Goal: Task Accomplishment & Management: Manage account settings

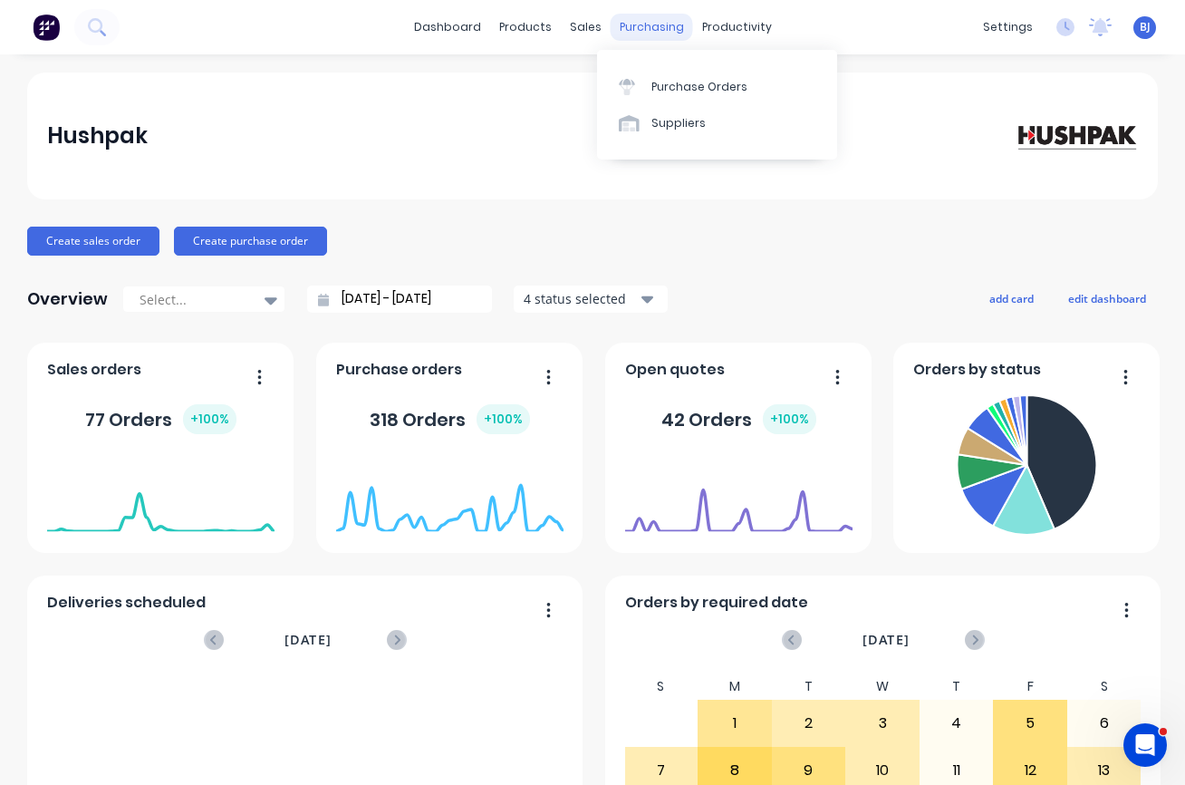
click at [631, 23] on div "purchasing" at bounding box center [652, 27] width 82 height 27
click at [679, 91] on div "Purchase Orders" at bounding box center [699, 87] width 96 height 16
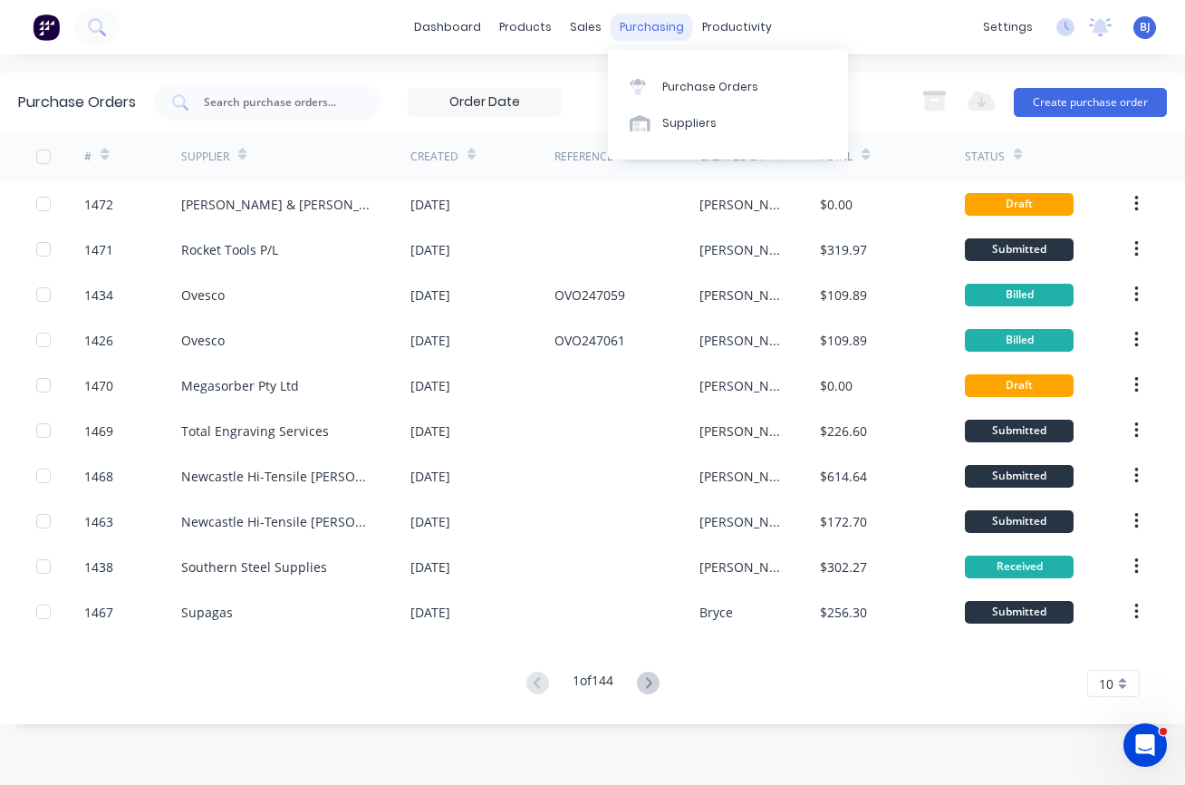
click at [641, 23] on div "purchasing" at bounding box center [652, 27] width 82 height 27
click at [668, 122] on div "Suppliers" at bounding box center [689, 123] width 54 height 16
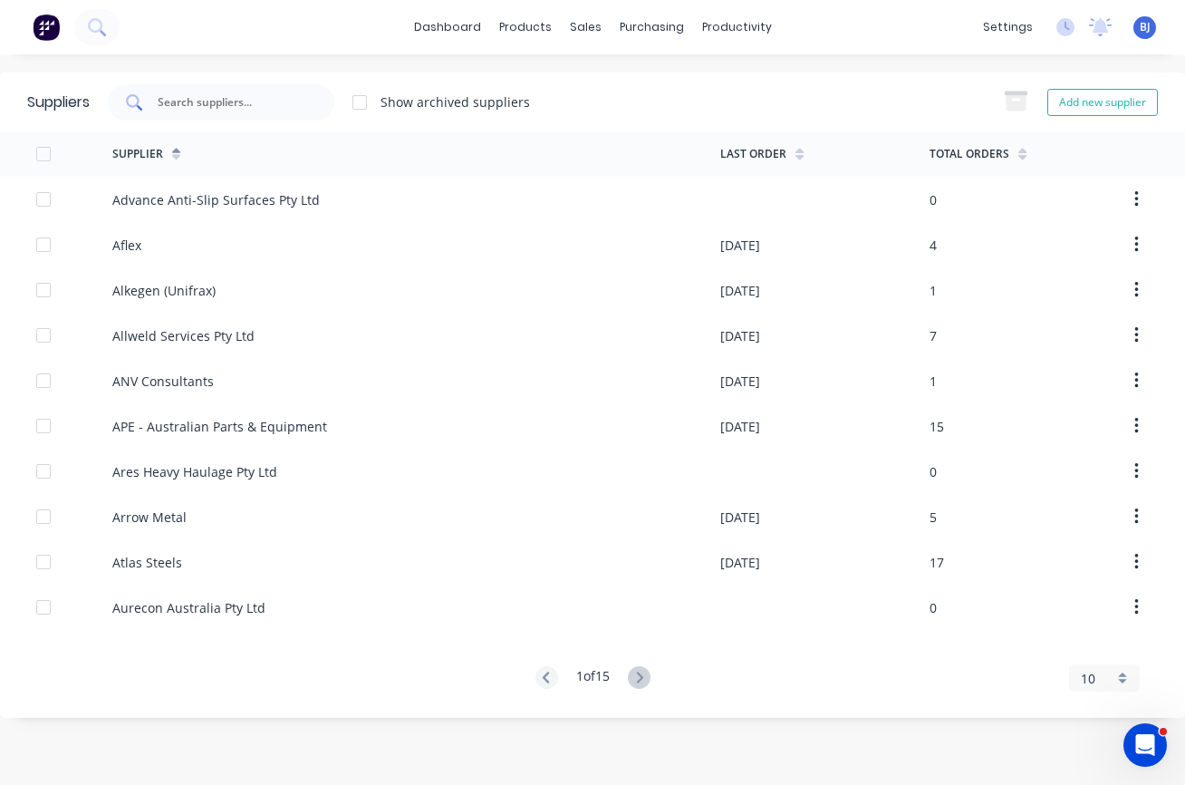
click at [228, 100] on input "text" at bounding box center [231, 102] width 150 height 18
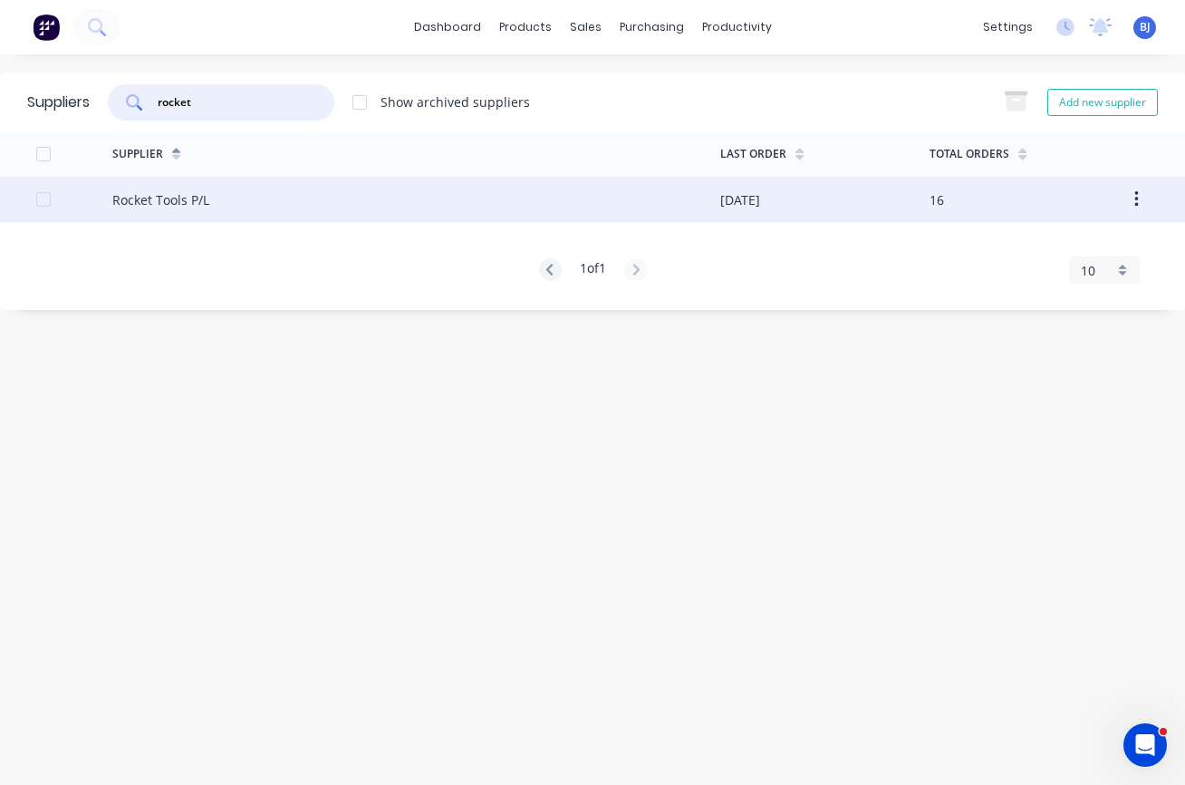
type input "rocket"
click at [188, 199] on div "Rocket Tools P/L" at bounding box center [160, 199] width 97 height 19
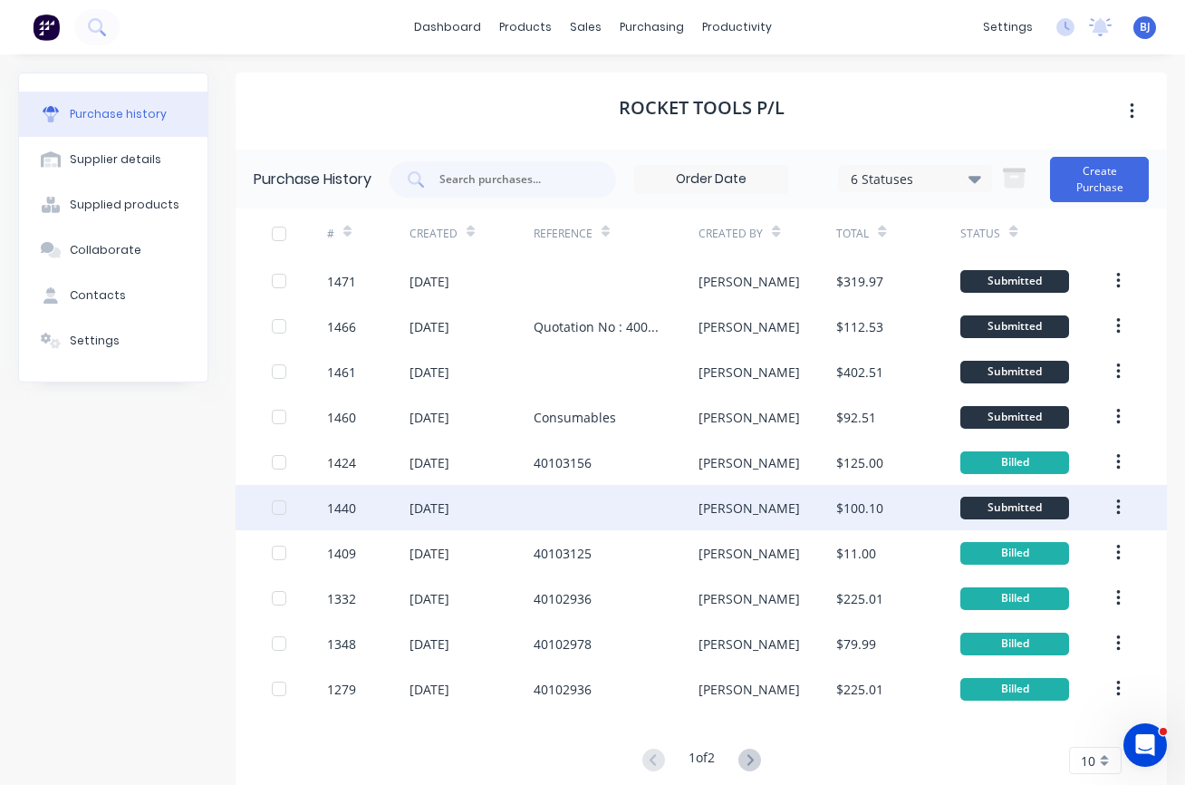
click at [367, 512] on div "1440" at bounding box center [368, 507] width 82 height 45
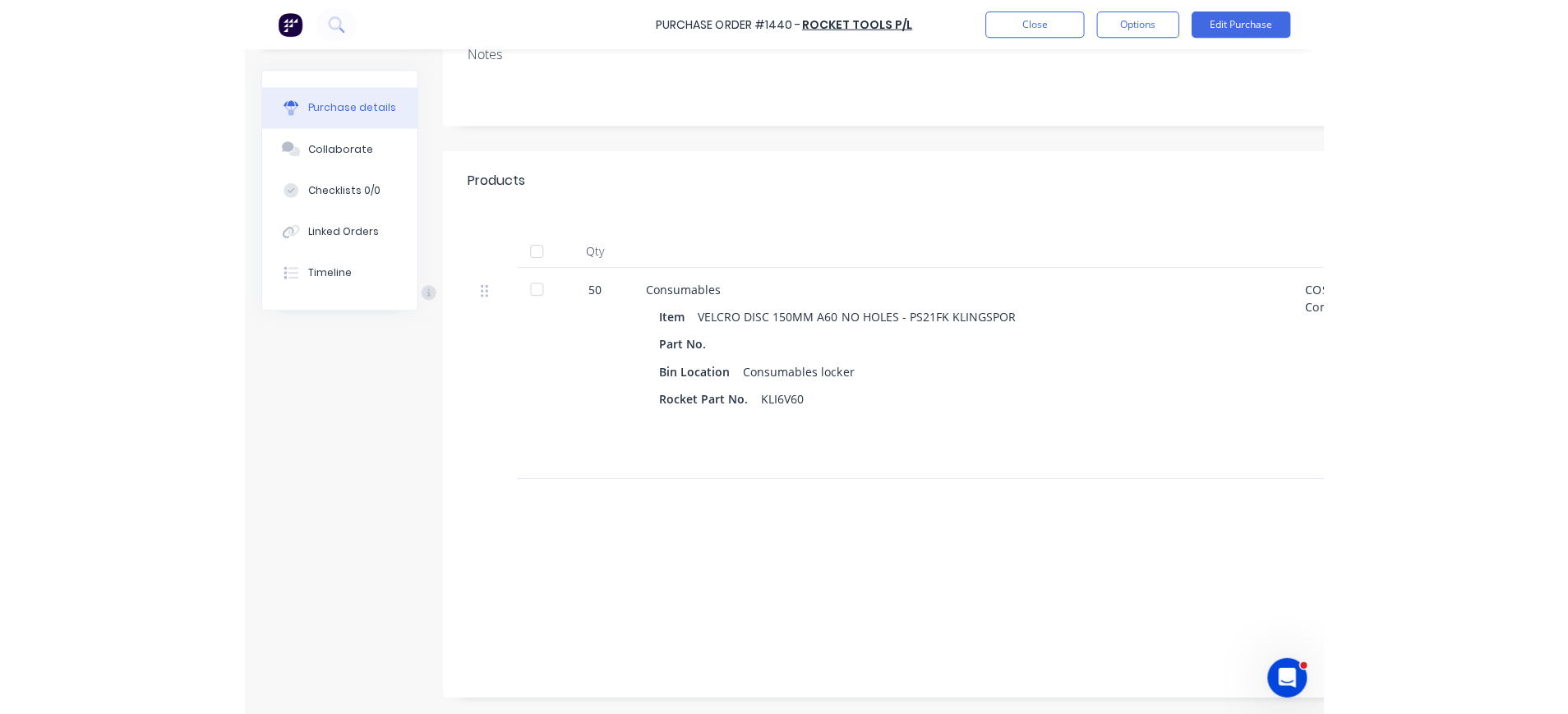
scroll to position [230, 0]
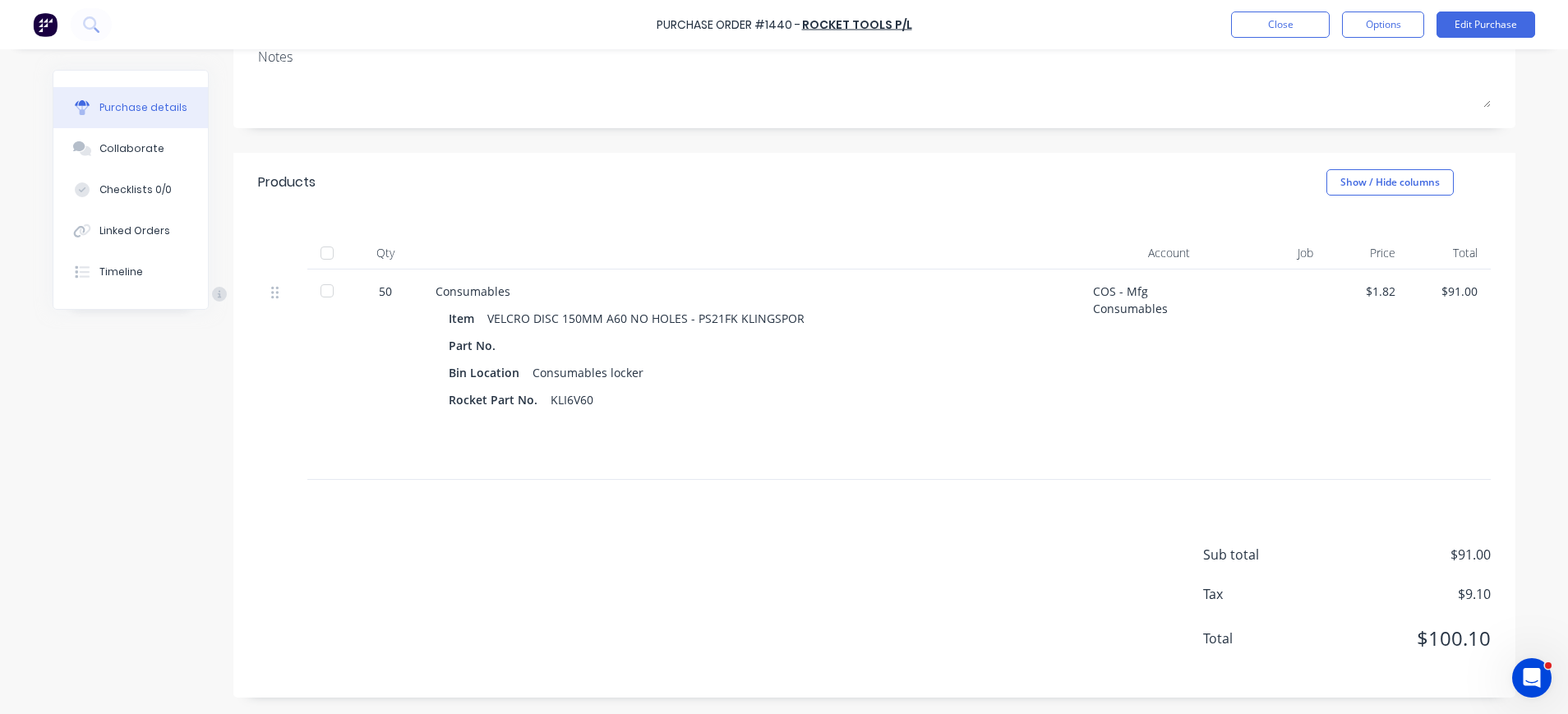
click at [1108, 300] on div "COS - Mfg Consumables" at bounding box center [1141, 375] width 123 height 210
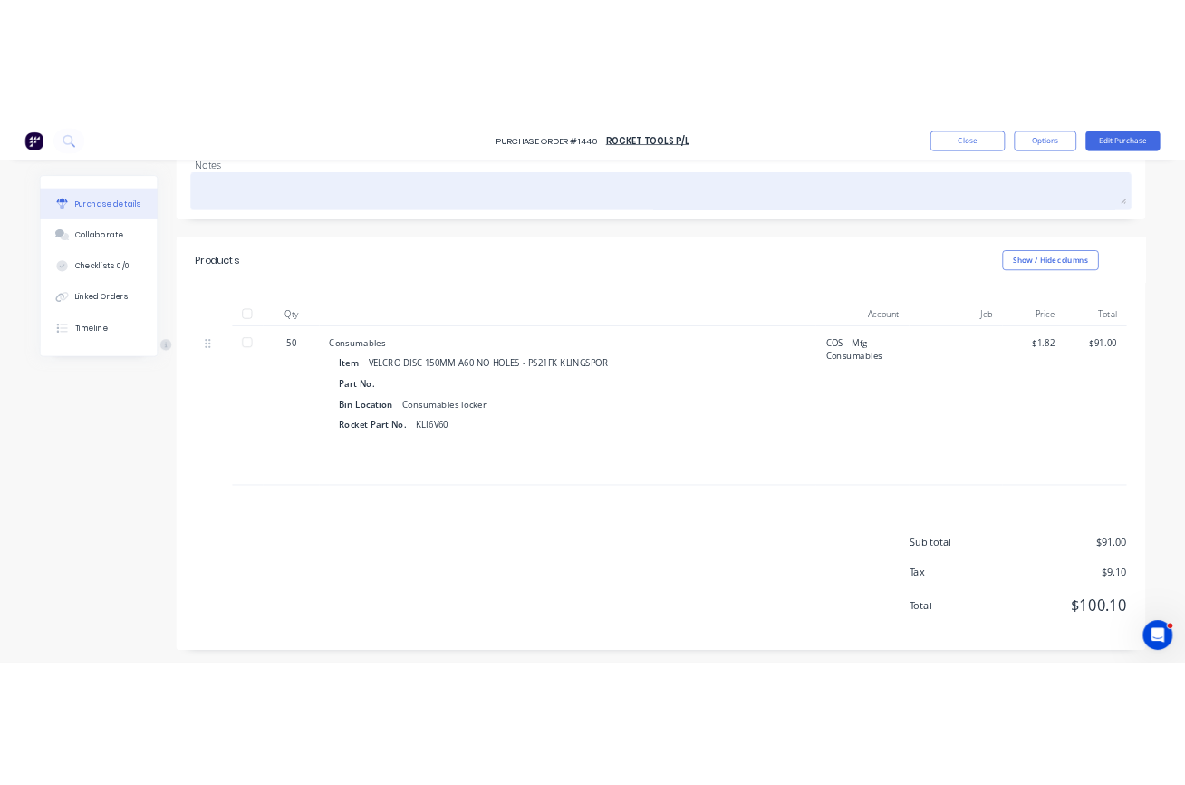
scroll to position [0, 0]
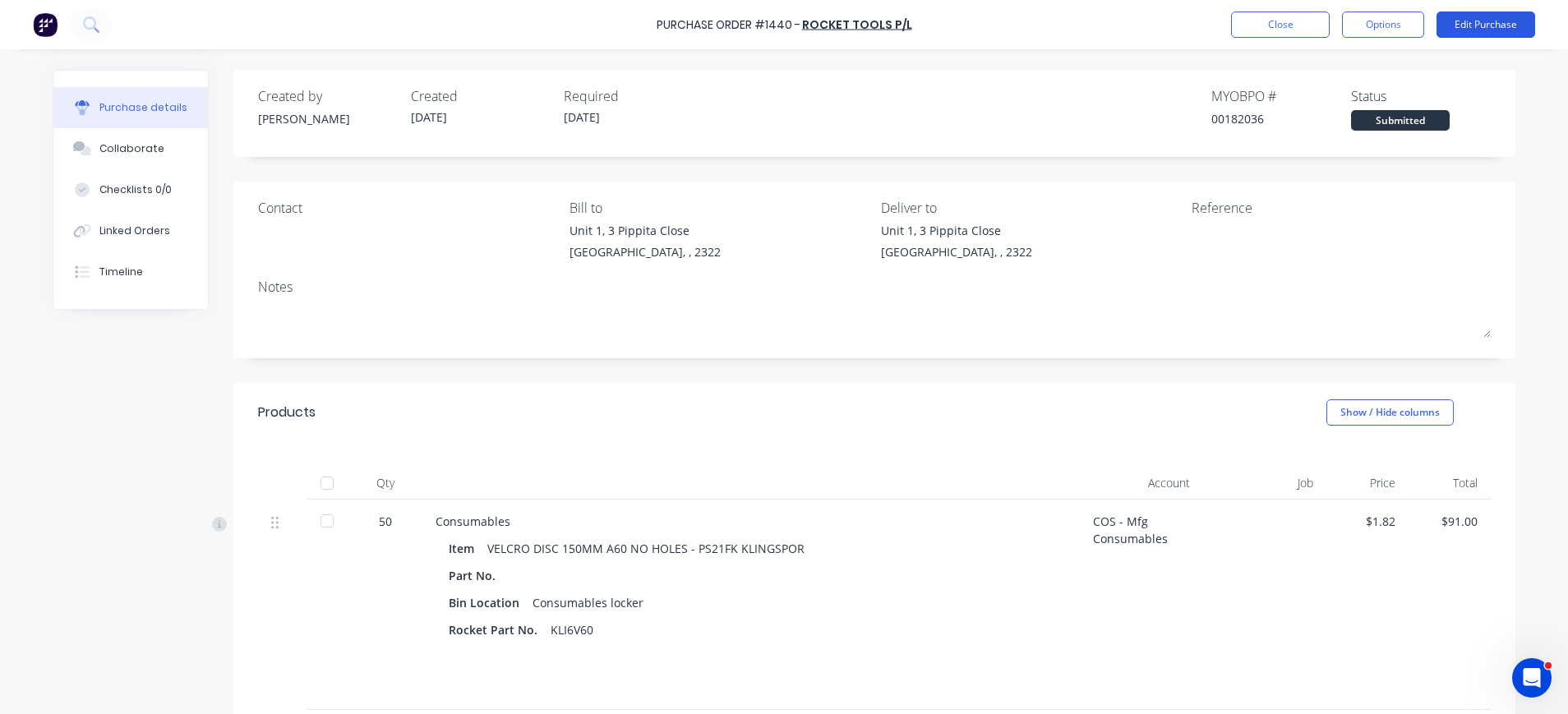
click at [1460, 15] on button "Edit Purchase" at bounding box center [1485, 24] width 99 height 26
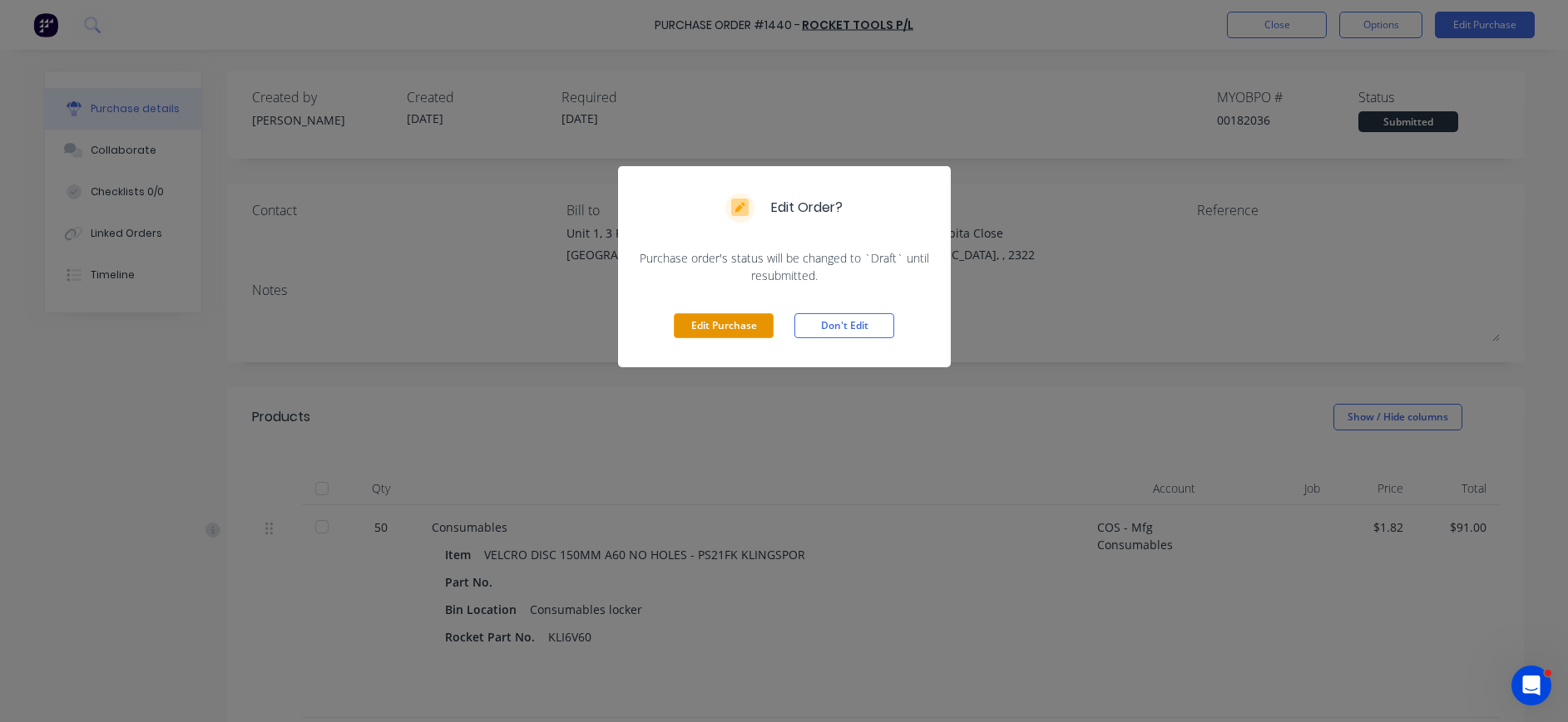
click at [738, 328] on button "Edit Purchase" at bounding box center [723, 326] width 100 height 25
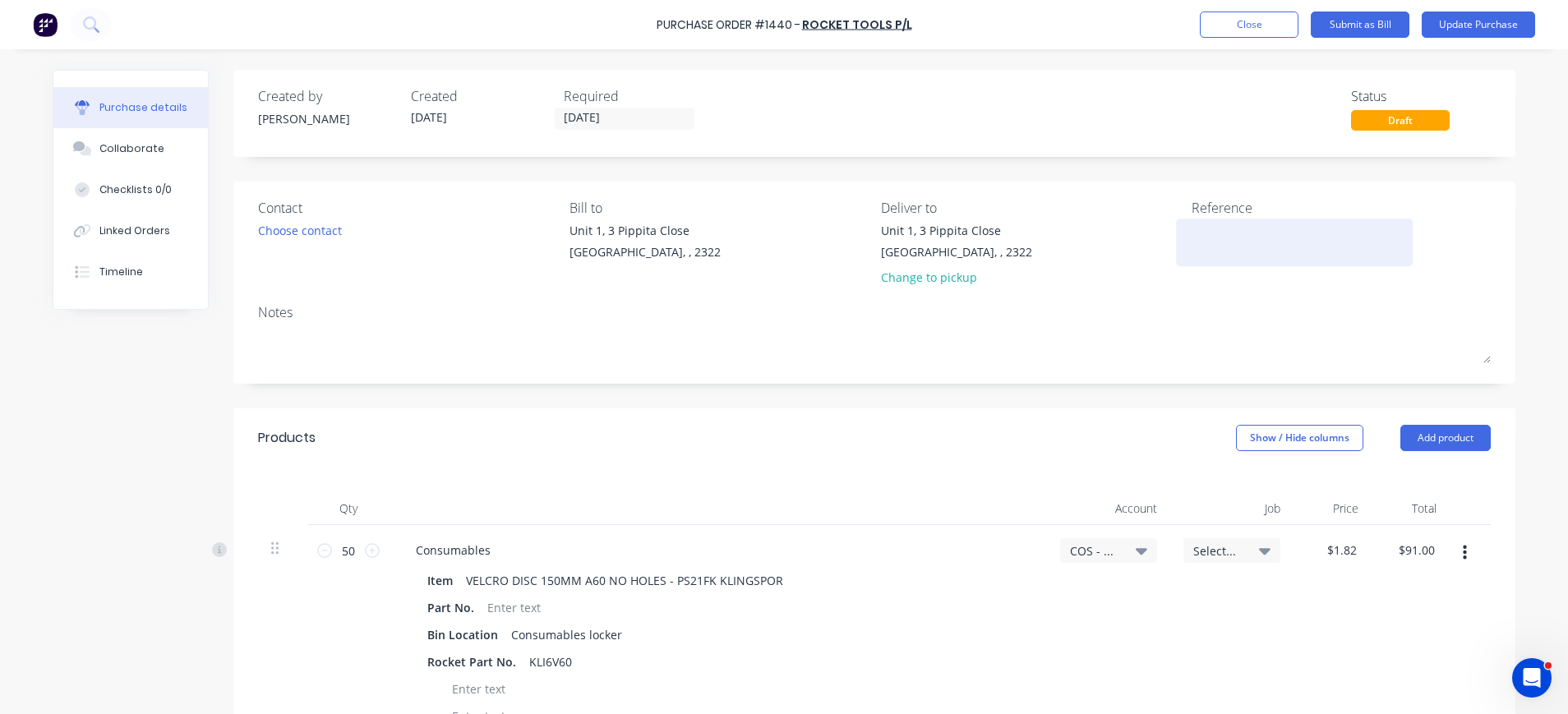
click at [1192, 225] on div at bounding box center [1294, 242] width 205 height 41
drag, startPoint x: 1189, startPoint y: 235, endPoint x: 1221, endPoint y: 230, distance: 32.4
click at [1192, 235] on textarea at bounding box center [1294, 240] width 205 height 37
type textarea "40103202"
type textarea "x"
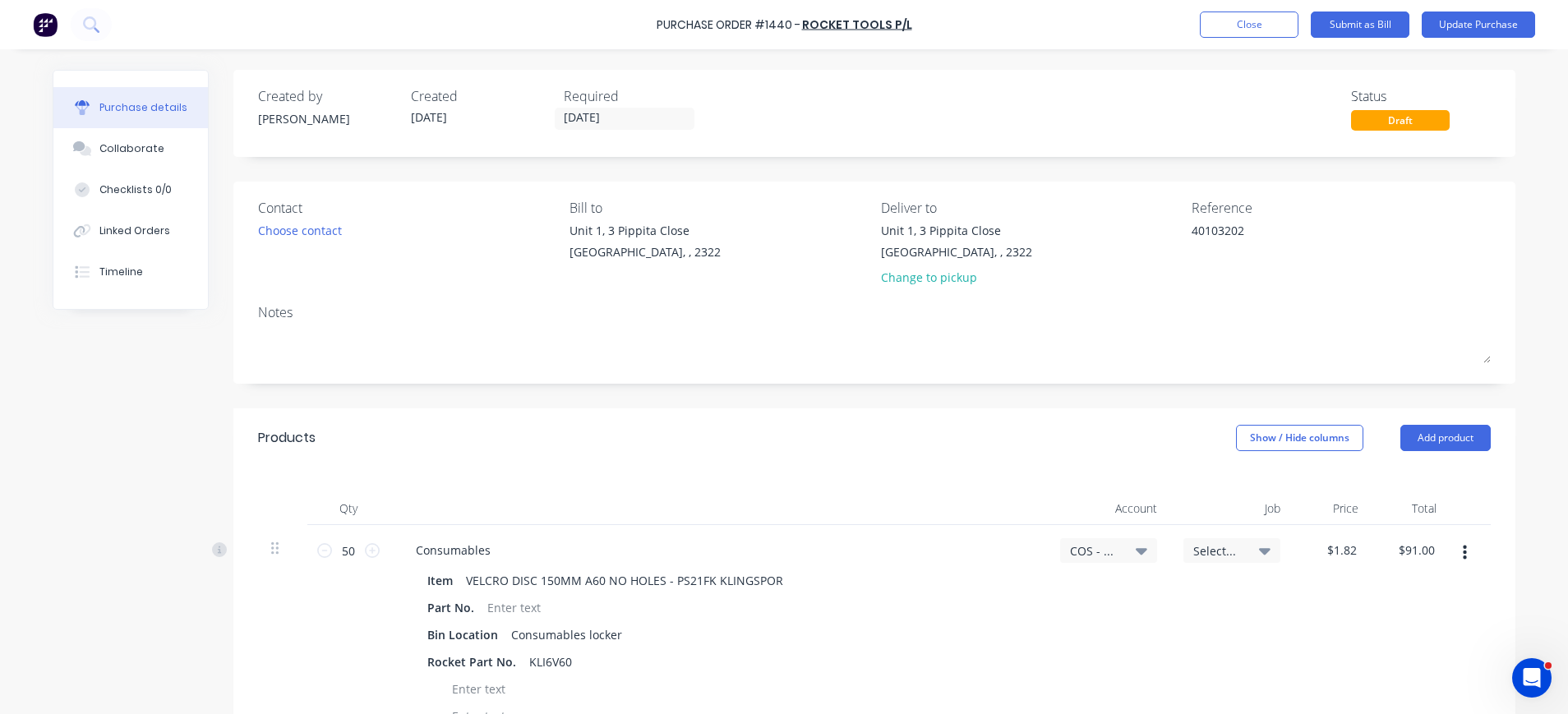
type textarea "40103202"
click at [118, 148] on div "Collaborate" at bounding box center [132, 149] width 65 height 15
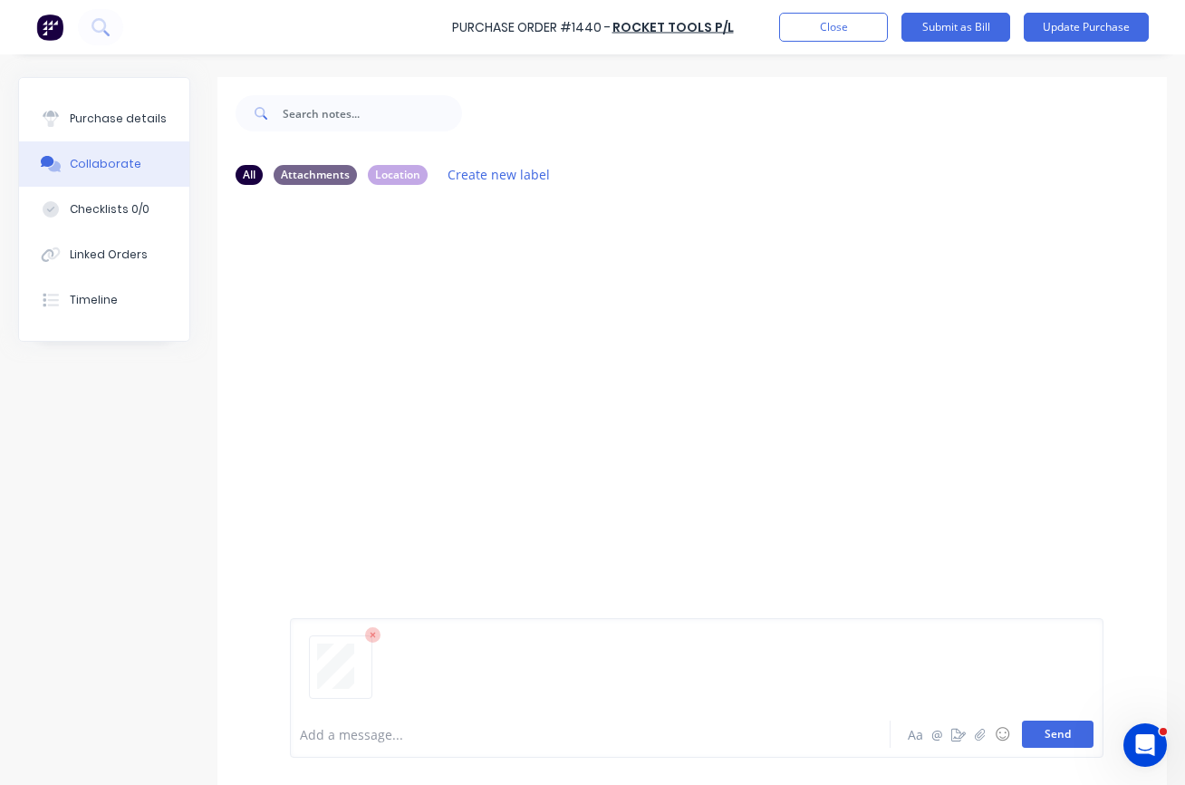
click at [1033, 723] on button "Send" at bounding box center [1058, 733] width 72 height 27
click at [1077, 14] on button "Update Purchase" at bounding box center [1086, 27] width 125 height 29
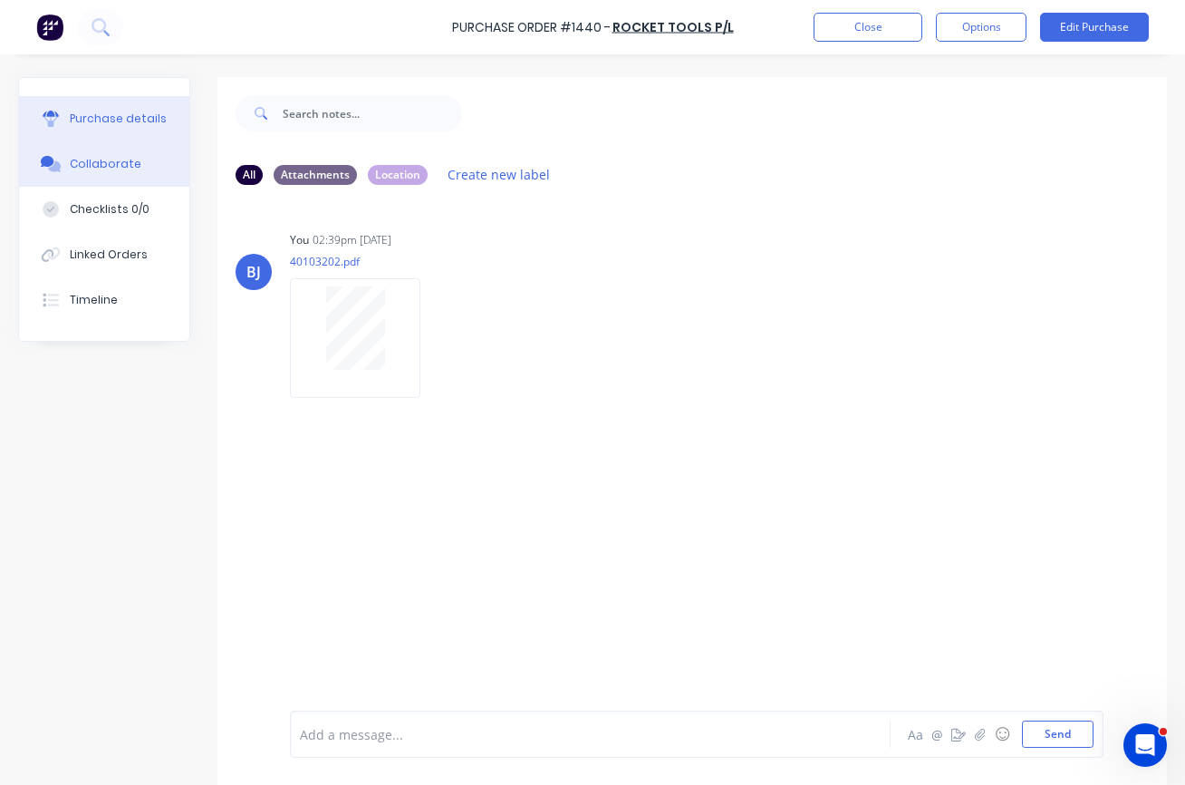
click at [117, 127] on button "Purchase details" at bounding box center [104, 118] width 170 height 45
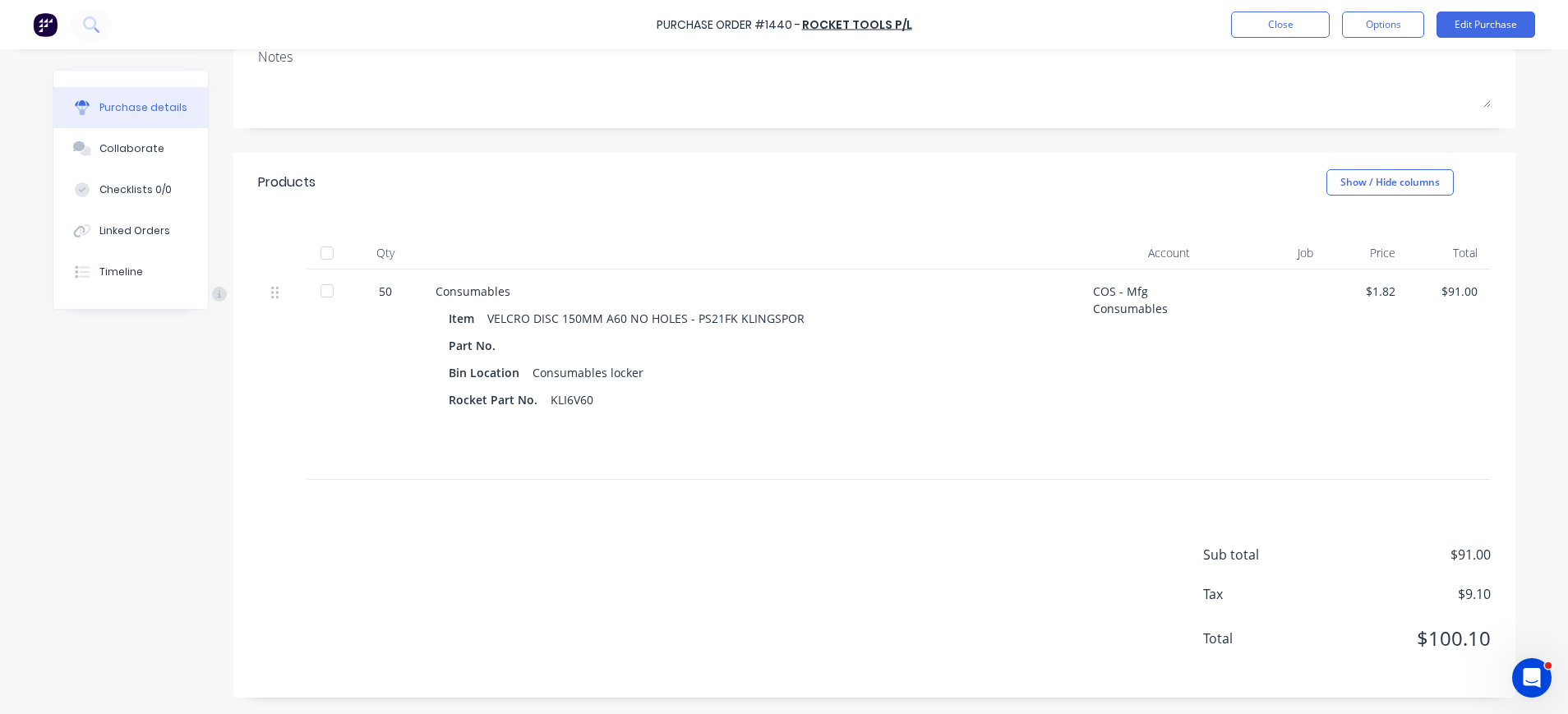
scroll to position [230, 0]
click at [1465, 297] on div "$91.00" at bounding box center [1449, 291] width 56 height 17
click at [1465, 289] on div "$91.00" at bounding box center [1449, 291] width 56 height 17
click at [1475, 26] on button "Edit Purchase" at bounding box center [1485, 24] width 99 height 26
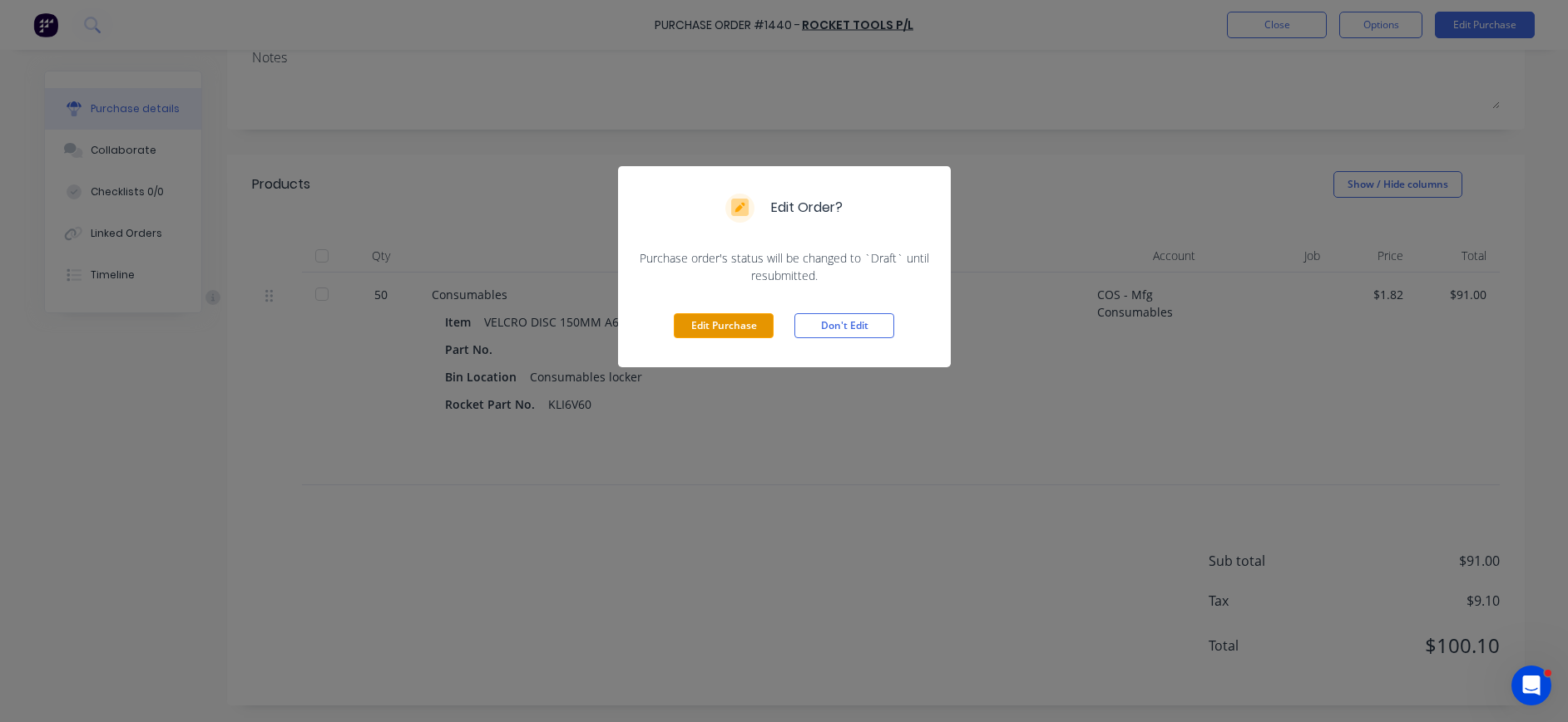
click at [730, 328] on button "Edit Purchase" at bounding box center [723, 326] width 100 height 25
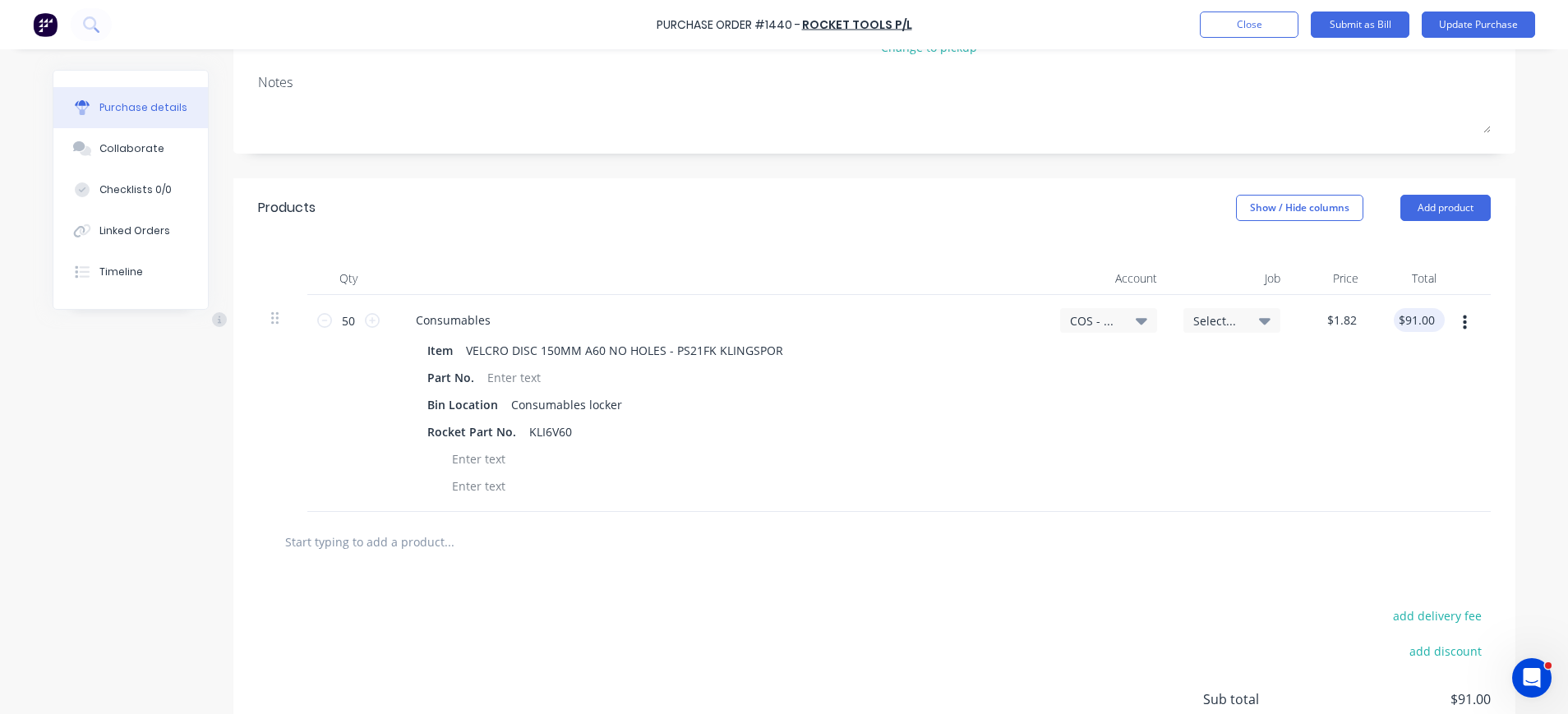
type textarea "x"
drag, startPoint x: 1427, startPoint y: 318, endPoint x: 1366, endPoint y: 319, distance: 61.0
click at [1371, 319] on div "91.00 91.00" at bounding box center [1410, 403] width 78 height 217
type input "91.91"
type textarea "x"
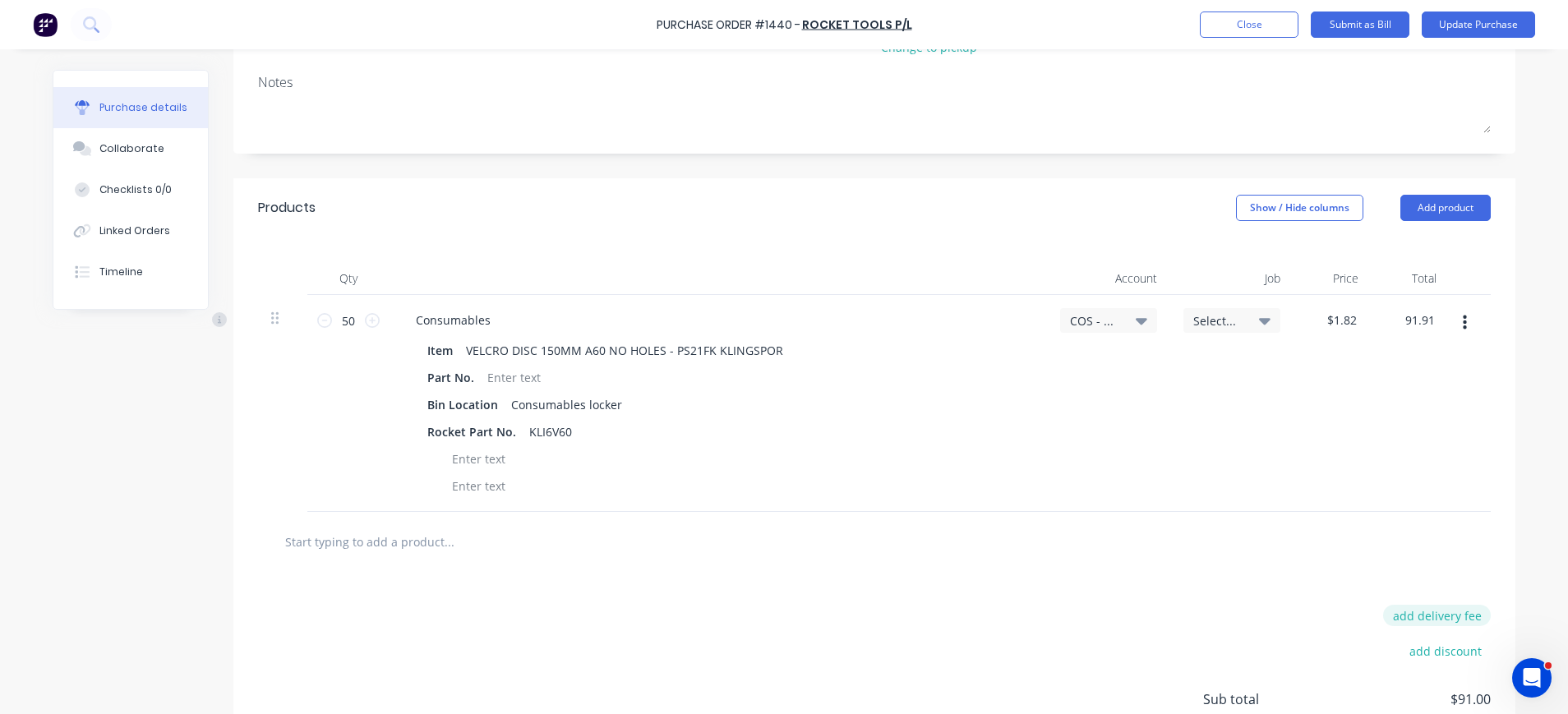
type input "$1.8382"
type input "$91.91"
click at [1417, 606] on button "add delivery fee" at bounding box center [1437, 616] width 108 height 22
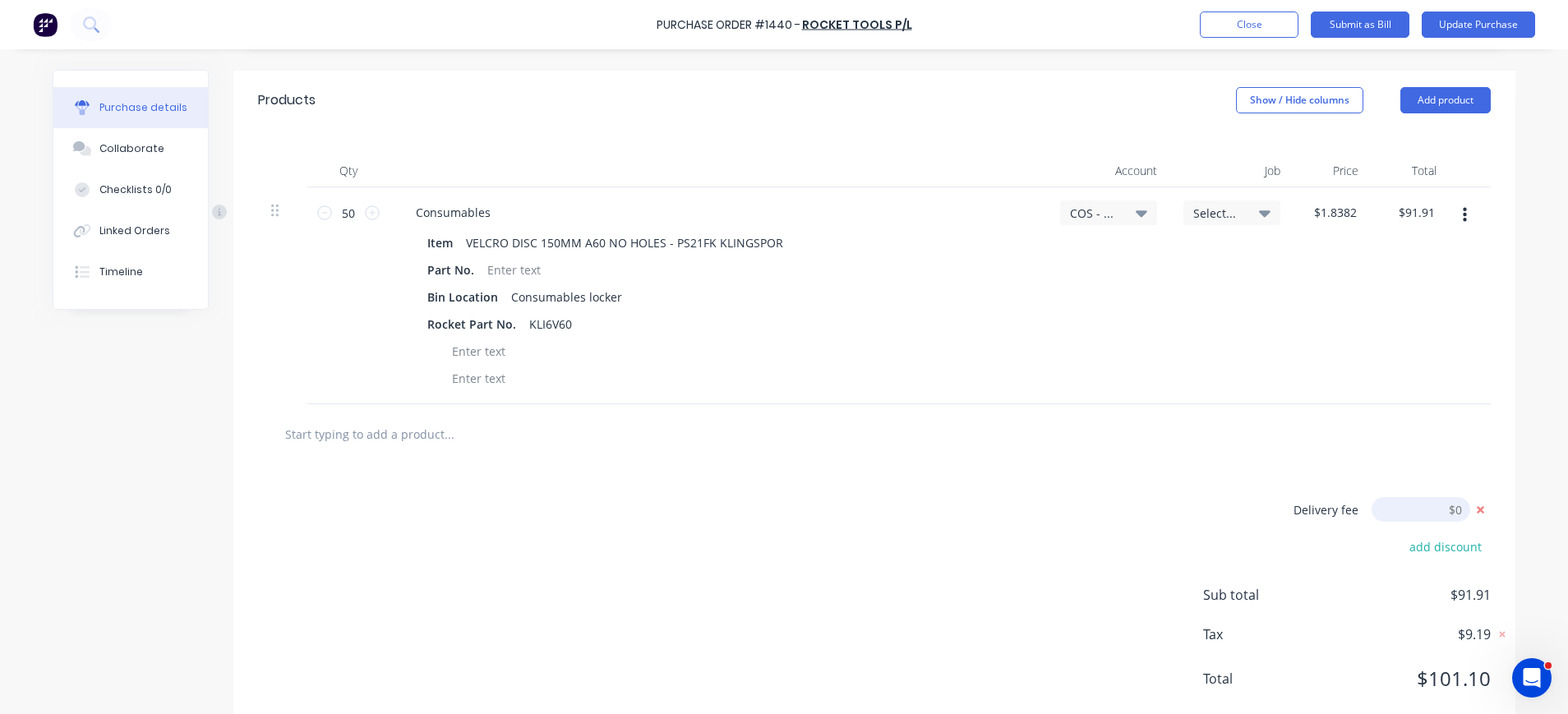
scroll to position [378, 0]
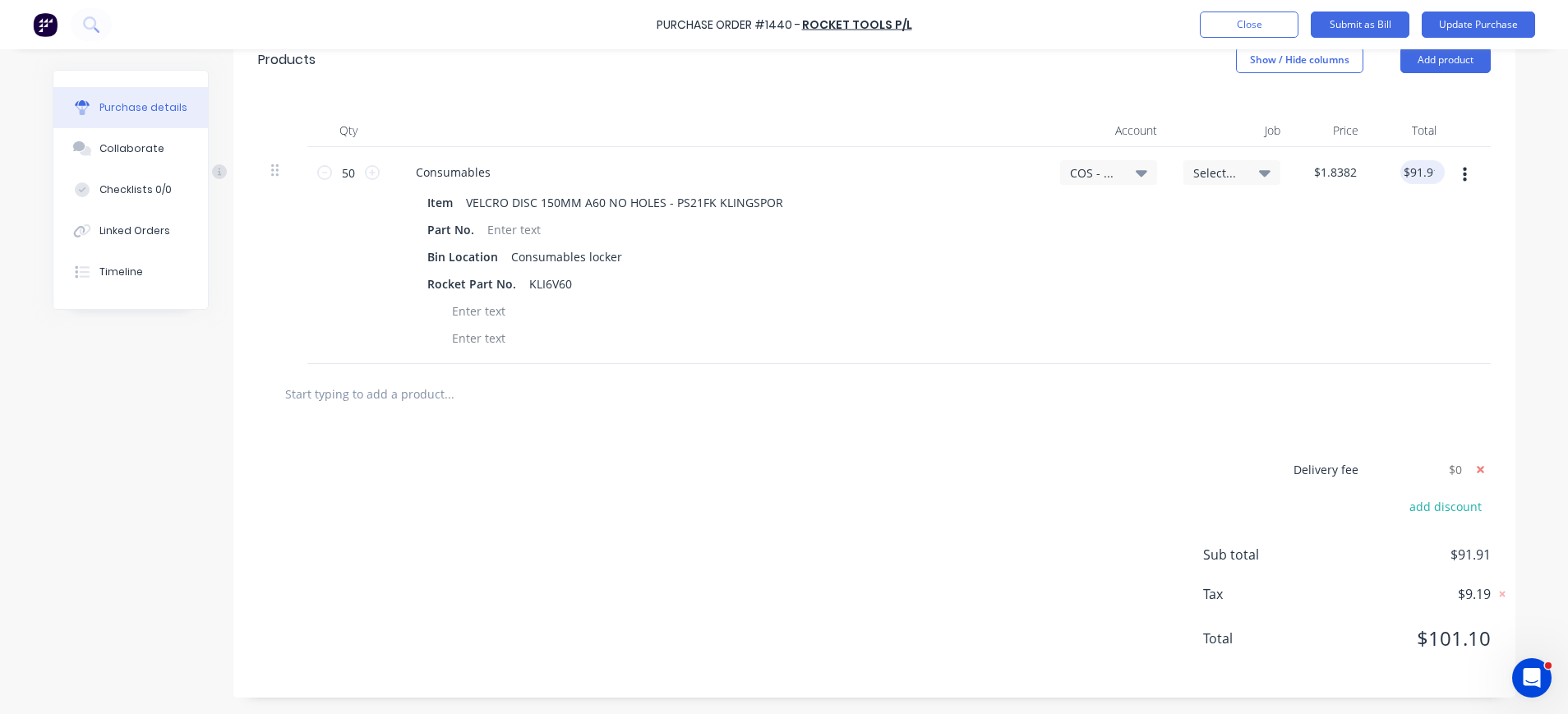
type textarea "x"
type input "91.91"
click at [1424, 171] on input "91.91" at bounding box center [1419, 172] width 38 height 24
type textarea "x"
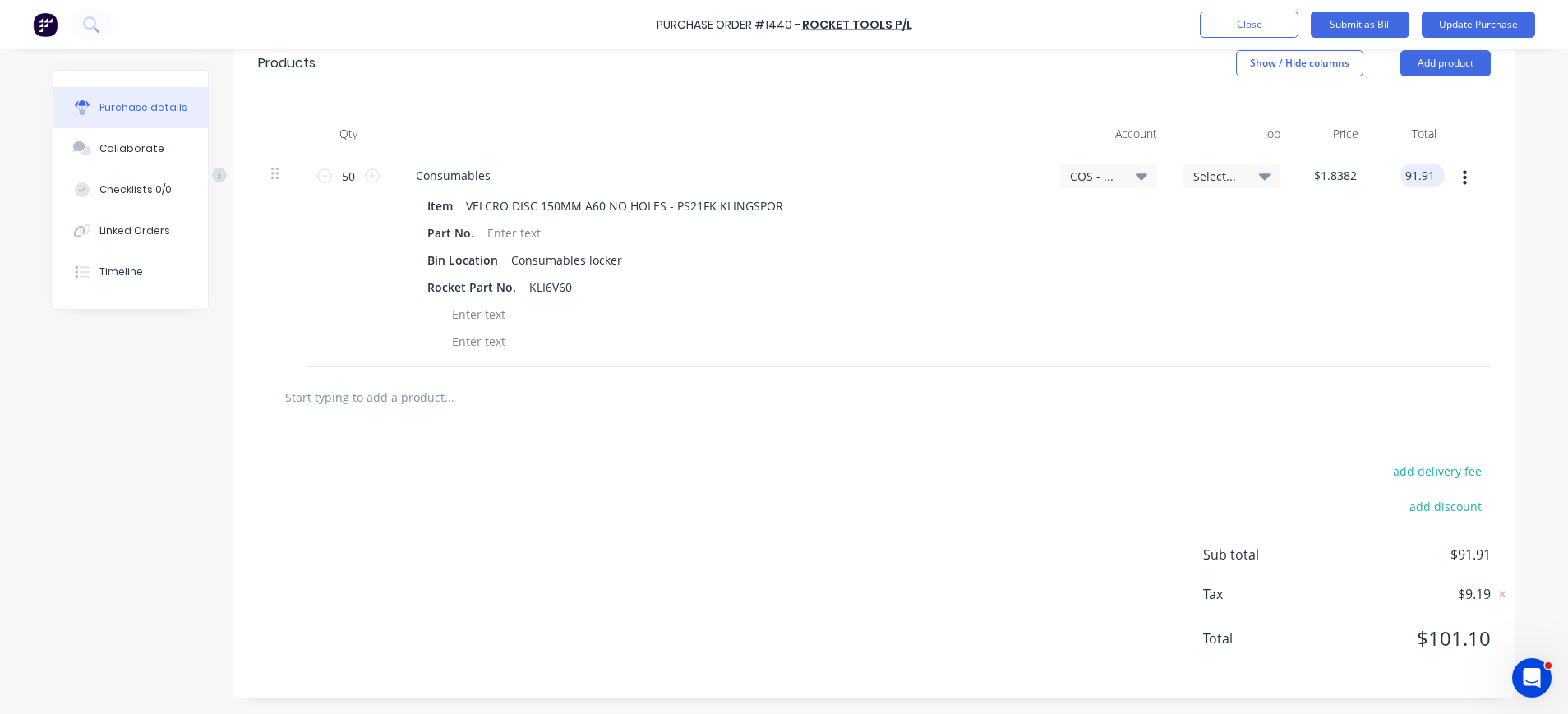
type input "$91.91"
click at [1429, 174] on div "$91.91 91.91" at bounding box center [1422, 175] width 44 height 24
drag, startPoint x: 1430, startPoint y: 174, endPoint x: 1378, endPoint y: 173, distance: 52.0
click at [1378, 173] on div "$91.91 $91.91" at bounding box center [1410, 259] width 78 height 217
type textarea "x"
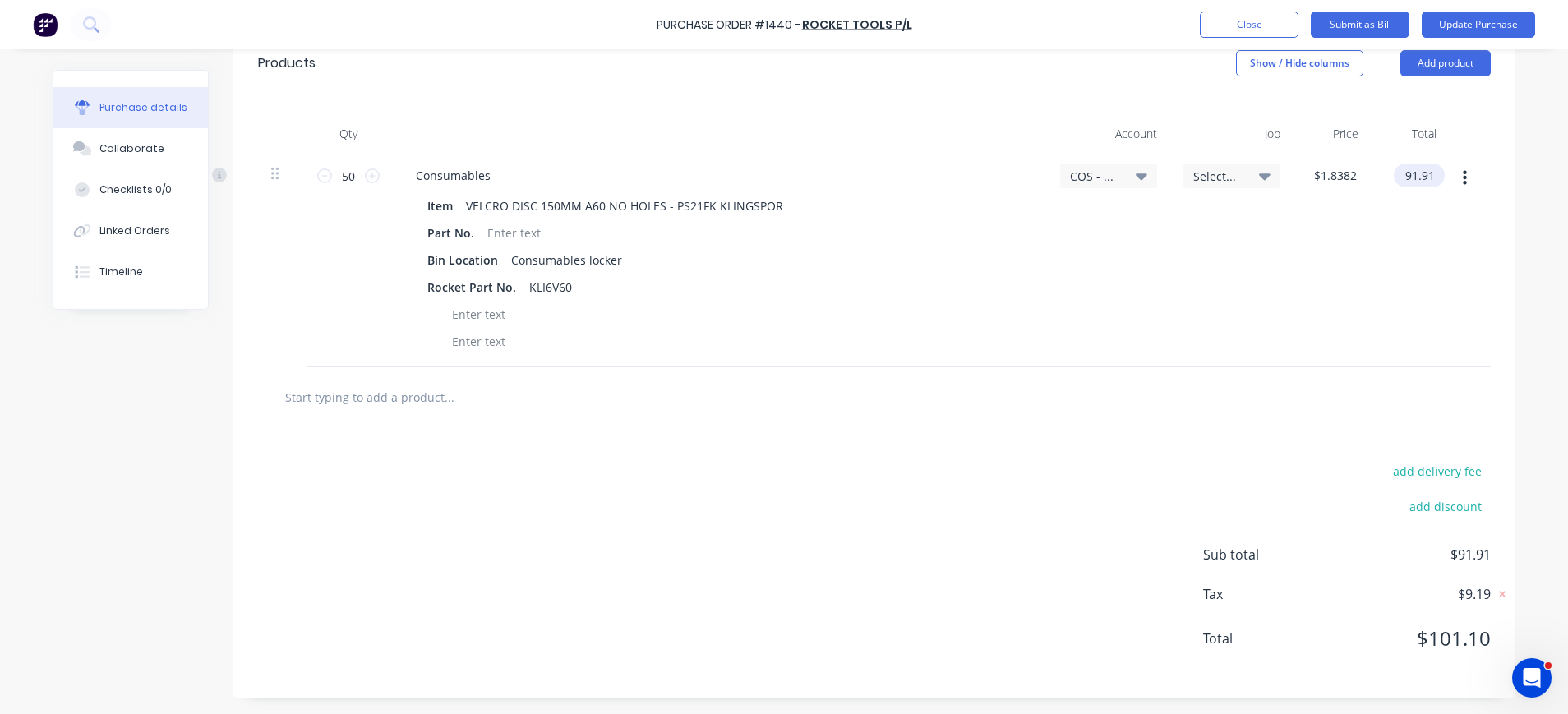
drag, startPoint x: 1378, startPoint y: 173, endPoint x: 1404, endPoint y: 174, distance: 26.0
click at [1404, 174] on input "91.91" at bounding box center [1416, 175] width 44 height 24
type input "90.91"
type textarea "x"
type input "$1.8182"
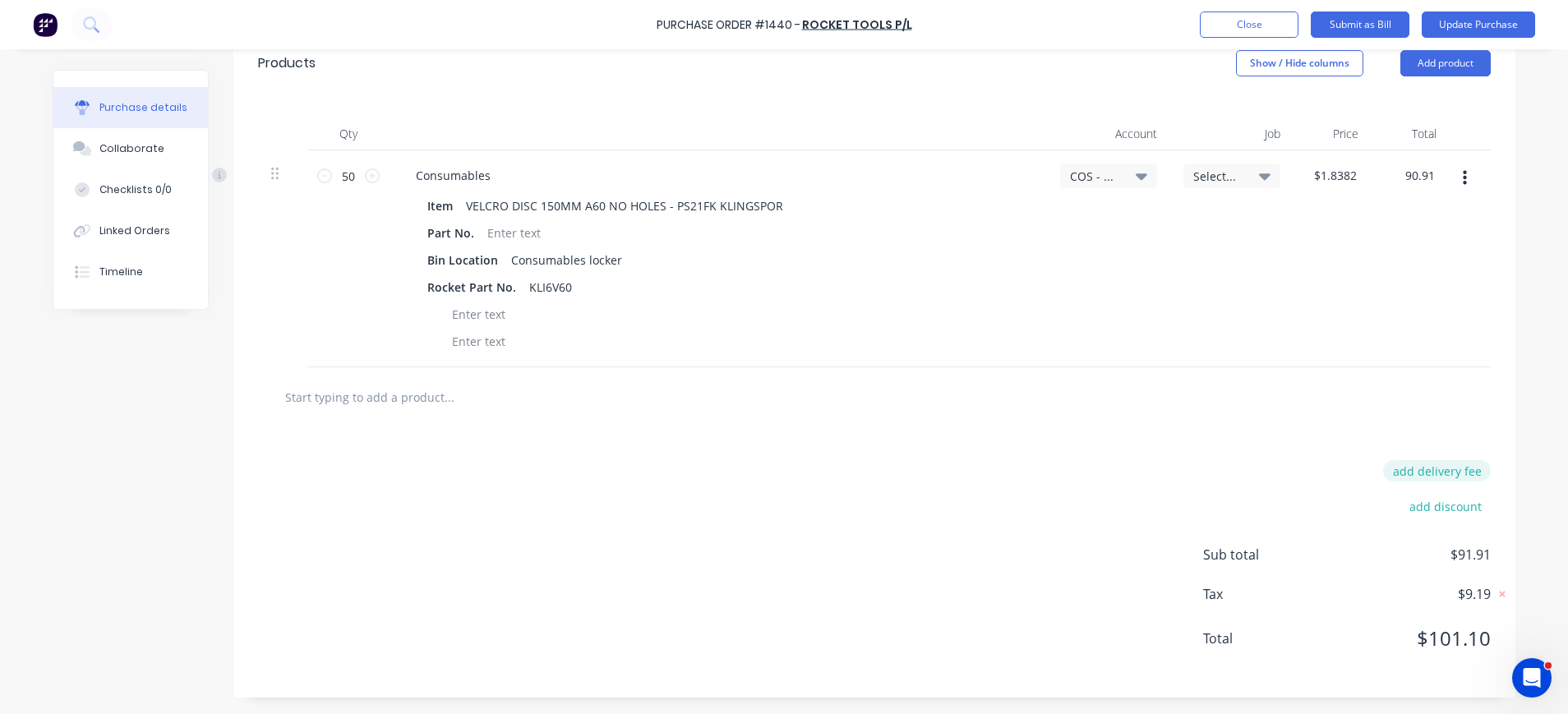
type input "$90.91"
click at [1439, 473] on button "add delivery fee" at bounding box center [1437, 471] width 108 height 22
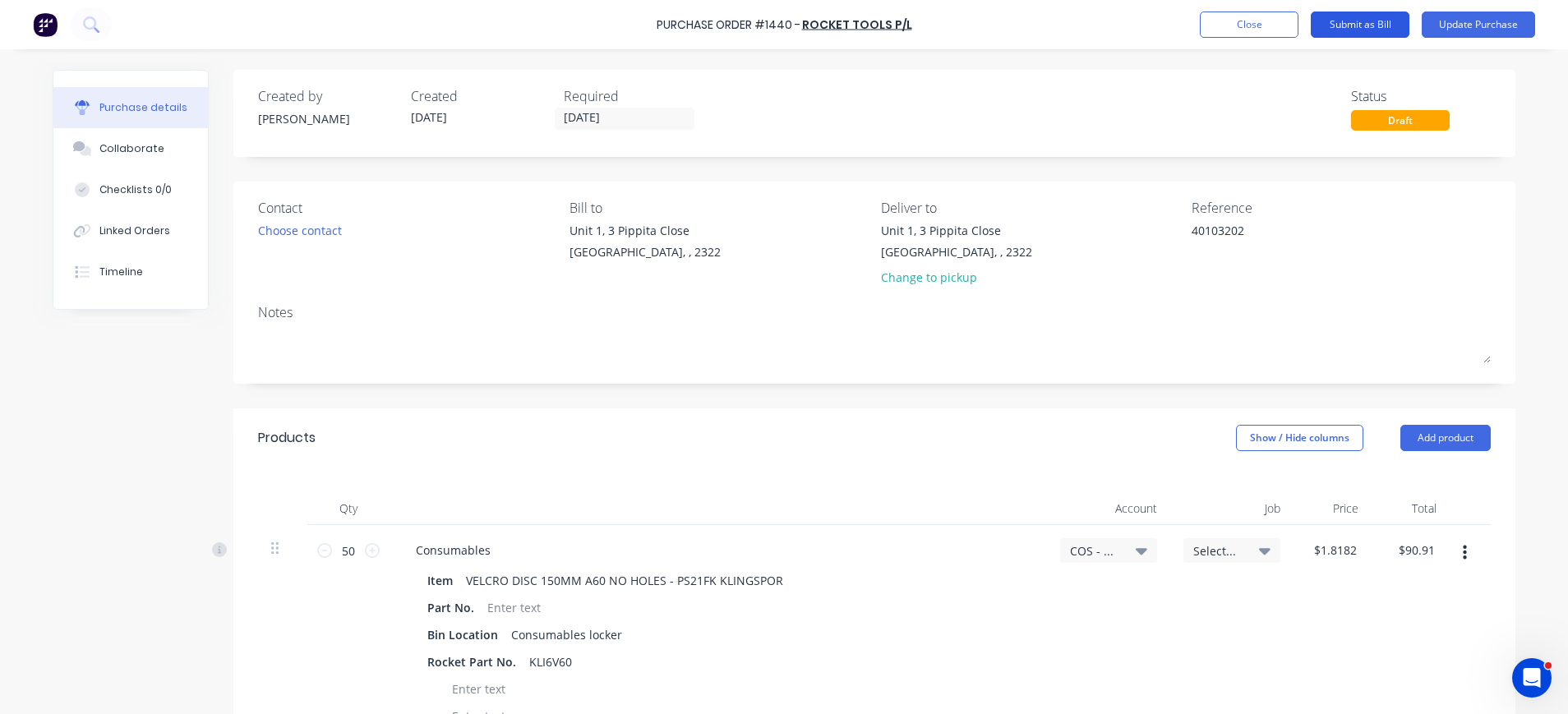
click at [1359, 17] on button "Submit as Bill" at bounding box center [1359, 24] width 99 height 26
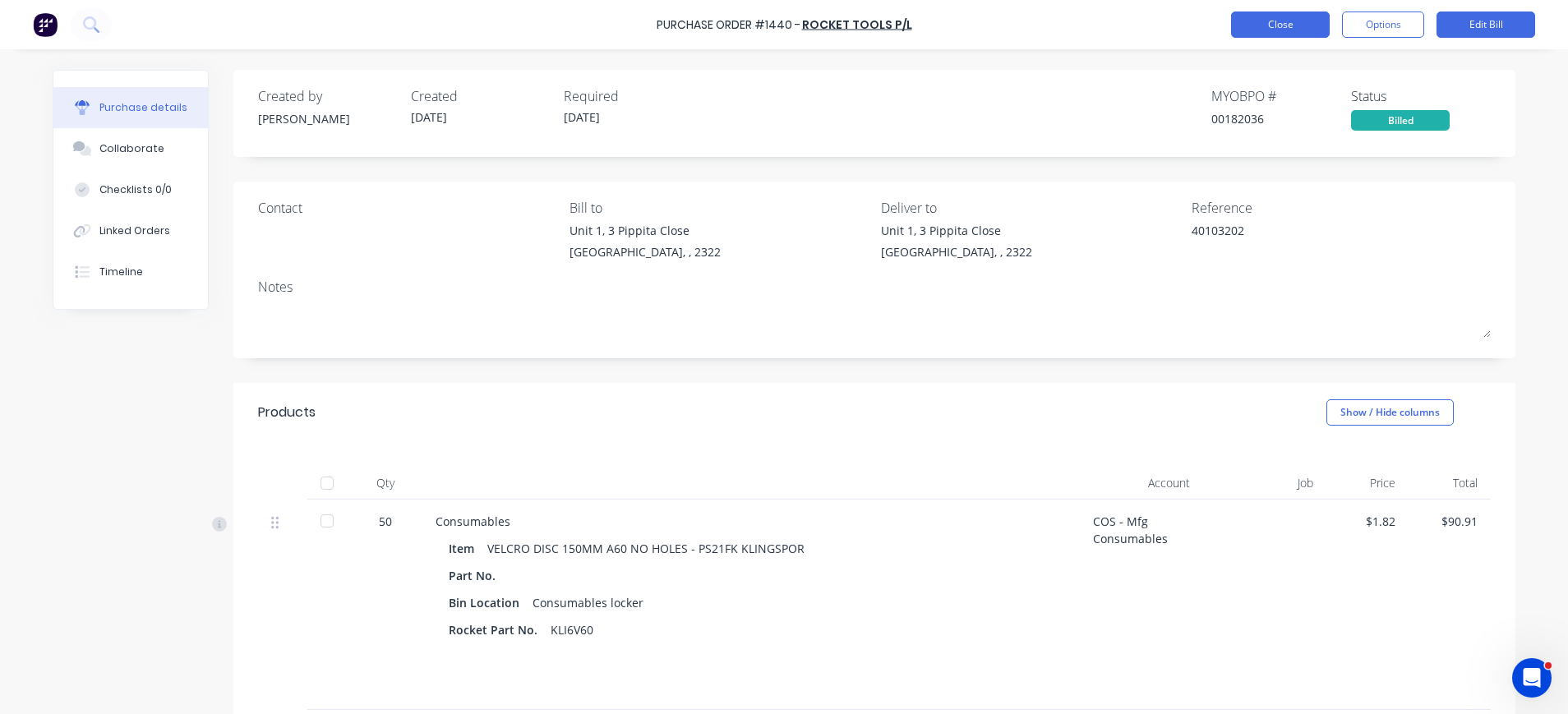
click at [1275, 23] on button "Close" at bounding box center [1280, 24] width 99 height 26
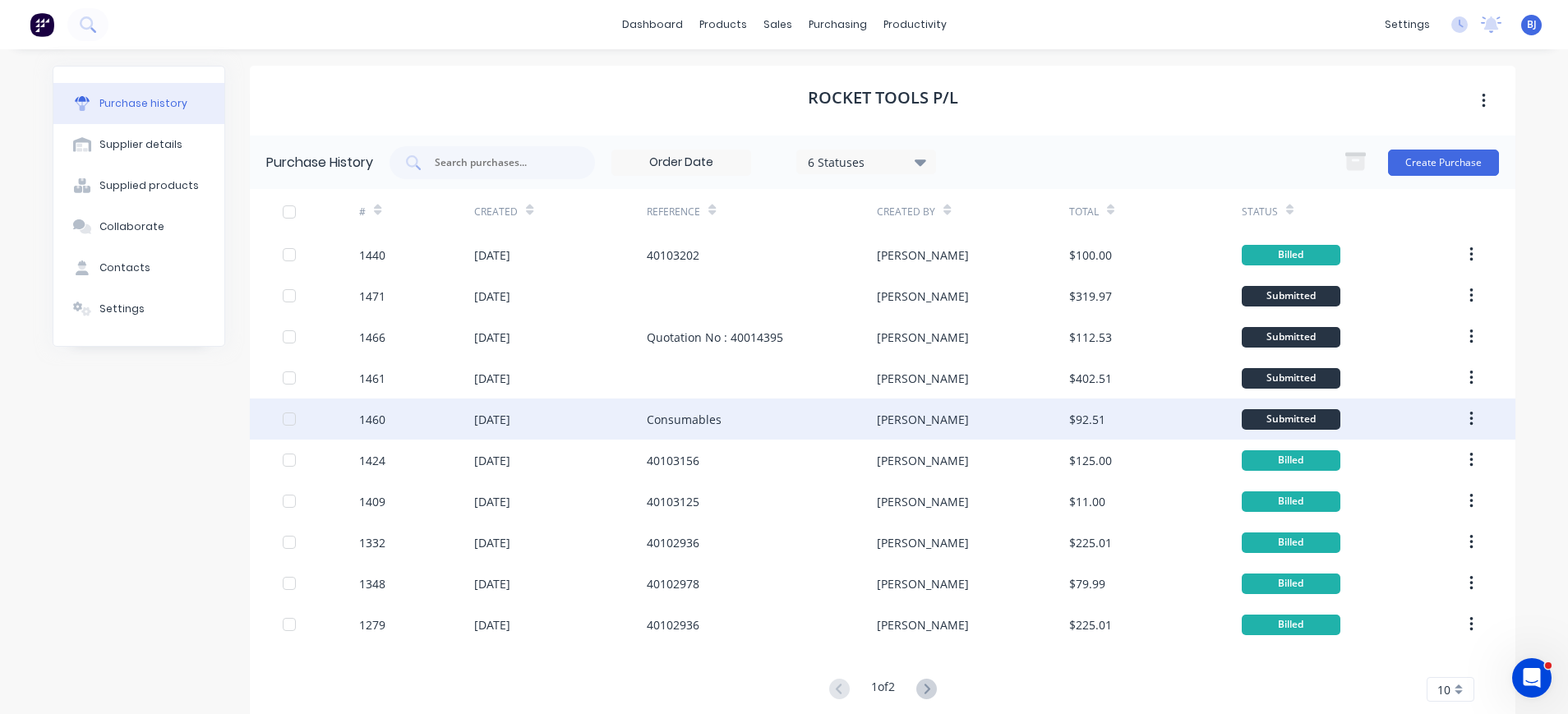
click at [511, 428] on div "10 Sep 2025" at bounding box center [560, 418] width 172 height 41
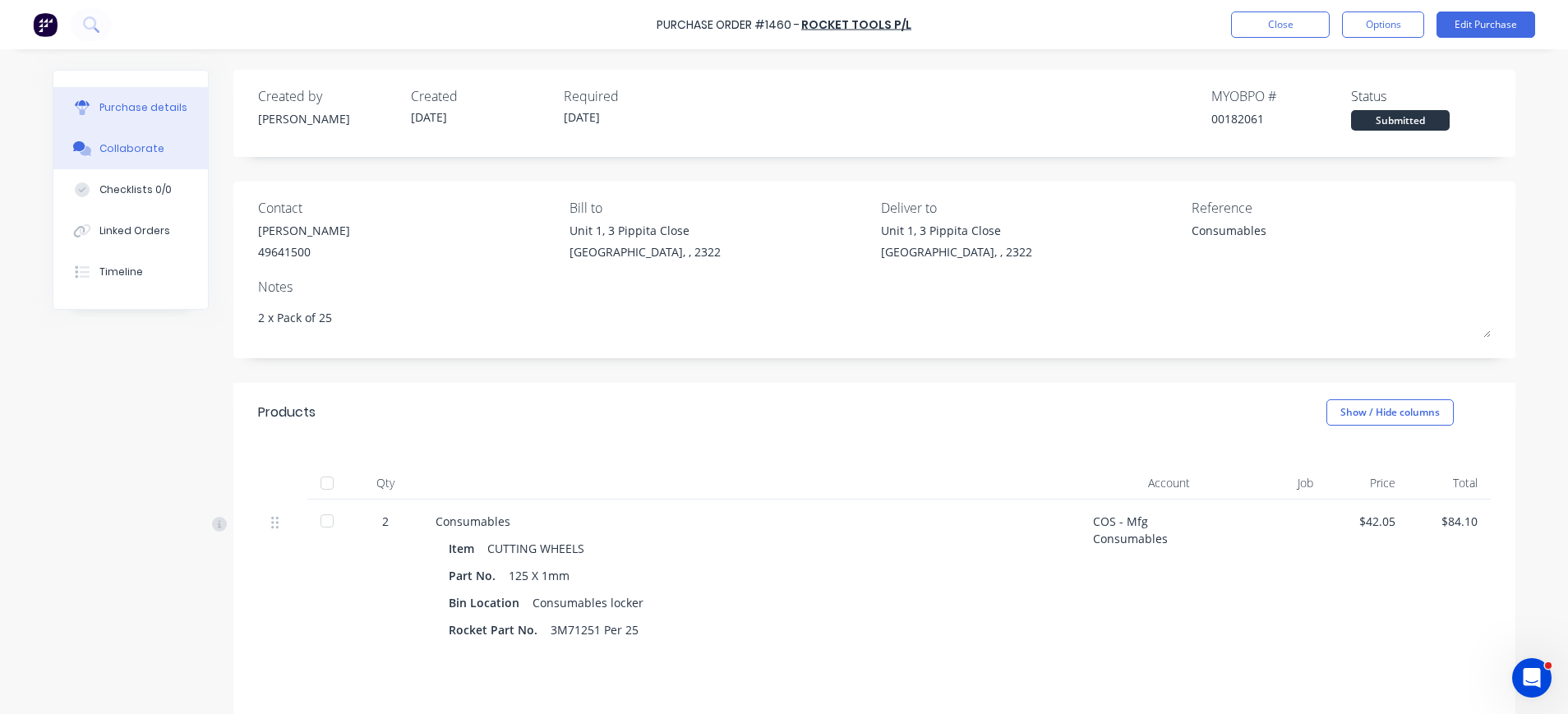
drag, startPoint x: 164, startPoint y: 138, endPoint x: 186, endPoint y: 140, distance: 22.1
click at [164, 139] on button "Collaborate" at bounding box center [131, 148] width 154 height 41
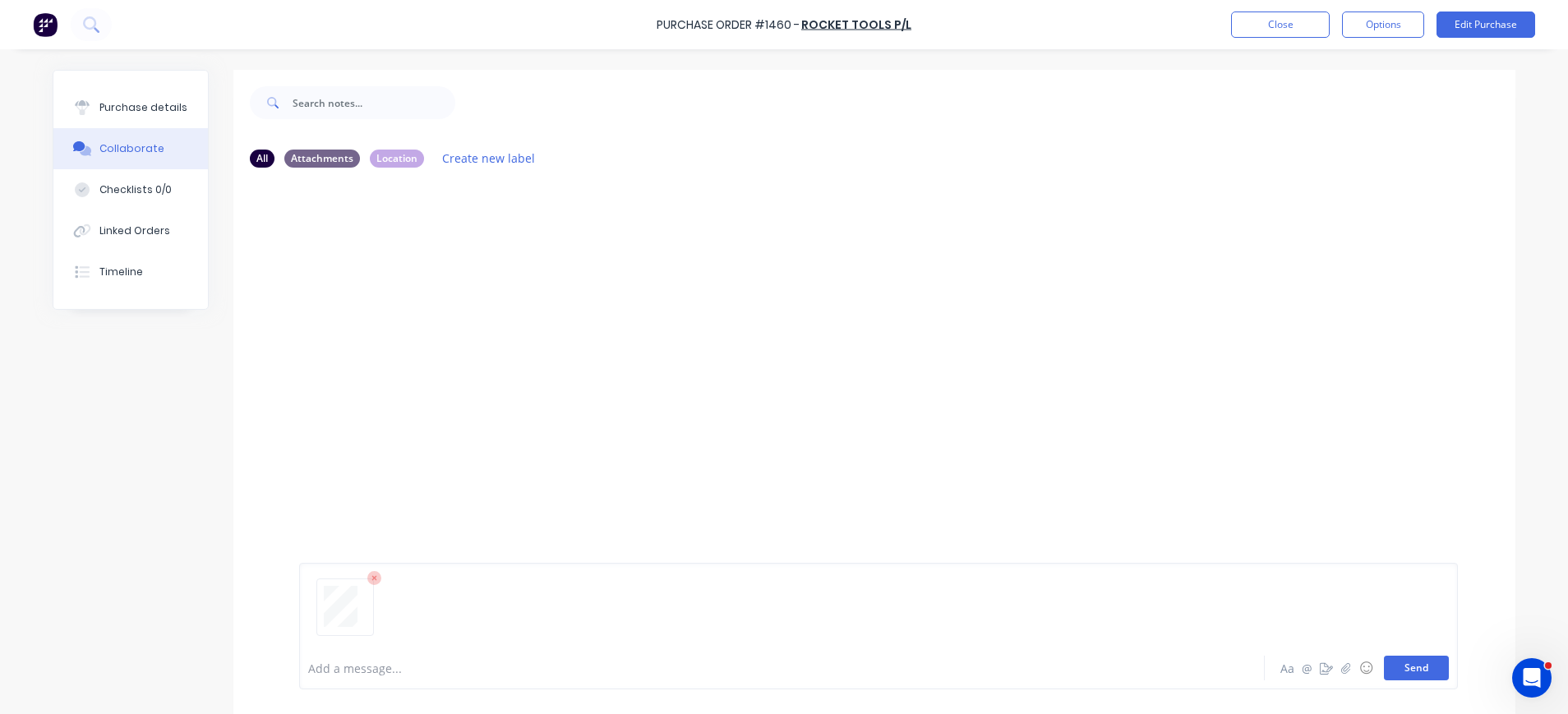
click at [1402, 661] on button "Send" at bounding box center [1417, 668] width 65 height 24
click at [140, 103] on div "Purchase details" at bounding box center [143, 108] width 88 height 15
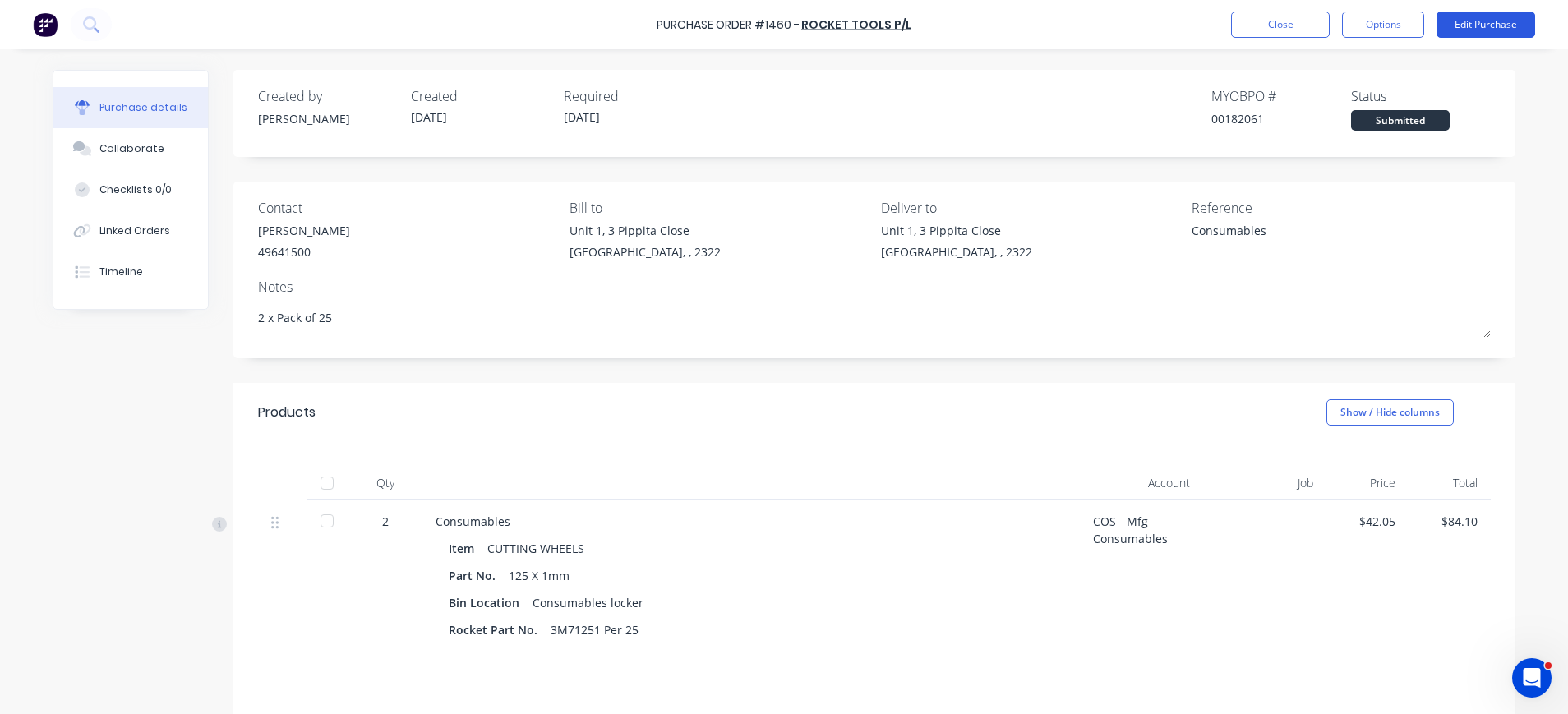
click at [1491, 12] on button "Edit Purchase" at bounding box center [1485, 24] width 99 height 26
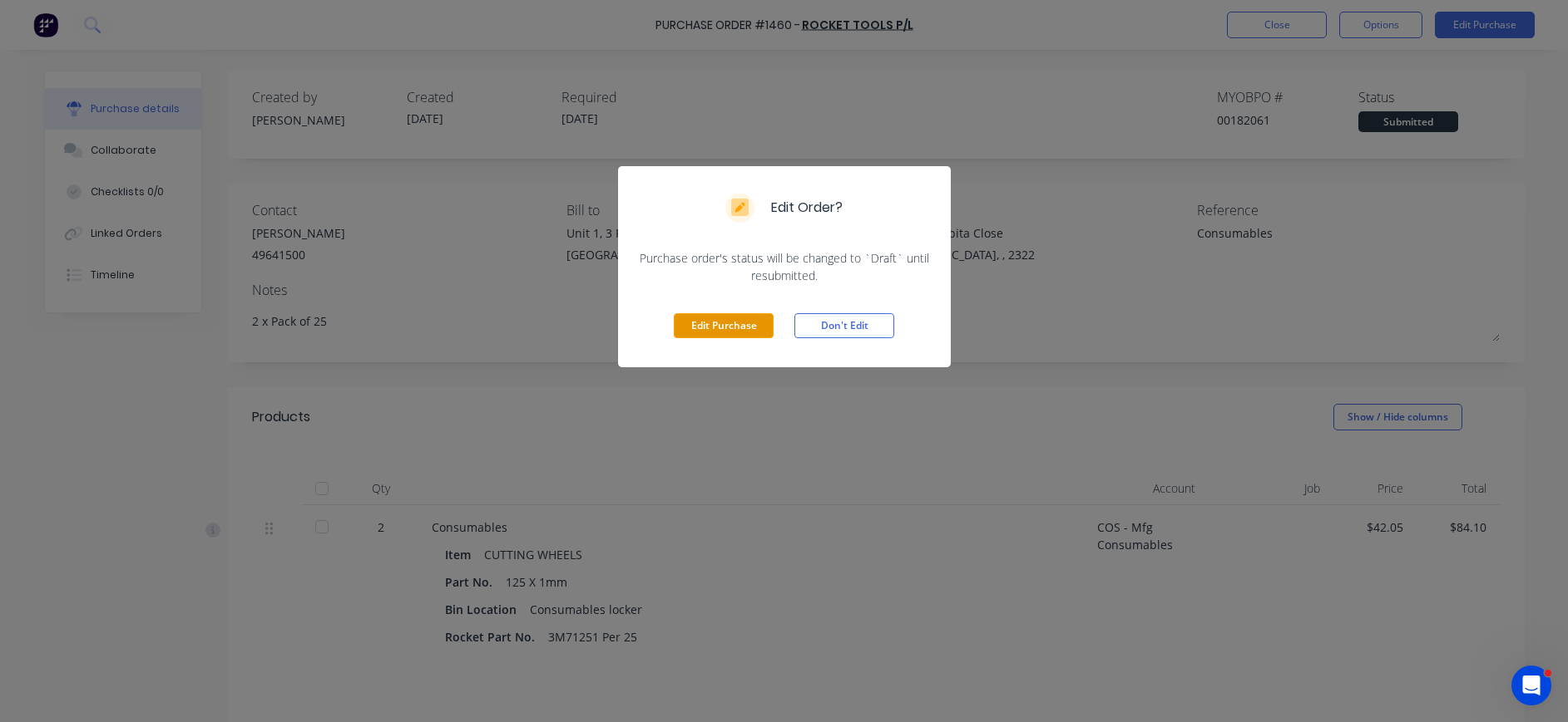
click at [731, 315] on button "Edit Purchase" at bounding box center [723, 326] width 100 height 25
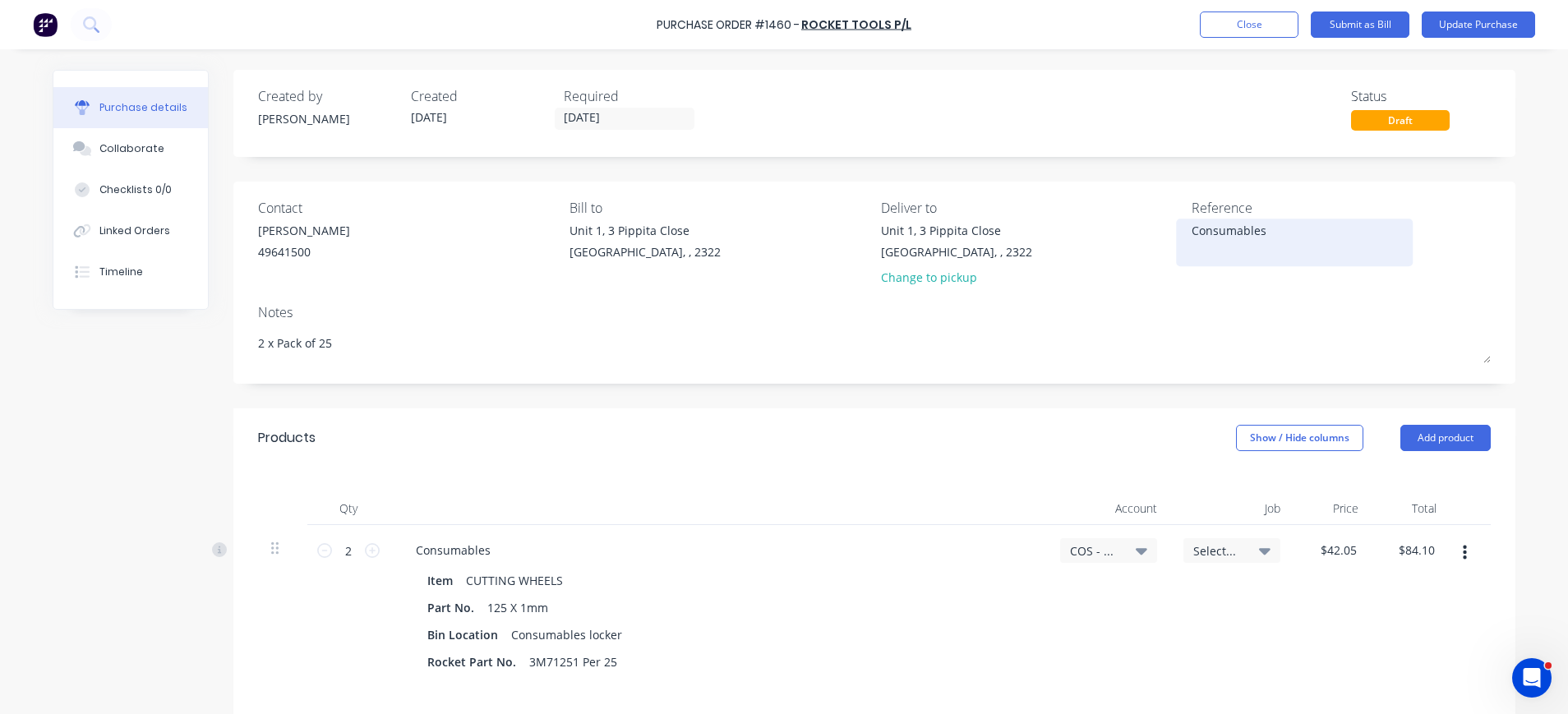
click at [1213, 240] on textarea "Consumables" at bounding box center [1294, 240] width 205 height 37
click at [1192, 235] on textarea "Consumables" at bounding box center [1294, 240] width 205 height 37
type textarea "x"
click at [1192, 232] on div "Consumables" at bounding box center [1294, 242] width 205 height 41
drag, startPoint x: 1181, startPoint y: 230, endPoint x: 1299, endPoint y: 218, distance: 118.6
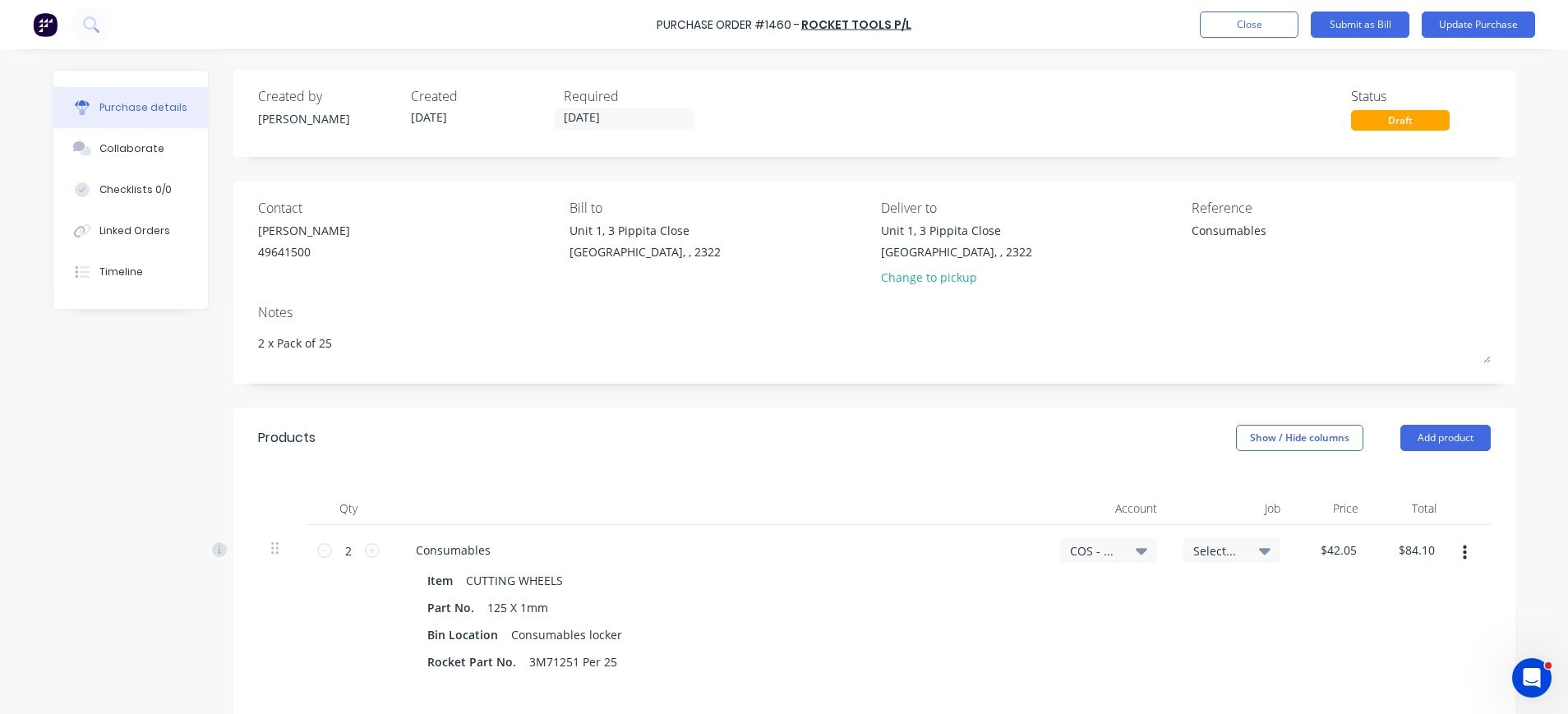
click at [1299, 218] on div "Reference Consumables" at bounding box center [1341, 246] width 299 height 96
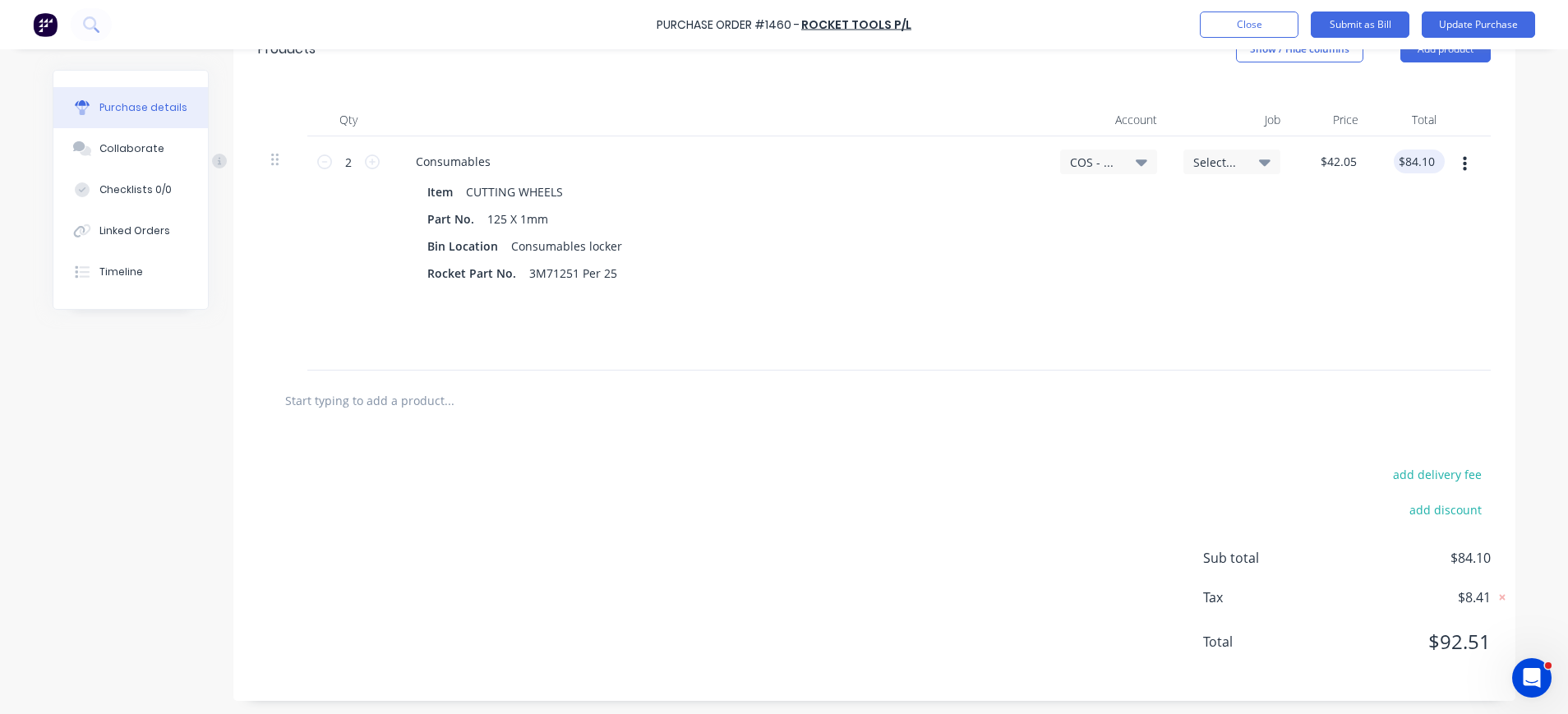
scroll to position [392, 0]
type textarea "40103205"
type textarea "x"
type textarea "40103205"
drag, startPoint x: 1389, startPoint y: 156, endPoint x: 1433, endPoint y: 155, distance: 44.0
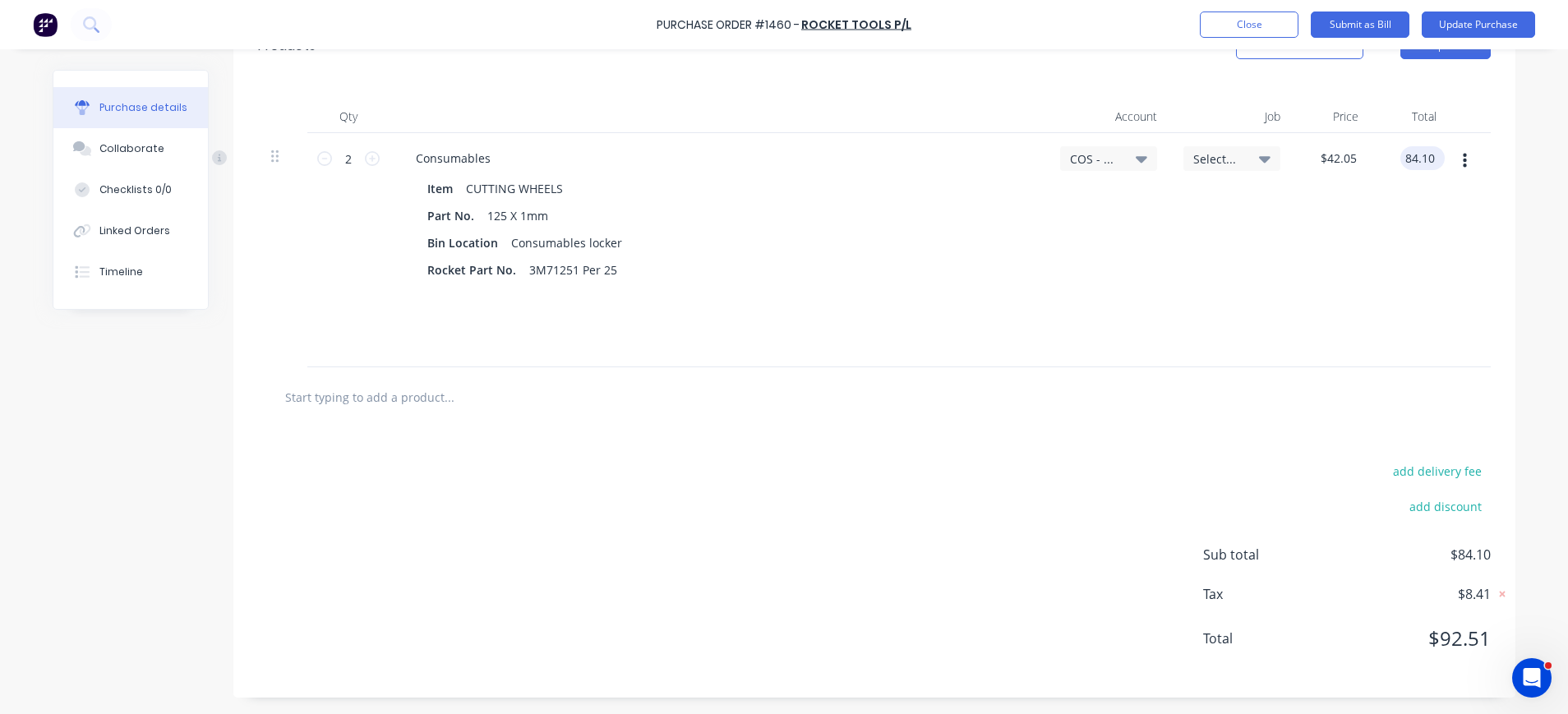
click at [1433, 155] on div "84.10 84.10" at bounding box center [1422, 158] width 44 height 24
type input "84.09"
type textarea "x"
type input "$42.045"
type input "$84.09"
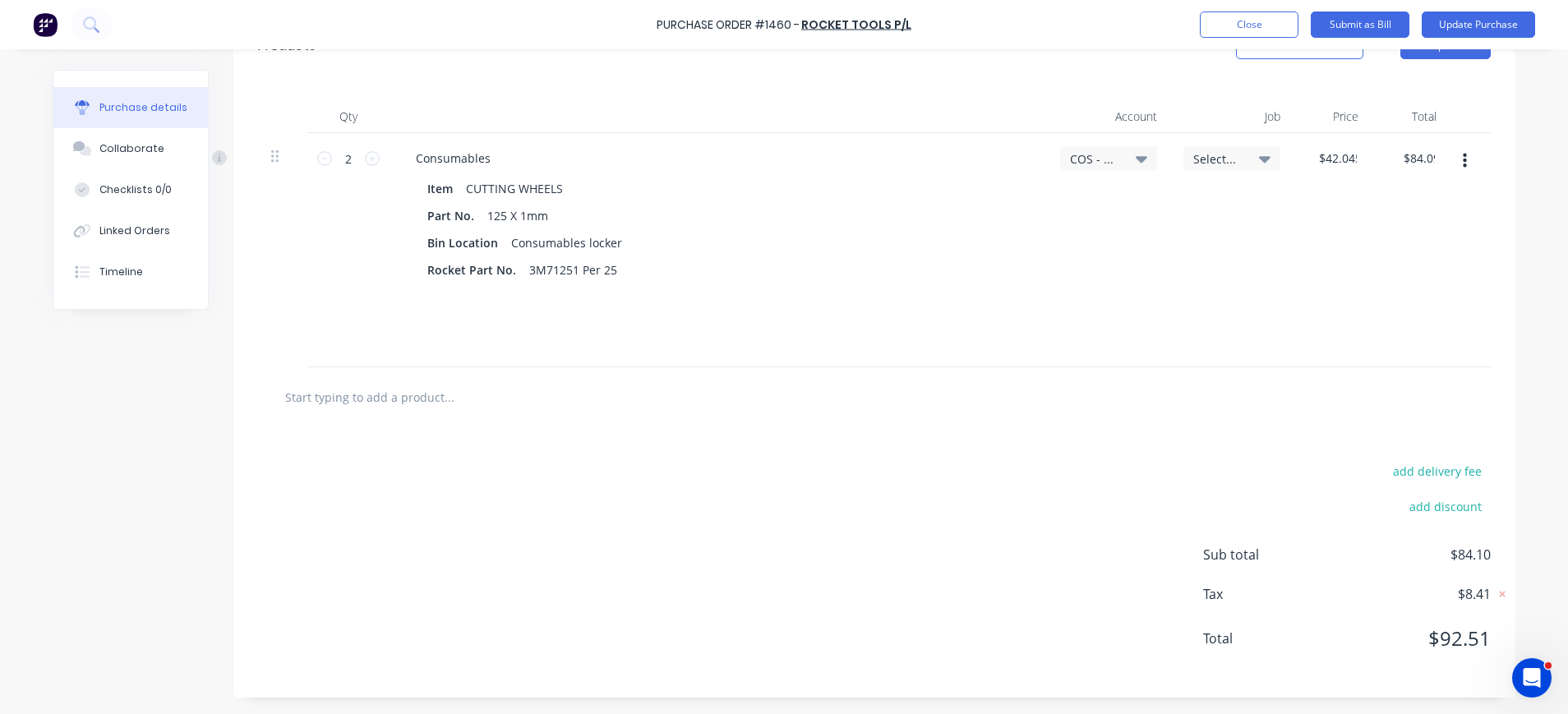
click at [1184, 150] on div "Select..." at bounding box center [1232, 158] width 97 height 24
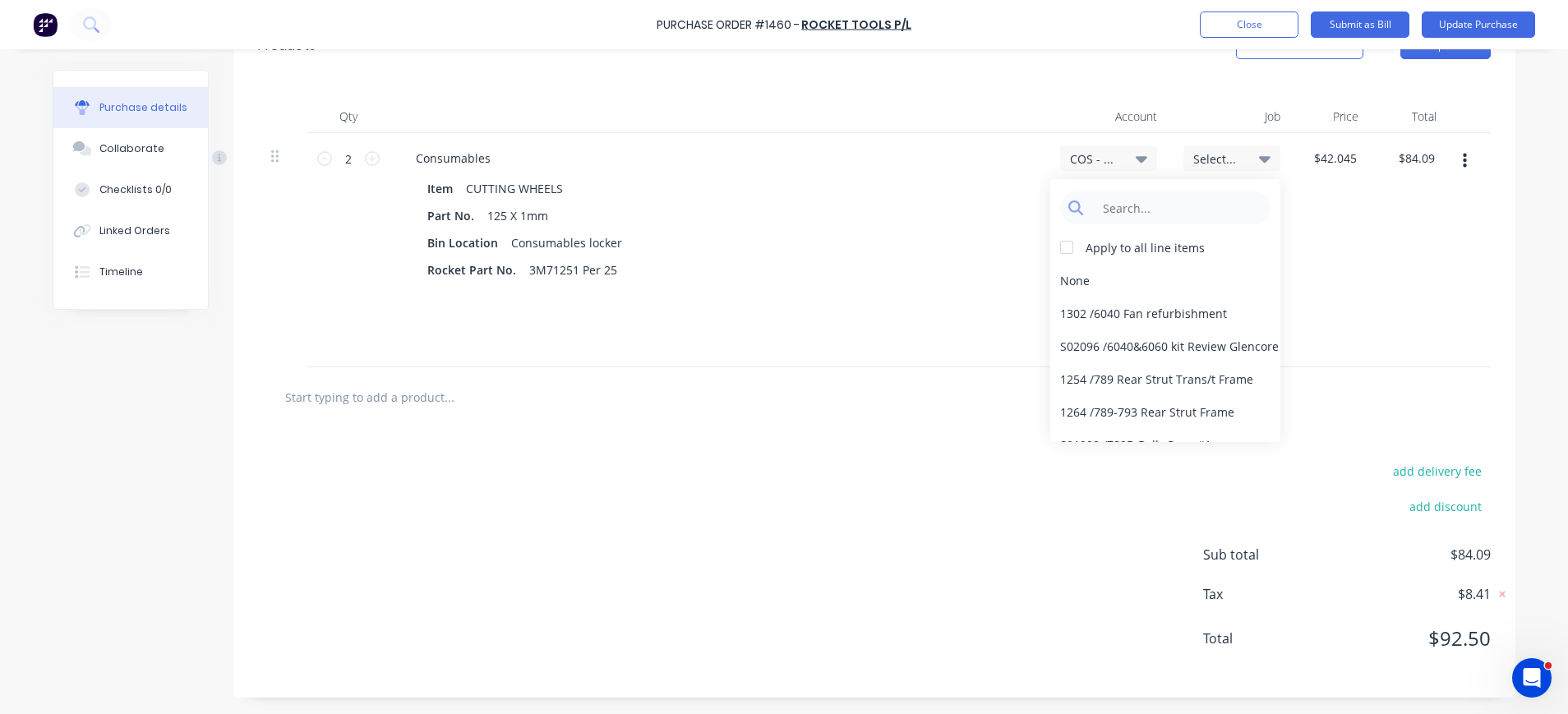
click at [1077, 502] on div "add delivery fee add discount Sub total $84.09 Tax $8.41 Total $92.50" at bounding box center [873, 562] width 1281 height 270
click at [808, 204] on div "Part No. 125 X 1mm" at bounding box center [715, 216] width 589 height 24
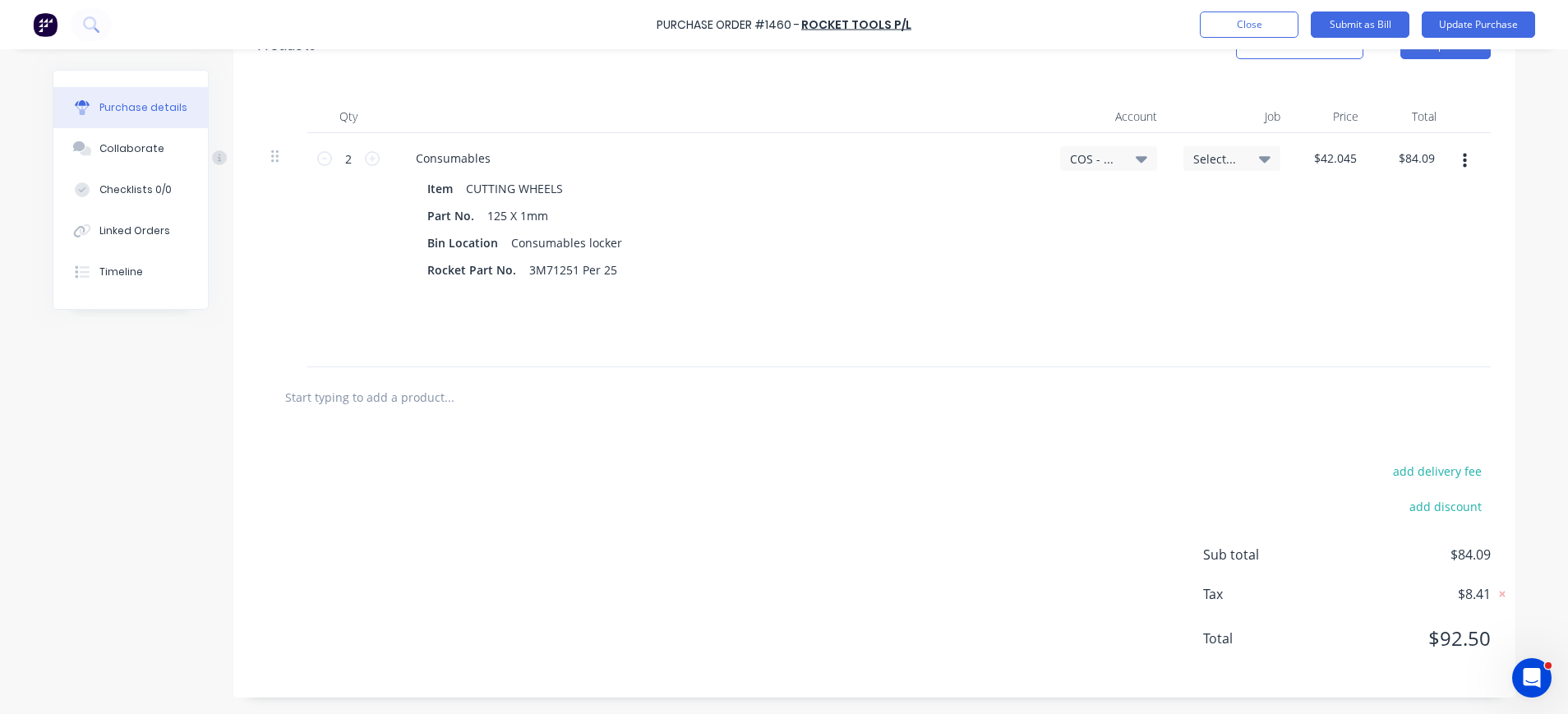
click at [1135, 159] on icon at bounding box center [1141, 159] width 12 height 6
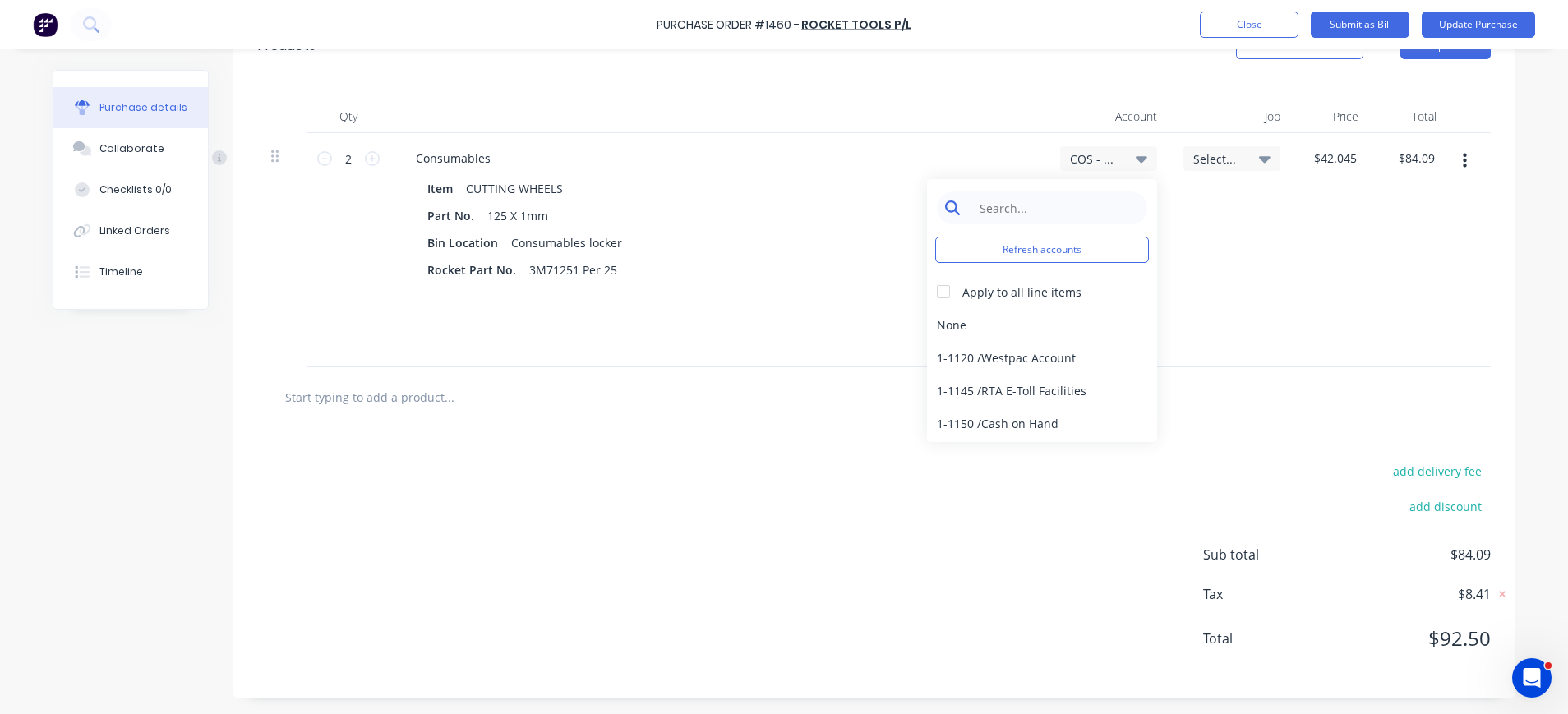
type textarea "x"
click at [1093, 201] on input at bounding box center [1055, 208] width 169 height 33
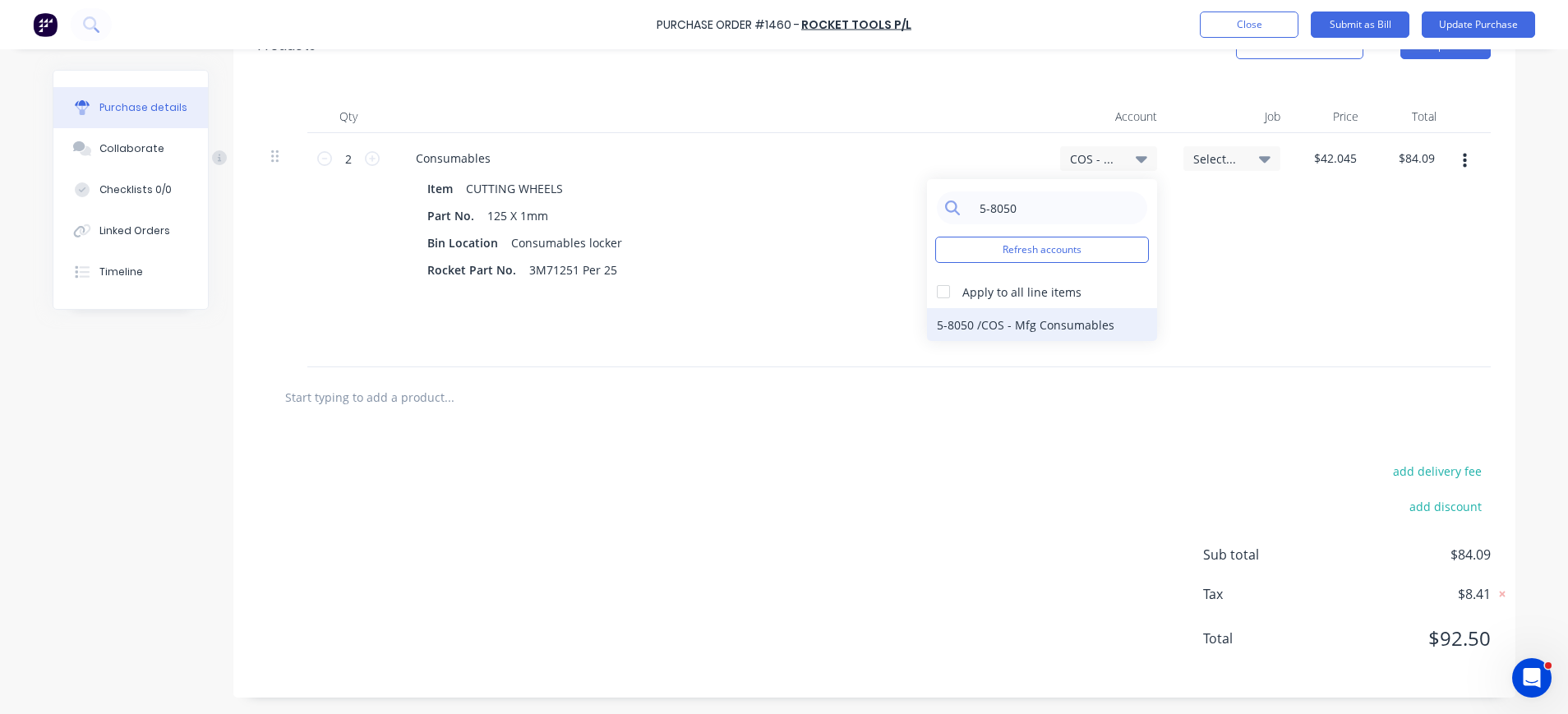
type input "5-8050"
click at [1066, 325] on div "5-8050 / COS - Mfg Consumables" at bounding box center [1042, 325] width 230 height 33
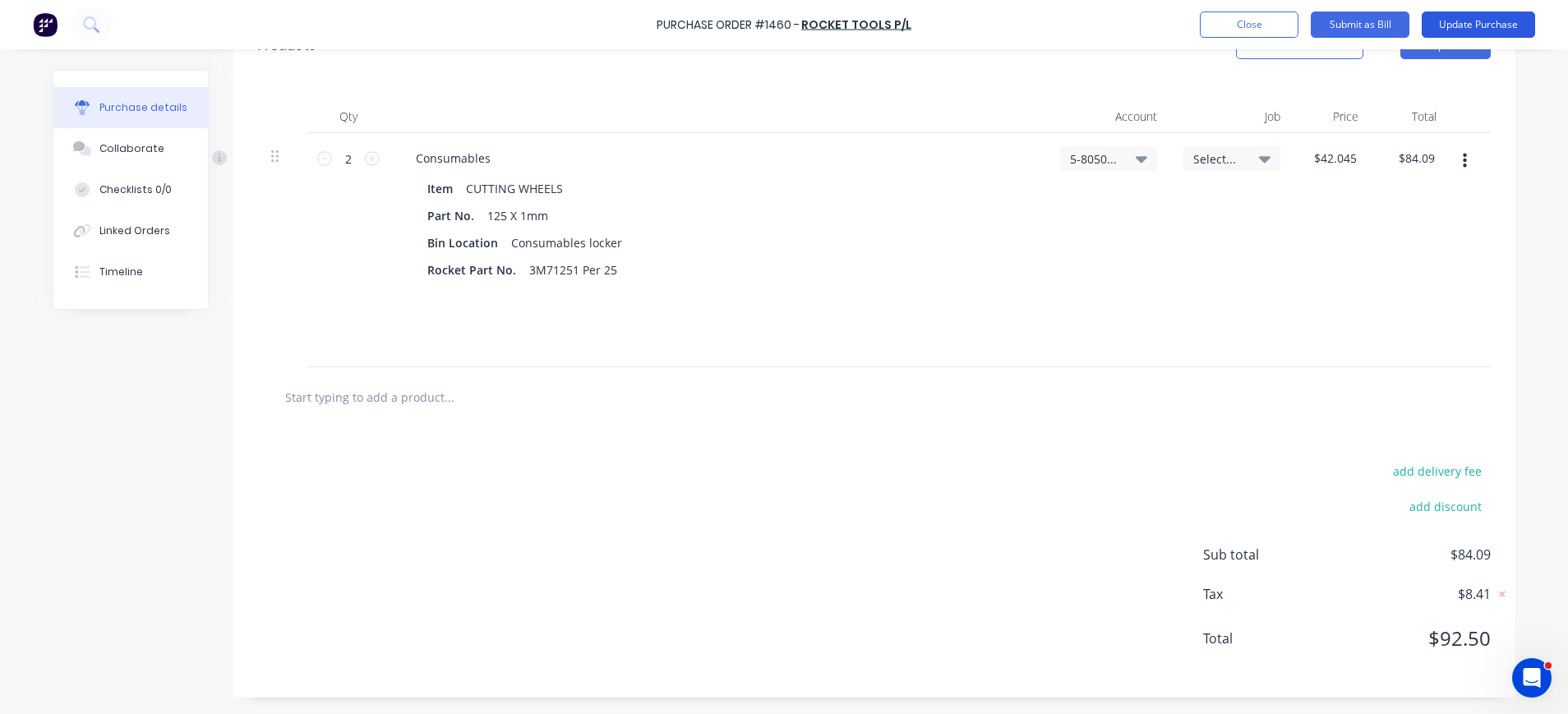
click at [1469, 13] on button "Update Purchase" at bounding box center [1477, 24] width 113 height 26
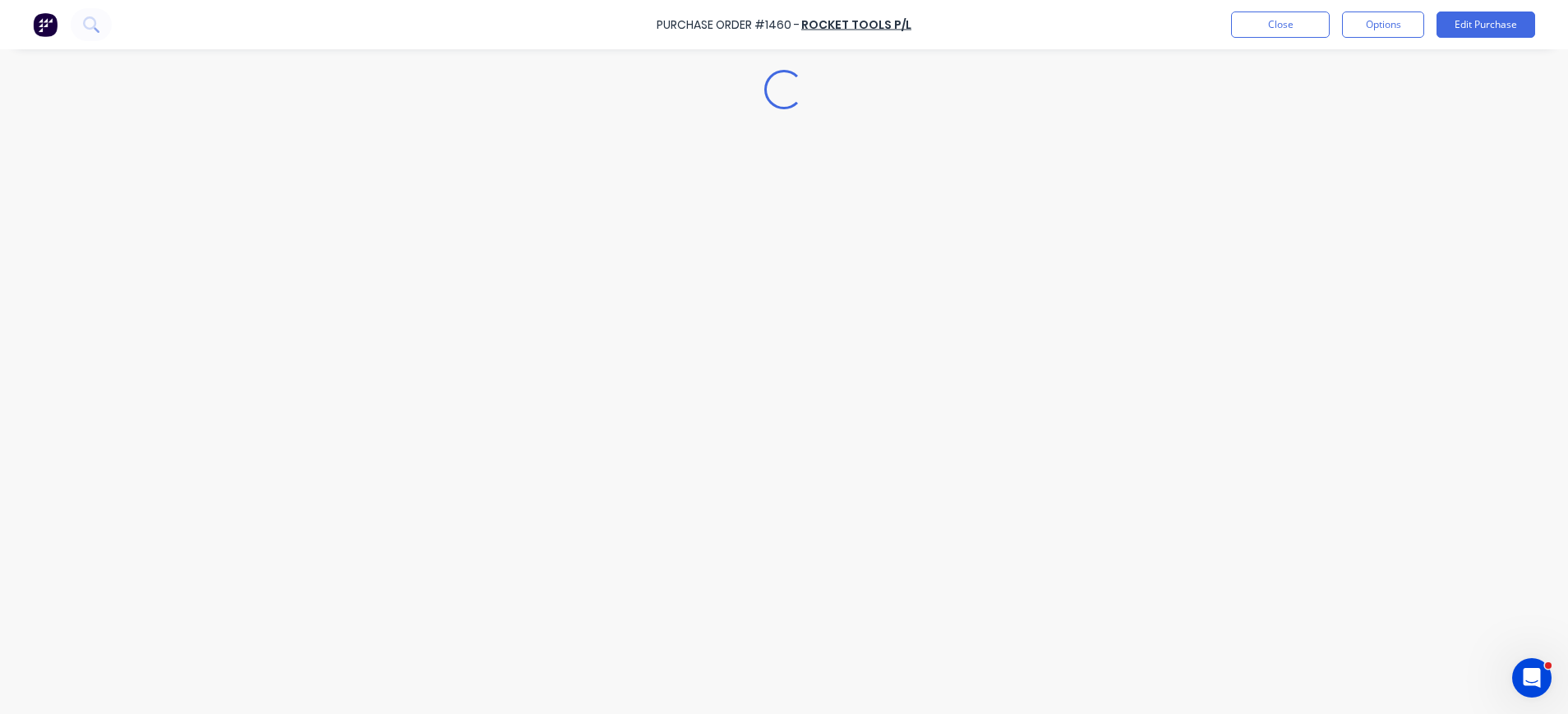
scroll to position [0, 0]
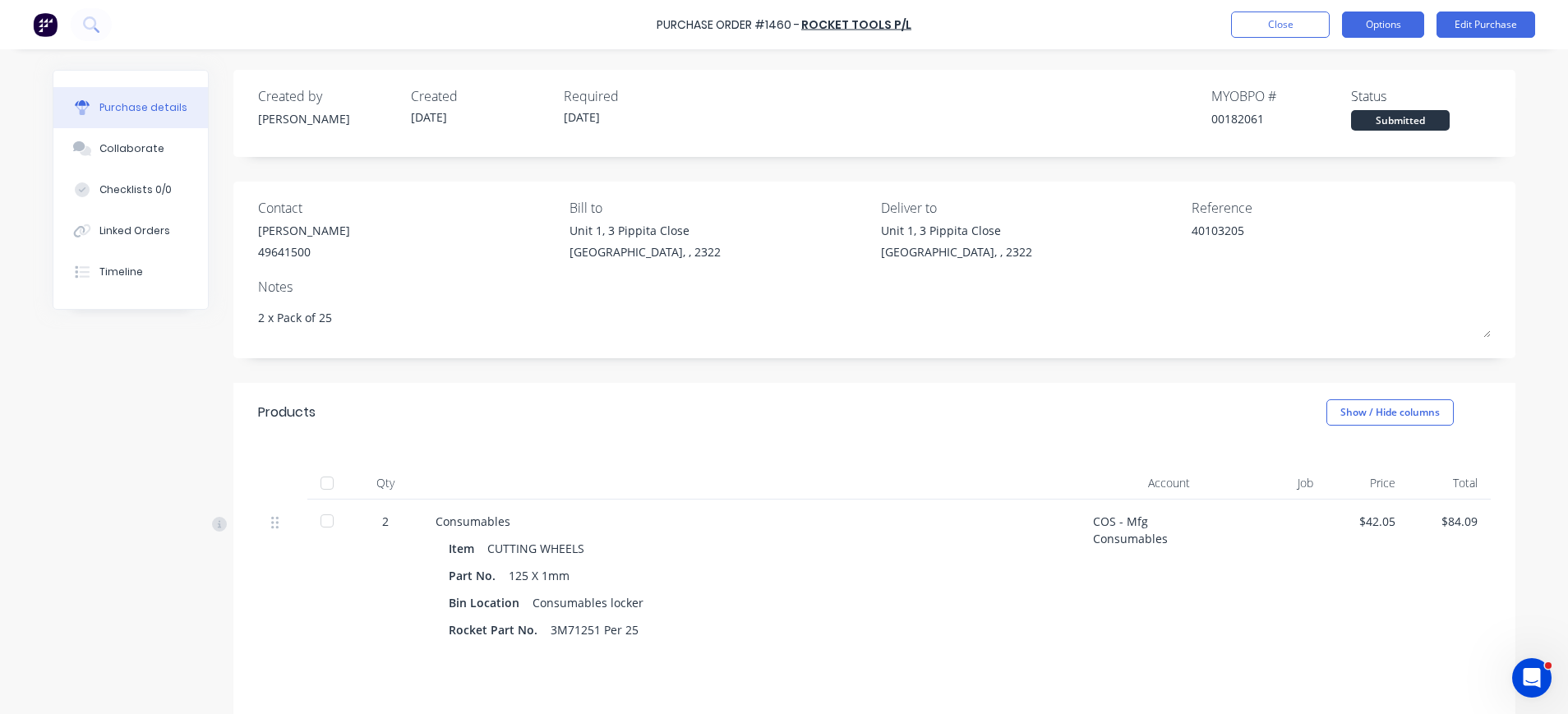
click at [1376, 24] on button "Options" at bounding box center [1382, 24] width 83 height 26
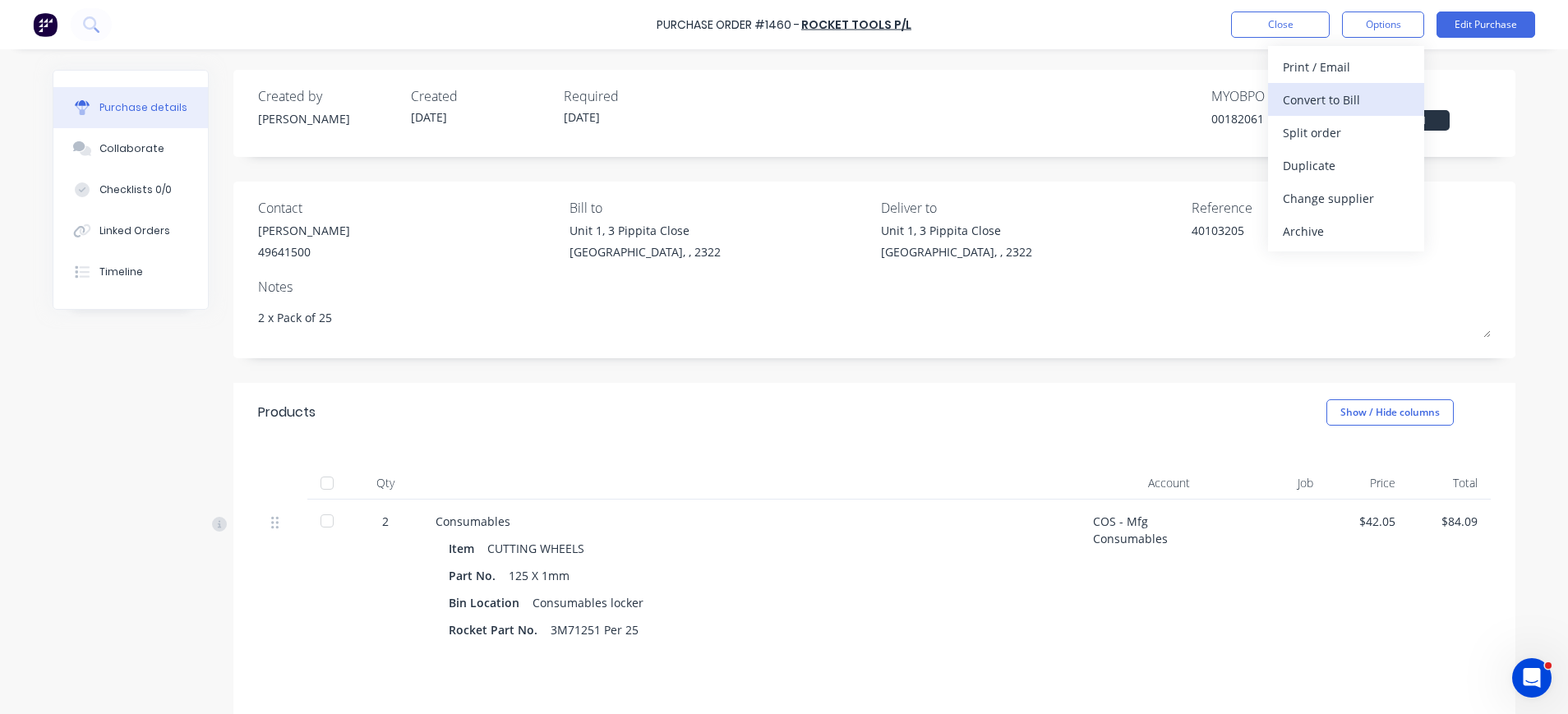
click at [1349, 91] on div "Convert to Bill" at bounding box center [1346, 100] width 127 height 24
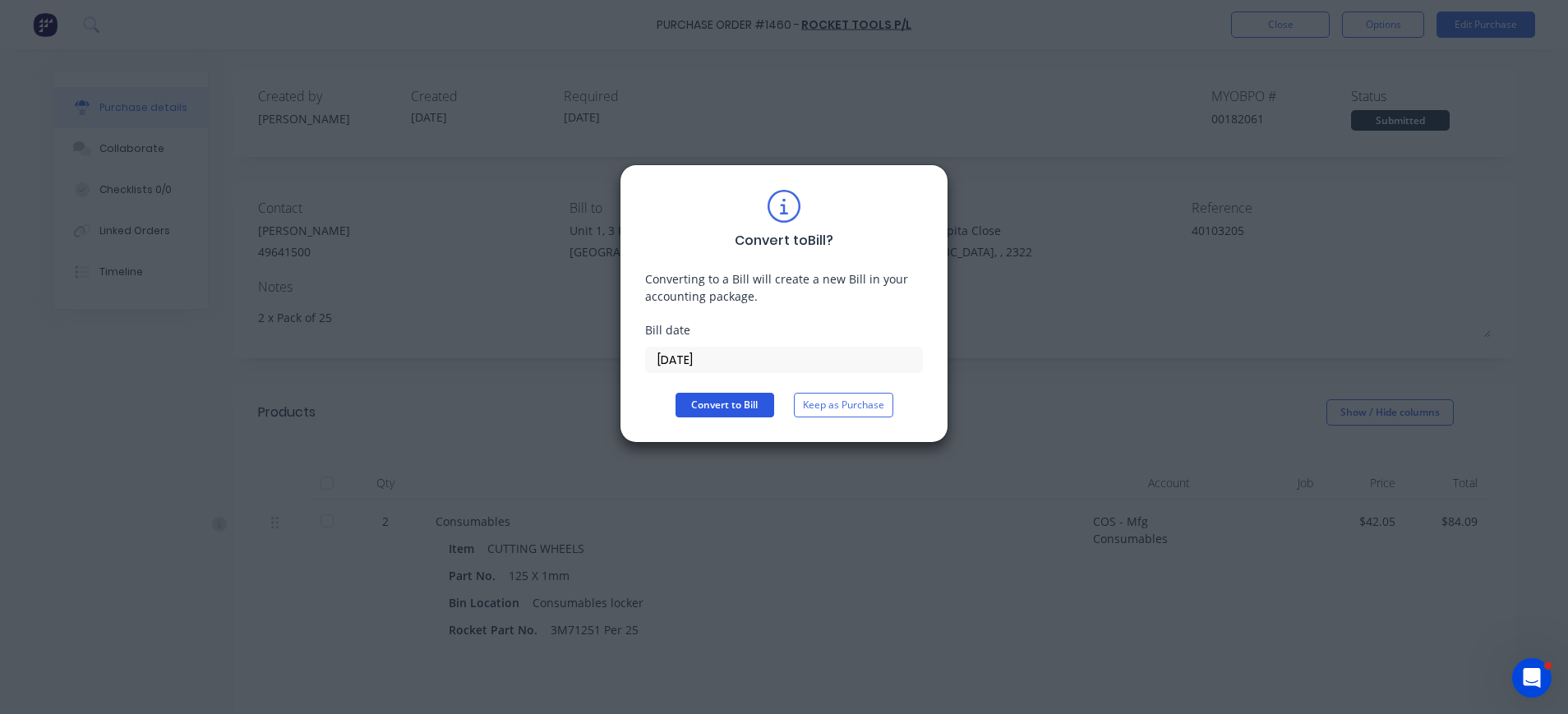
click at [721, 406] on button "Convert to Bill" at bounding box center [725, 405] width 99 height 24
type textarea "x"
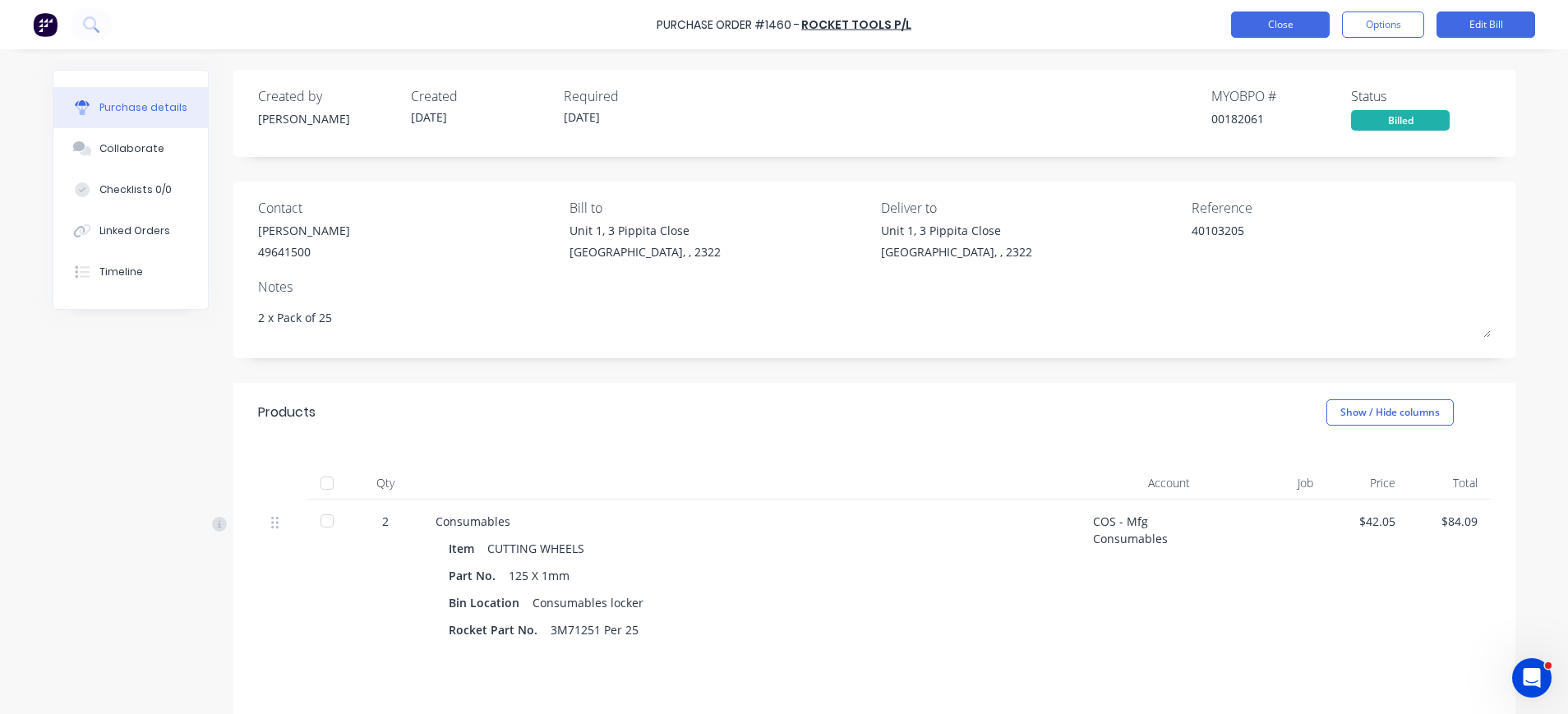
click at [1304, 15] on button "Close" at bounding box center [1280, 24] width 99 height 26
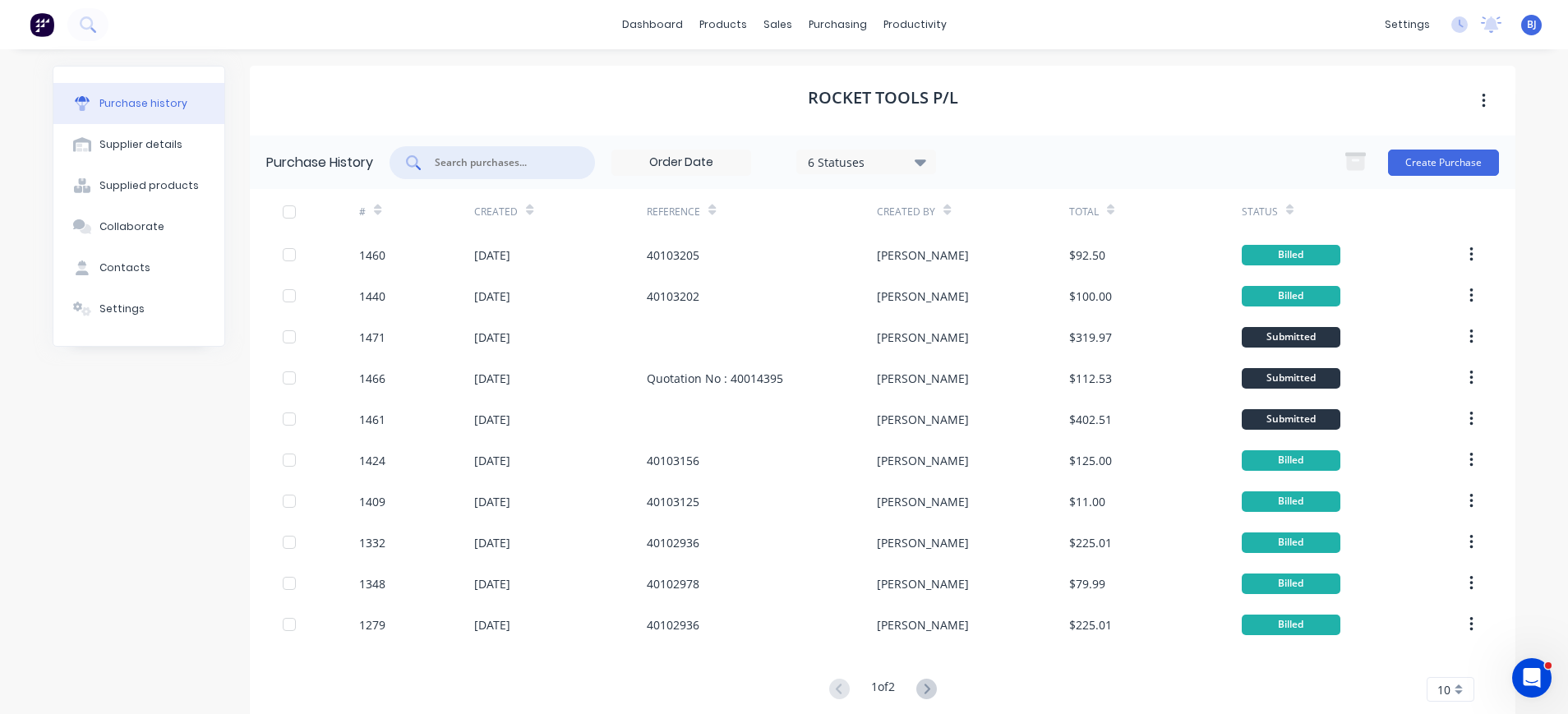
click at [538, 167] on input "text" at bounding box center [501, 162] width 136 height 16
click at [526, 159] on input "text" at bounding box center [501, 162] width 136 height 16
type input "1466"
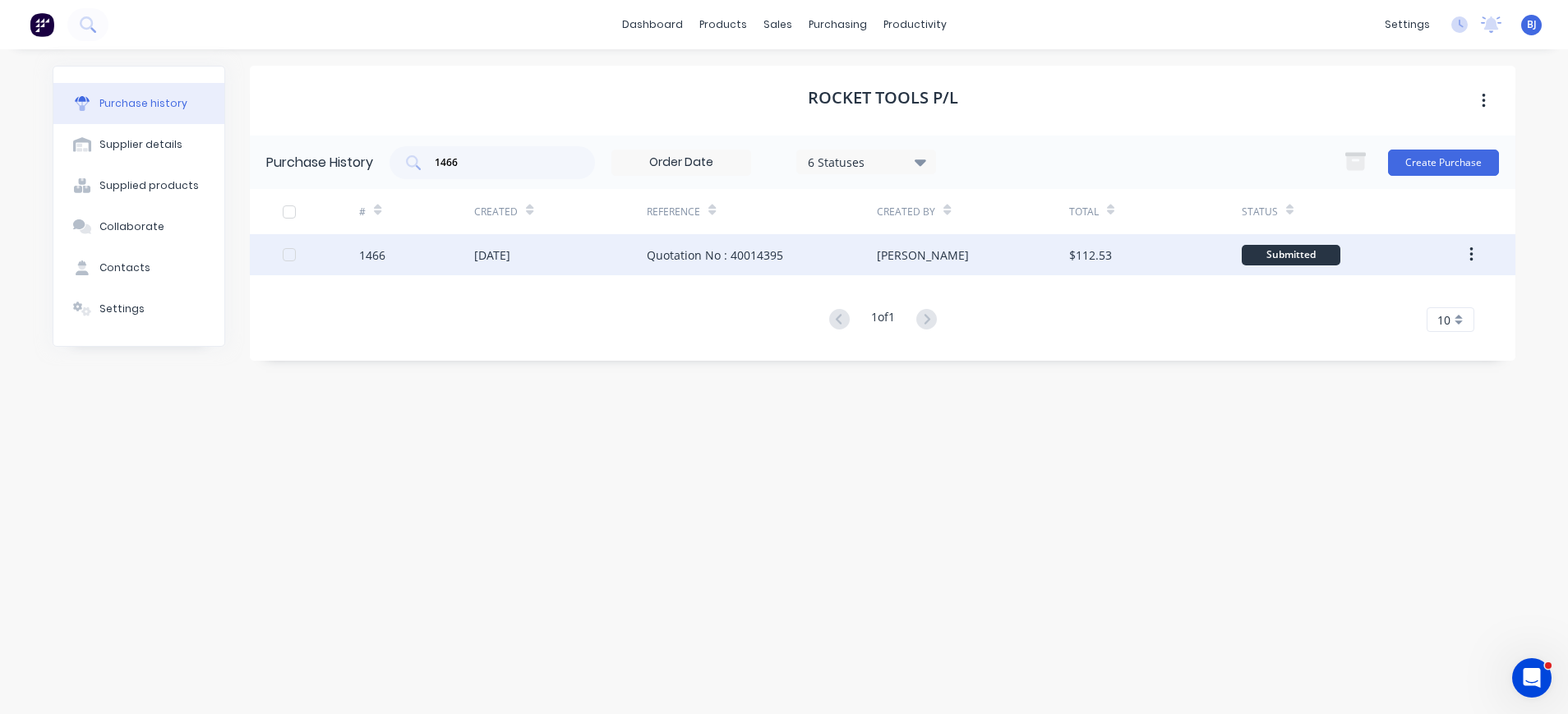
click at [543, 252] on div "10 Sep 2025" at bounding box center [560, 254] width 172 height 41
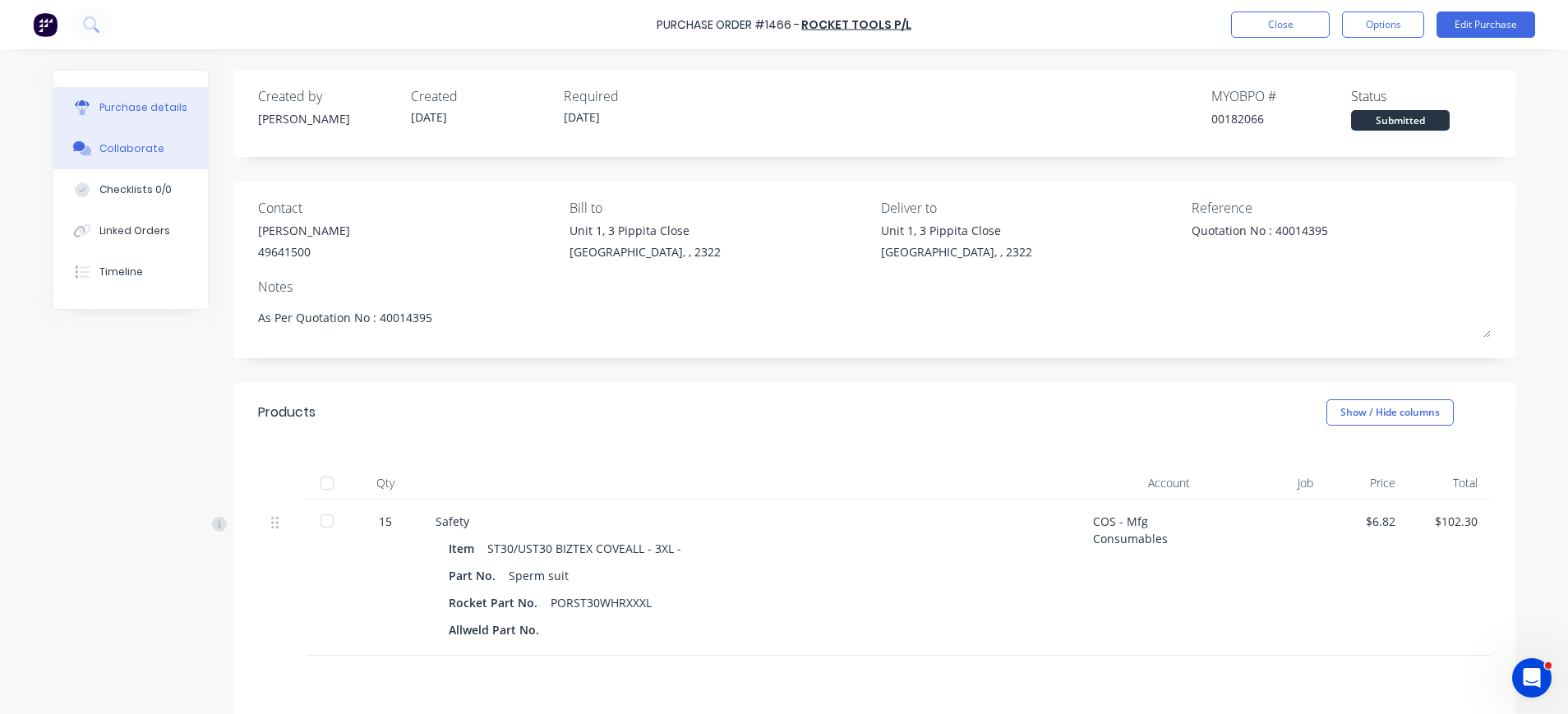
click at [130, 153] on div "Collaborate" at bounding box center [132, 149] width 65 height 15
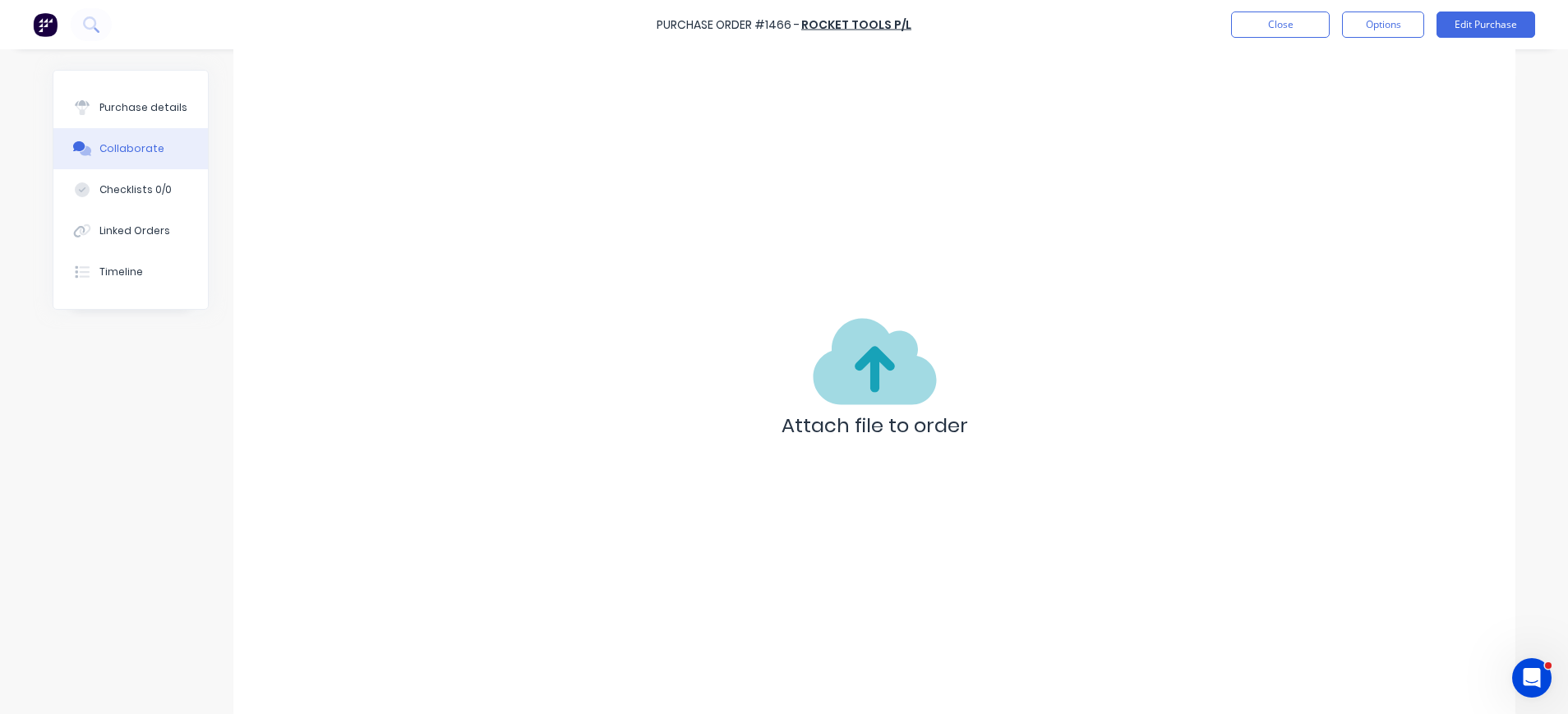
scroll to position [41, 0]
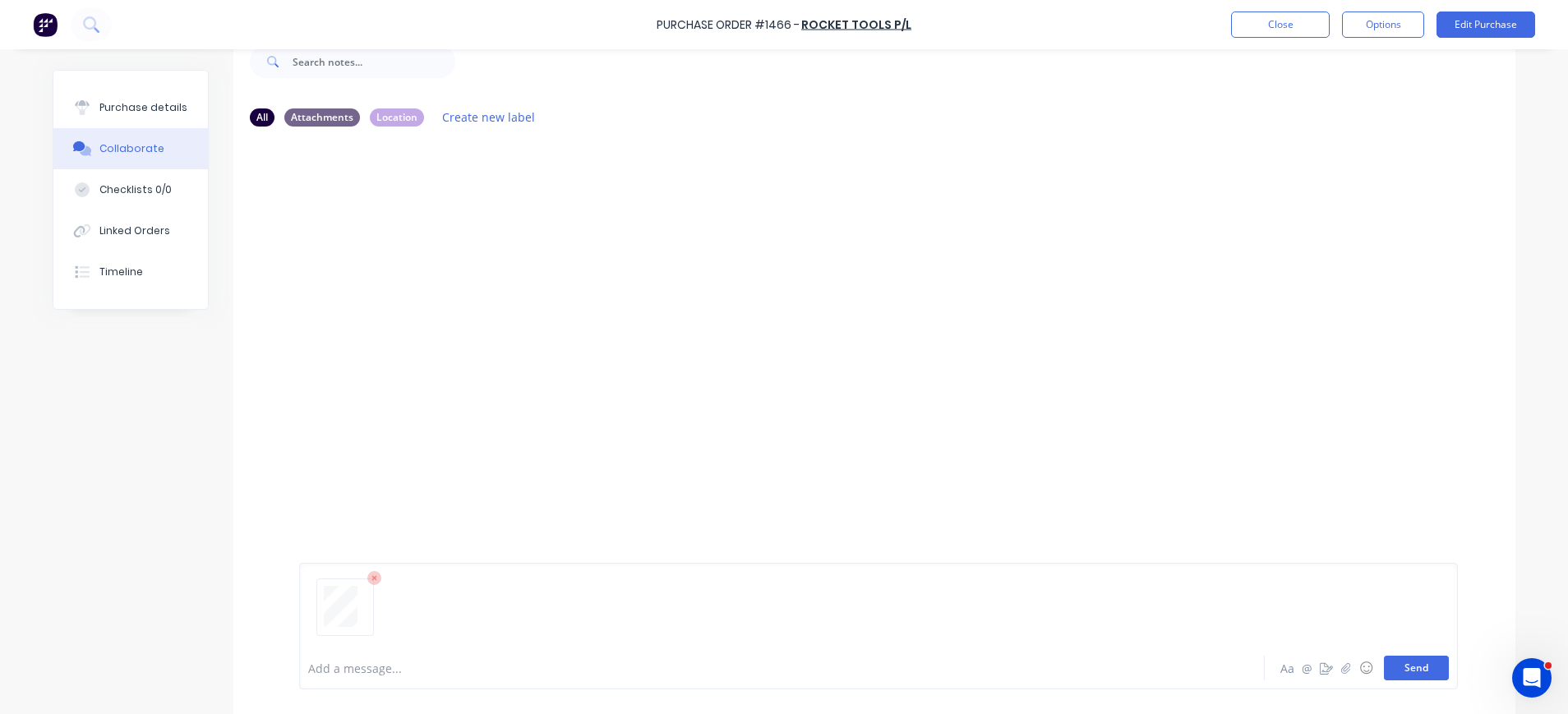
click at [1411, 667] on button "Send" at bounding box center [1417, 668] width 65 height 24
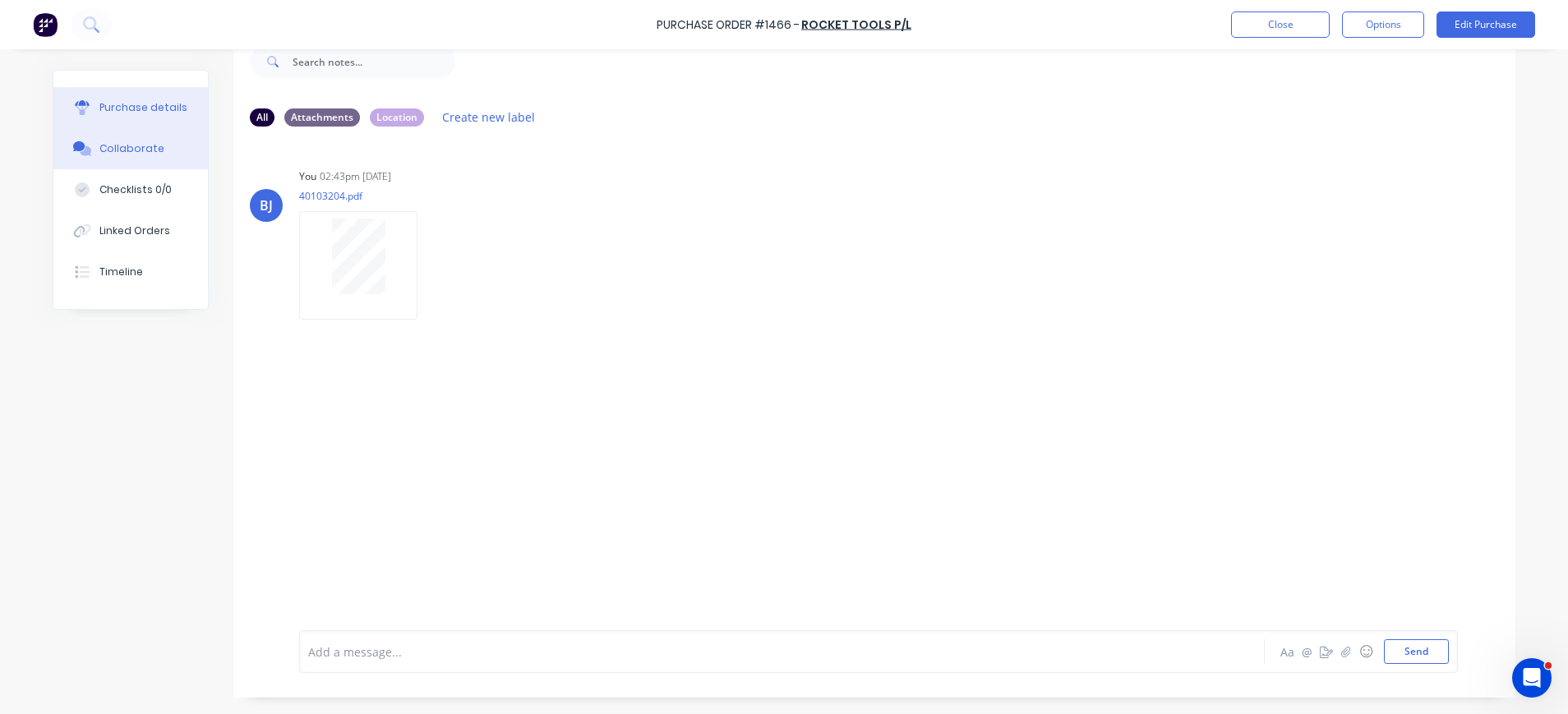
click at [108, 101] on div "Purchase details" at bounding box center [143, 108] width 88 height 15
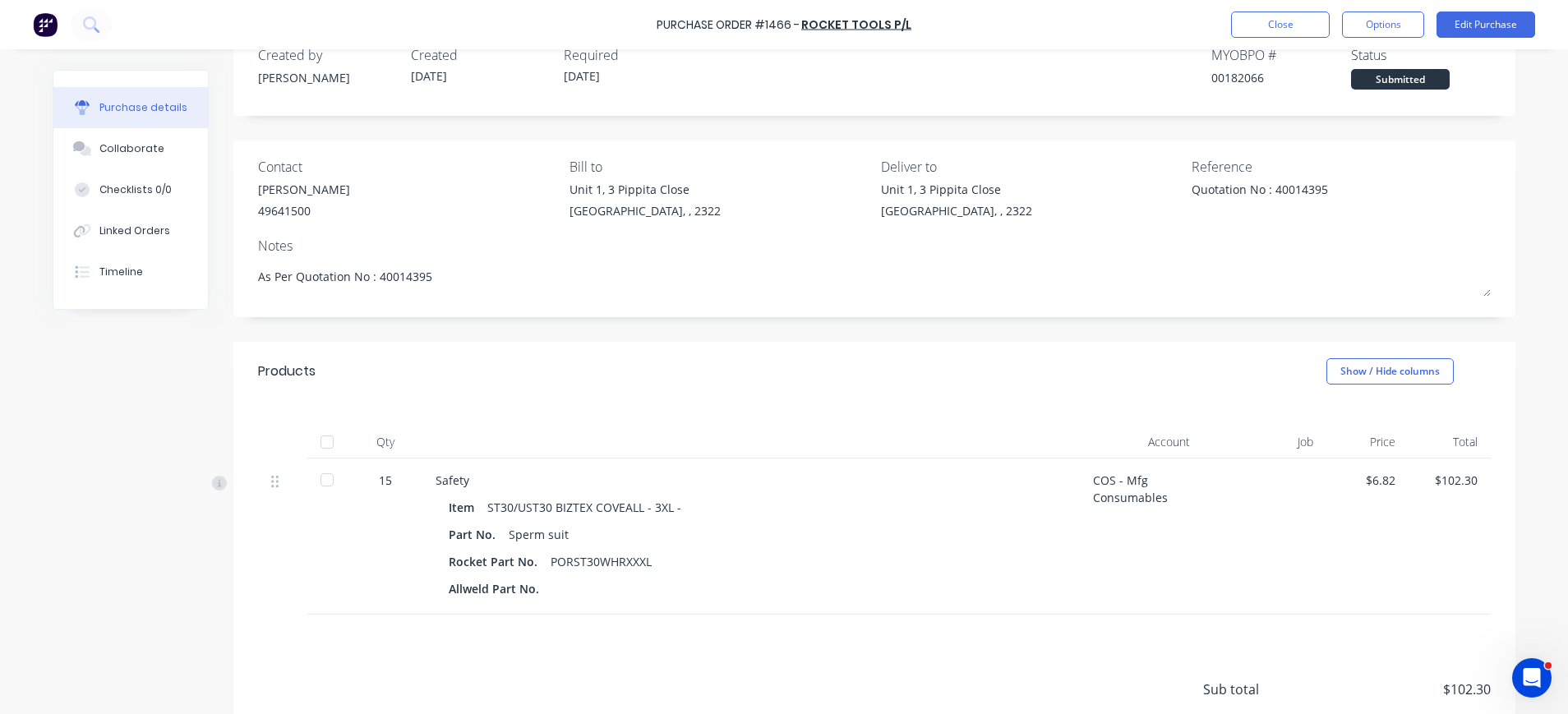
click at [1151, 187] on div "Contact Tony Miller 49641500 Bill to Unit 1, 3 Pippita Close Beresfield, , 2322…" at bounding box center [873, 192] width 1232 height 71
click at [1489, 29] on button "Edit Purchase" at bounding box center [1485, 24] width 99 height 26
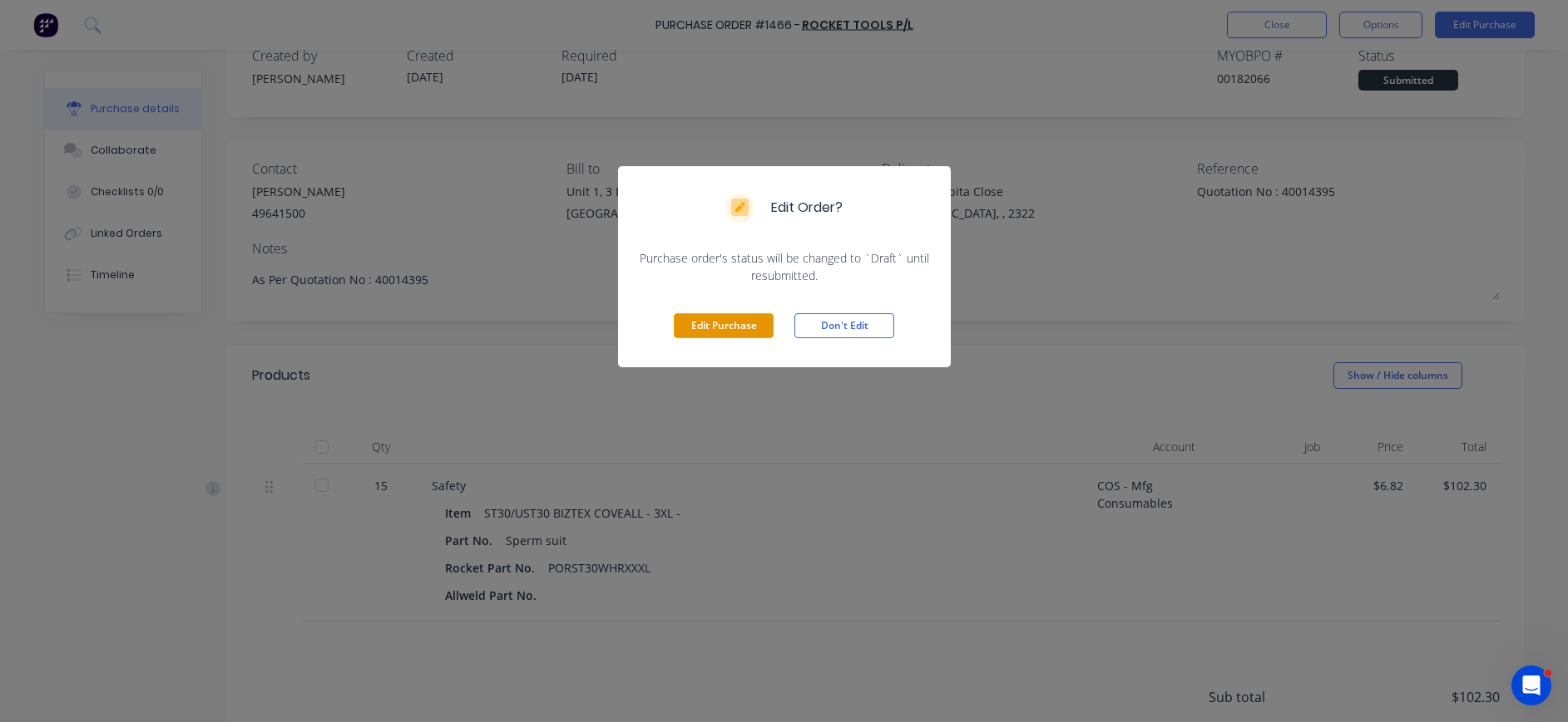
drag, startPoint x: 728, startPoint y: 329, endPoint x: 746, endPoint y: 328, distance: 18.0
click at [738, 328] on button "Edit Purchase" at bounding box center [723, 326] width 100 height 25
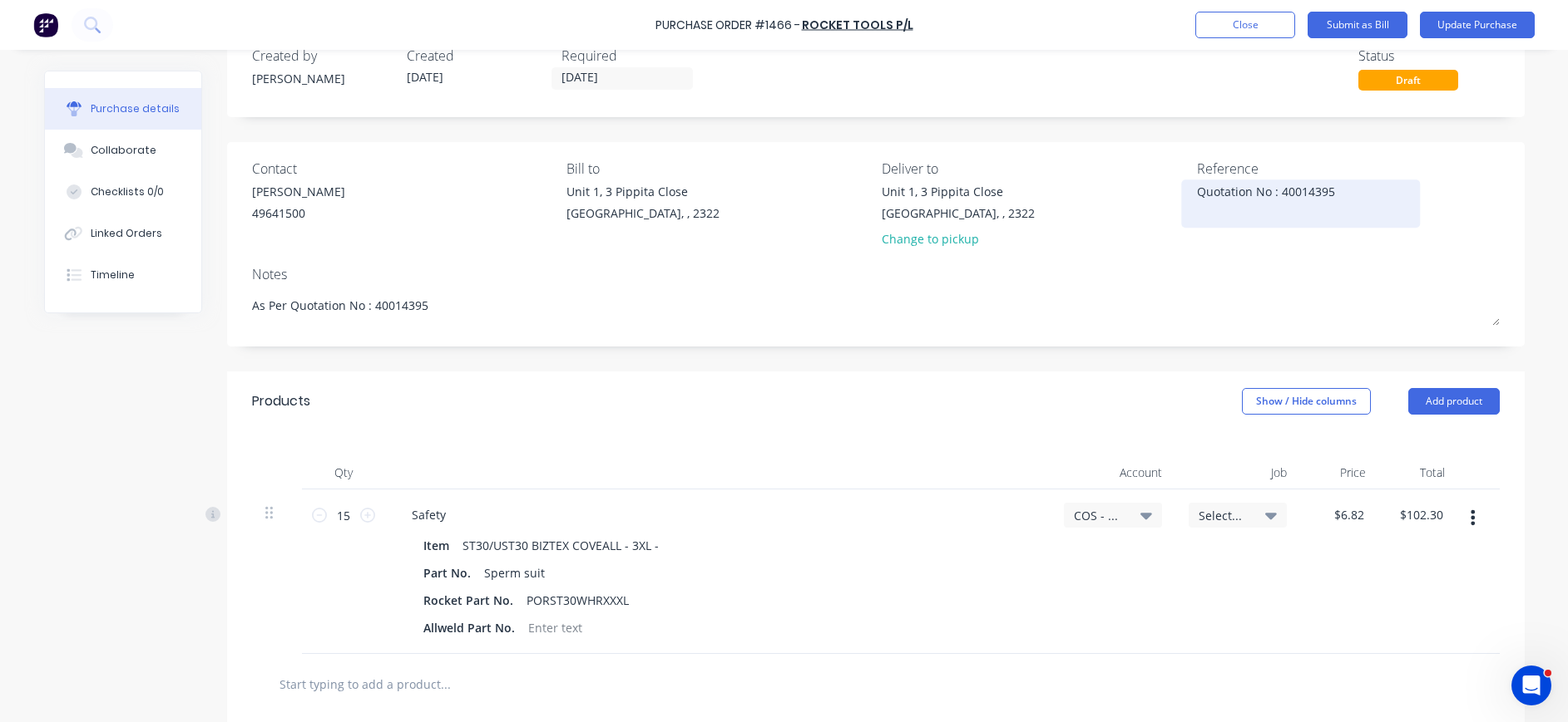
type textarea "x"
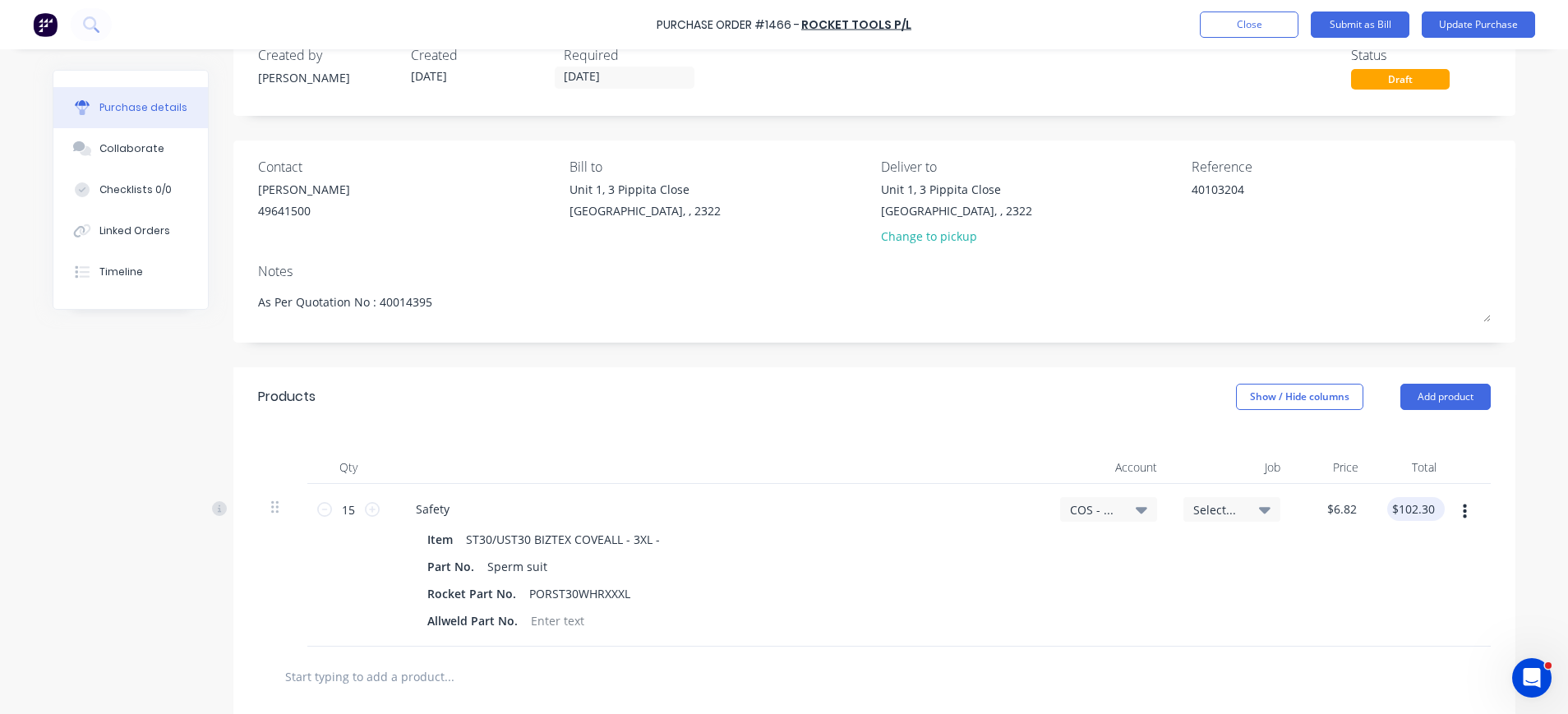
type textarea "40103204"
type textarea "x"
type textarea "40103204"
type input "102.30"
click at [1426, 507] on input "102.30" at bounding box center [1416, 509] width 44 height 24
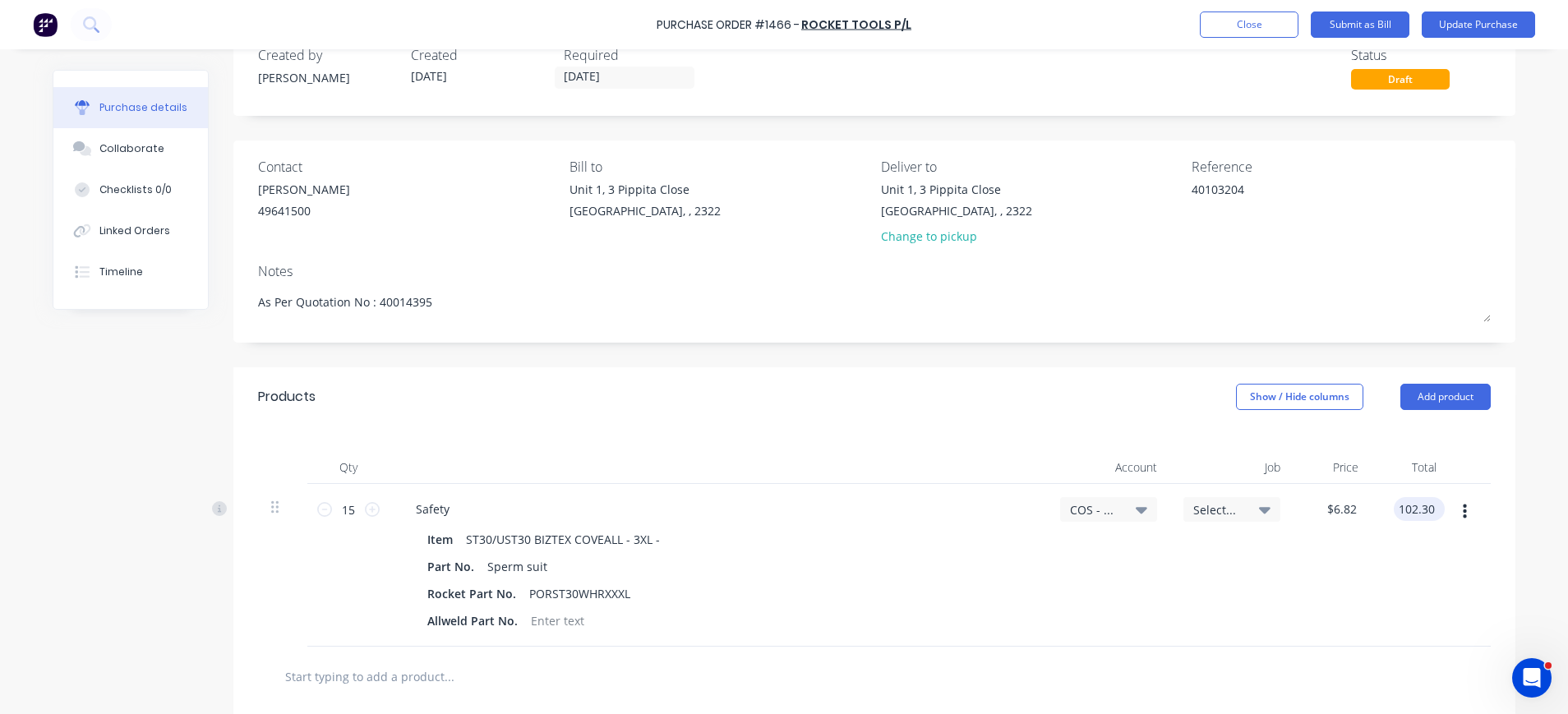
type textarea "x"
type input "$102.30"
drag, startPoint x: 1431, startPoint y: 504, endPoint x: 1378, endPoint y: 505, distance: 53.0
click at [1387, 504] on div "$102.30 $102.30" at bounding box center [1415, 509] width 57 height 24
click at [1480, 19] on button "Update Purchase" at bounding box center [1477, 24] width 113 height 26
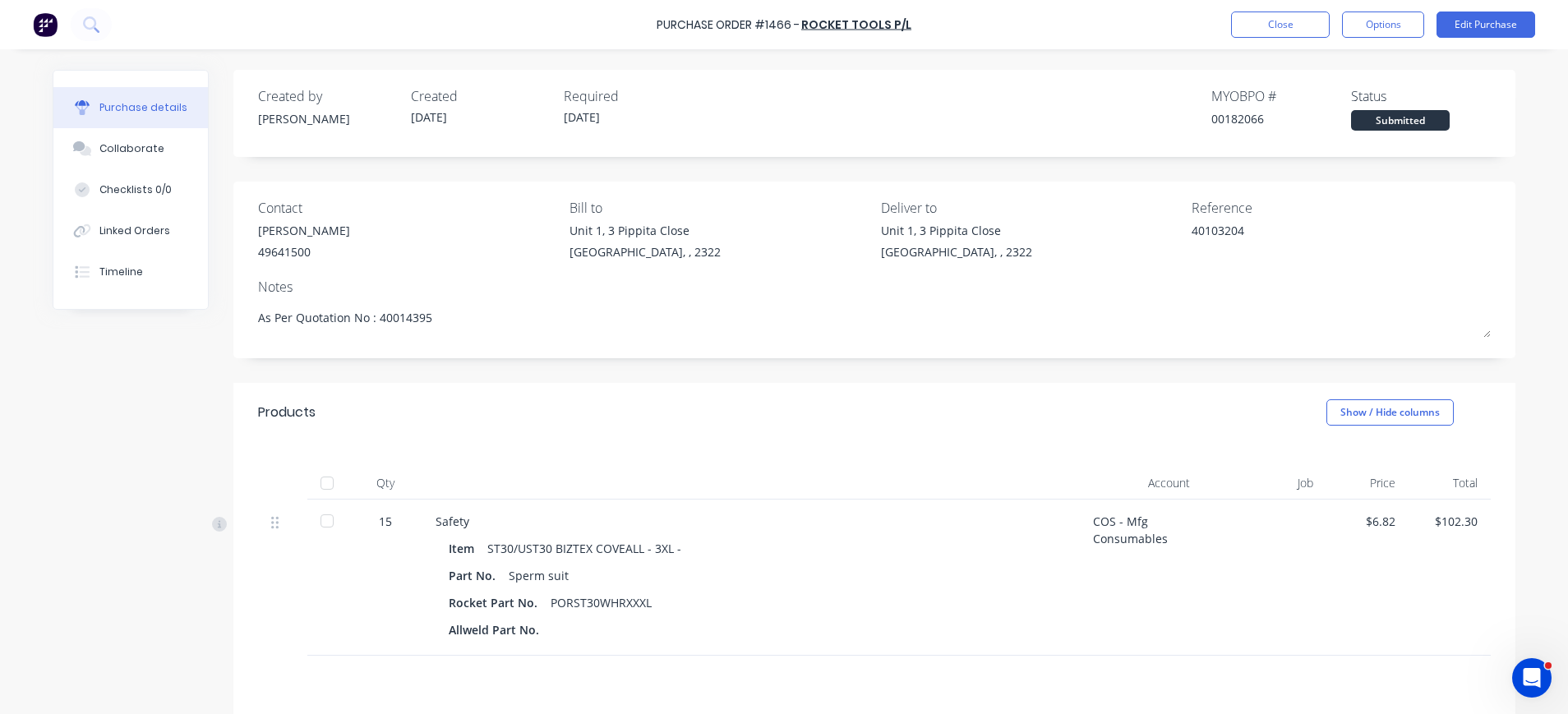
drag, startPoint x: 1432, startPoint y: 524, endPoint x: 1445, endPoint y: 527, distance: 13.3
click at [1434, 526] on div "$102.30" at bounding box center [1449, 521] width 56 height 17
drag, startPoint x: 1426, startPoint y: 520, endPoint x: 1479, endPoint y: 518, distance: 53.0
click at [1479, 518] on div "$102.30" at bounding box center [1449, 578] width 83 height 156
drag, startPoint x: 1479, startPoint y: 518, endPoint x: 1457, endPoint y: 517, distance: 22.0
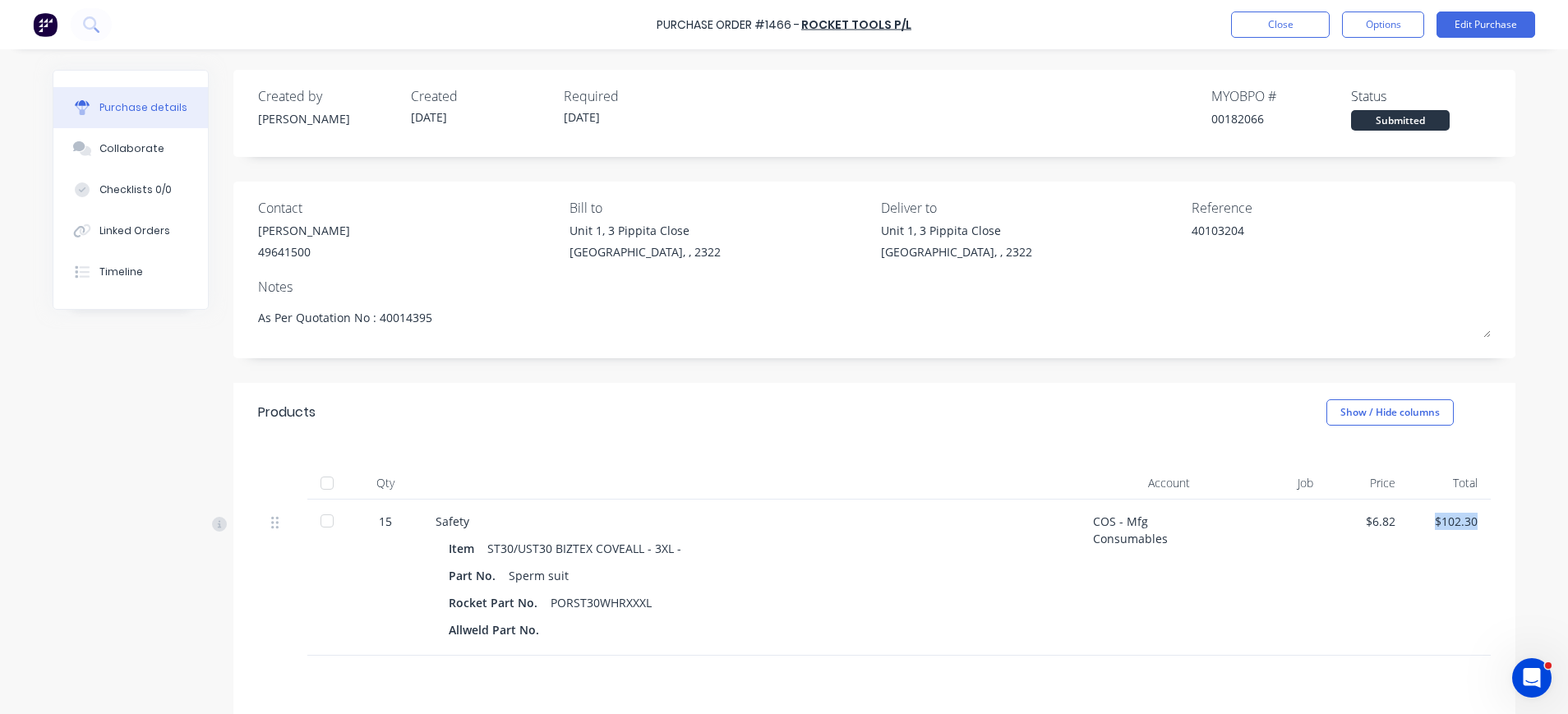
click at [1457, 517] on div "$102.30" at bounding box center [1449, 521] width 56 height 17
click at [1472, 31] on button "Edit Purchase" at bounding box center [1485, 24] width 99 height 26
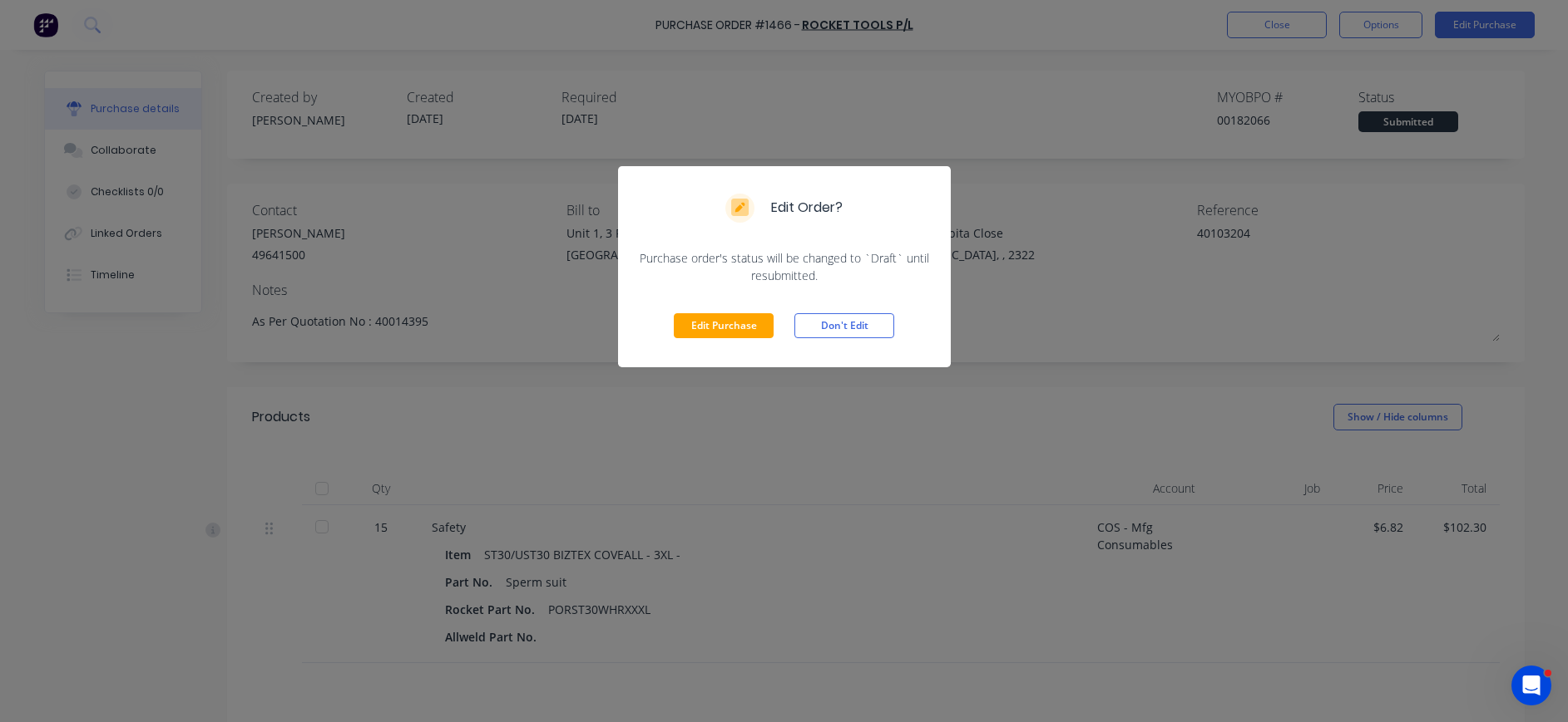
click at [736, 339] on div "Edit Purchase Don't Edit" at bounding box center [784, 326] width 332 height 83
click at [740, 330] on button "Edit Purchase" at bounding box center [723, 326] width 100 height 25
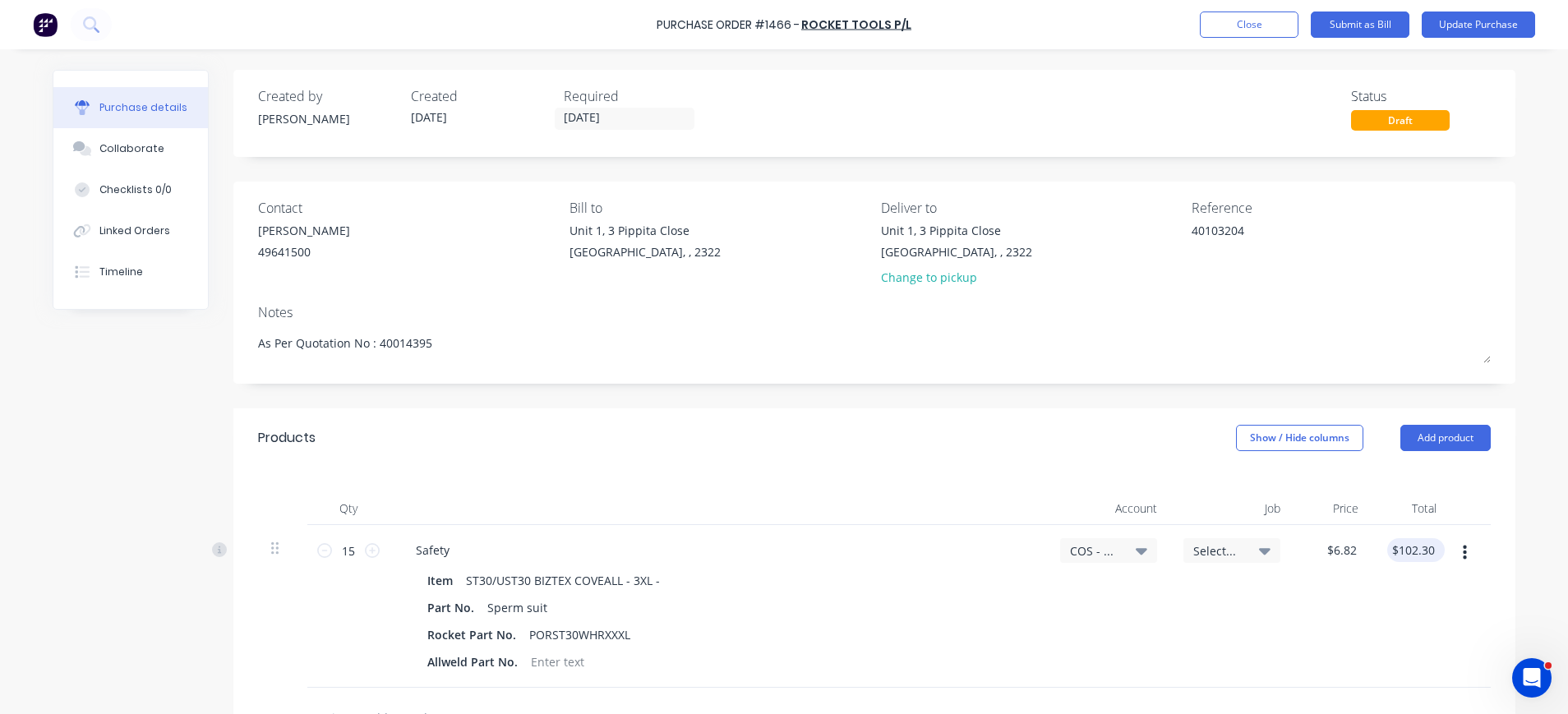
click at [1428, 553] on div "$102.30 $102.30" at bounding box center [1415, 550] width 57 height 24
type textarea "x"
drag, startPoint x: 1426, startPoint y: 552, endPoint x: 1374, endPoint y: 551, distance: 52.0
click at [1374, 551] on div "102.30 102.30" at bounding box center [1410, 606] width 78 height 162
type input "102.27"
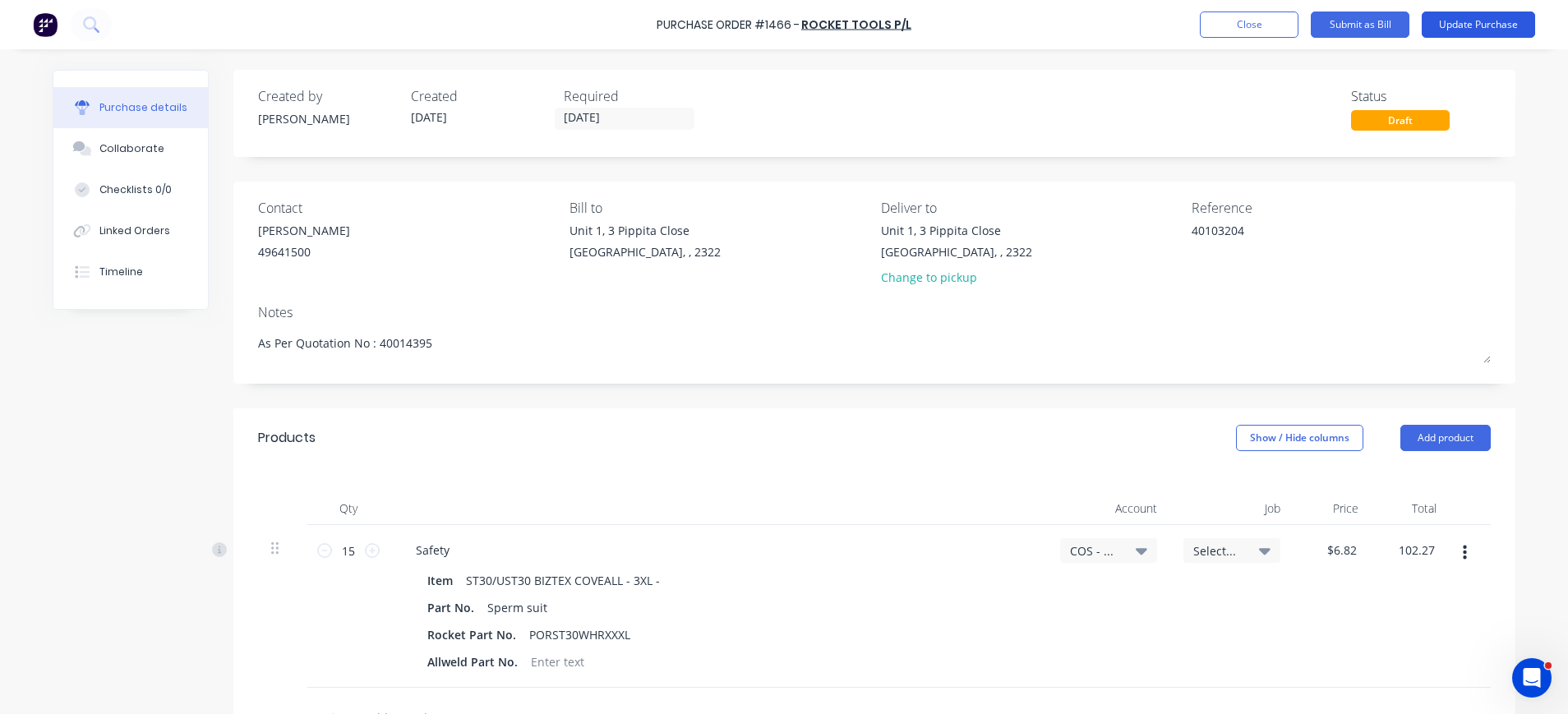
type textarea "x"
type input "$6.818"
type input "$102.27"
click at [1481, 22] on button "Update Purchase" at bounding box center [1477, 24] width 113 height 26
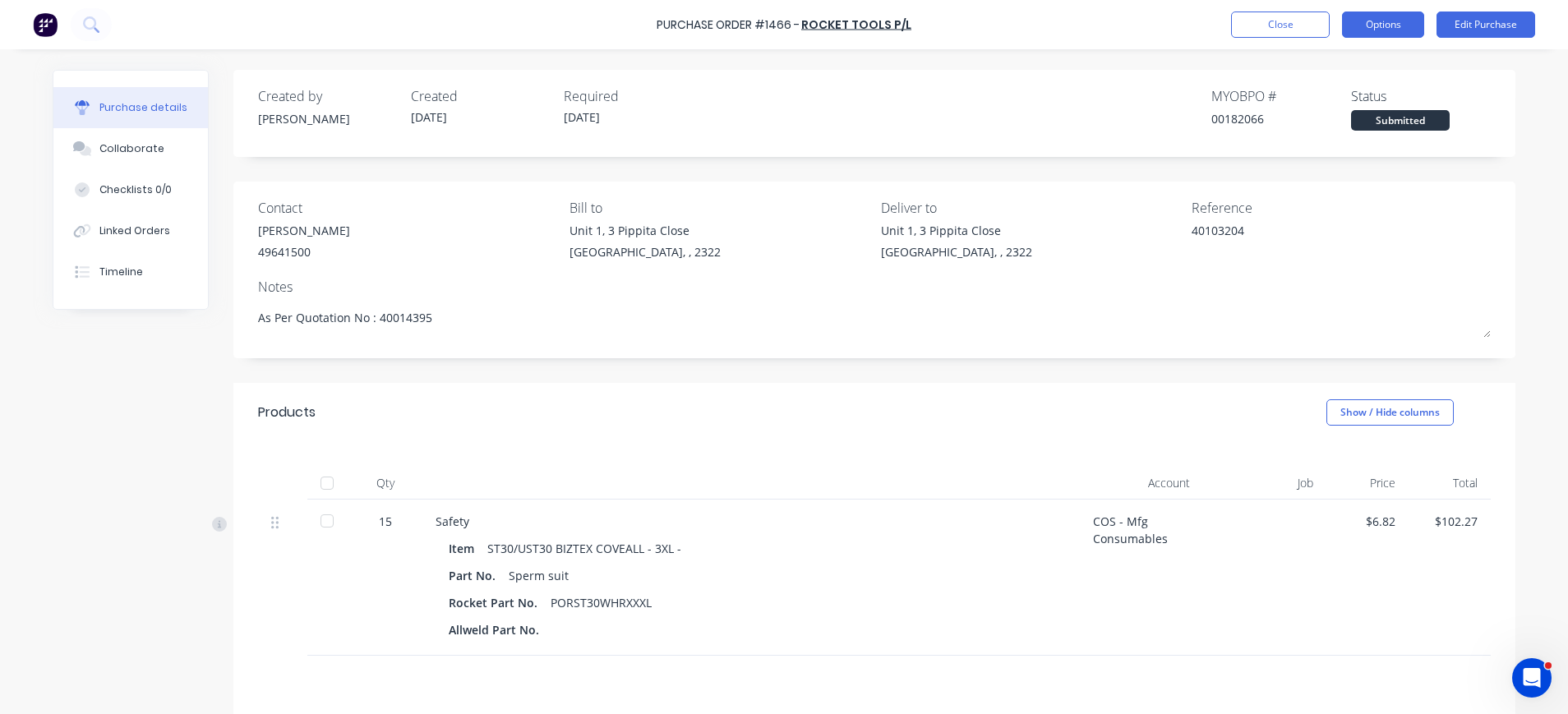
click at [1366, 32] on button "Options" at bounding box center [1382, 24] width 83 height 26
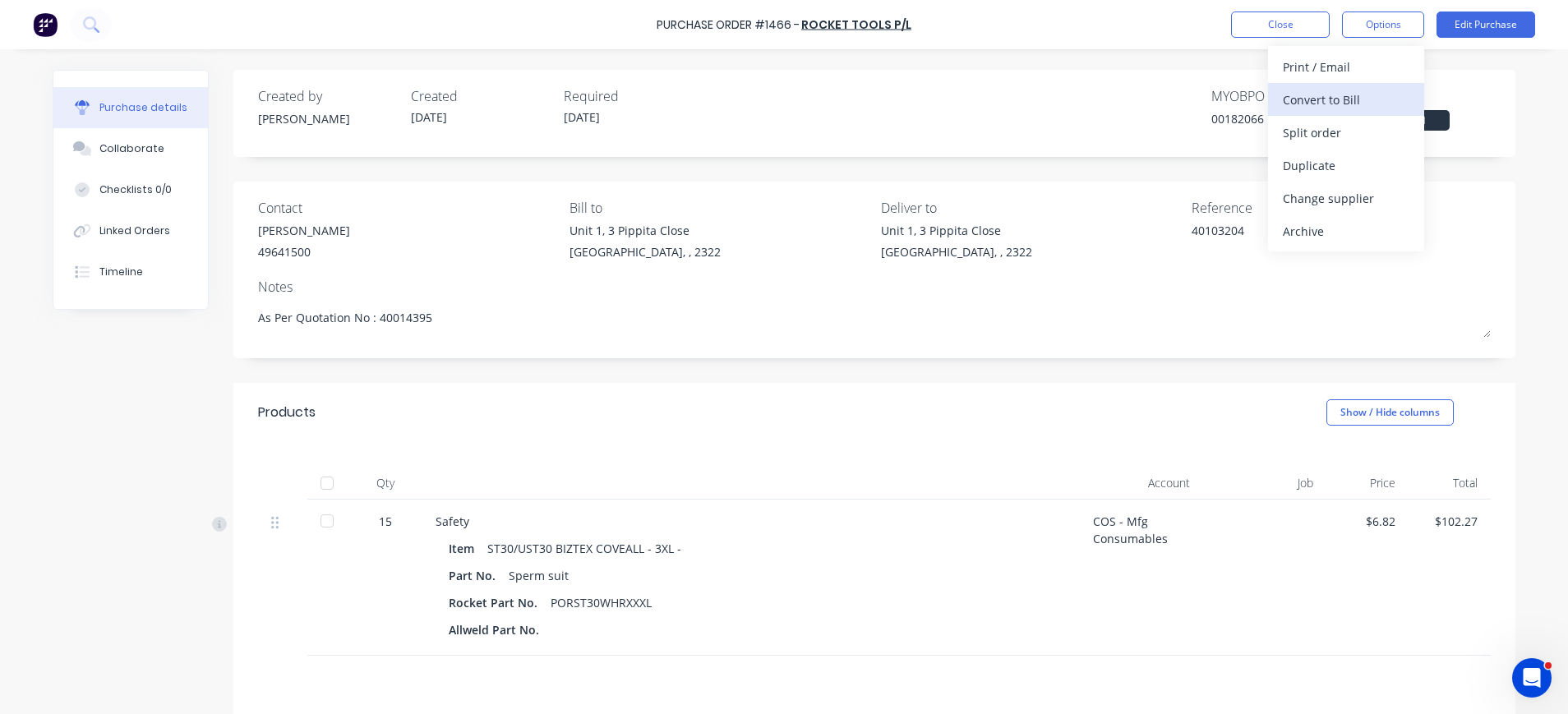
click at [1350, 97] on div "Convert to Bill" at bounding box center [1346, 100] width 127 height 24
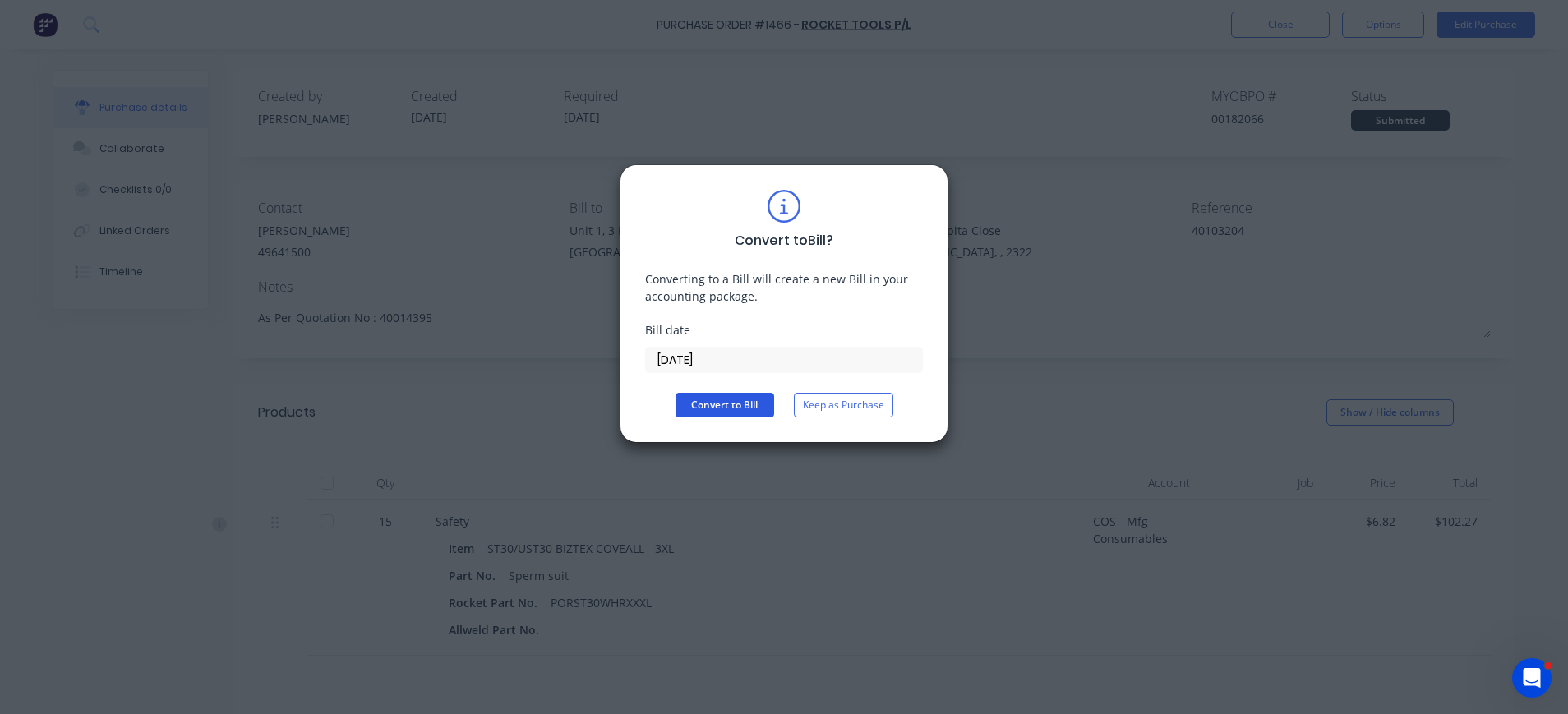
click at [714, 402] on button "Convert to Bill" at bounding box center [725, 405] width 99 height 24
type textarea "x"
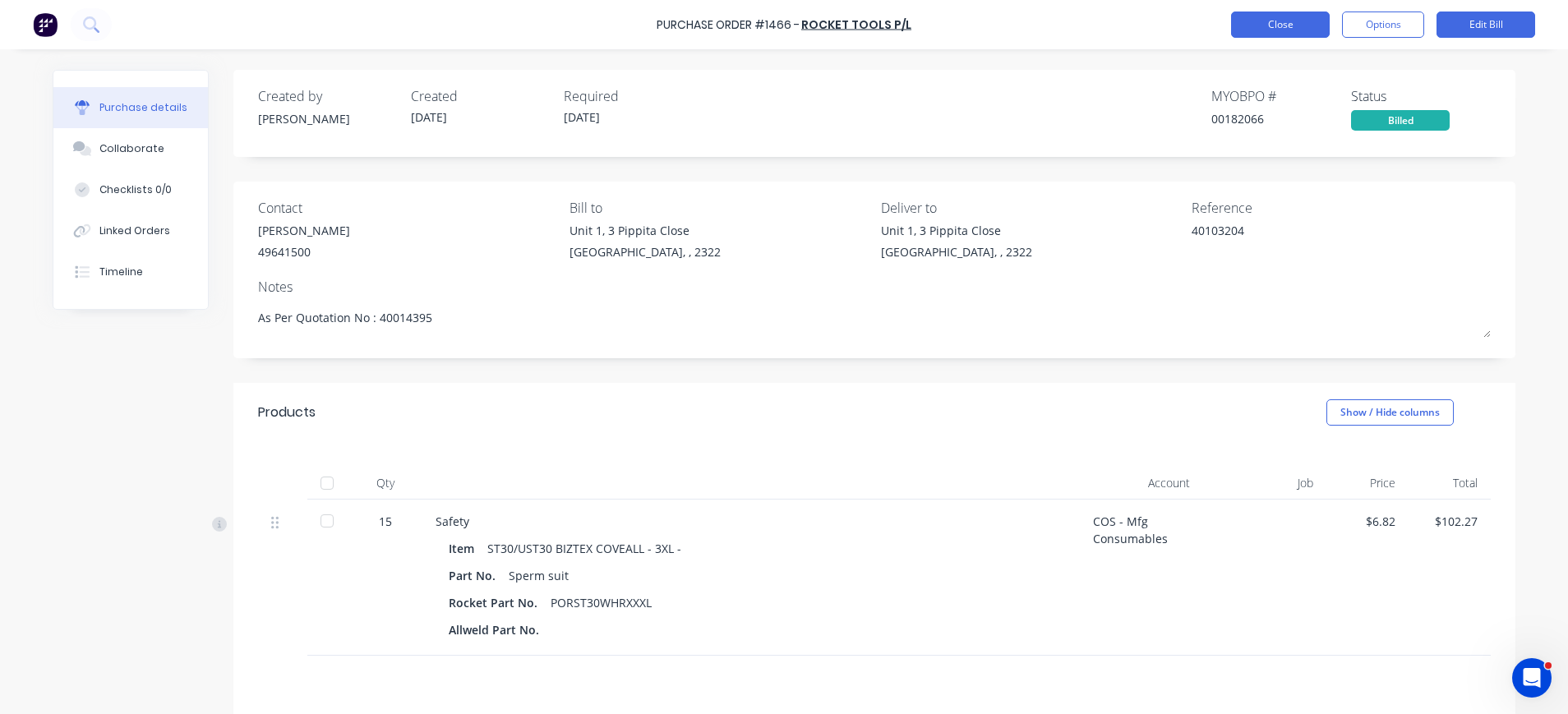
click at [1265, 31] on button "Close" at bounding box center [1280, 24] width 99 height 26
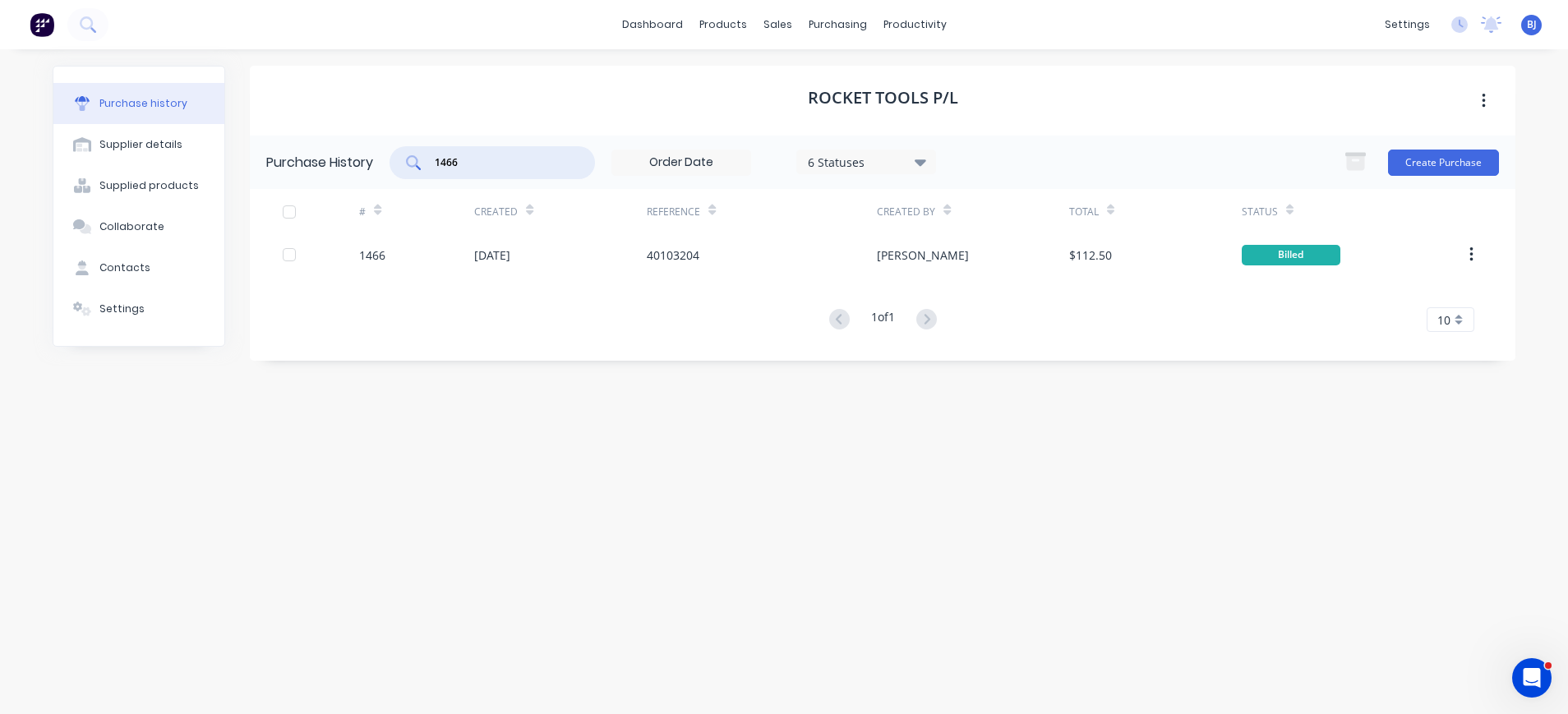
drag, startPoint x: 526, startPoint y: 166, endPoint x: 365, endPoint y: 166, distance: 161.0
click at [365, 166] on div "Purchase History 1466 6 Statuses 6 Statuses Create Purchase" at bounding box center [881, 161] width 1265 height 54
type input "1"
type input "1461"
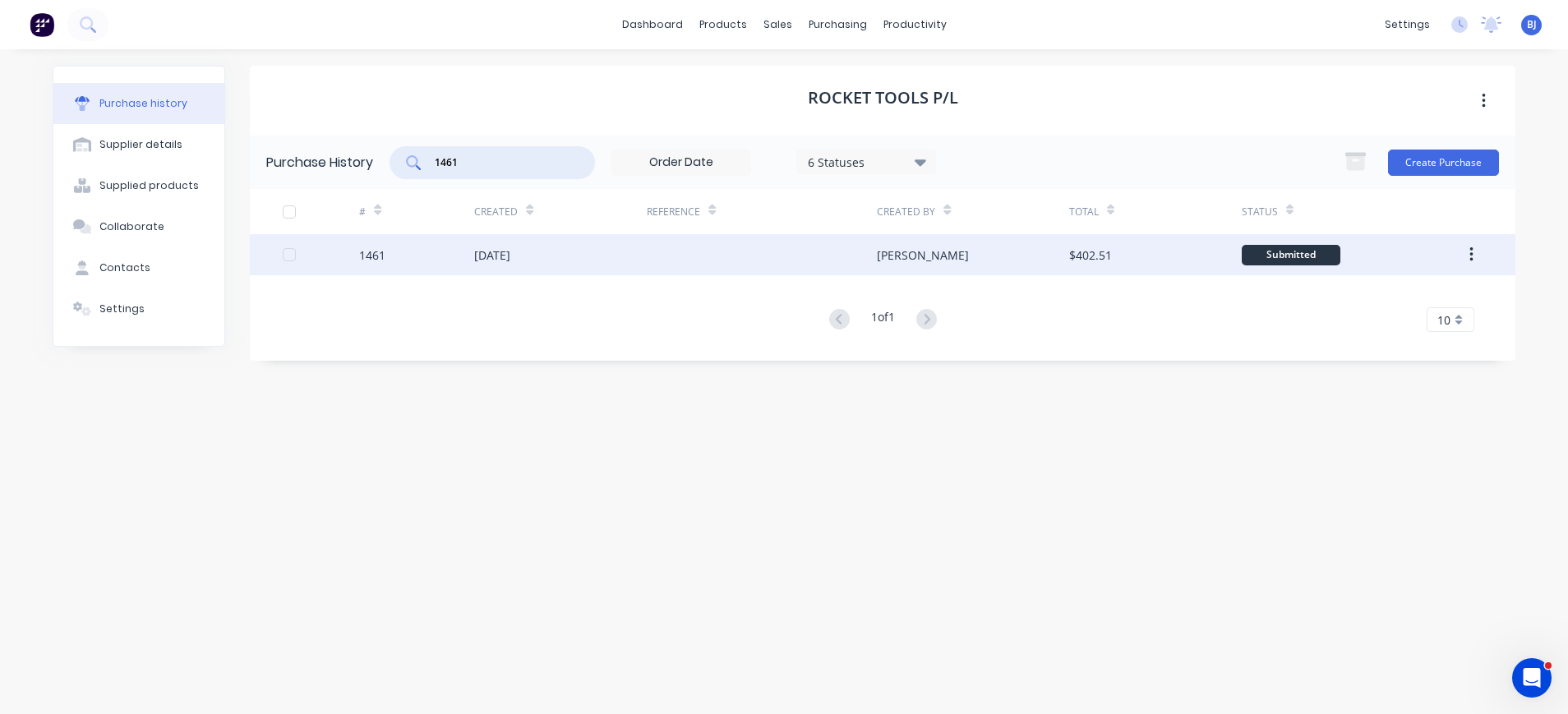
click at [495, 249] on div "10 Sep 2025" at bounding box center [492, 255] width 36 height 17
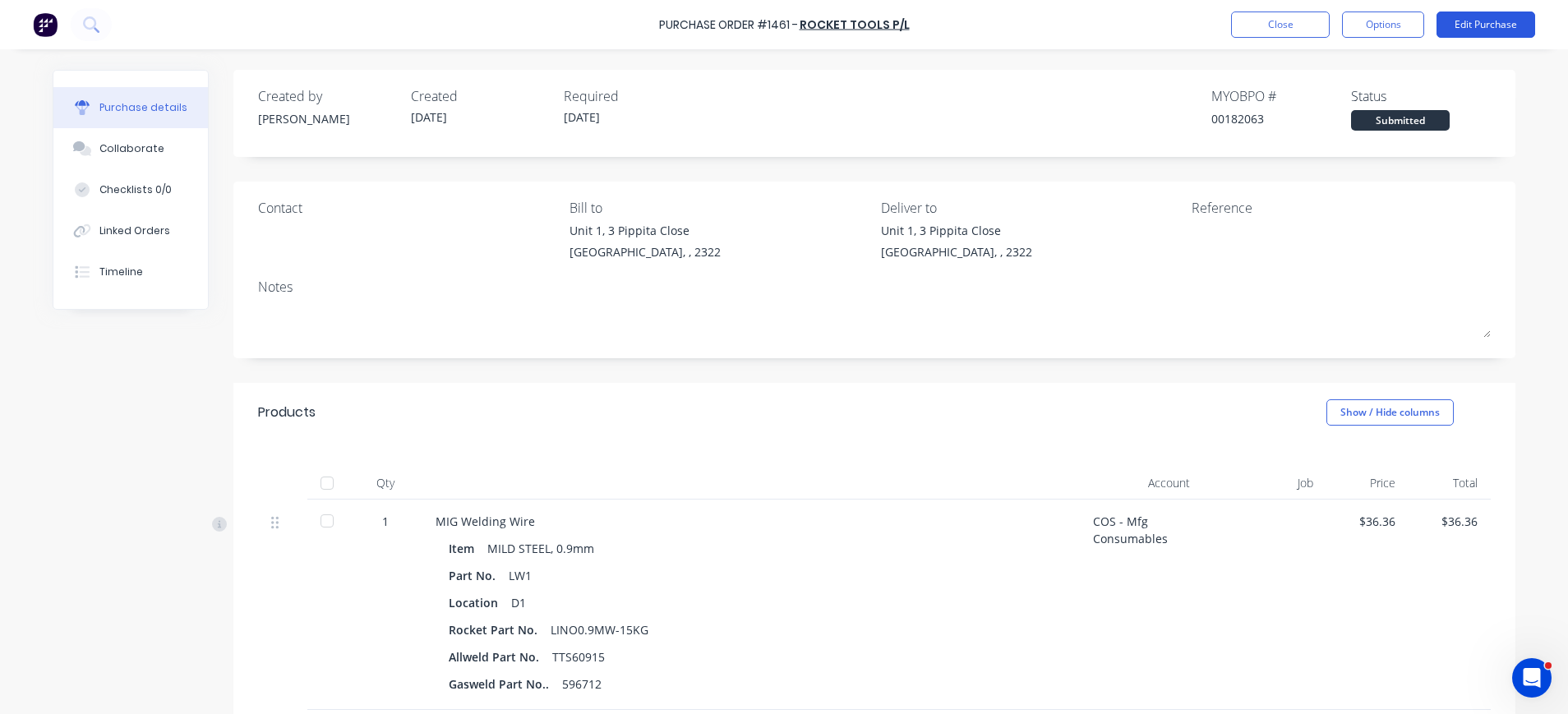
click at [1465, 28] on button "Edit Purchase" at bounding box center [1485, 24] width 99 height 26
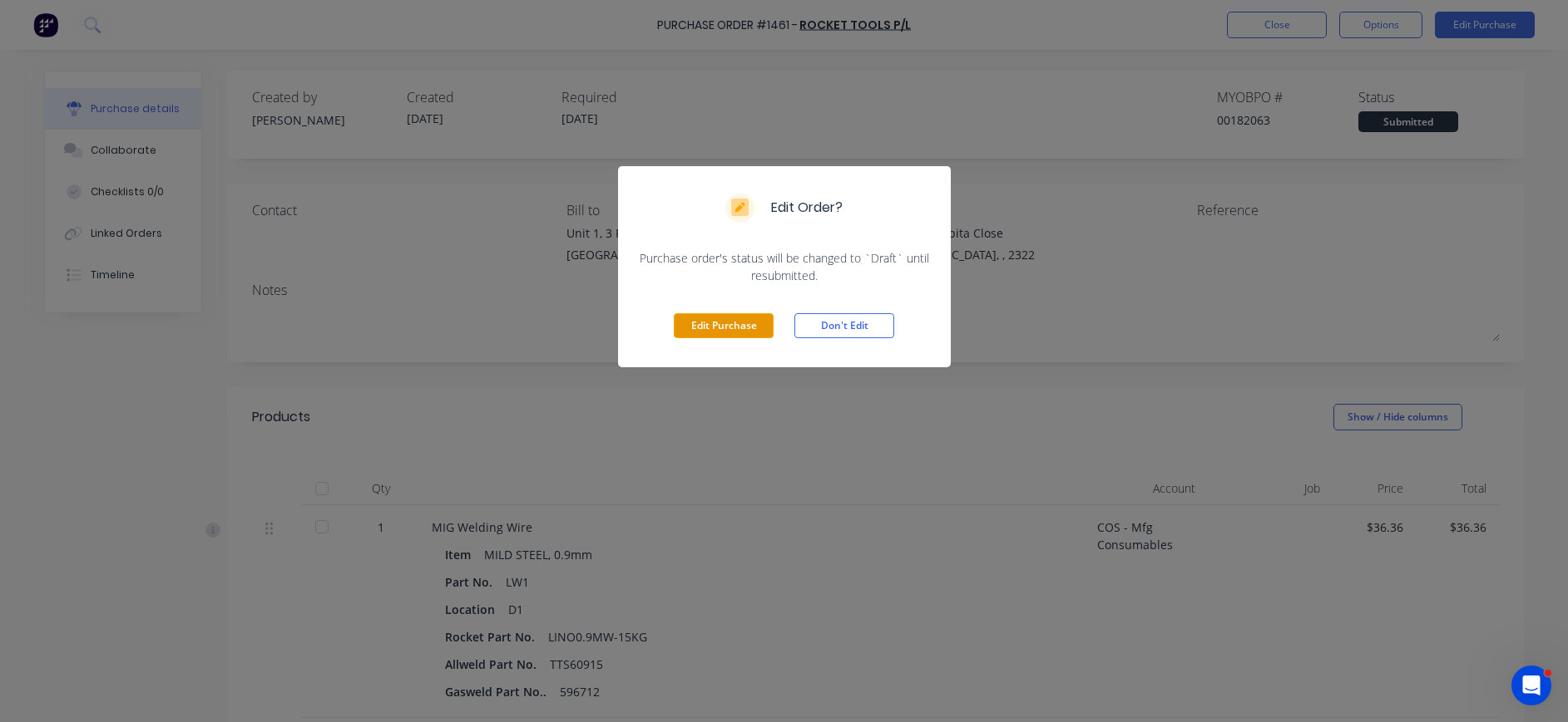
click at [721, 323] on button "Edit Purchase" at bounding box center [723, 326] width 100 height 25
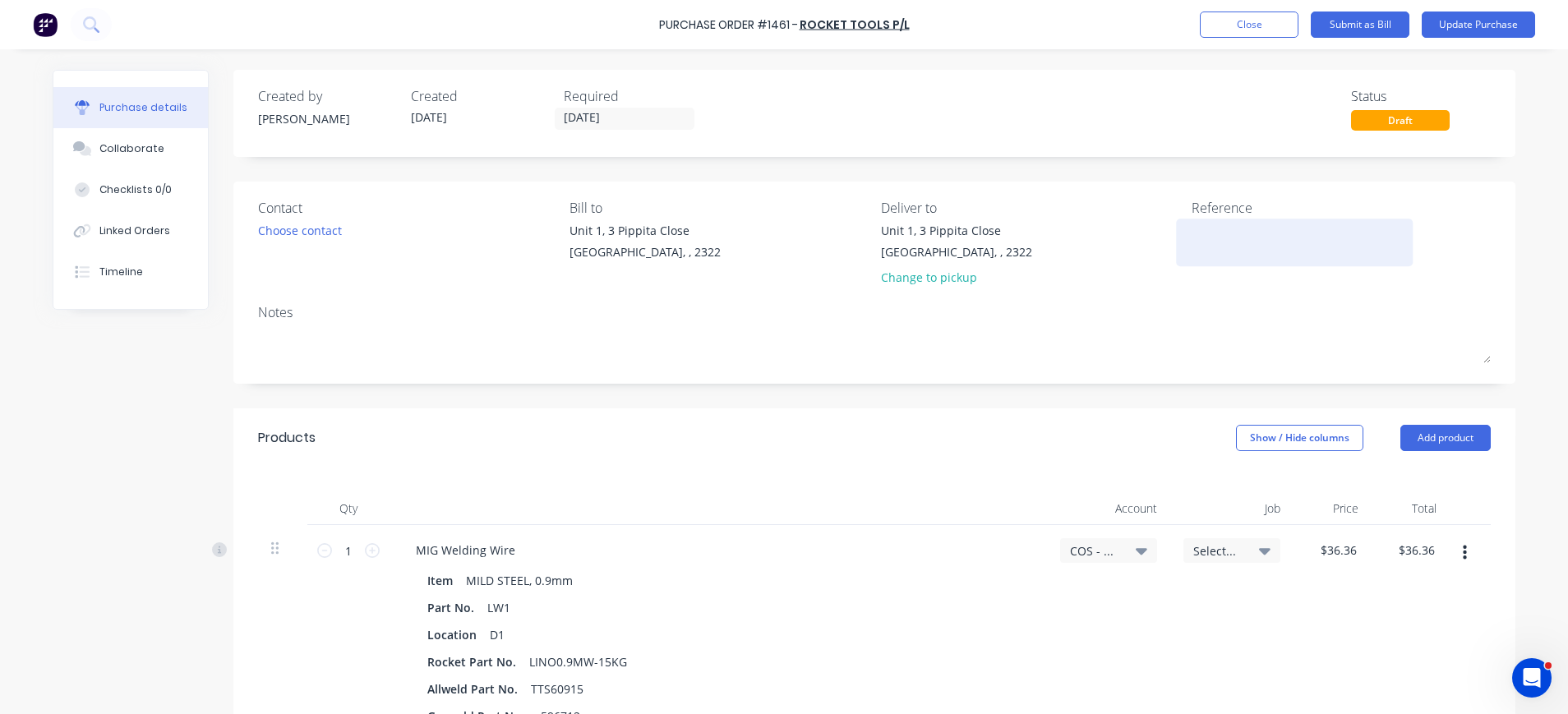
click at [1192, 248] on textarea at bounding box center [1294, 240] width 205 height 37
type textarea "40103203"
type textarea "x"
type textarea "40103203"
click at [1018, 310] on div "Notes" at bounding box center [873, 312] width 1232 height 20
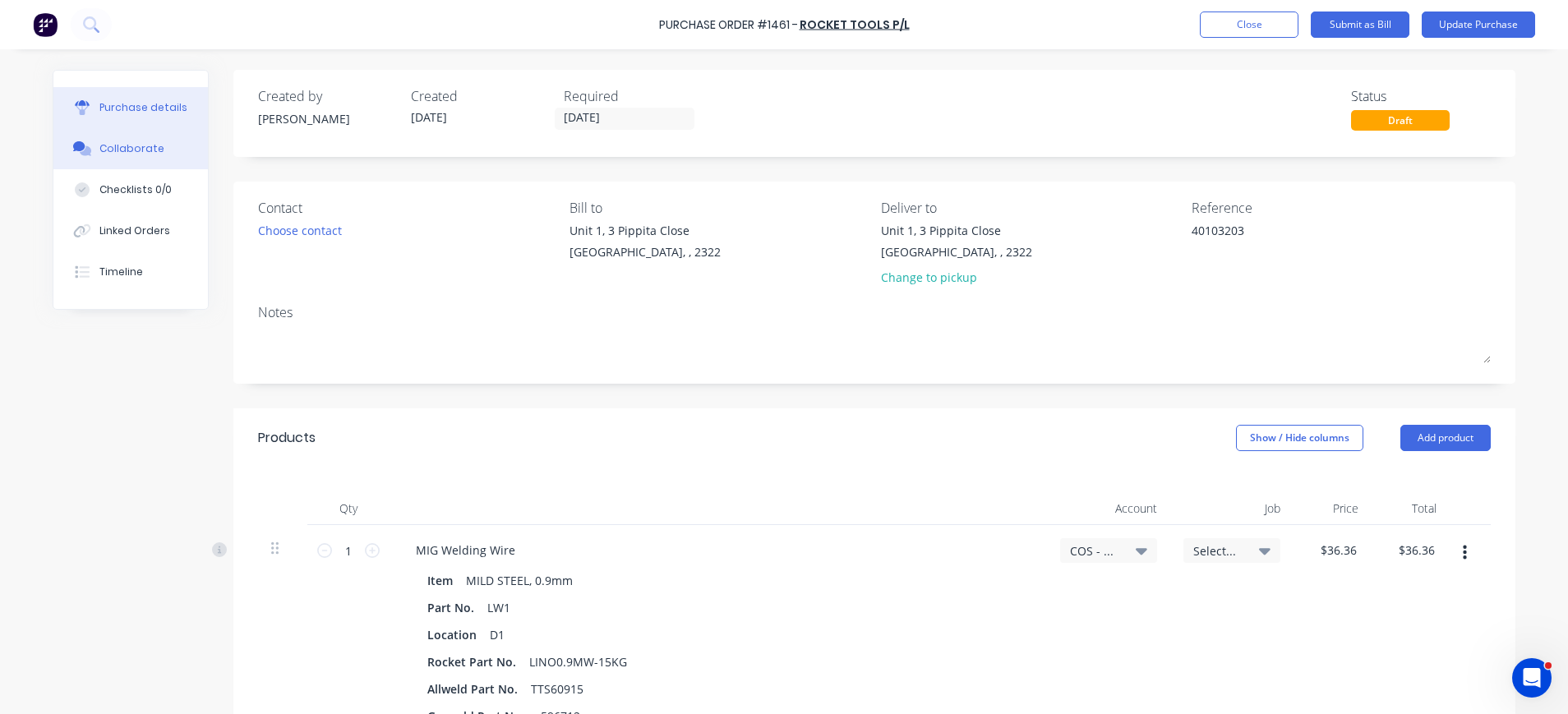
click at [134, 144] on div "Collaborate" at bounding box center [132, 149] width 65 height 15
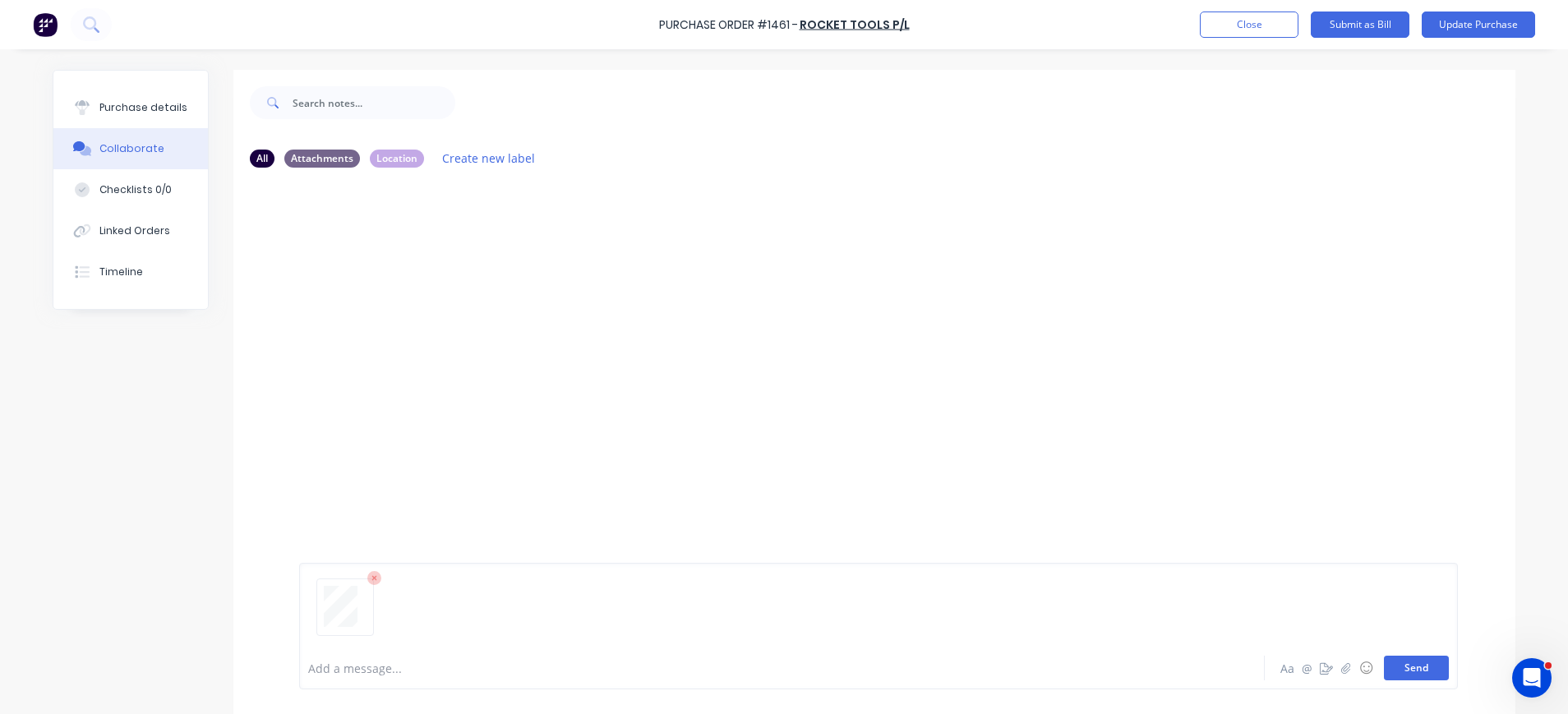
click at [1412, 670] on button "Send" at bounding box center [1417, 668] width 65 height 24
click at [109, 109] on div "Purchase details" at bounding box center [143, 108] width 88 height 15
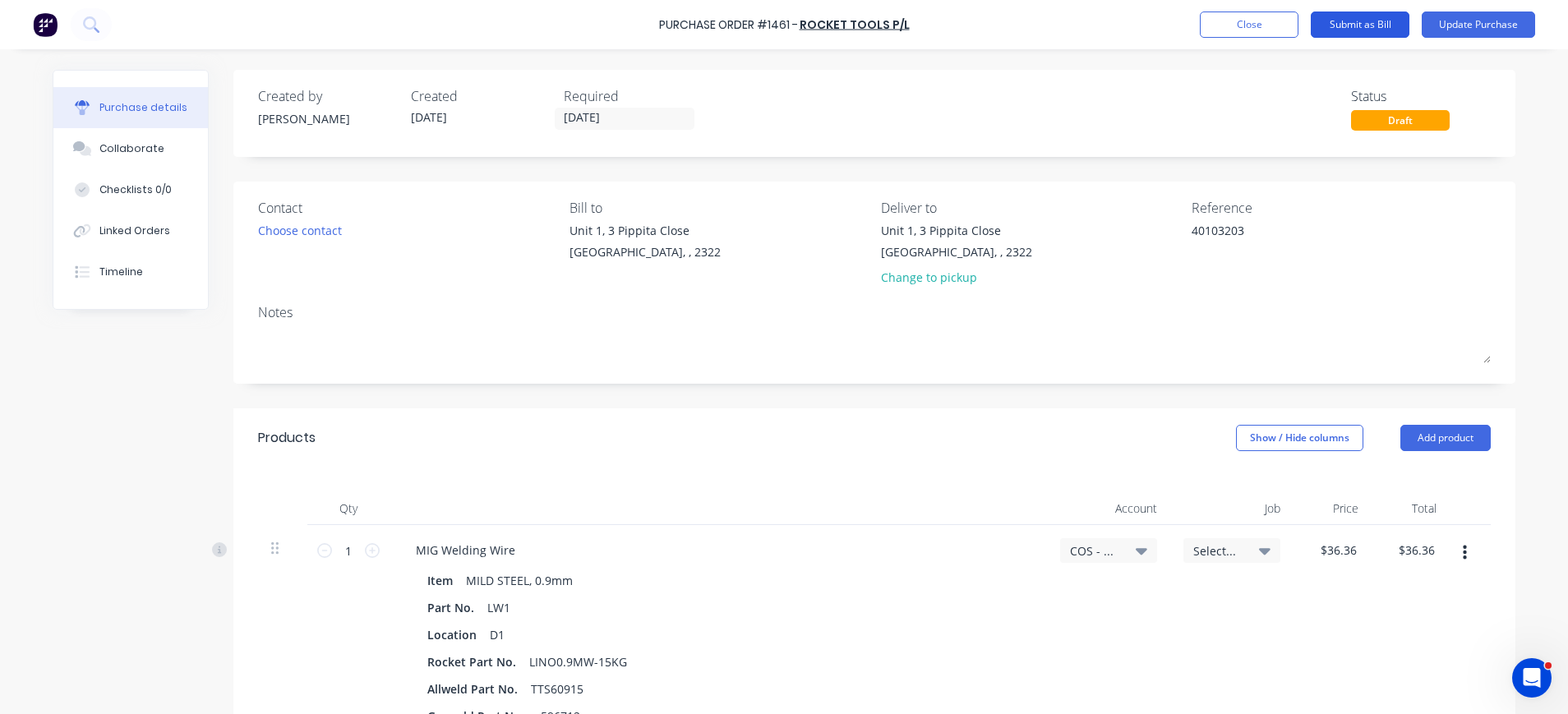
click at [1378, 21] on button "Submit as Bill" at bounding box center [1359, 24] width 99 height 26
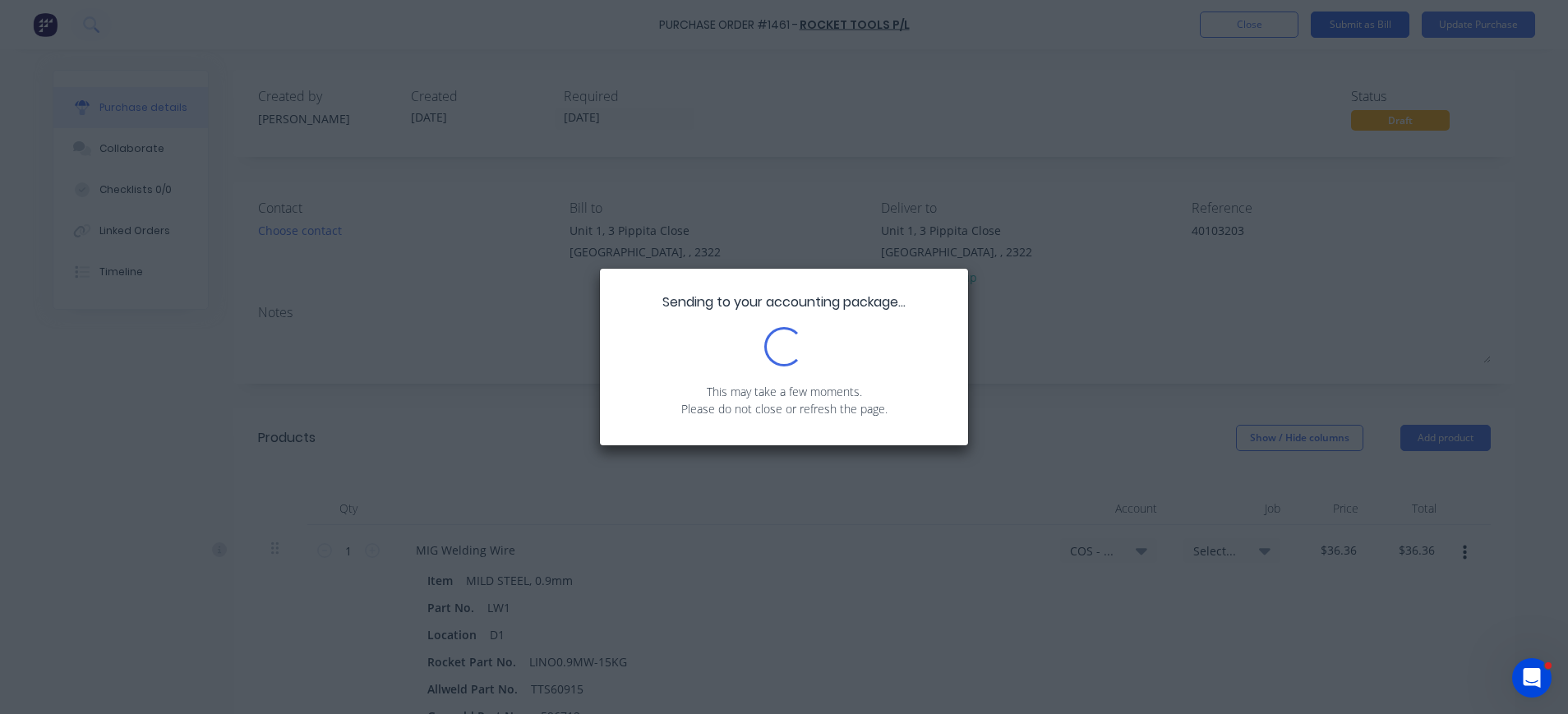
type textarea "x"
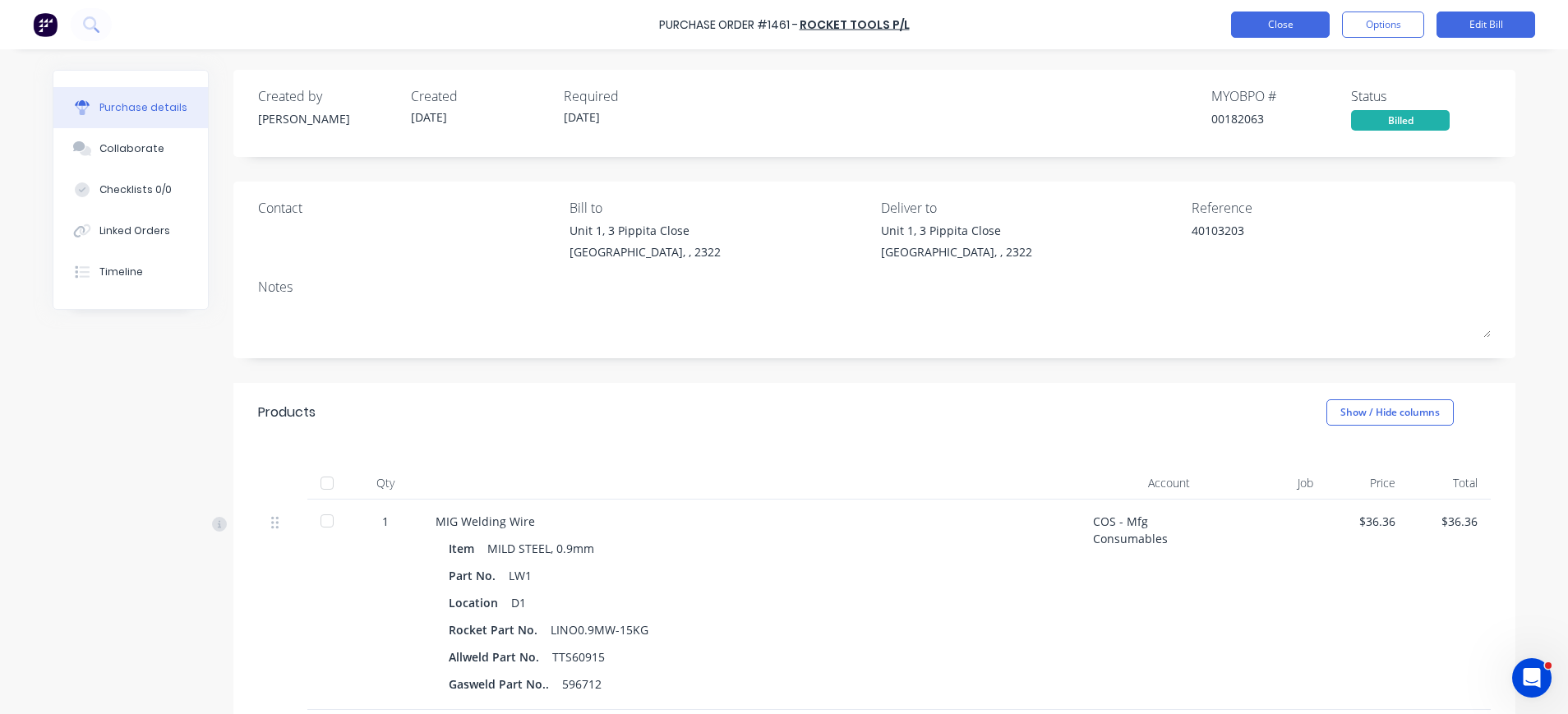
click at [1279, 25] on button "Close" at bounding box center [1280, 24] width 99 height 26
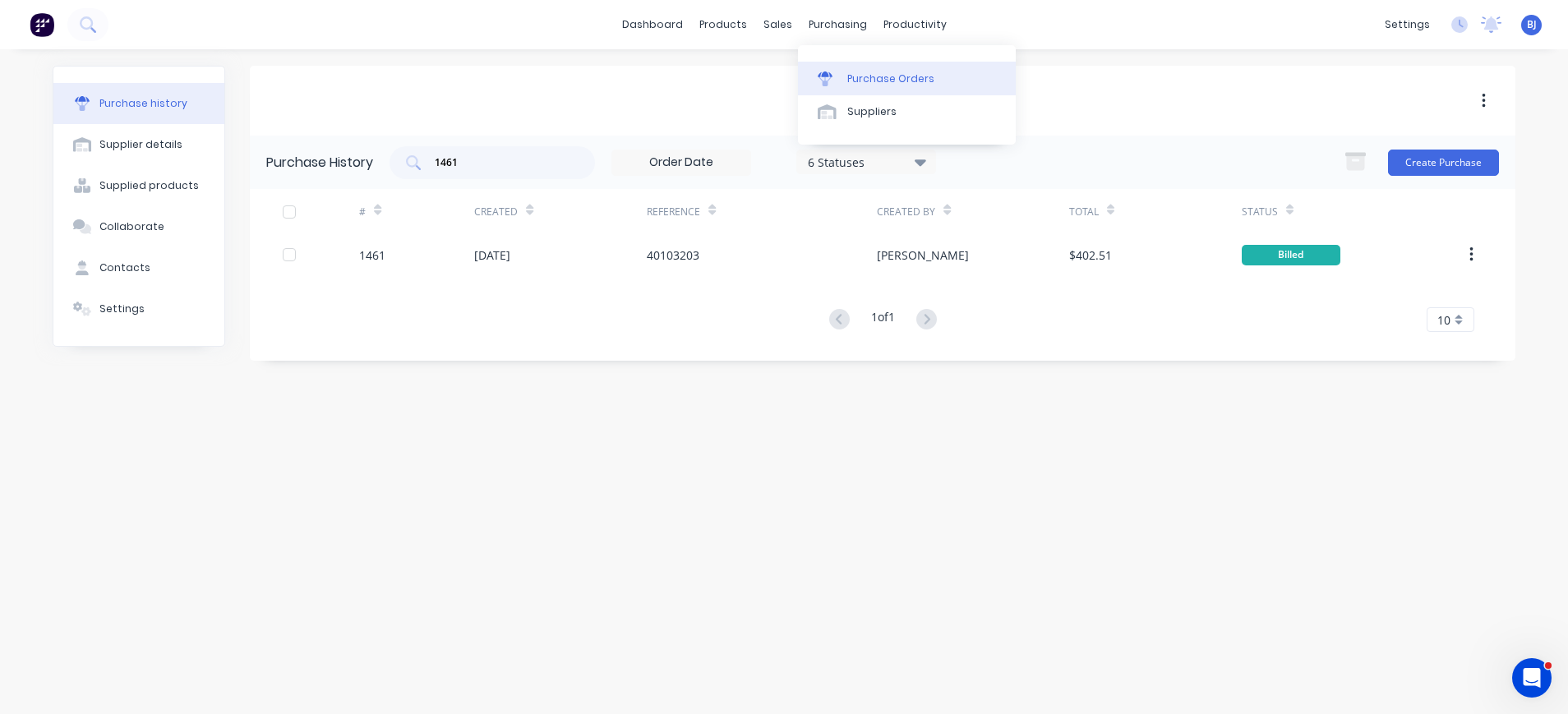
drag, startPoint x: 844, startPoint y: 20, endPoint x: 850, endPoint y: 83, distance: 63.3
click at [844, 27] on div "purchasing" at bounding box center [837, 24] width 74 height 24
click at [847, 75] on div "Purchase Orders" at bounding box center [891, 79] width 87 height 15
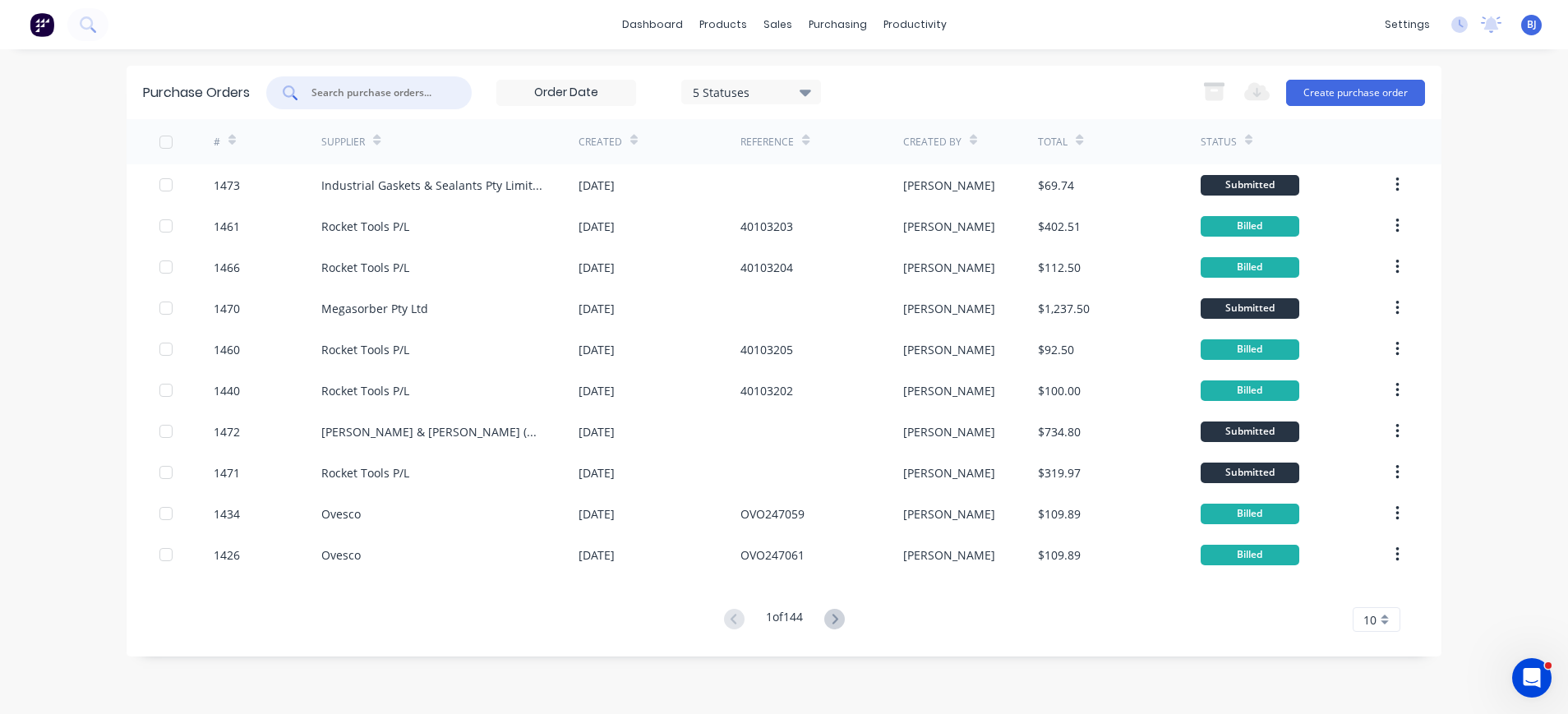
click at [364, 92] on input "text" at bounding box center [378, 93] width 136 height 16
type input "1412"
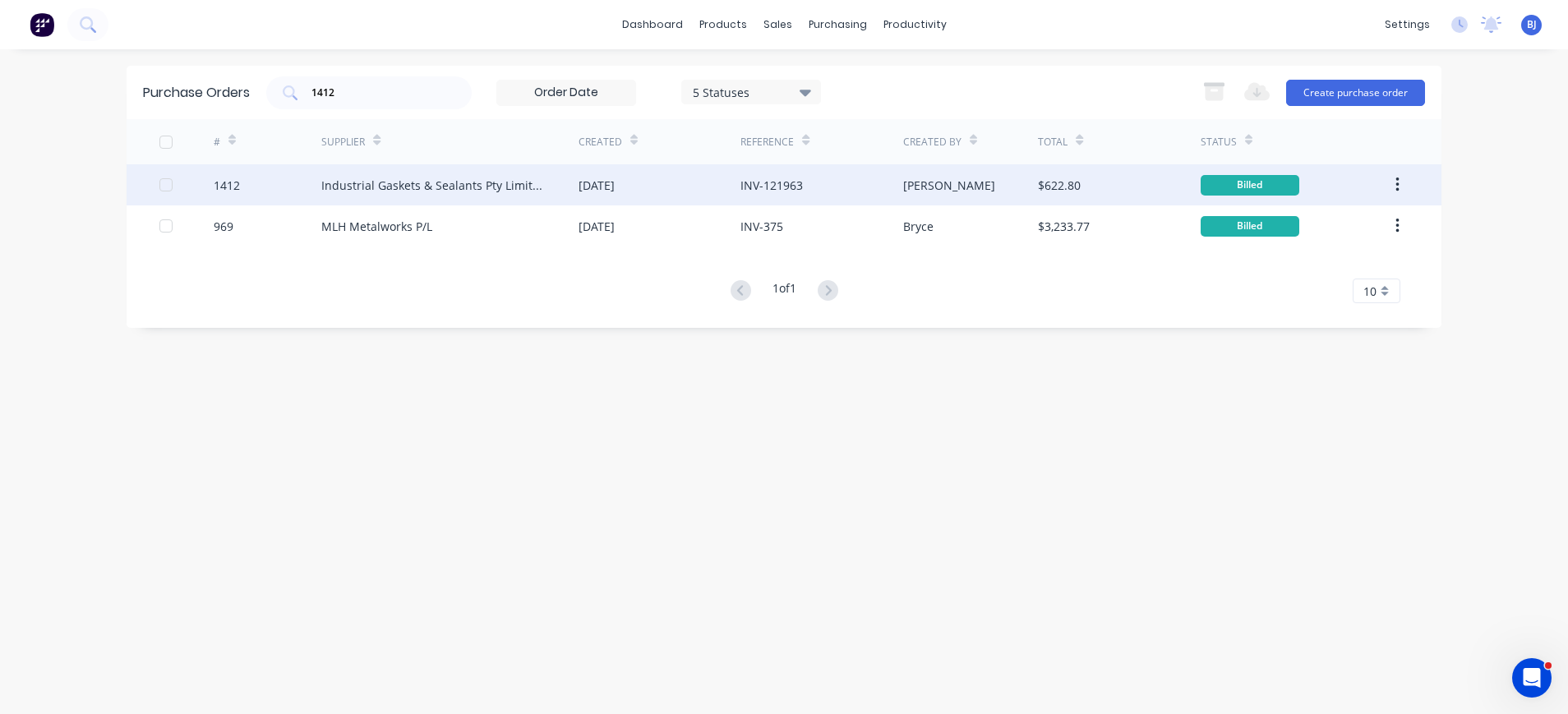
click at [421, 191] on div "Industrial Gaskets & Sealants Pty Limited" at bounding box center [433, 185] width 224 height 17
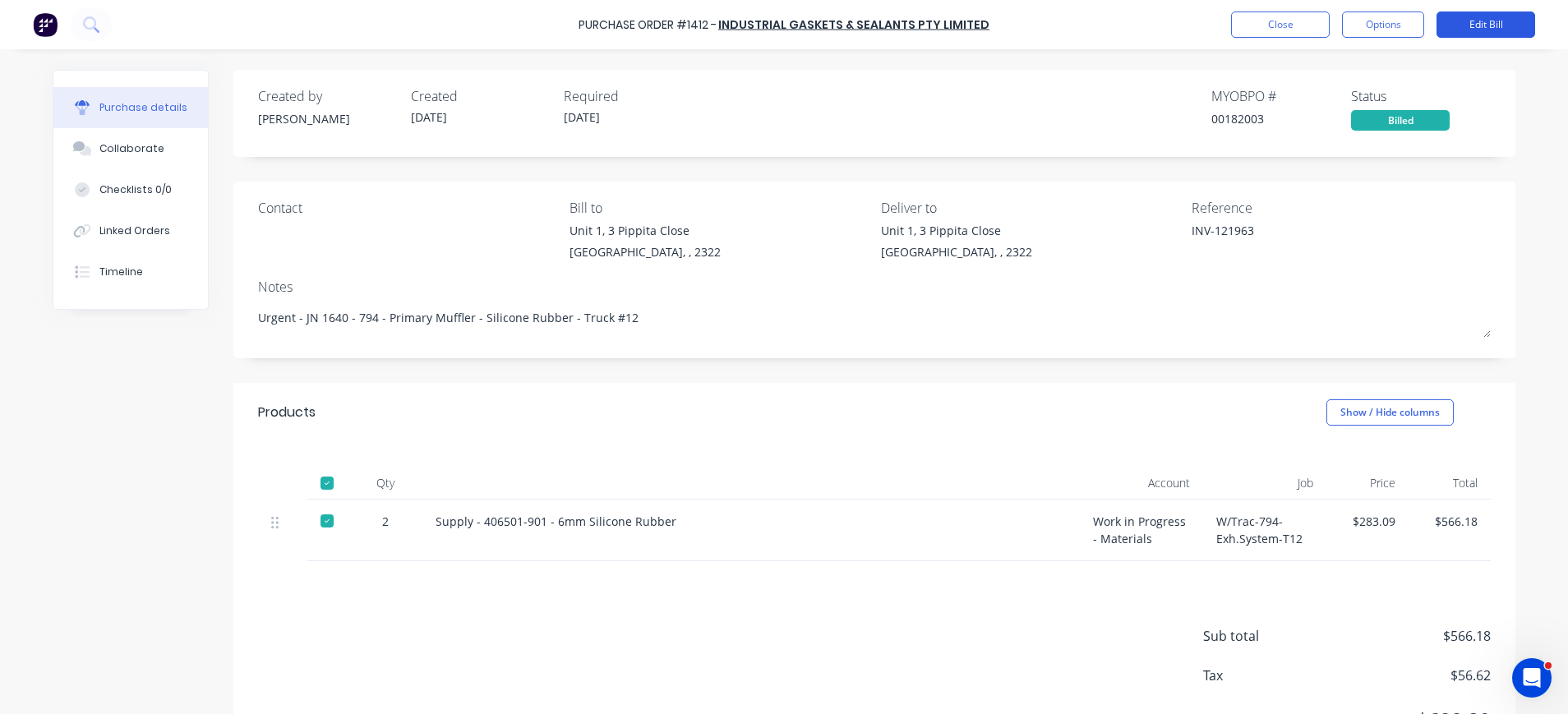
click at [1469, 24] on button "Edit Bill" at bounding box center [1485, 24] width 99 height 26
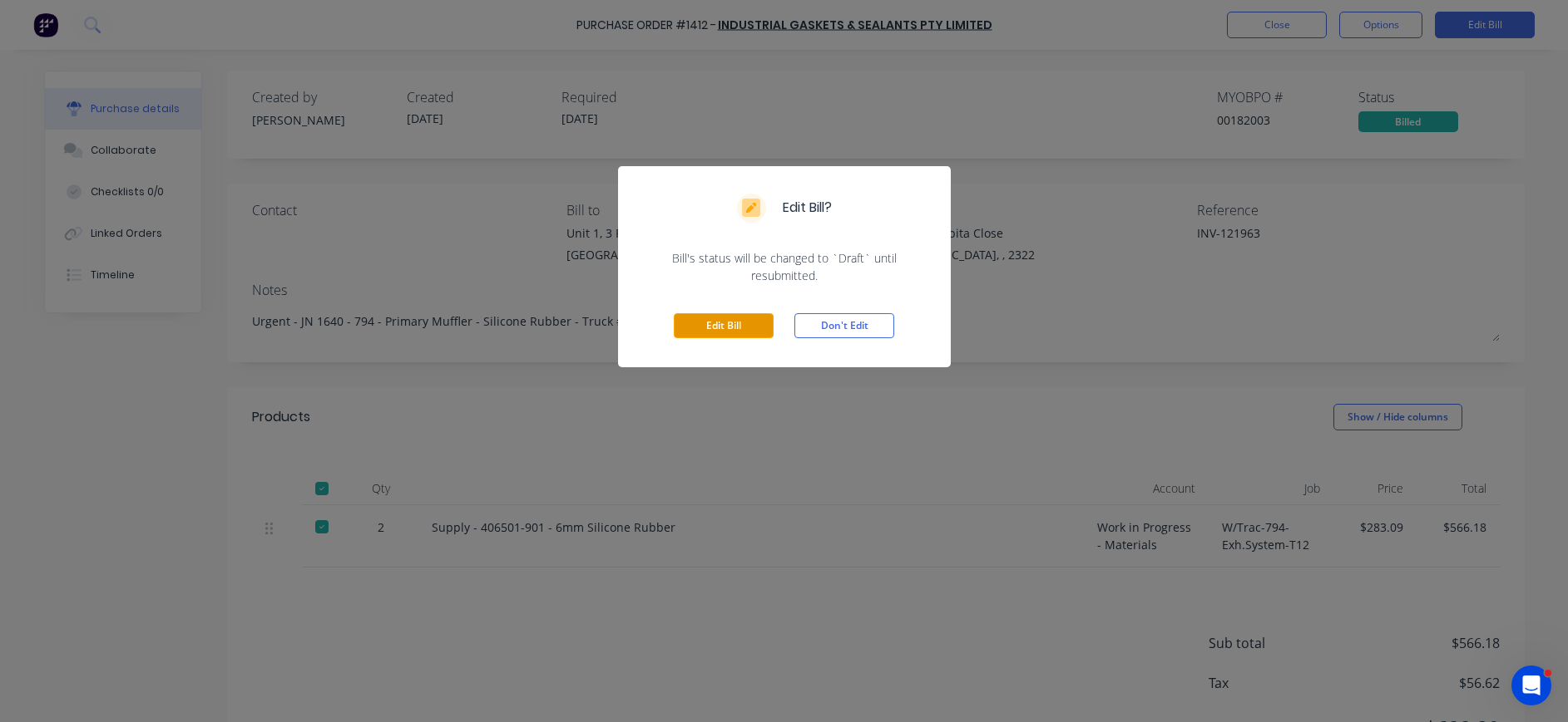
click at [695, 326] on button "Edit Bill" at bounding box center [723, 326] width 100 height 25
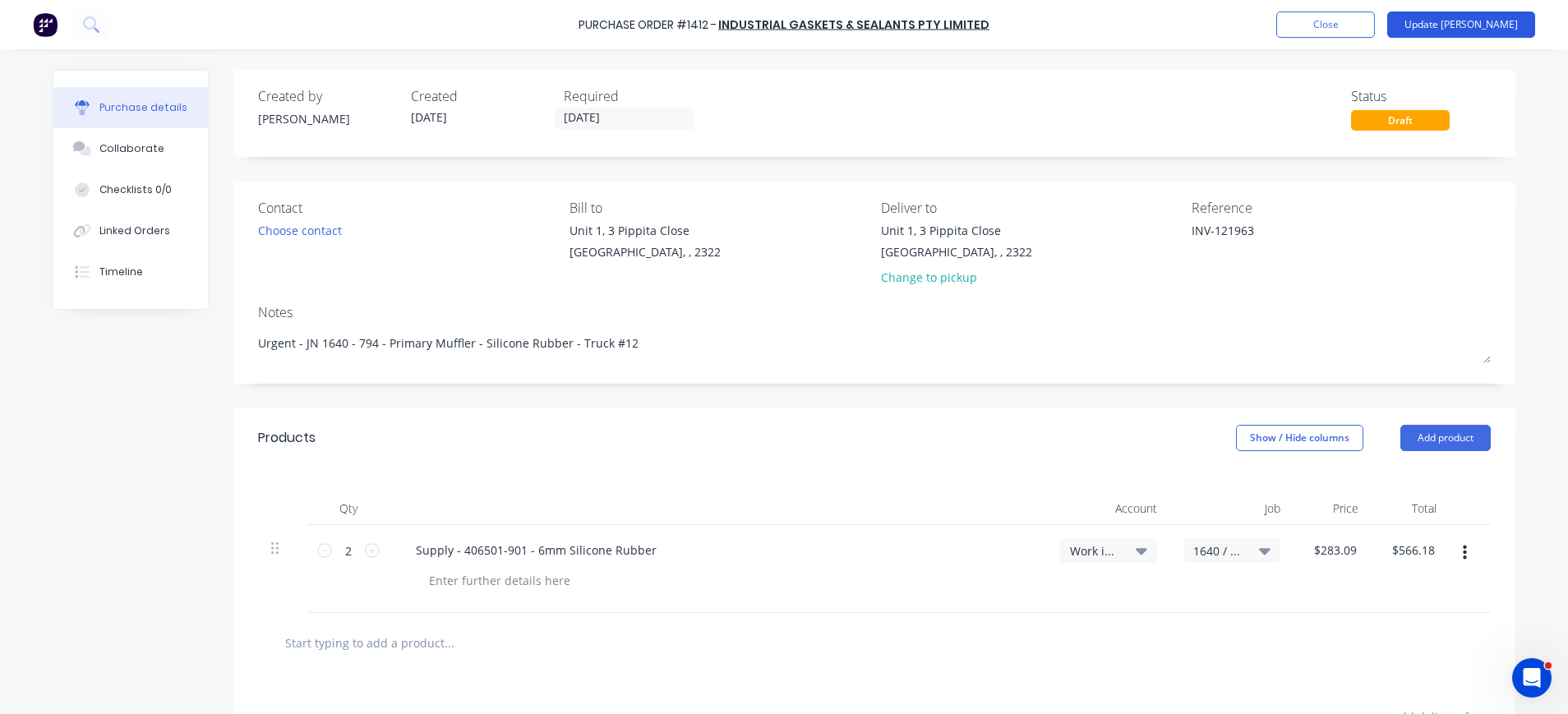
click at [1464, 22] on button "Update Bill" at bounding box center [1460, 24] width 148 height 26
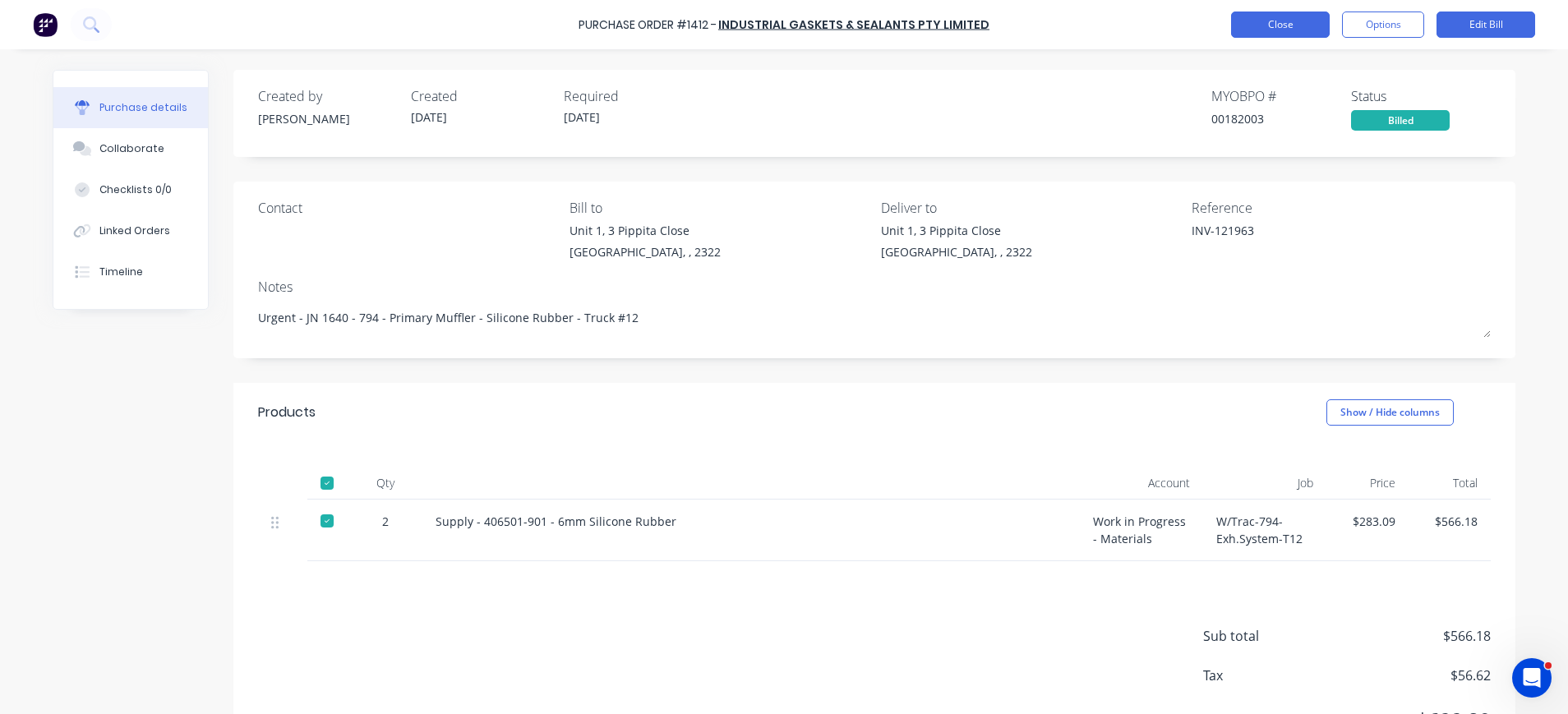
click at [1299, 22] on button "Close" at bounding box center [1280, 24] width 99 height 26
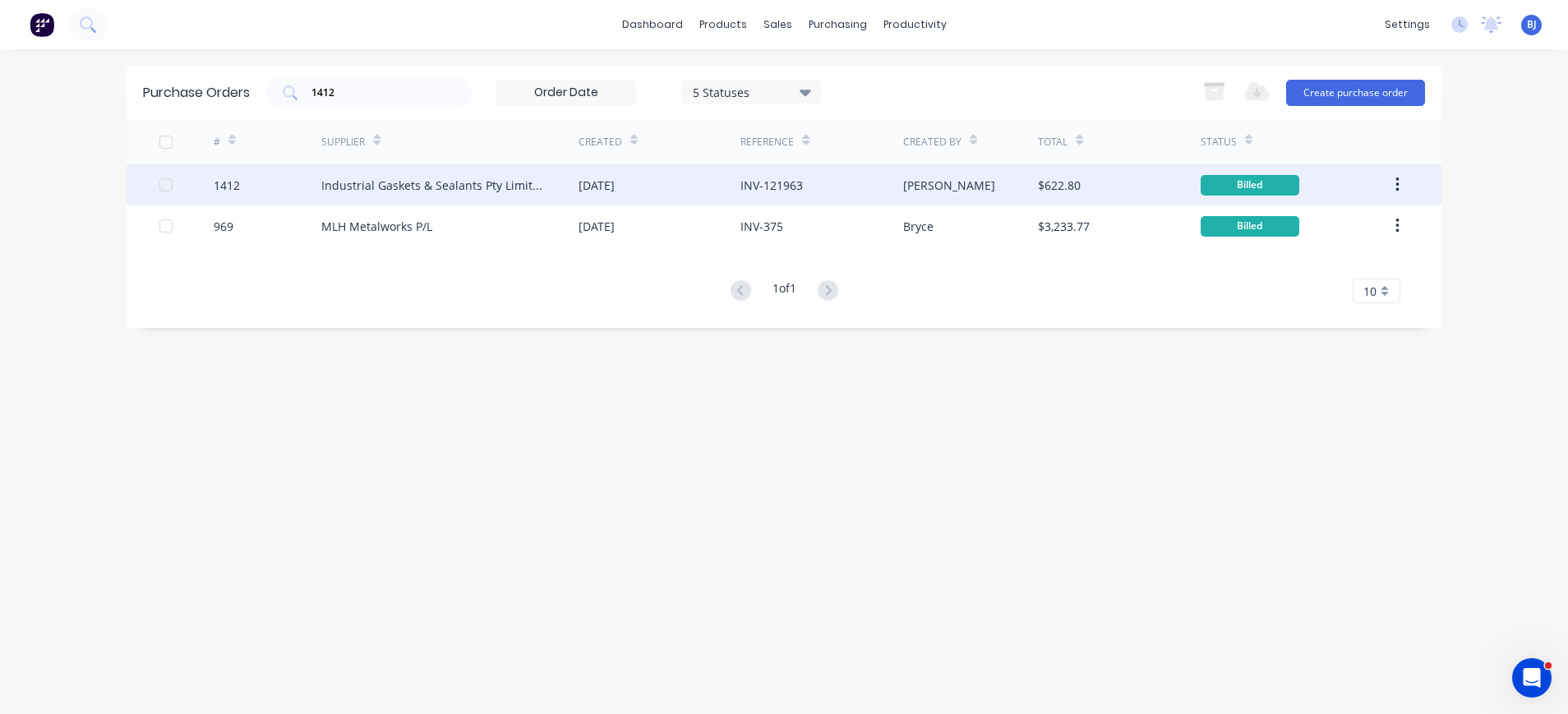
click at [330, 188] on div "Industrial Gaskets & Sealants Pty Limited" at bounding box center [433, 185] width 224 height 17
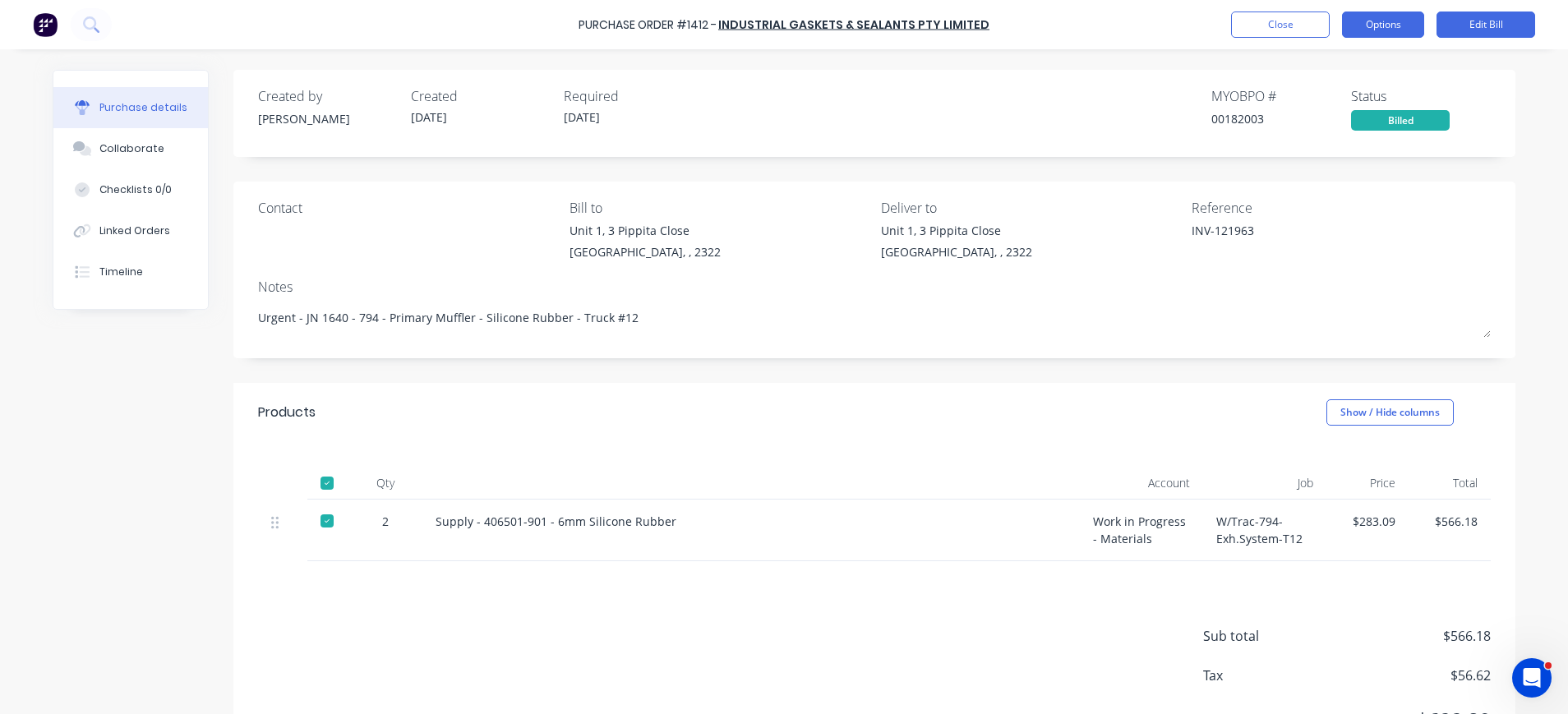
click at [1373, 22] on button "Options" at bounding box center [1382, 24] width 83 height 26
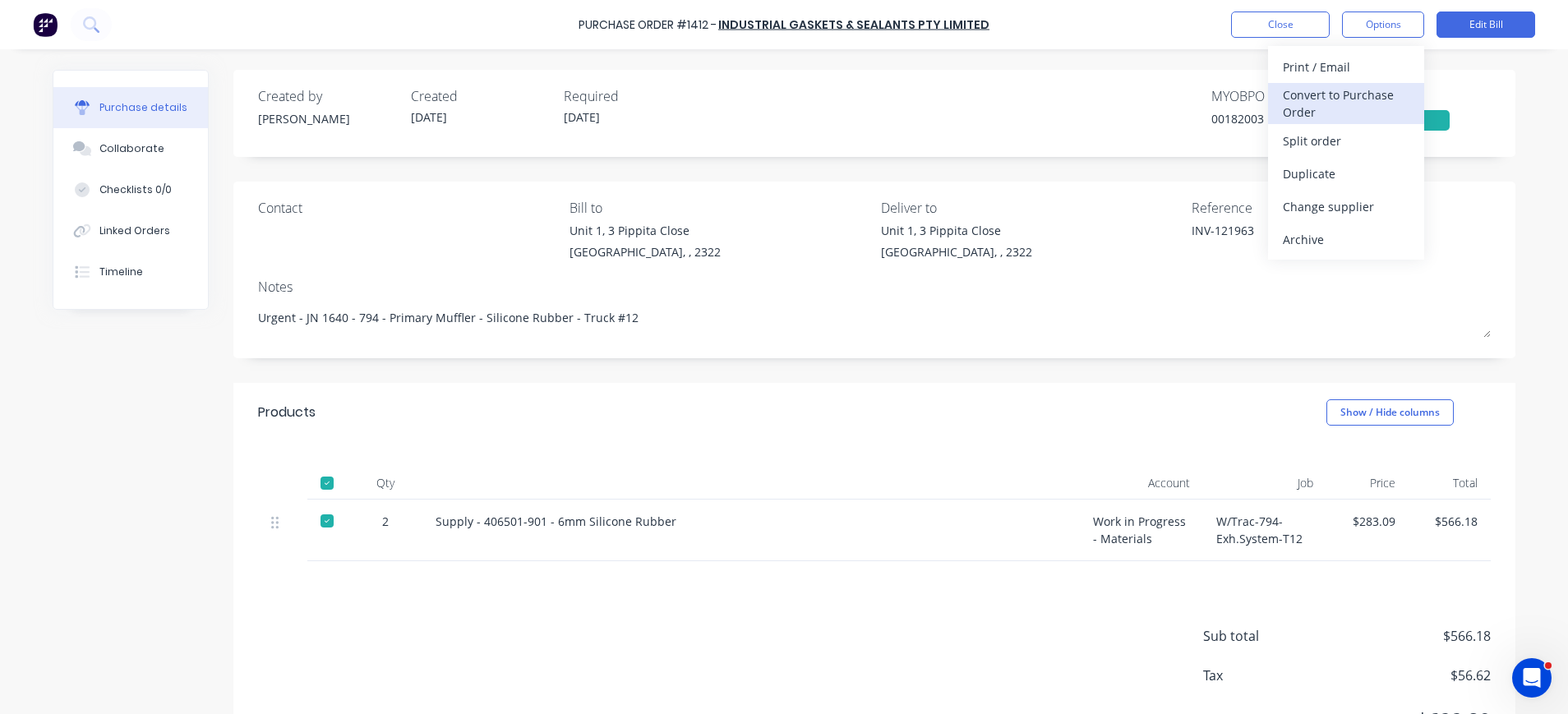
click at [1349, 88] on div "Convert to Purchase Order" at bounding box center [1346, 103] width 127 height 41
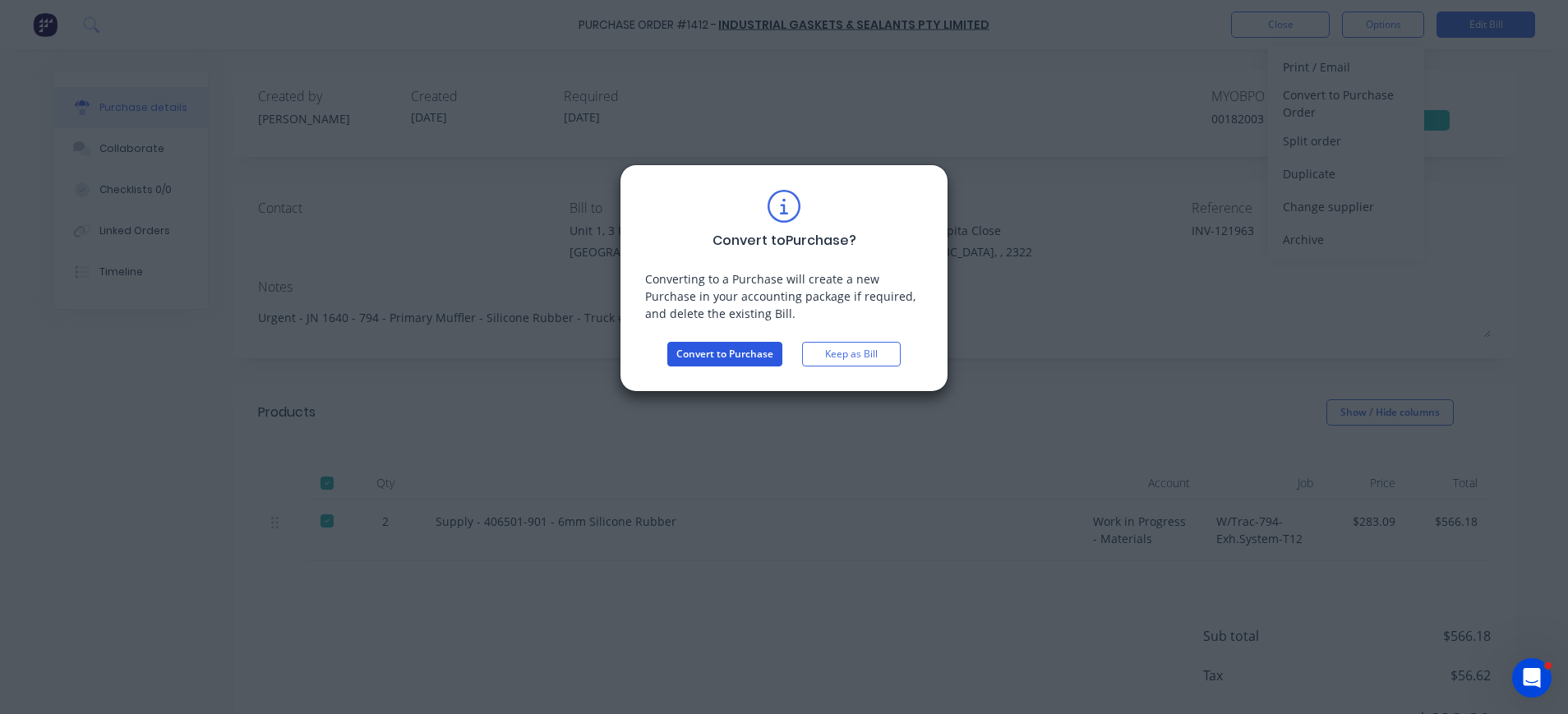
click at [743, 348] on button "Convert to Purchase" at bounding box center [725, 354] width 115 height 24
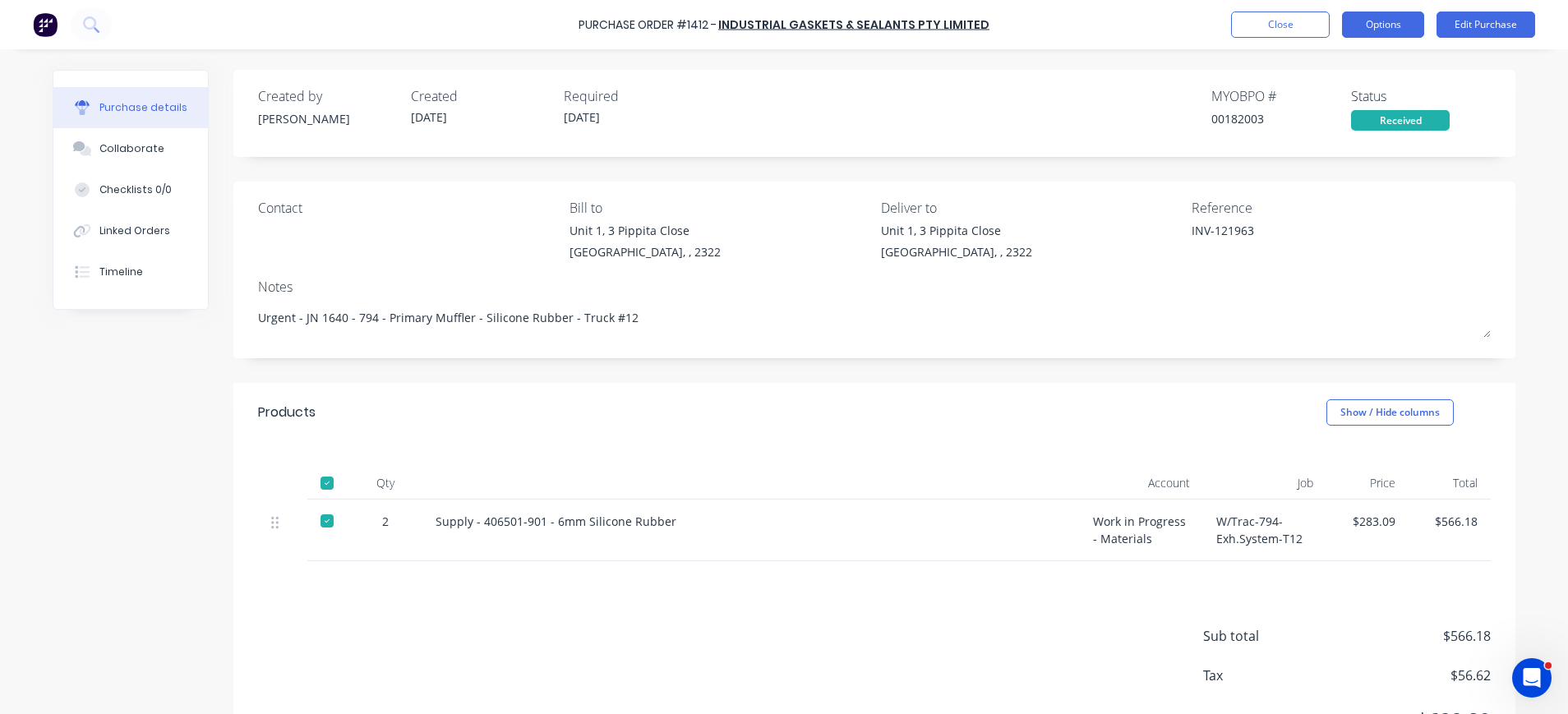
click at [1378, 22] on button "Options" at bounding box center [1382, 24] width 83 height 26
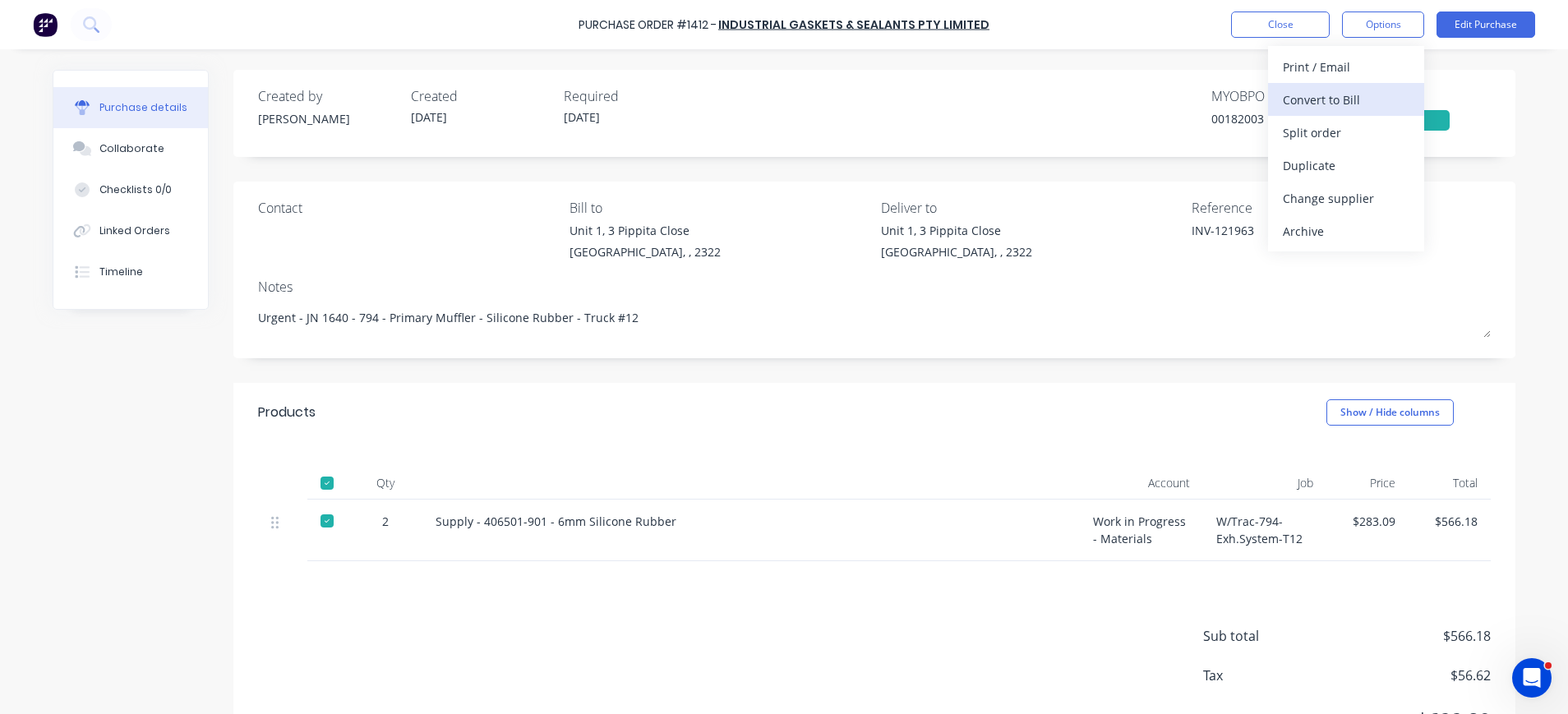
click at [1353, 99] on div "Convert to Bill" at bounding box center [1346, 100] width 127 height 24
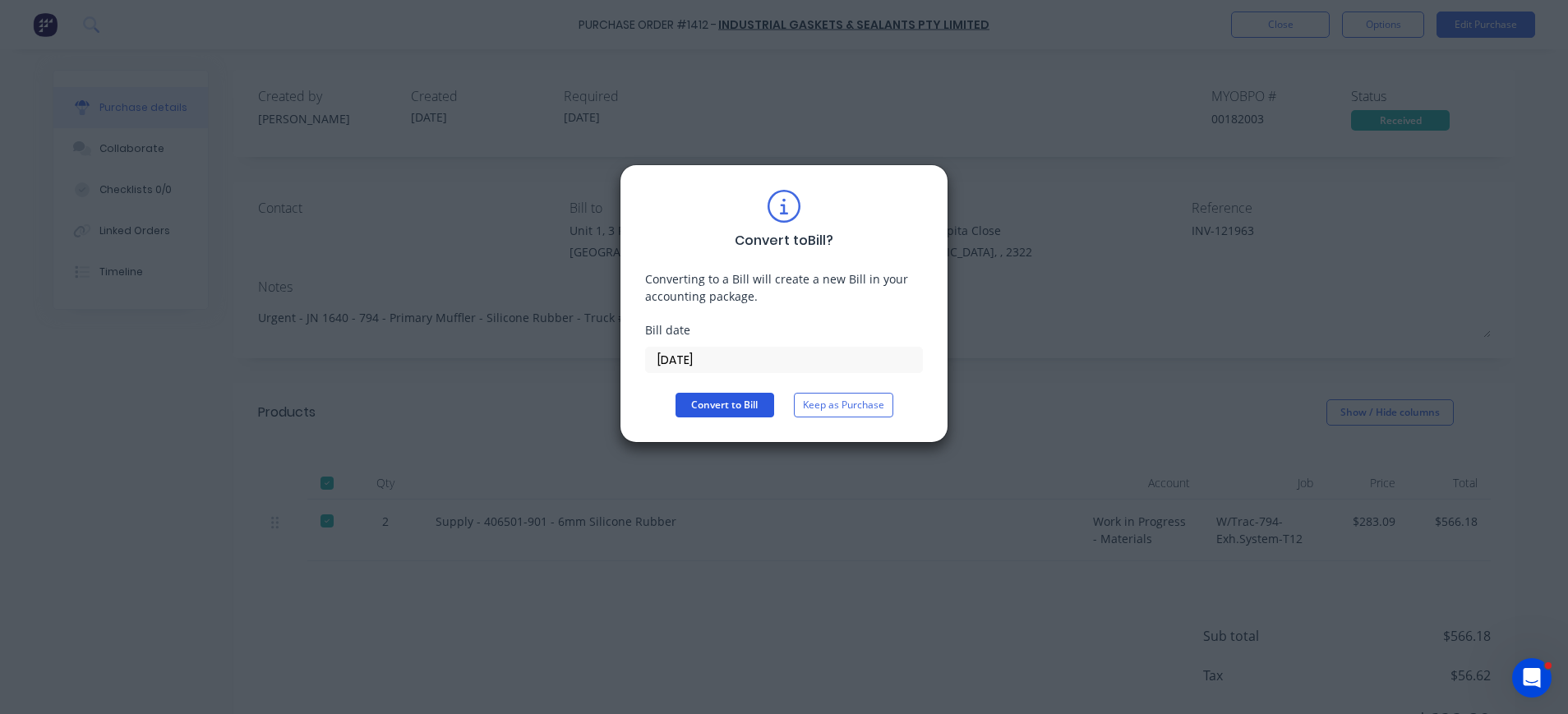
click at [742, 398] on button "Convert to Bill" at bounding box center [725, 405] width 99 height 24
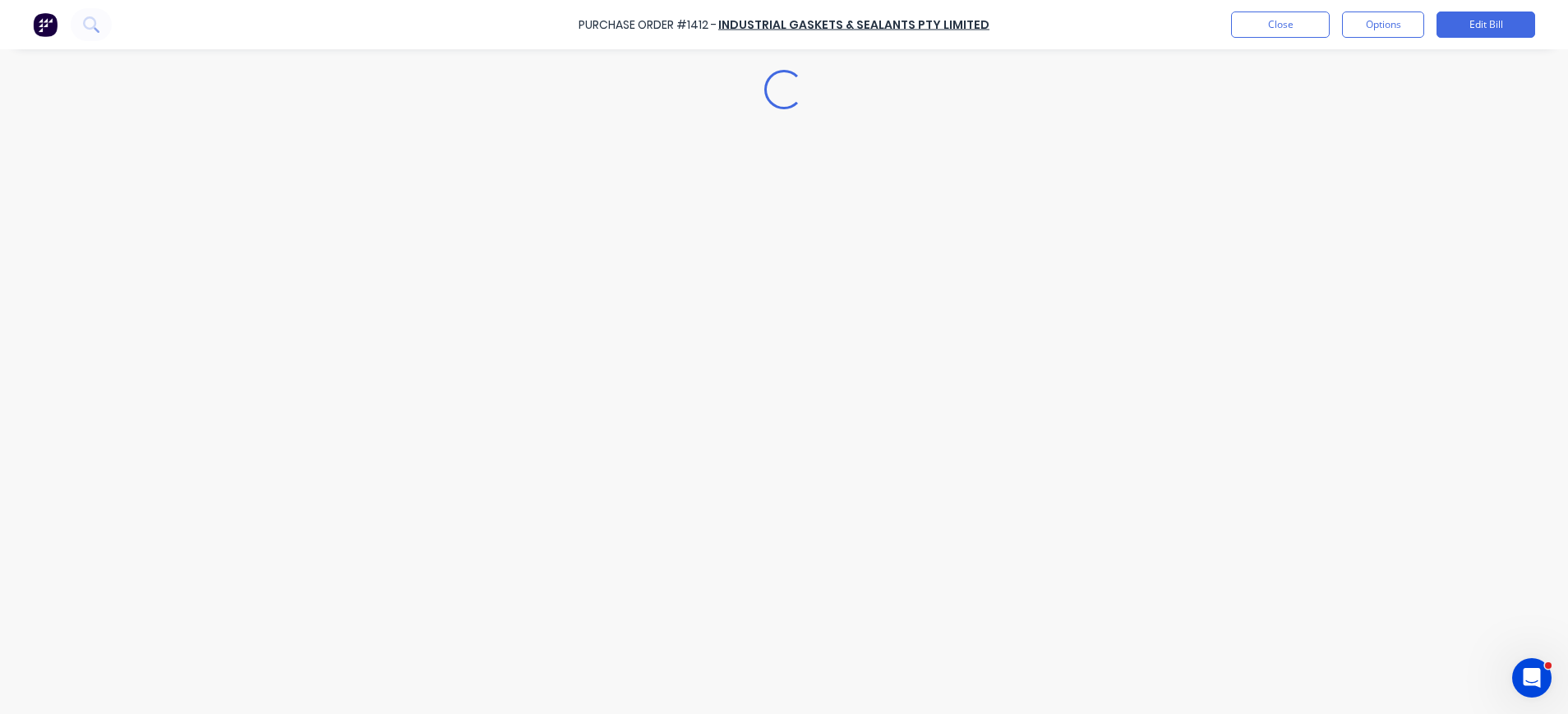
type textarea "x"
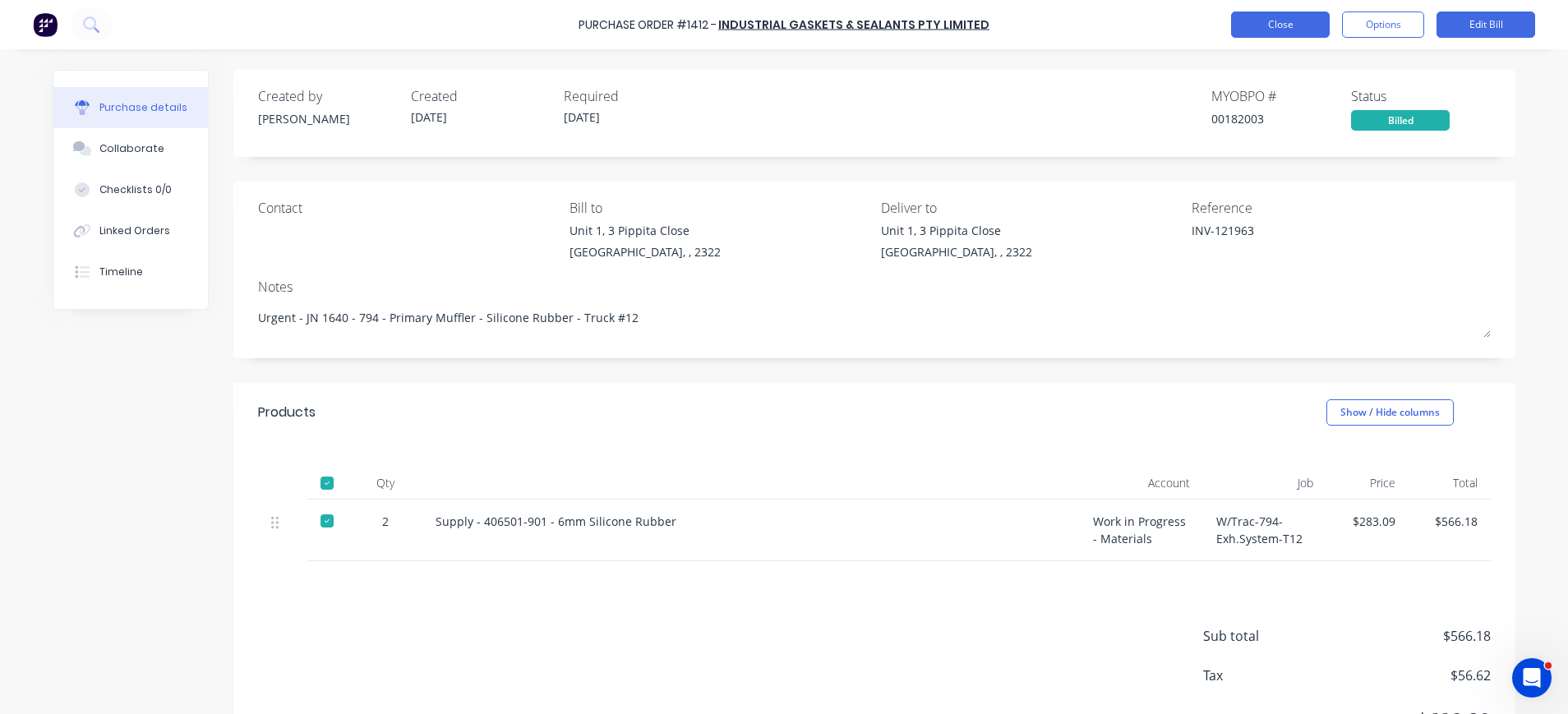
click at [1263, 15] on button "Close" at bounding box center [1280, 24] width 99 height 26
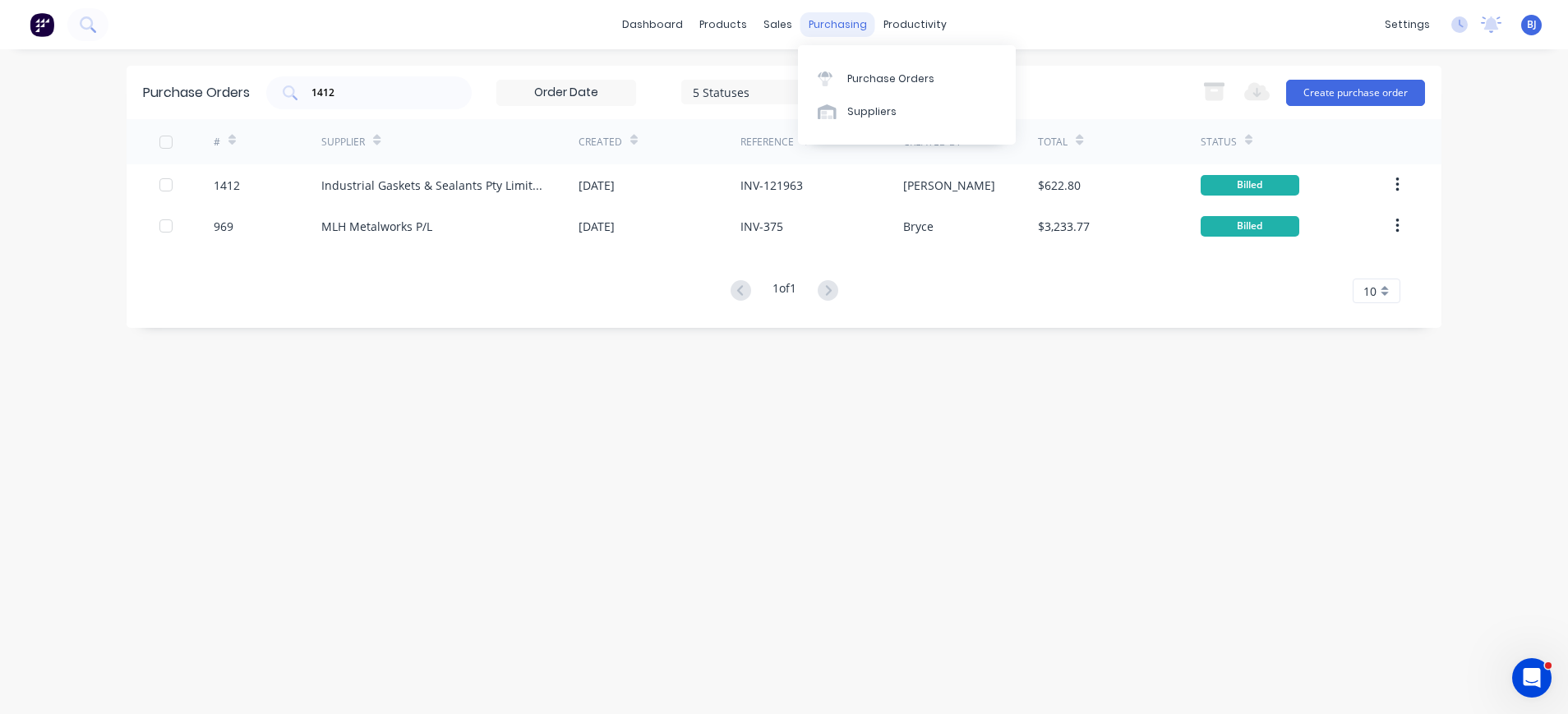
click at [826, 17] on div "purchasing" at bounding box center [837, 24] width 74 height 24
click at [847, 109] on div "Suppliers" at bounding box center [872, 112] width 49 height 15
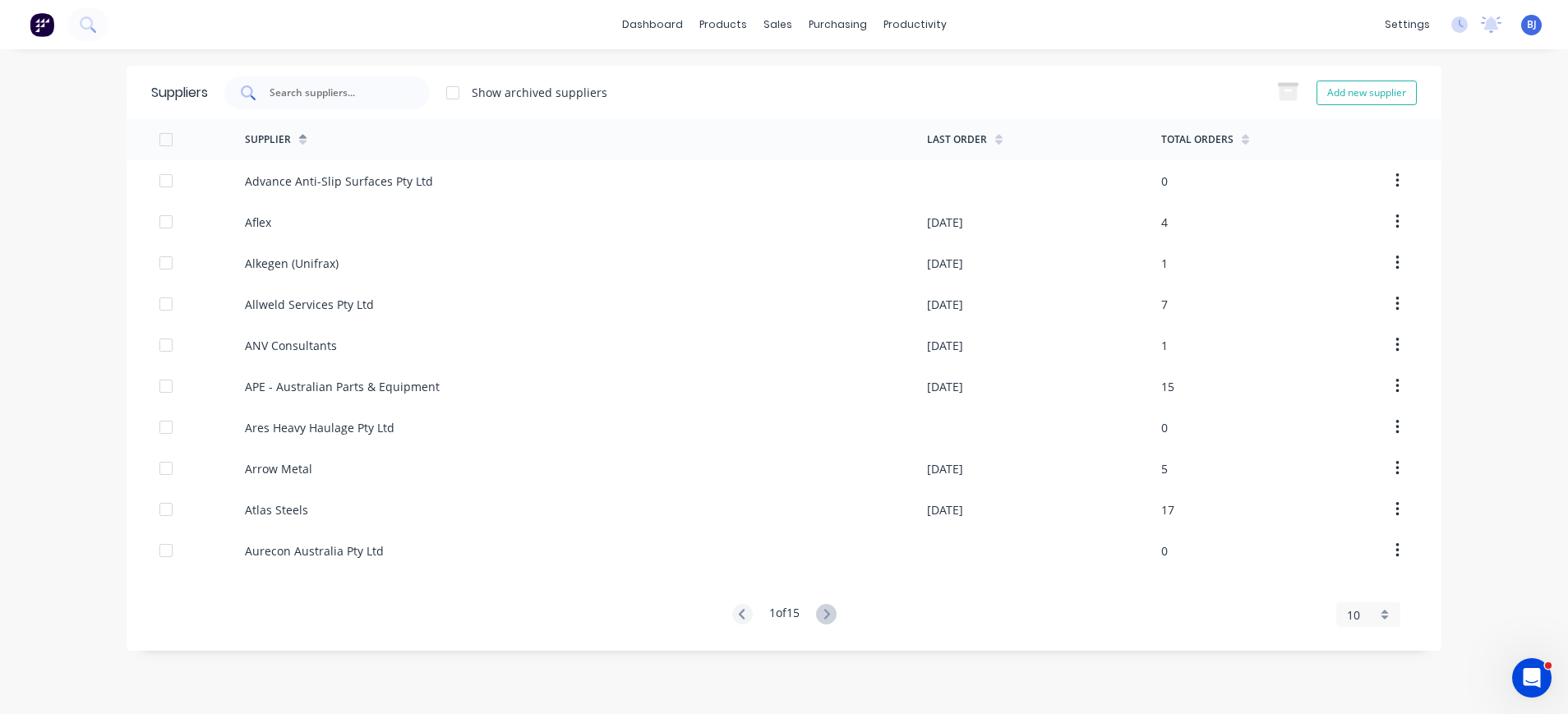
click at [346, 95] on input "text" at bounding box center [336, 93] width 136 height 16
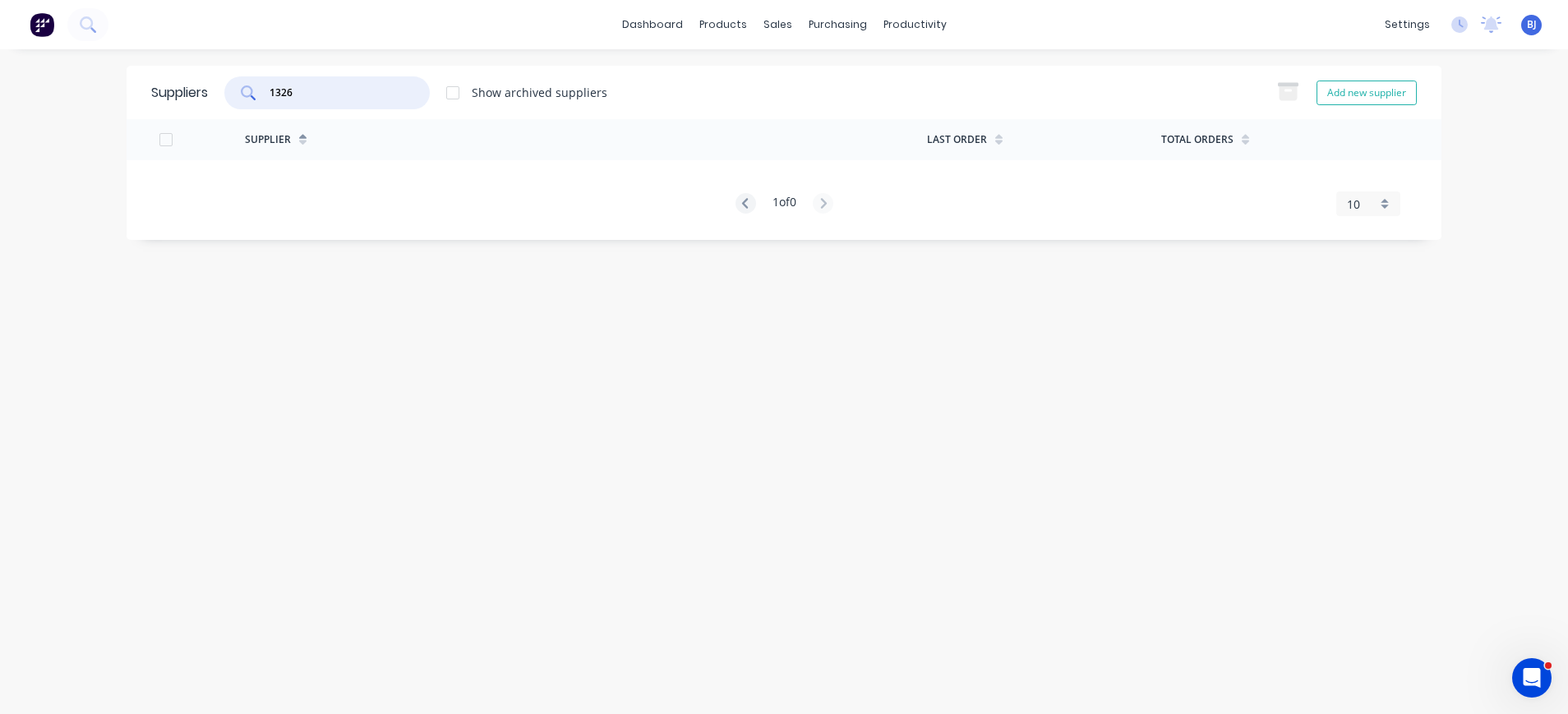
click at [316, 101] on div "1326" at bounding box center [326, 93] width 205 height 33
drag, startPoint x: 314, startPoint y: 94, endPoint x: 248, endPoint y: 92, distance: 66.0
click at [248, 92] on div "1326" at bounding box center [326, 93] width 205 height 33
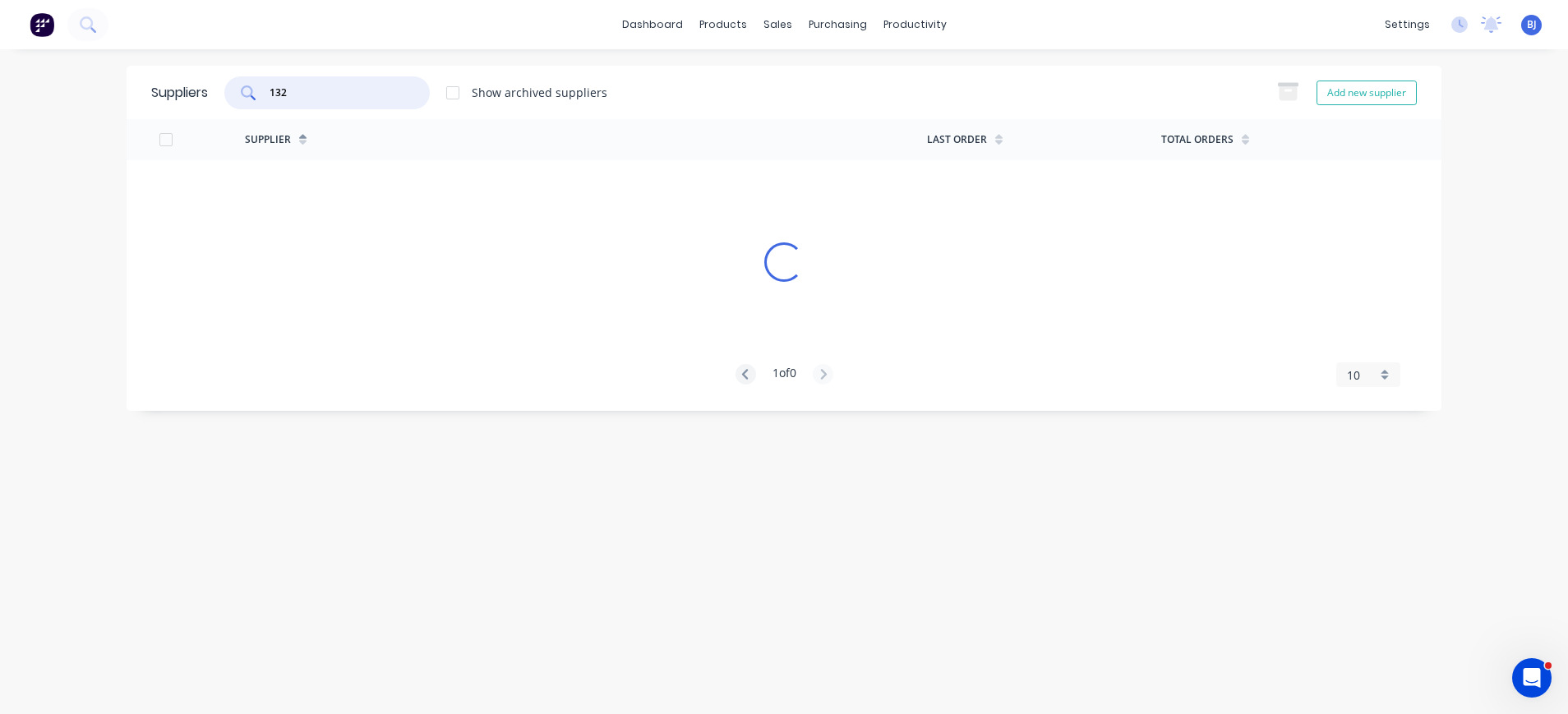
type input "1326"
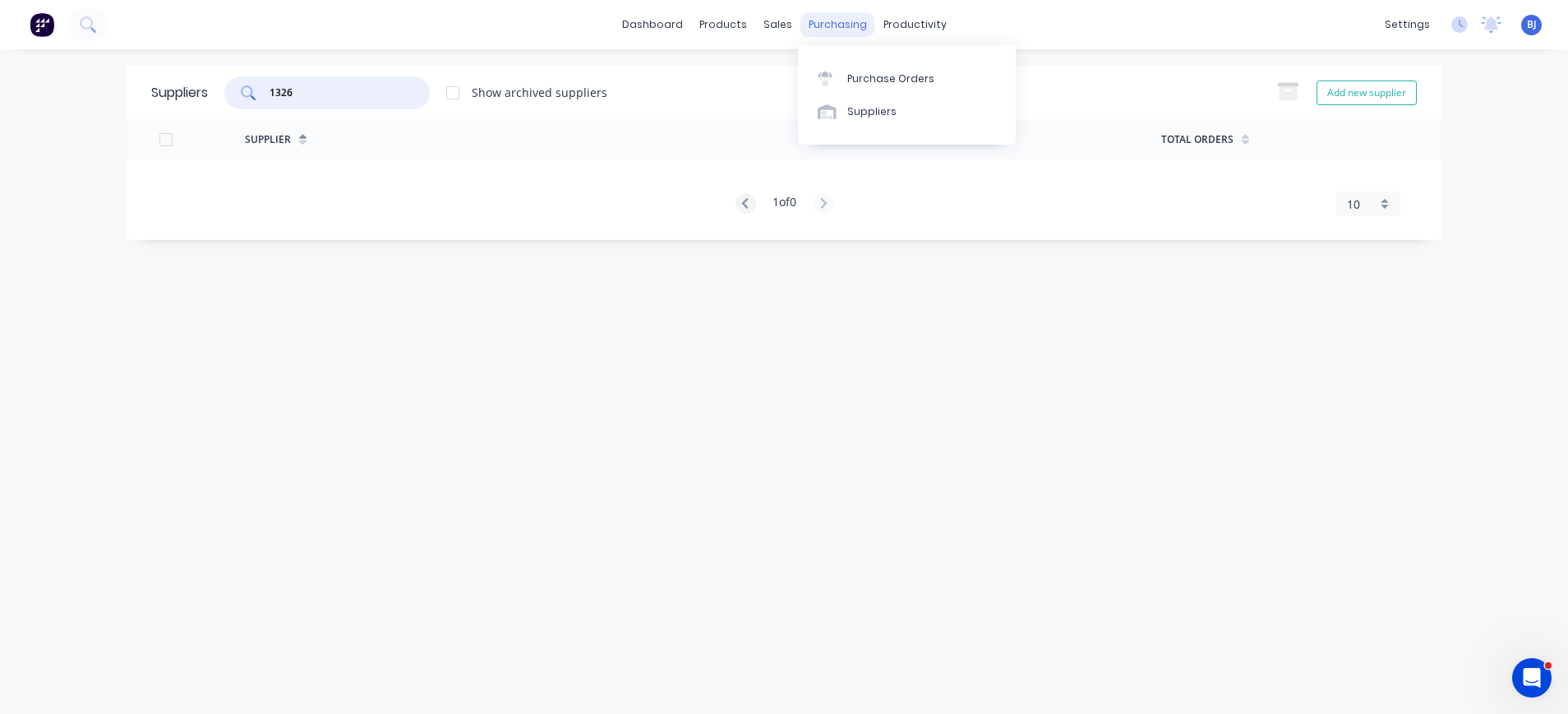
click at [819, 23] on div "purchasing" at bounding box center [837, 24] width 74 height 24
click at [855, 70] on link "Purchase Orders" at bounding box center [907, 78] width 218 height 33
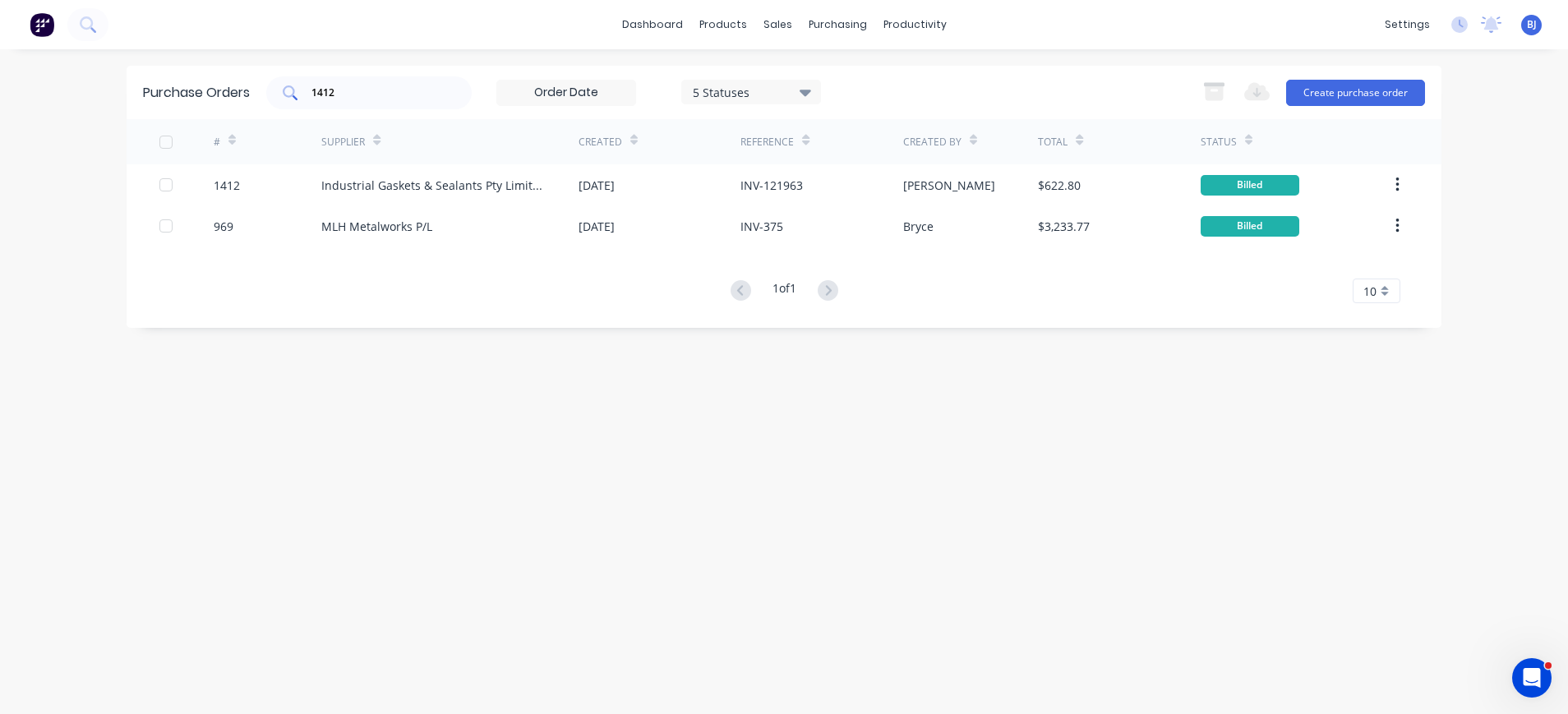
click at [358, 93] on input "1412" at bounding box center [378, 93] width 136 height 16
drag, startPoint x: 358, startPoint y: 93, endPoint x: 317, endPoint y: 93, distance: 41.0
click at [317, 93] on input "1412" at bounding box center [378, 93] width 136 height 16
type input "1326"
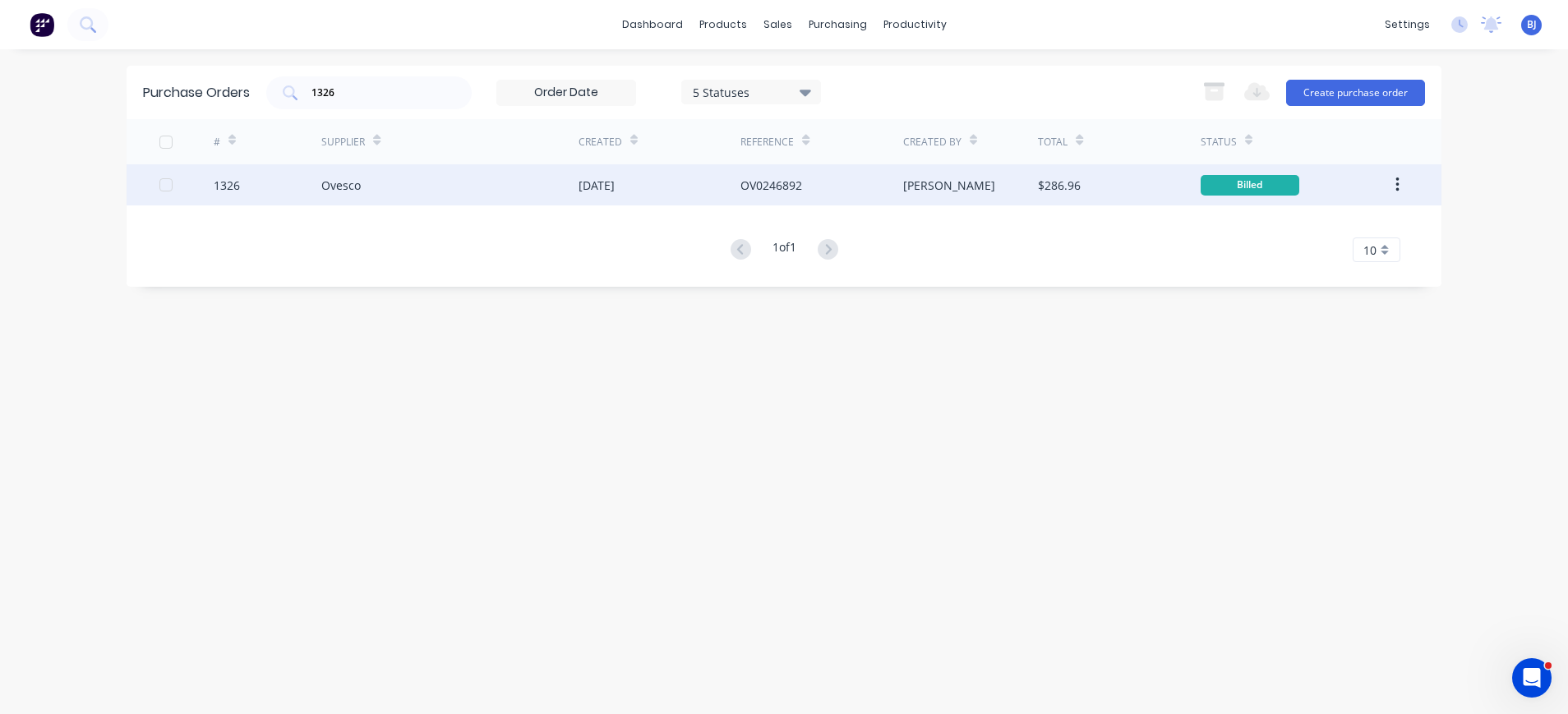
click at [353, 181] on div "Ovesco" at bounding box center [340, 185] width 39 height 17
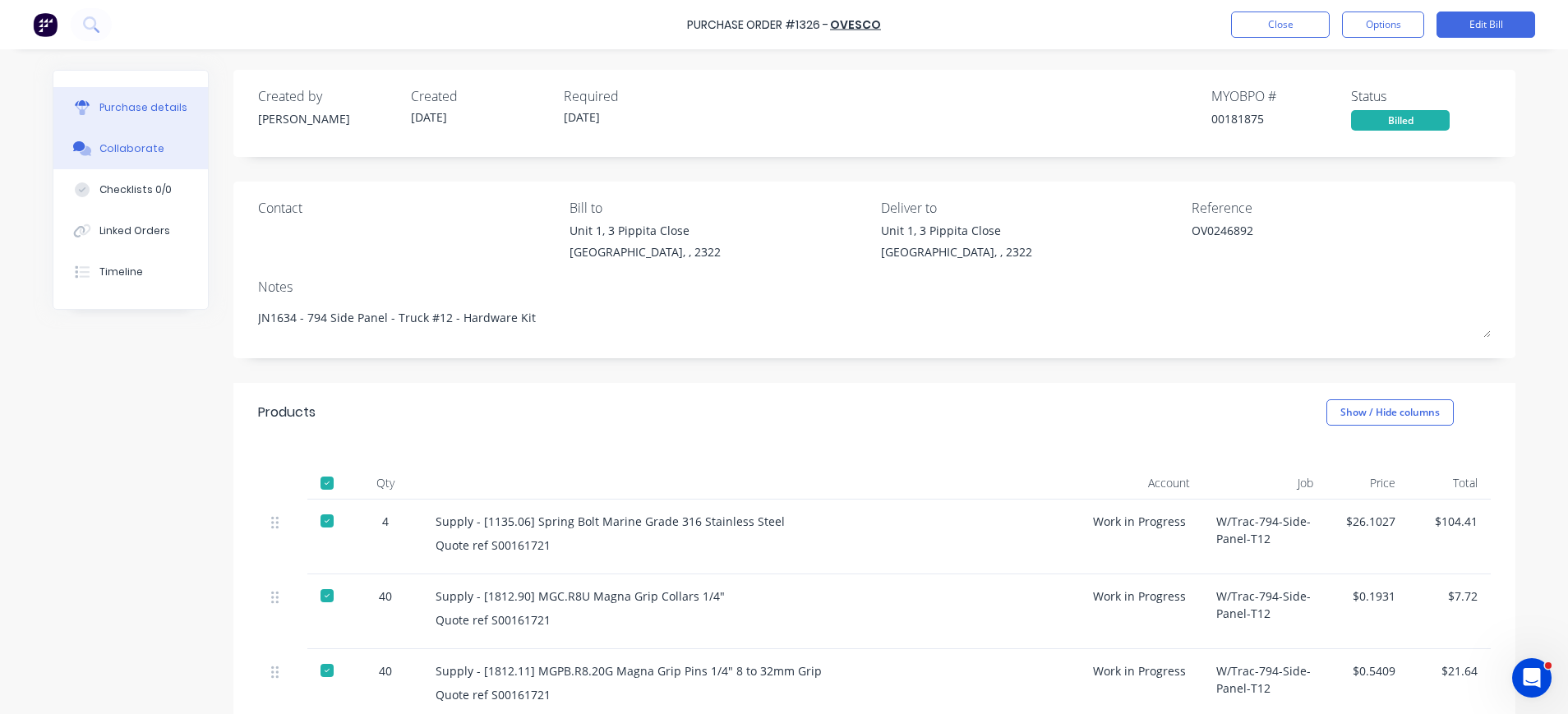
click at [110, 149] on div "Collaborate" at bounding box center [132, 149] width 65 height 15
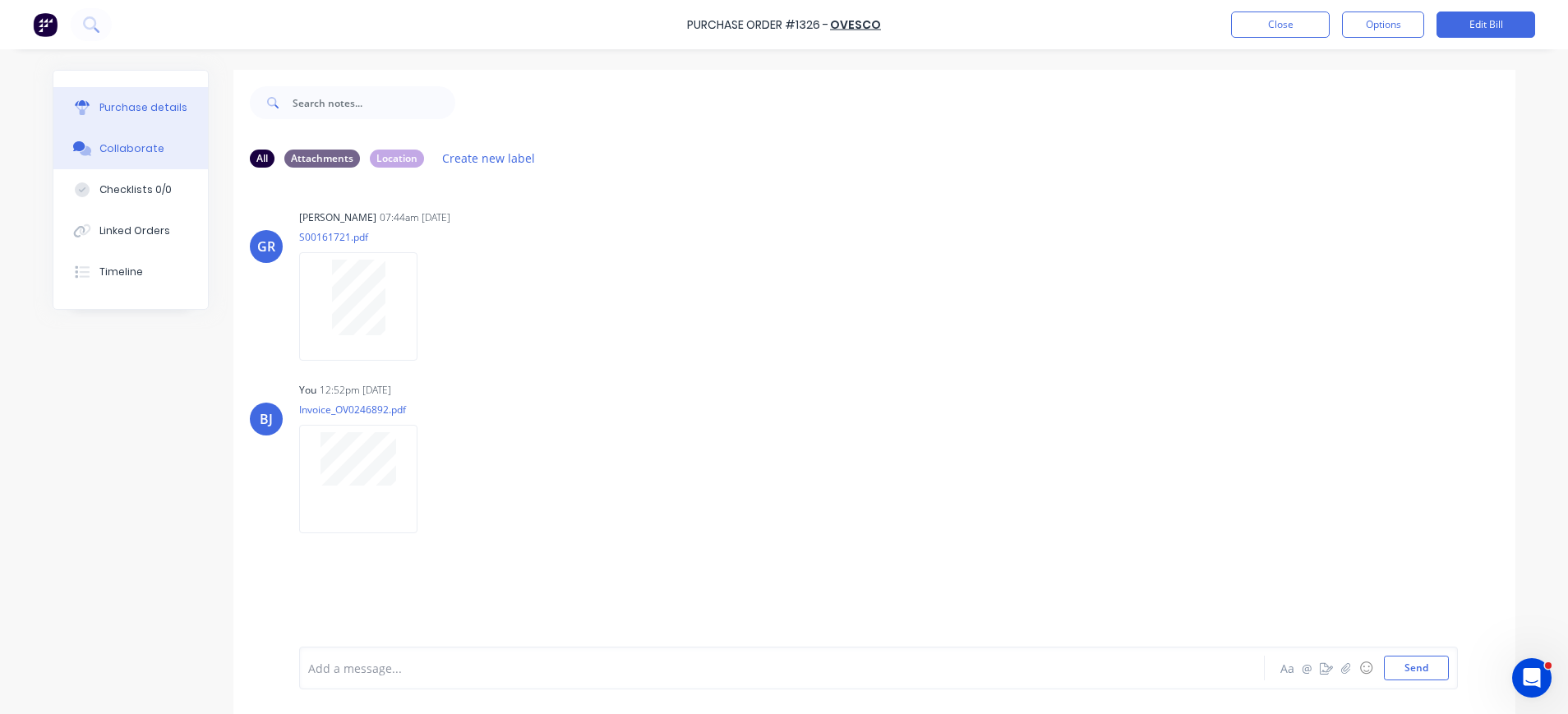
click at [117, 98] on button "Purchase details" at bounding box center [131, 107] width 154 height 41
type textarea "x"
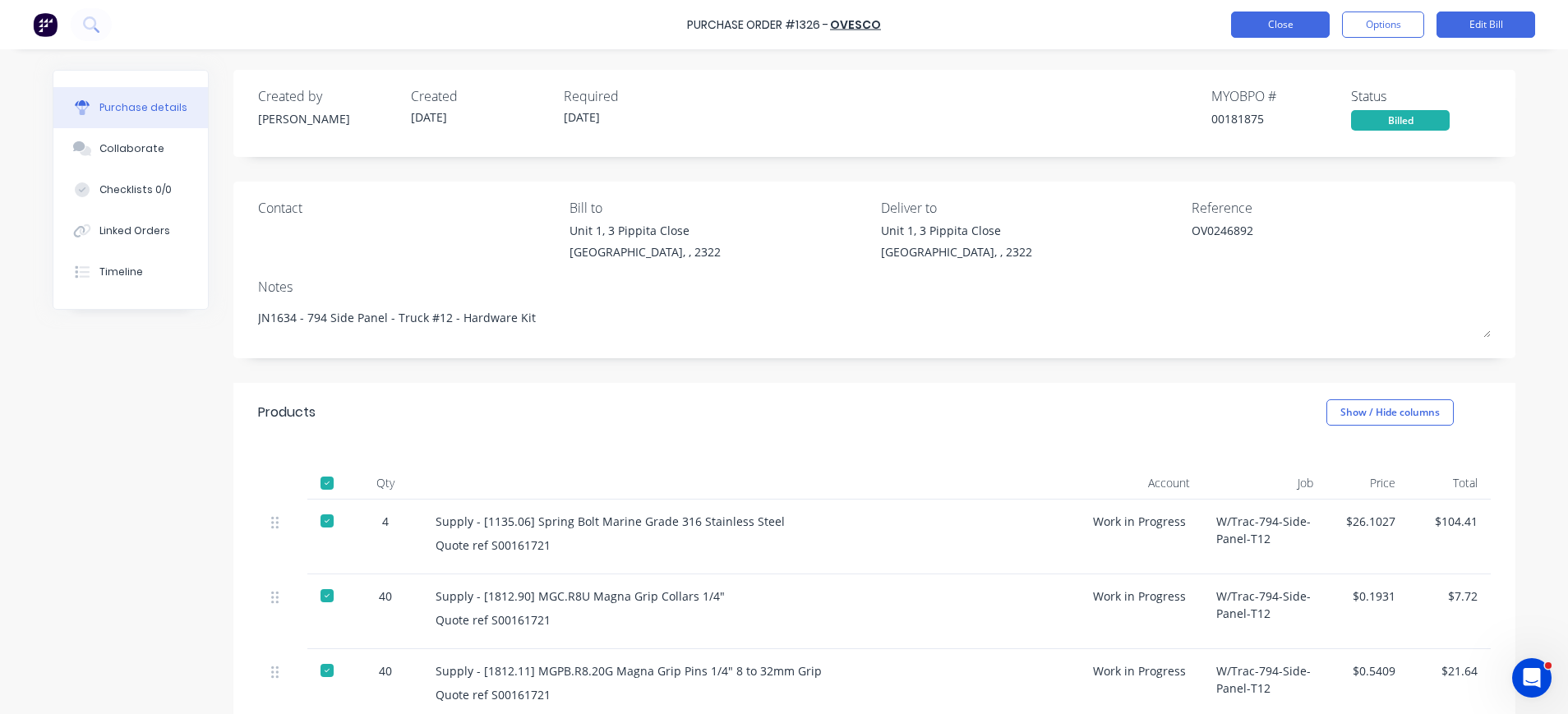
click at [1280, 26] on button "Close" at bounding box center [1280, 24] width 99 height 26
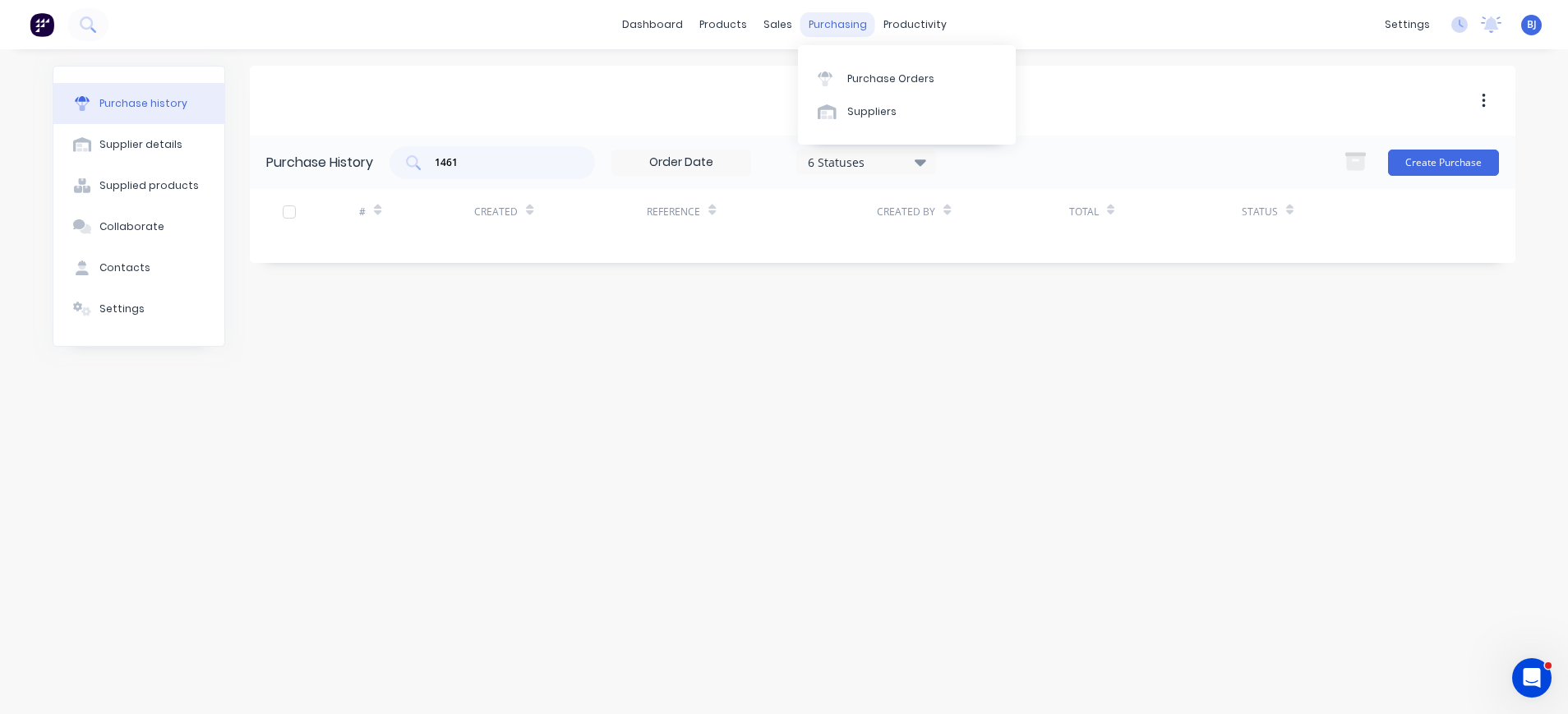
click at [852, 16] on div "purchasing" at bounding box center [837, 24] width 74 height 24
click at [852, 81] on div "Purchase Orders" at bounding box center [891, 79] width 87 height 15
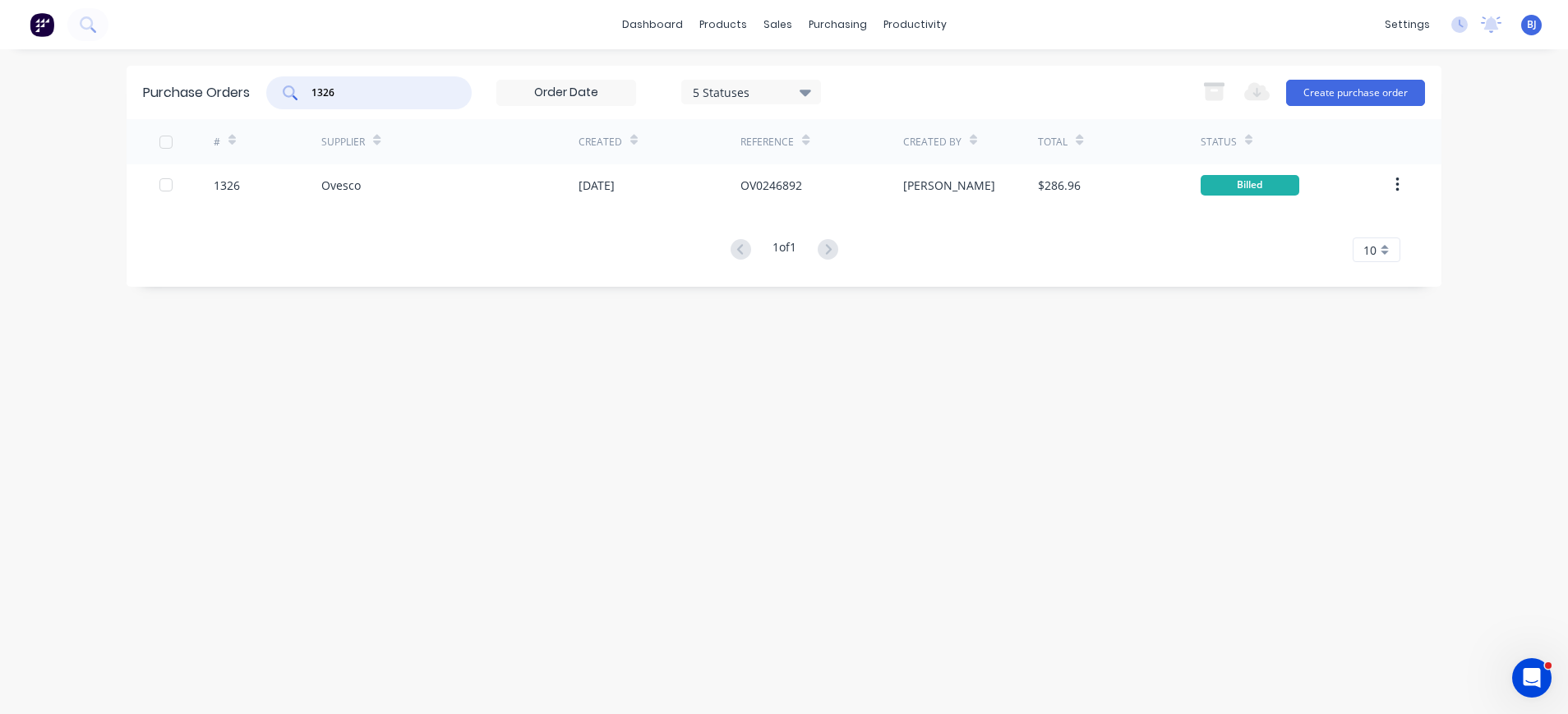
drag, startPoint x: 360, startPoint y: 94, endPoint x: 267, endPoint y: 82, distance: 93.8
click at [267, 82] on div "Purchase Orders 1326 5 Statuses 5 Statuses Export to Excel (XLSX) Create purcha…" at bounding box center [784, 92] width 1315 height 54
type input "1386"
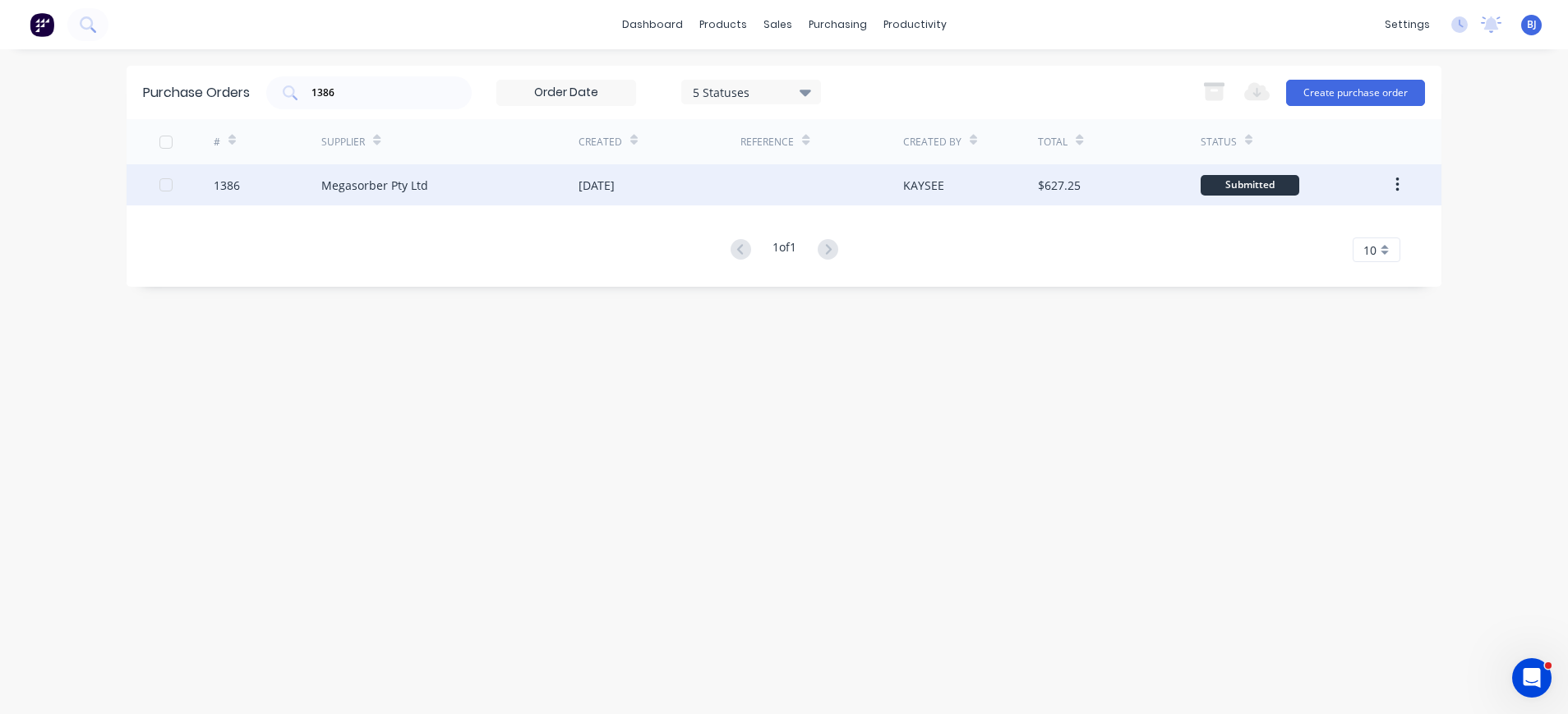
click at [371, 181] on div "Megasorber Pty Ltd" at bounding box center [375, 185] width 107 height 17
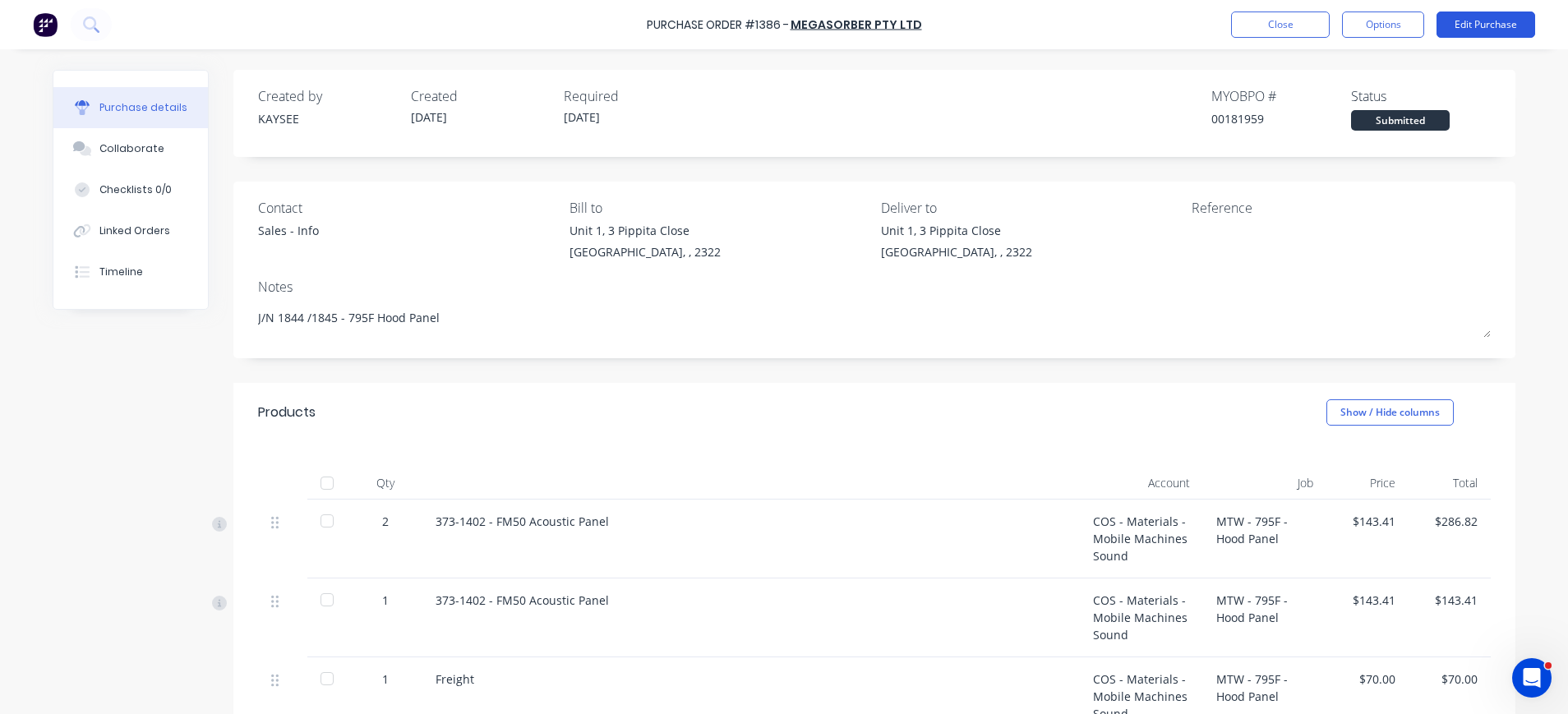
click at [1465, 28] on button "Edit Purchase" at bounding box center [1485, 24] width 99 height 26
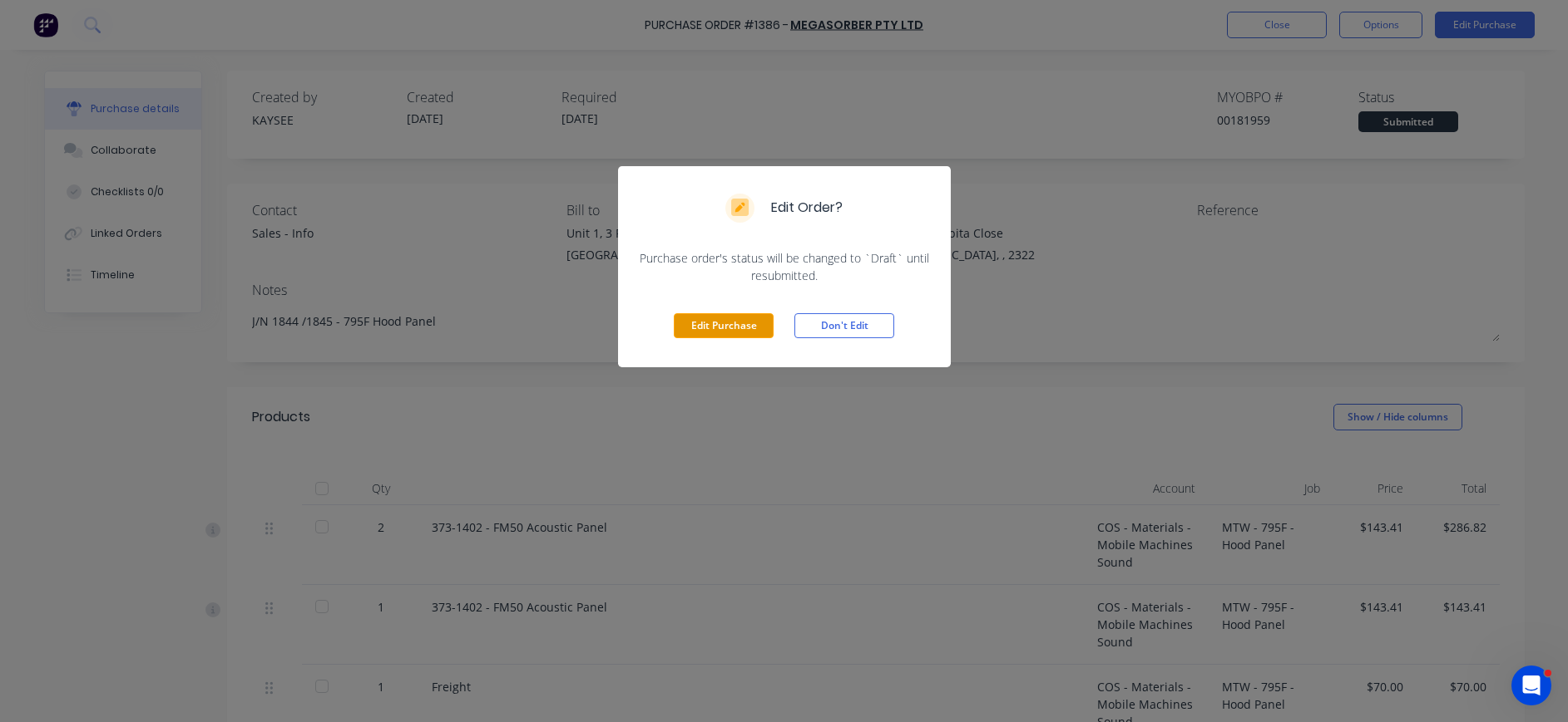
drag, startPoint x: 737, startPoint y: 325, endPoint x: 1561, endPoint y: 241, distance: 828.3
click at [738, 325] on button "Edit Purchase" at bounding box center [723, 326] width 100 height 25
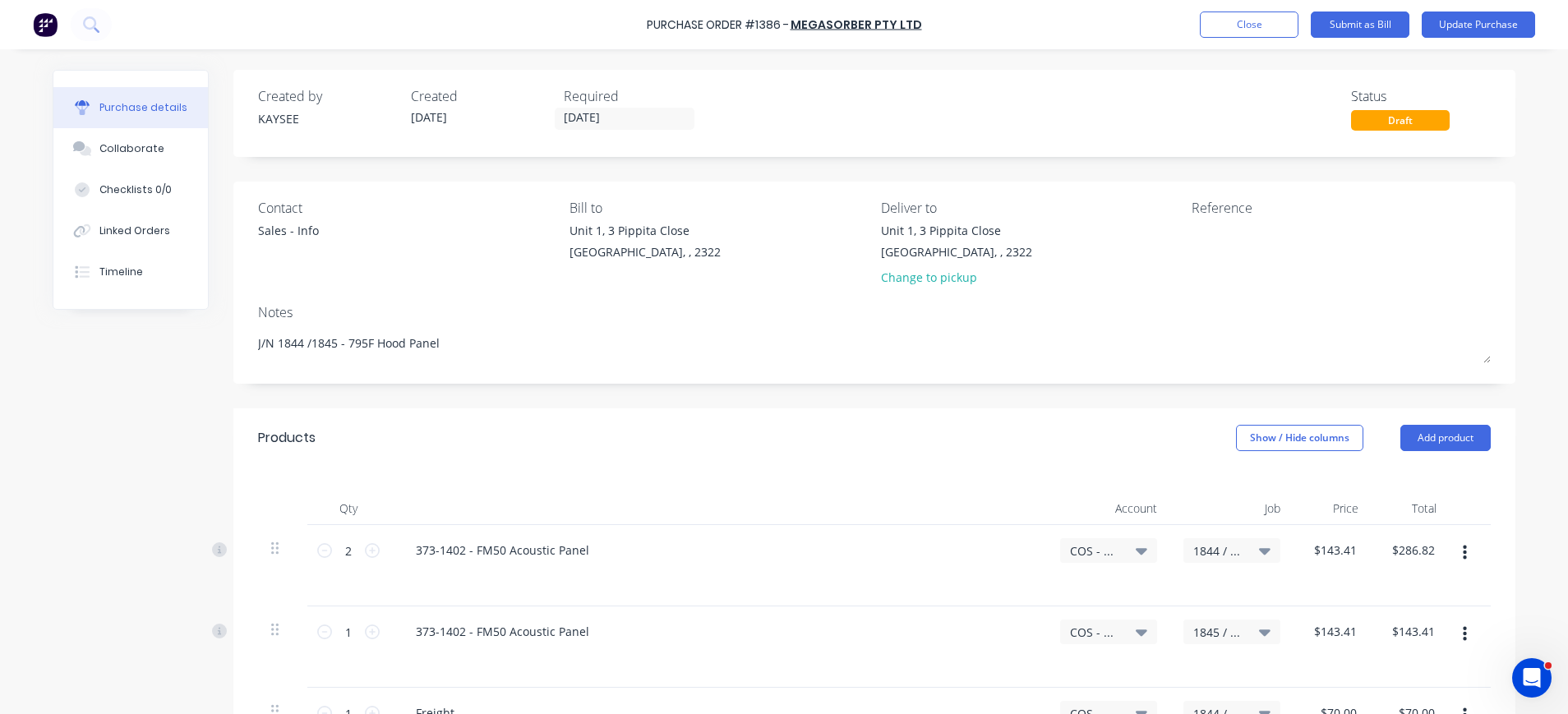
drag, startPoint x: 141, startPoint y: 141, endPoint x: 243, endPoint y: 160, distance: 103.8
click at [141, 142] on button "Collaborate" at bounding box center [131, 148] width 154 height 41
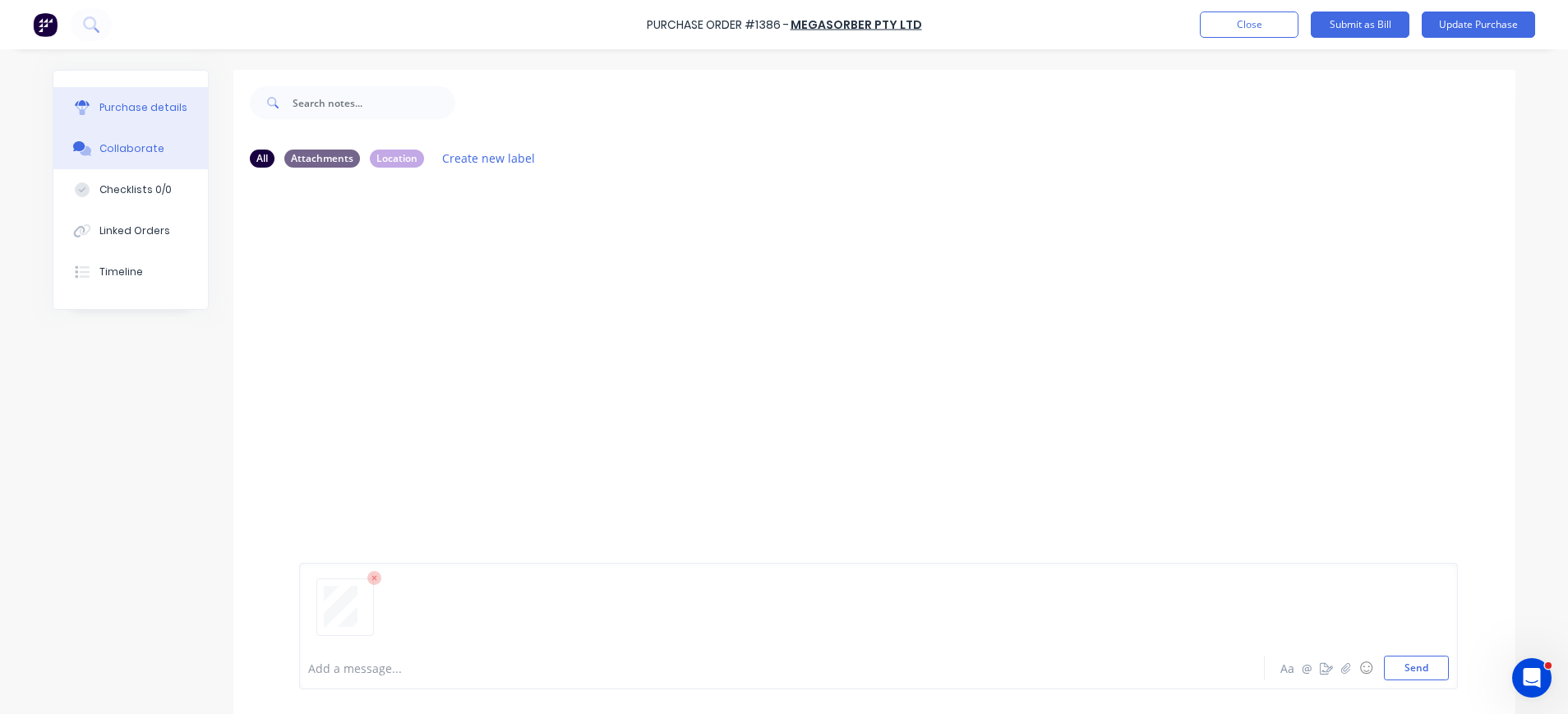
click at [100, 101] on div "Purchase details" at bounding box center [143, 108] width 88 height 15
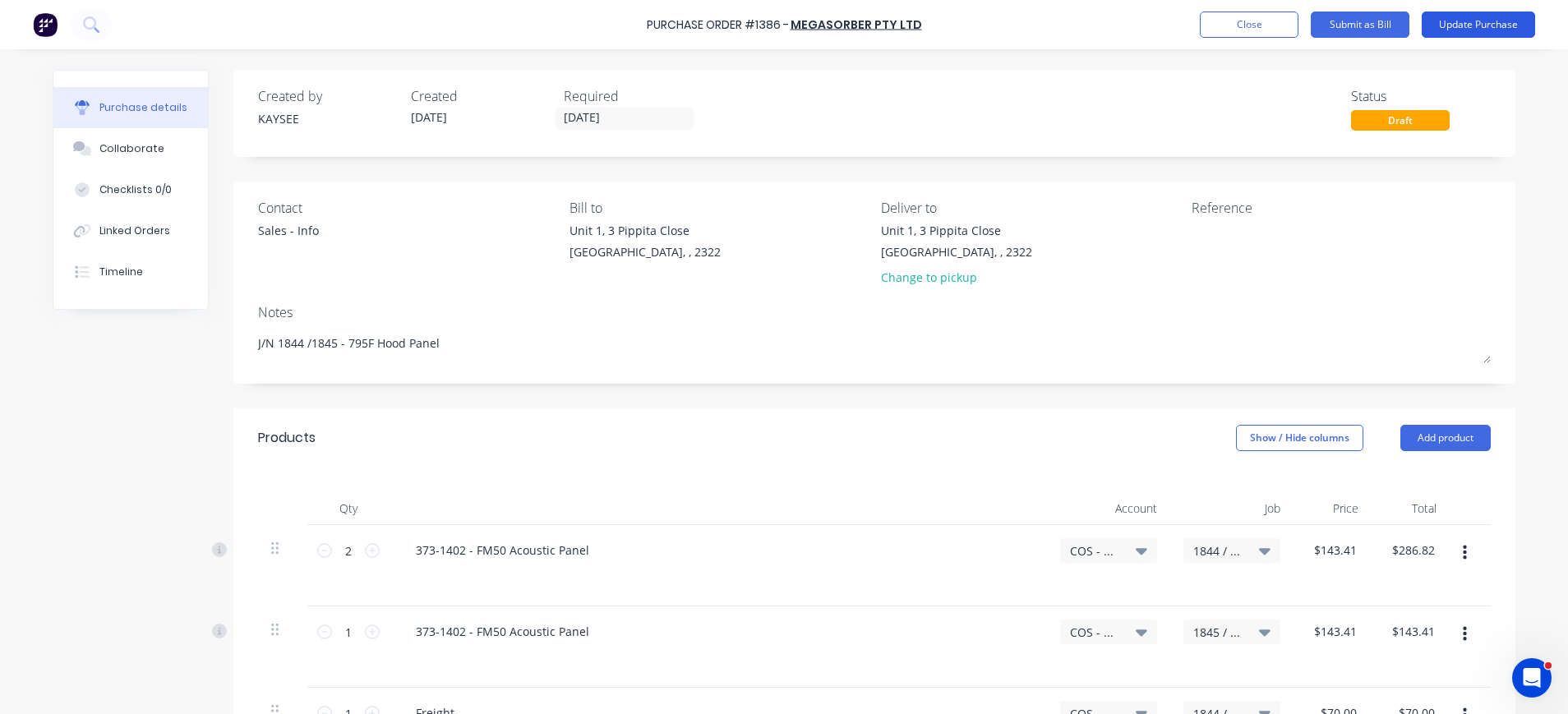
click at [1473, 22] on button "Update Purchase" at bounding box center [1477, 24] width 113 height 26
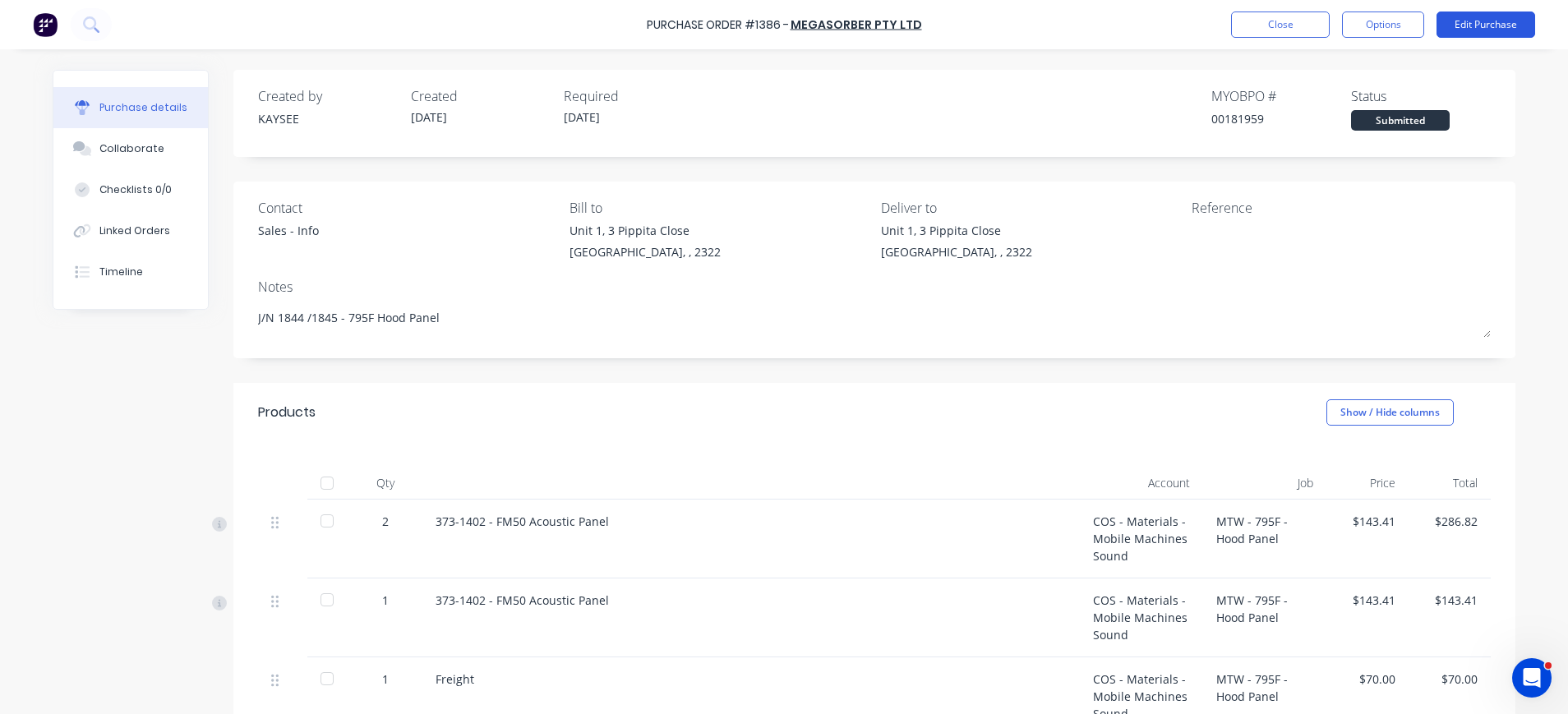
click at [1455, 22] on button "Edit Purchase" at bounding box center [1485, 24] width 99 height 26
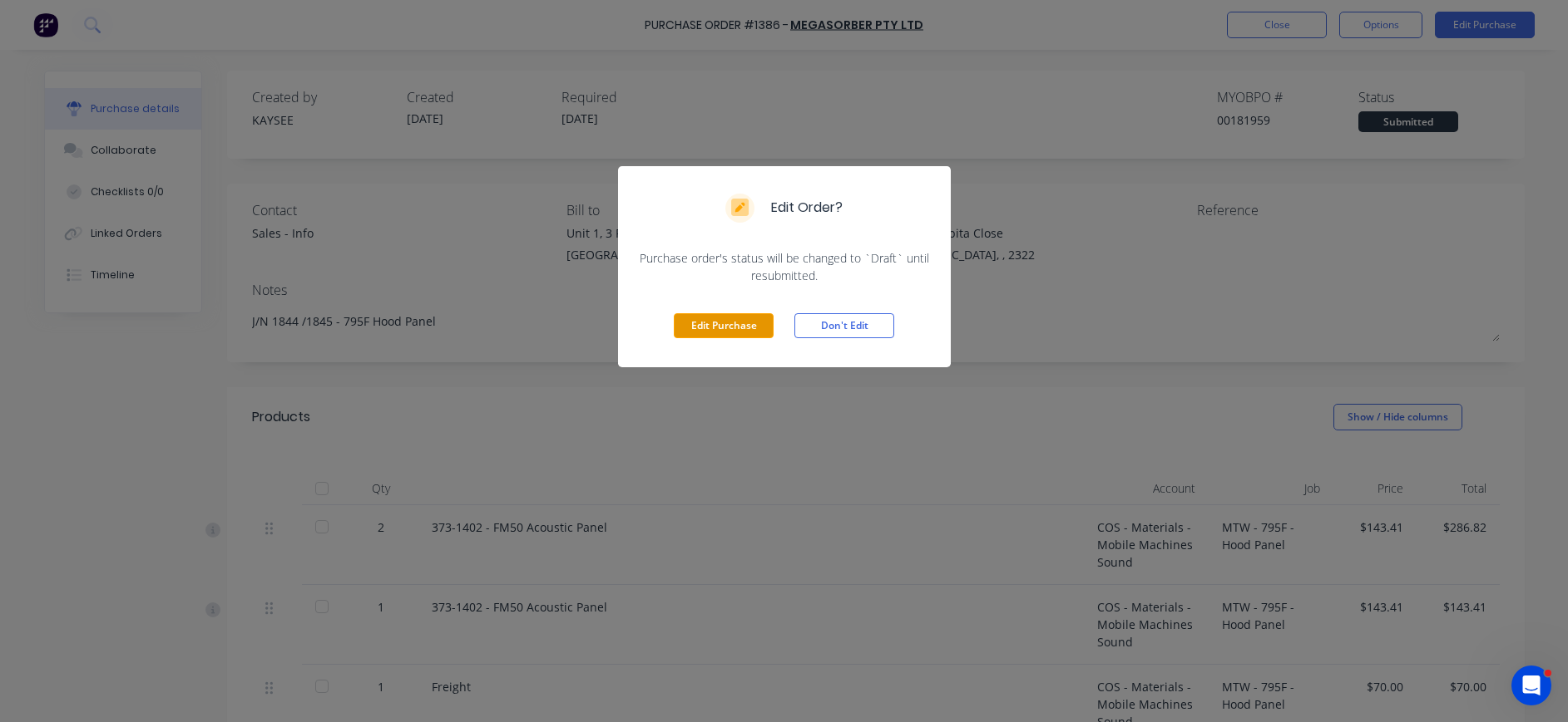
click at [711, 328] on button "Edit Purchase" at bounding box center [723, 326] width 100 height 25
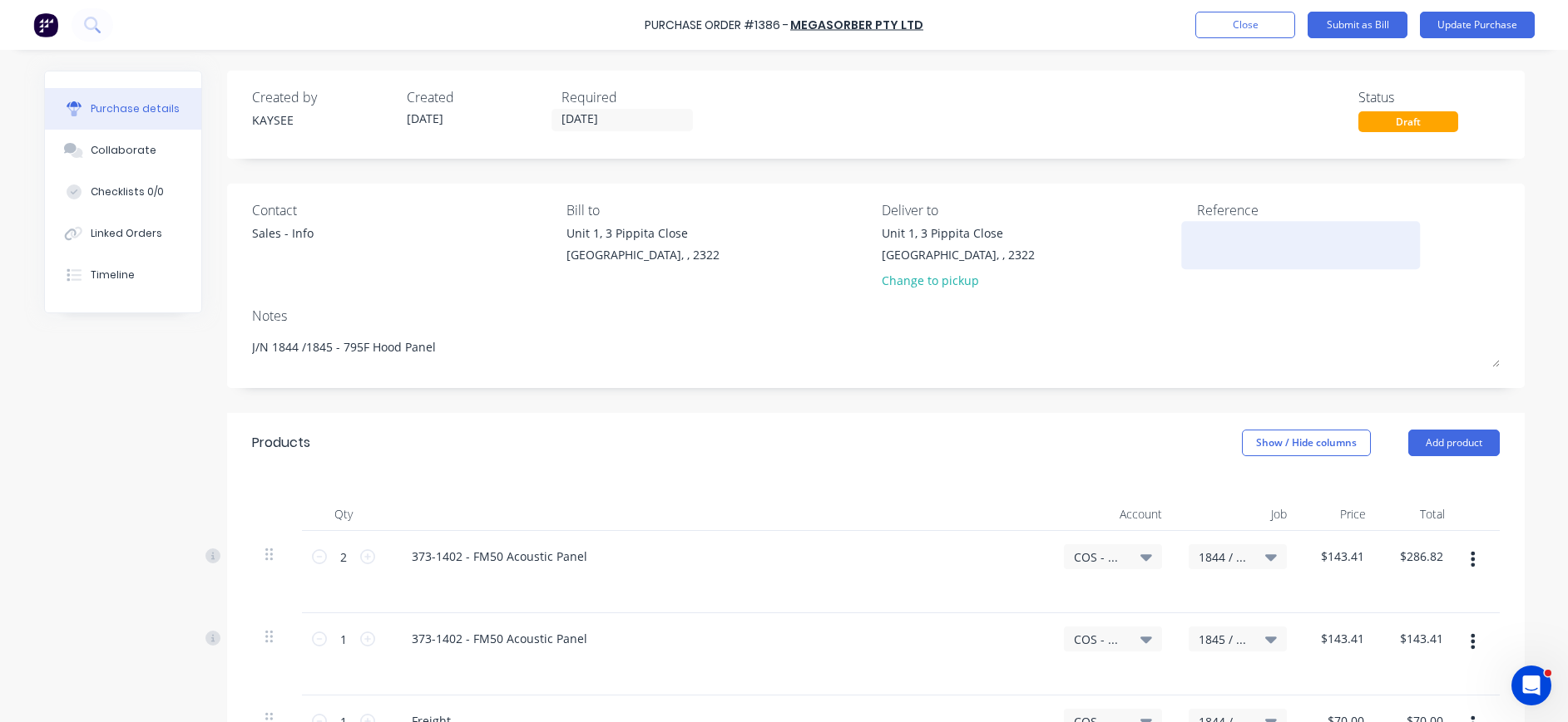
type textarea "x"
click at [1215, 226] on textarea at bounding box center [1310, 243] width 207 height 38
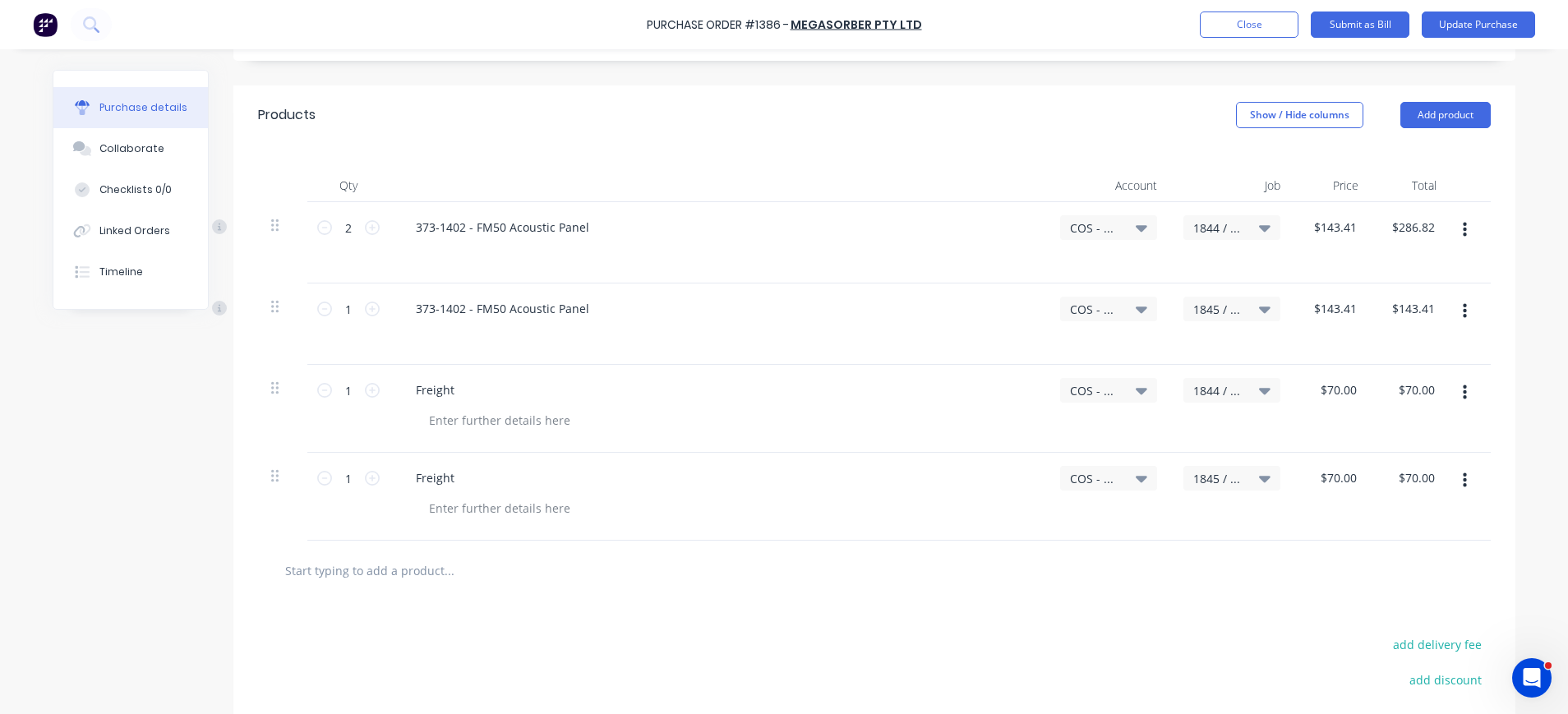
scroll to position [328, 0]
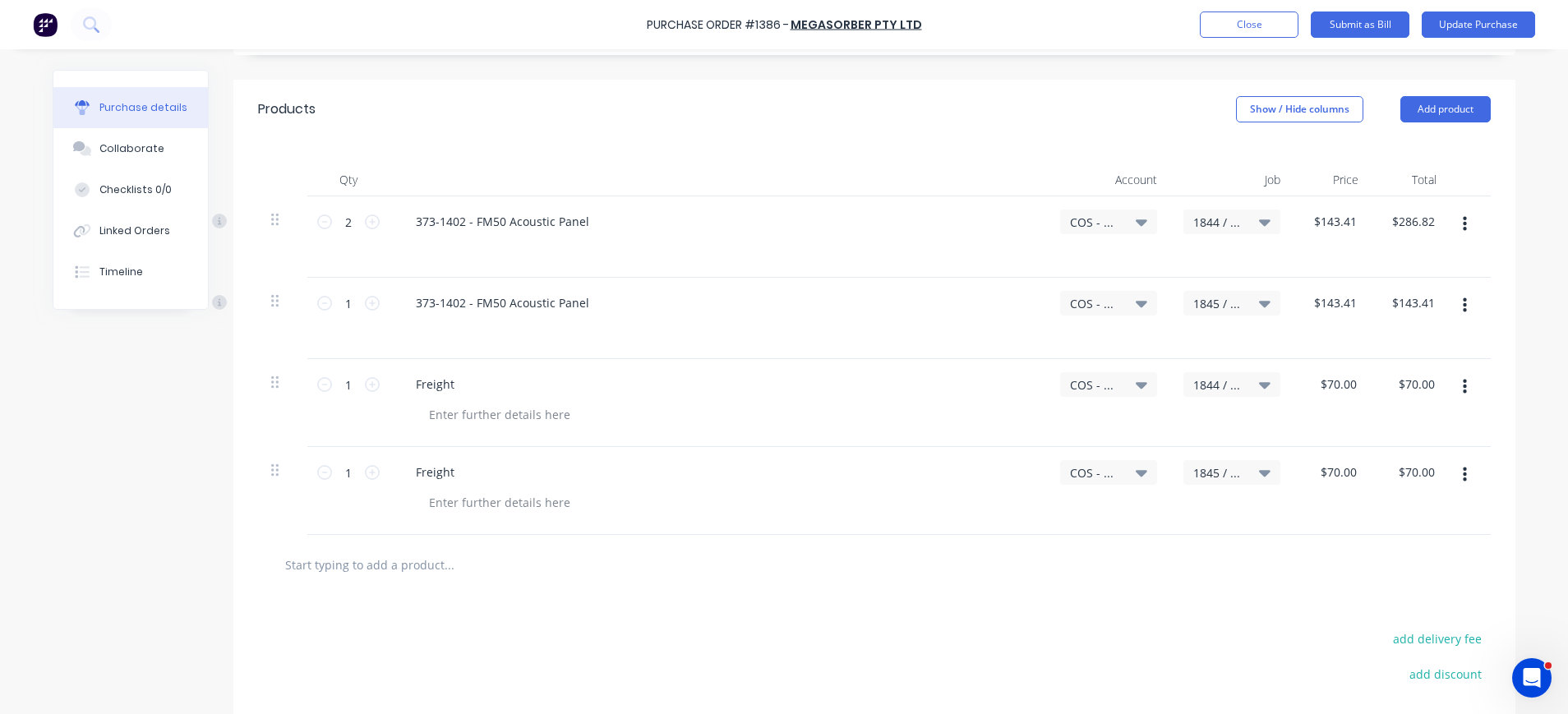
type textarea "M16493"
type textarea "x"
type textarea "M16493"
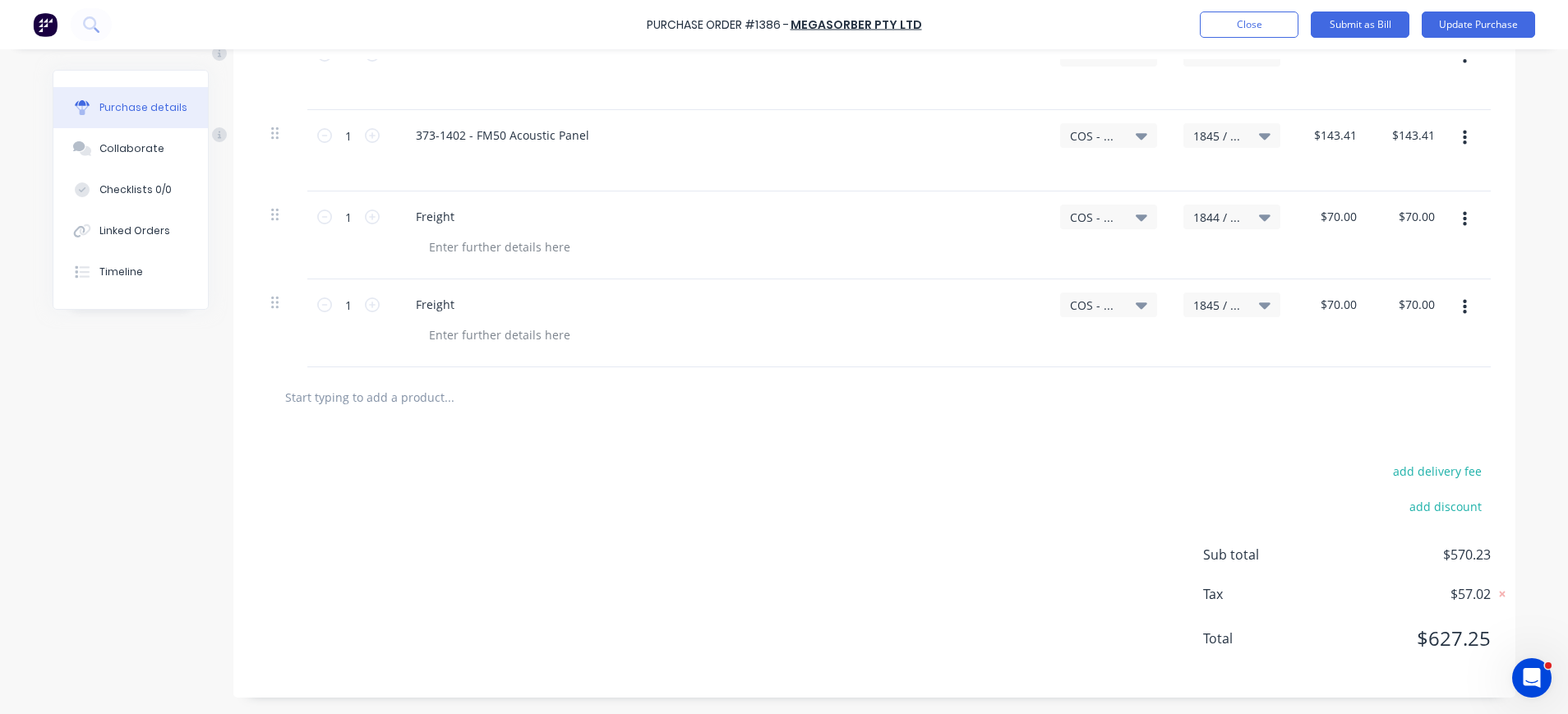
scroll to position [168, 0]
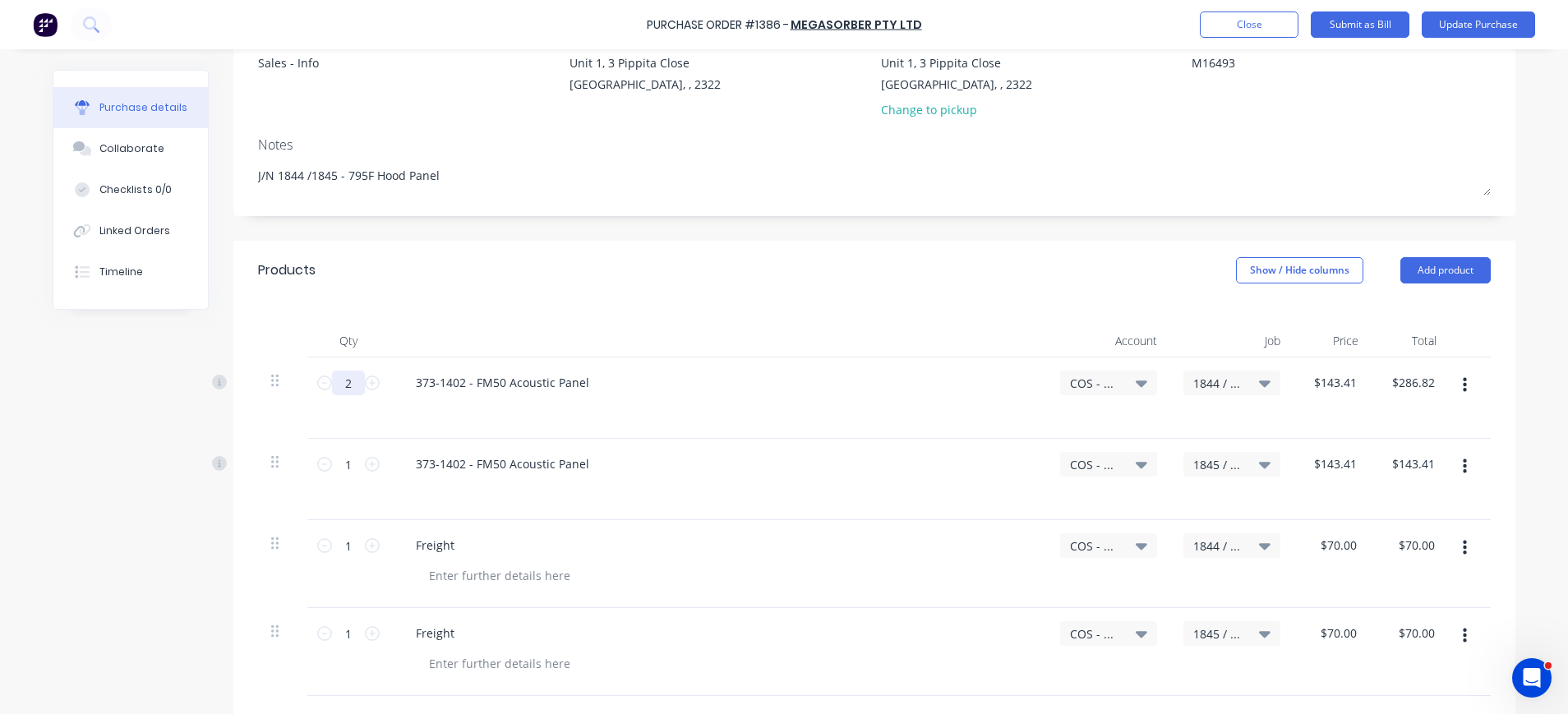
click at [350, 384] on input "2" at bounding box center [348, 383] width 33 height 24
type textarea "x"
type input "1"
type input "$143.41"
type textarea "x"
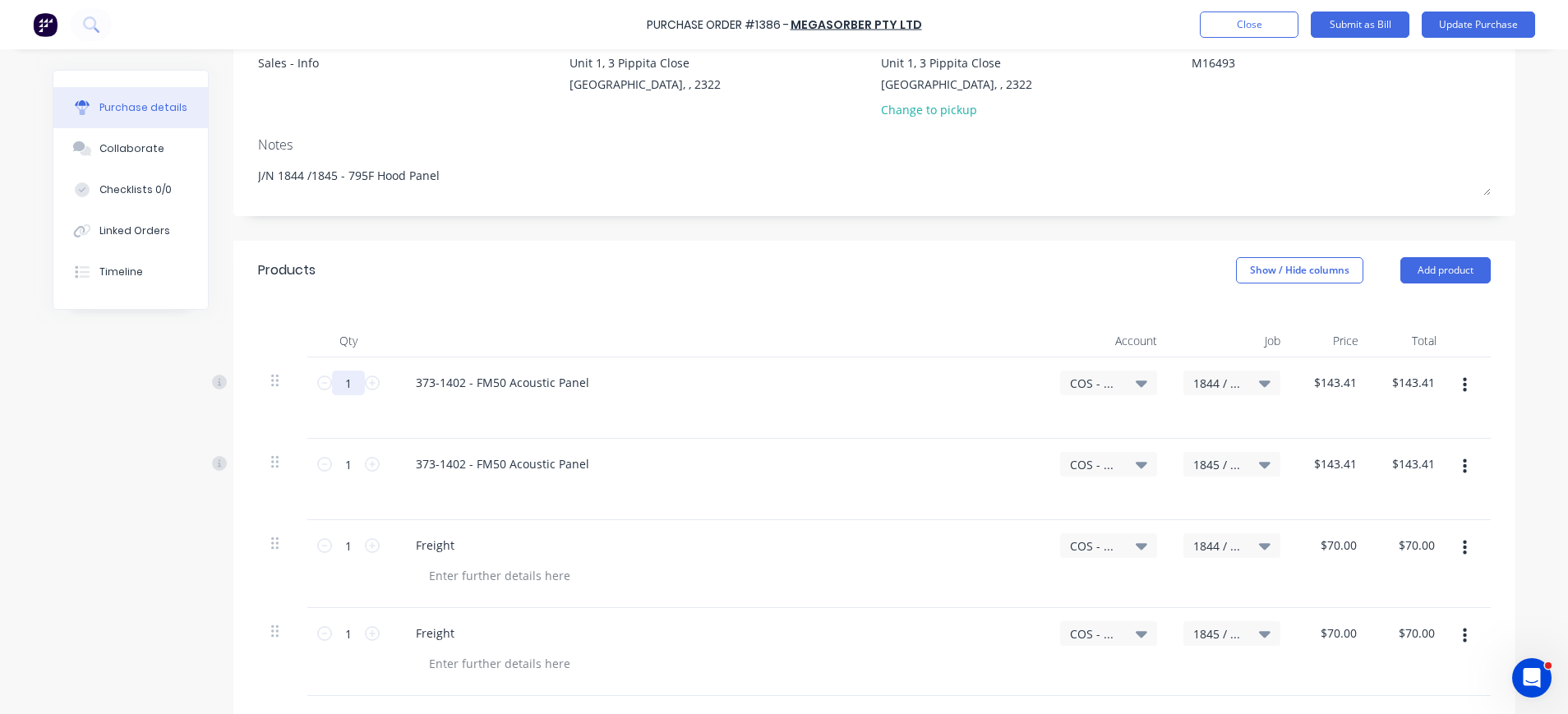
type input "1"
click at [1453, 24] on button "Update Purchase" at bounding box center [1477, 24] width 113 height 26
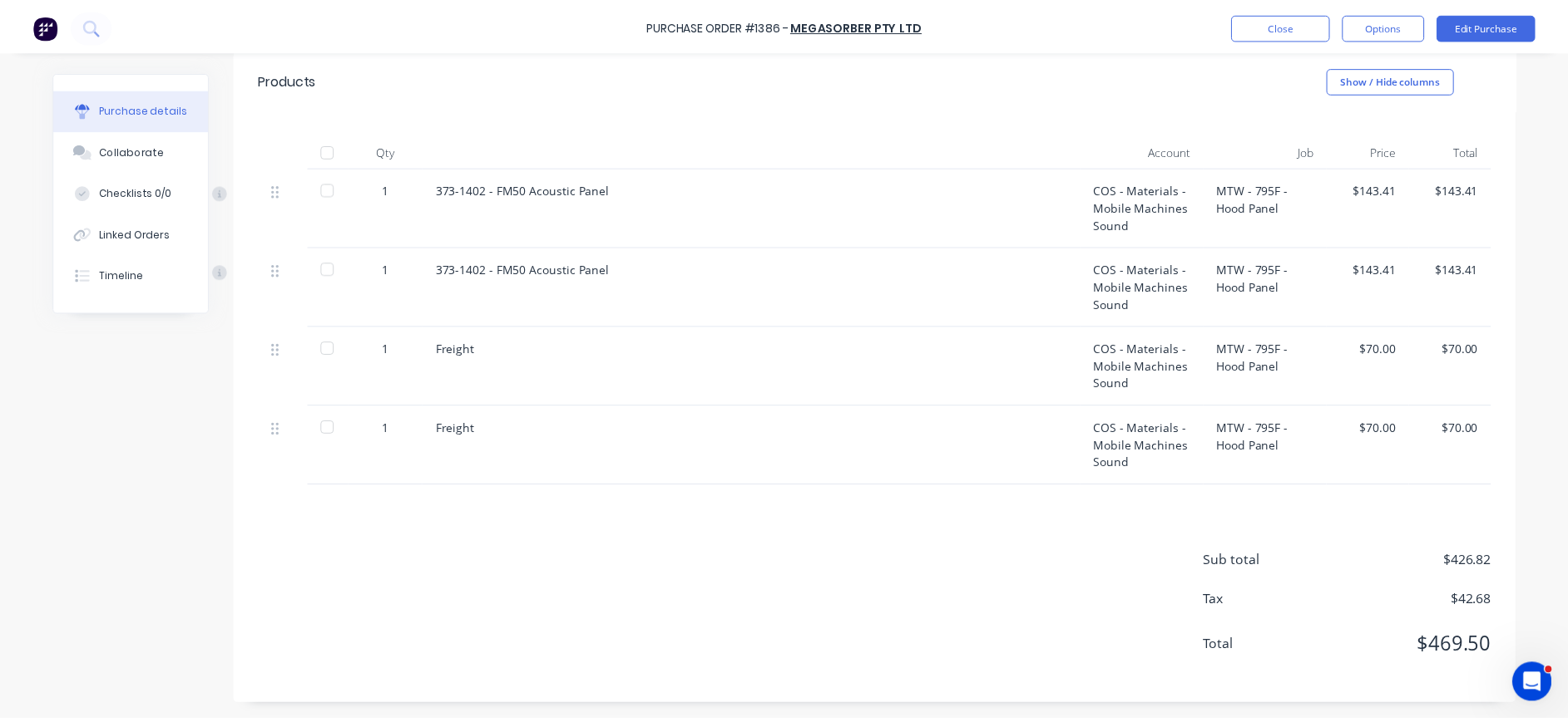
scroll to position [339, 0]
click at [1375, 357] on div "$70.00" at bounding box center [1383, 365] width 84 height 80
click at [1392, 347] on div "$70.00" at bounding box center [1384, 348] width 57 height 17
click at [1515, 28] on button "Edit Purchase" at bounding box center [1504, 25] width 100 height 27
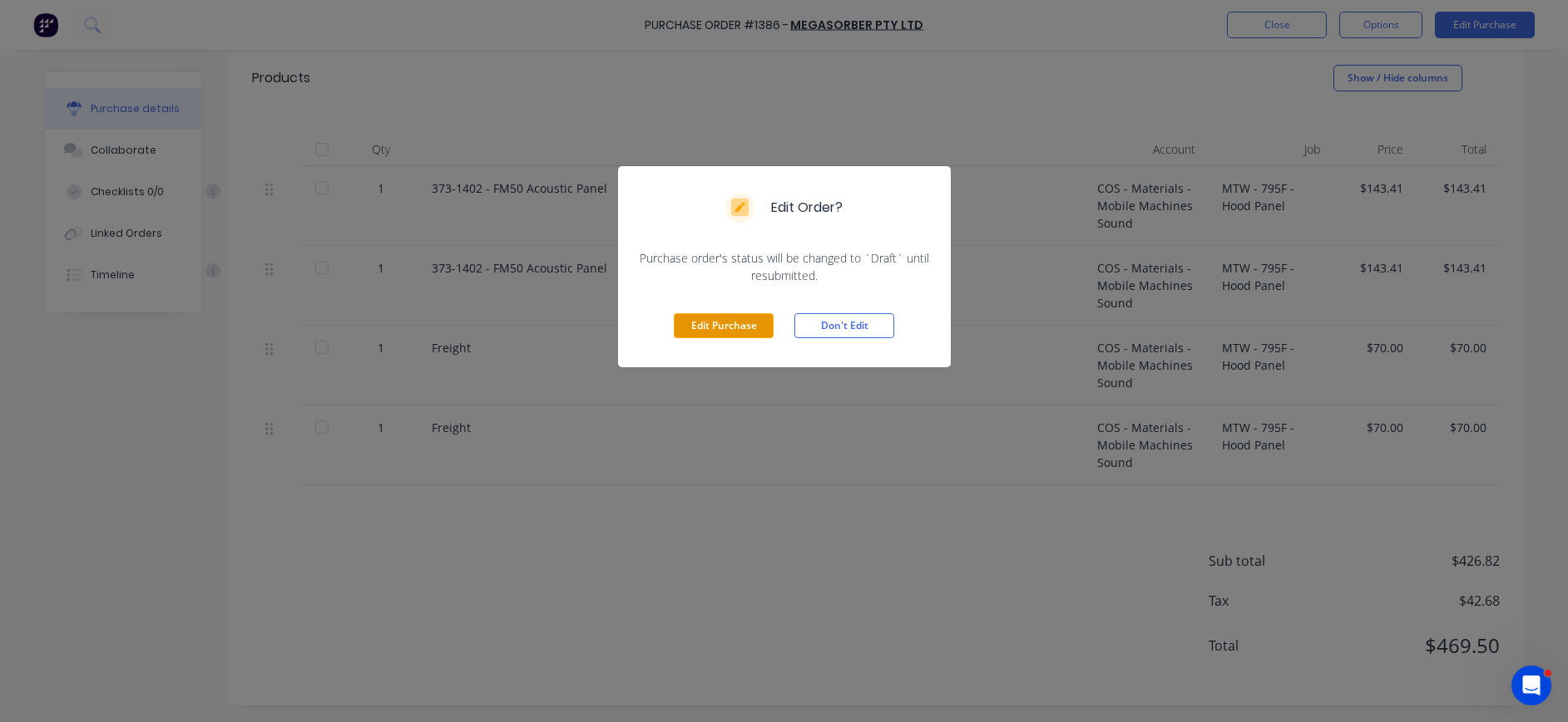
click at [746, 331] on button "Edit Purchase" at bounding box center [723, 326] width 100 height 25
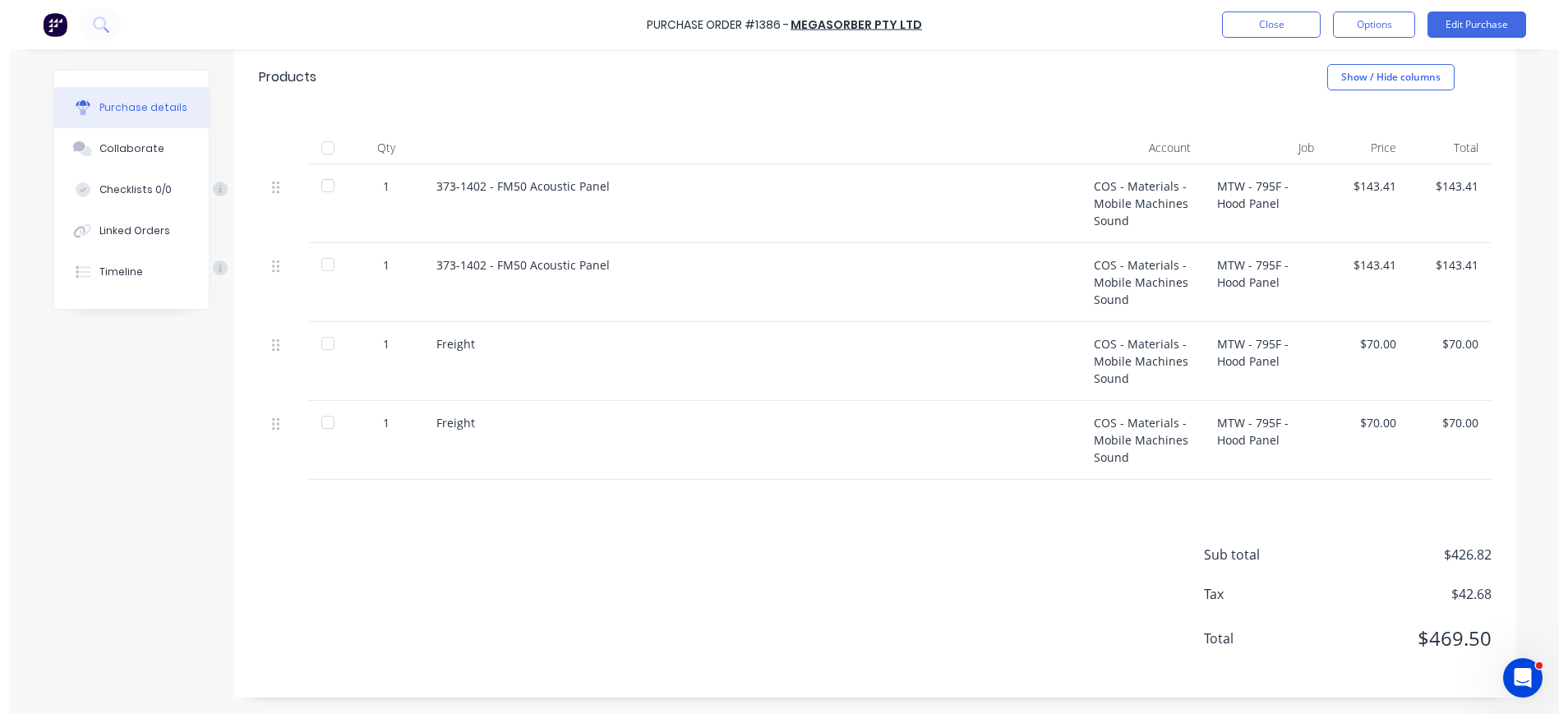
scroll to position [361, 0]
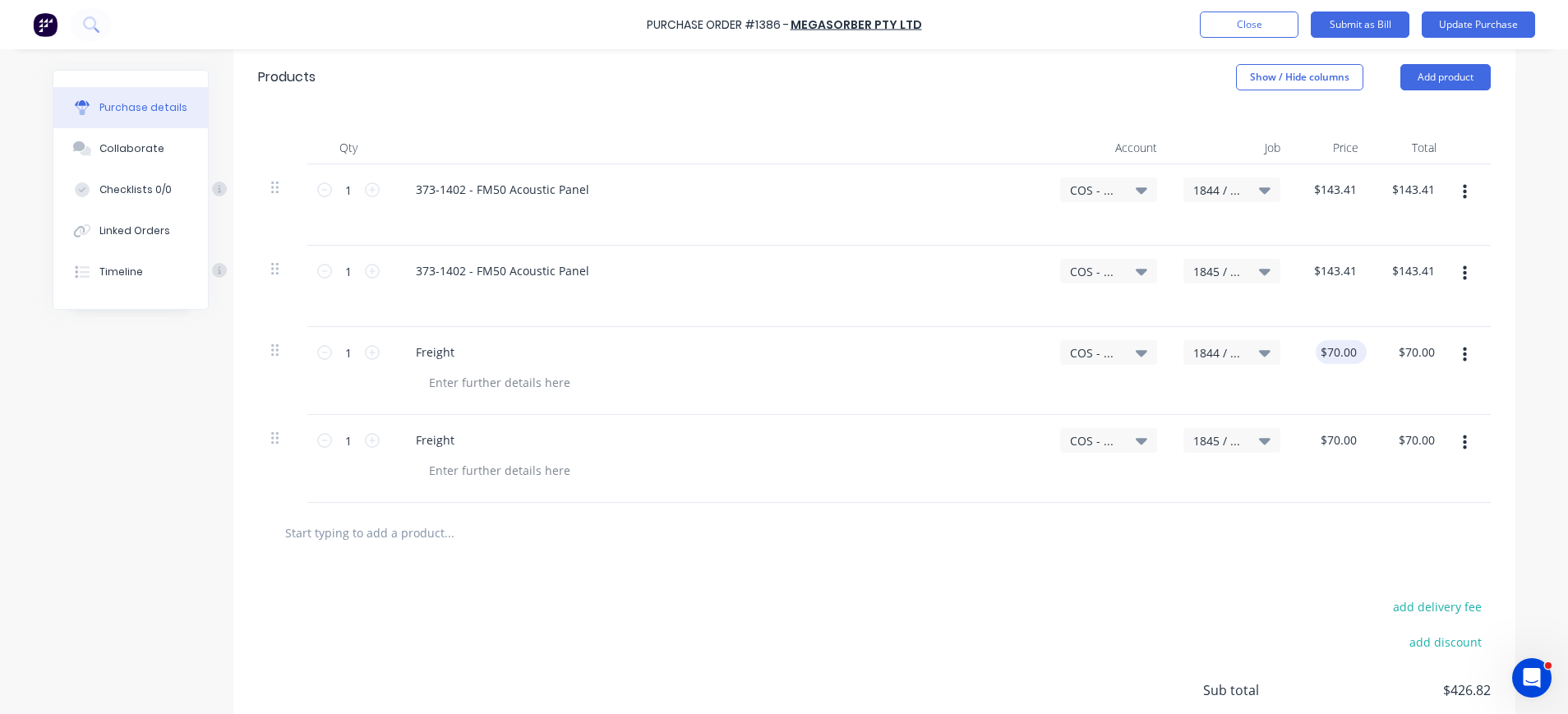
type textarea "x"
type input "70.00"
click at [1349, 348] on input "70.00" at bounding box center [1337, 352] width 44 height 24
type textarea "x"
type input "$70.00"
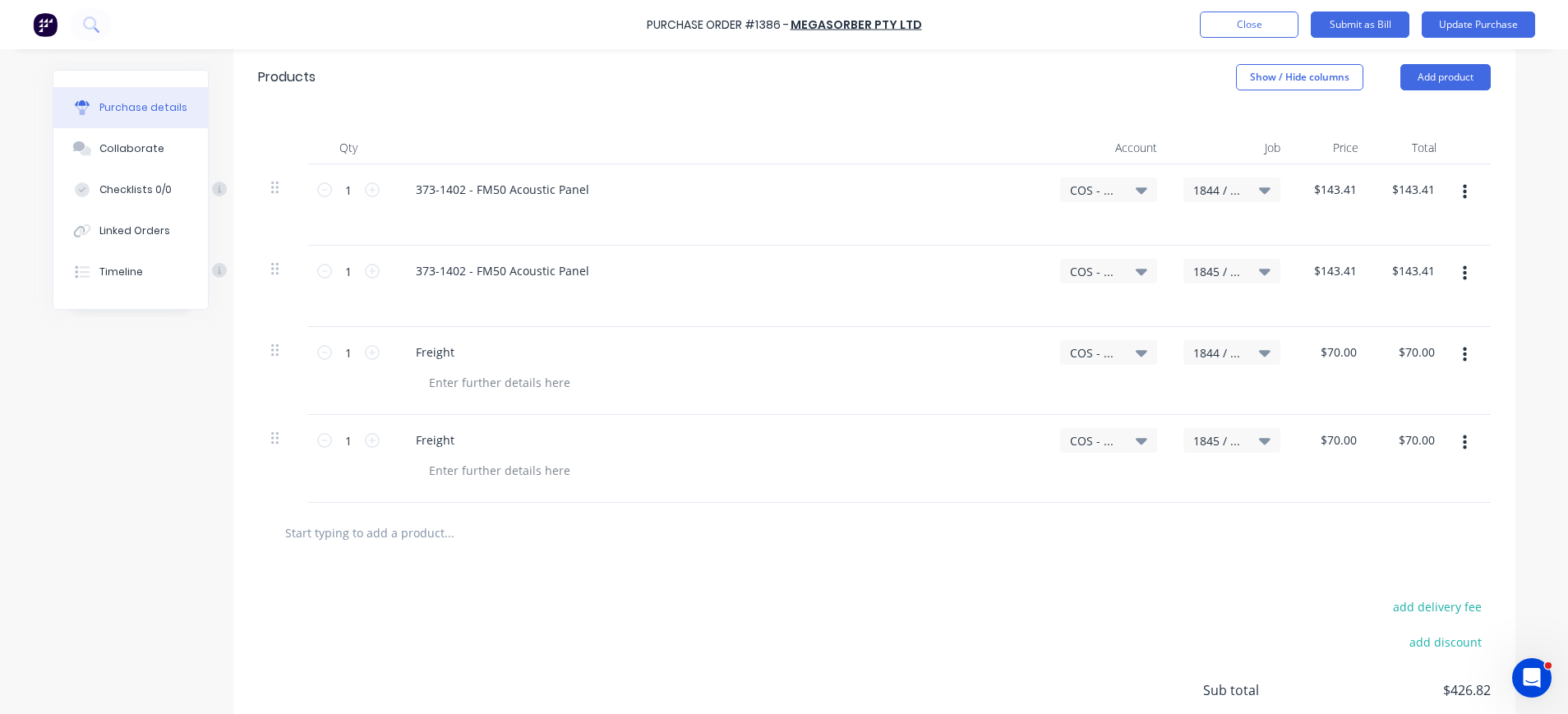
drag, startPoint x: 1351, startPoint y: 347, endPoint x: 1294, endPoint y: 352, distance: 57.2
click at [1294, 352] on div "$70.00 $70.00" at bounding box center [1332, 371] width 78 height 88
type textarea "x"
drag, startPoint x: 1294, startPoint y: 352, endPoint x: 1332, endPoint y: 357, distance: 38.3
click at [1332, 357] on input "70.00" at bounding box center [1337, 352] width 44 height 24
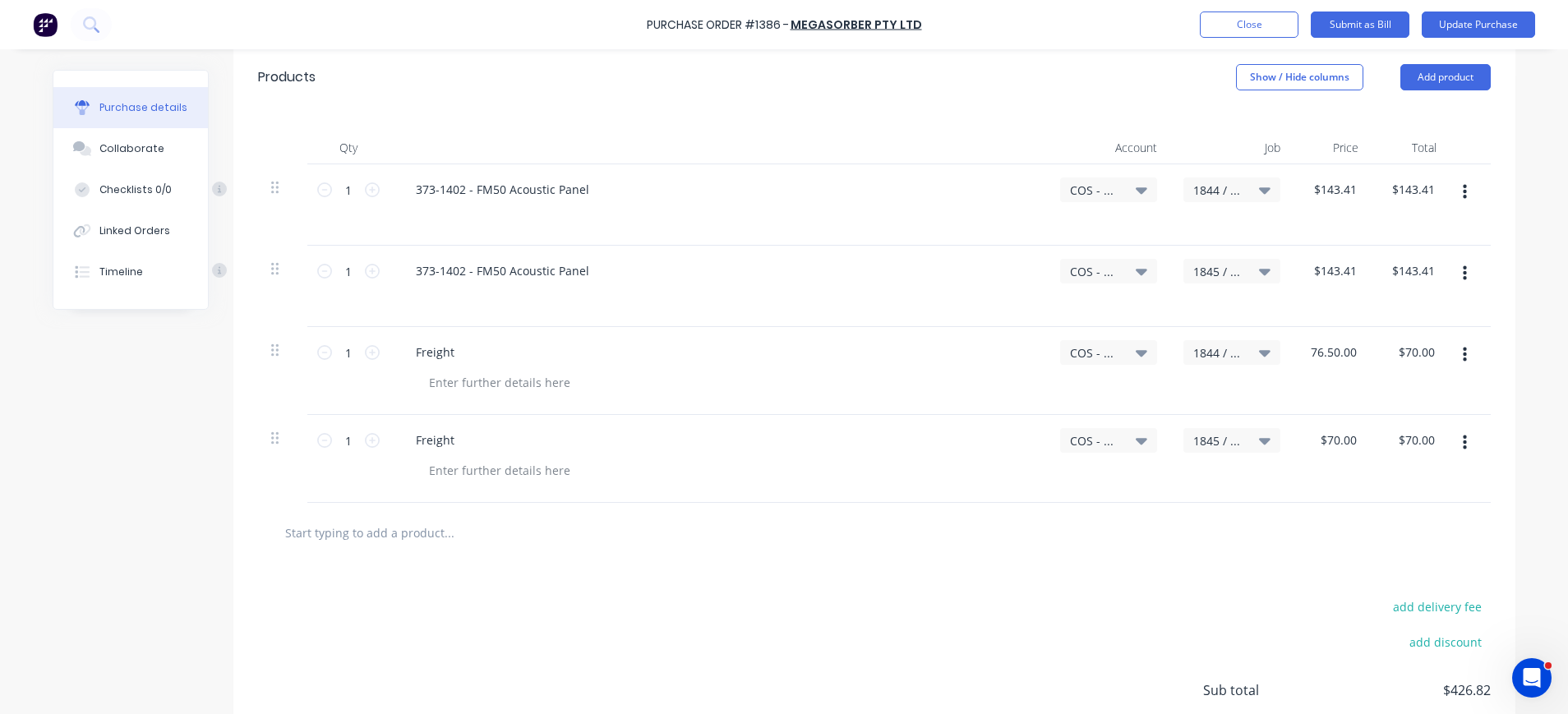
type input "$70.00"
click at [1428, 347] on div "$70.00 70.00" at bounding box center [1422, 352] width 44 height 24
drag, startPoint x: 1427, startPoint y: 347, endPoint x: 1392, endPoint y: 348, distance: 35.0
click at [1400, 348] on input "70.00" at bounding box center [1419, 352] width 38 height 24
type input "76.50"
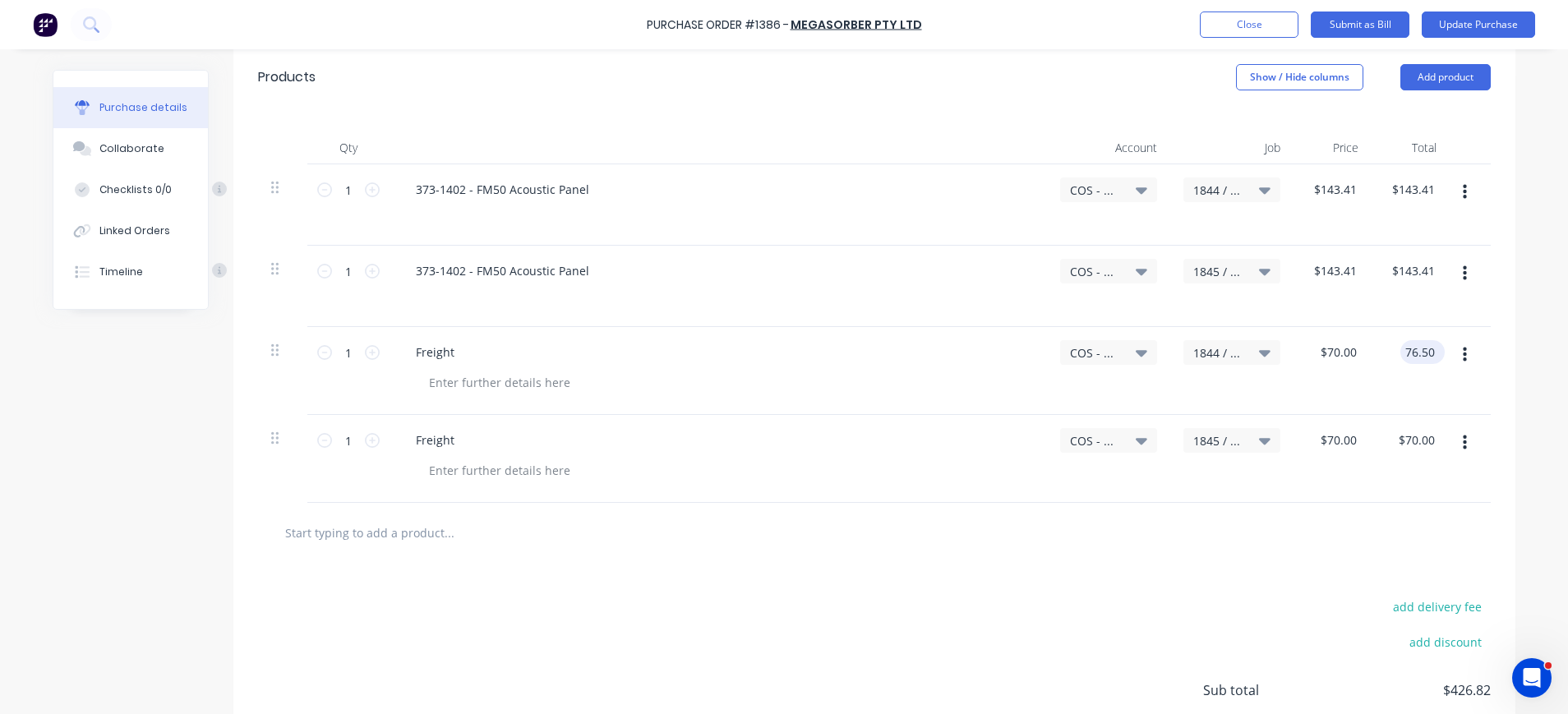
type input "$76.50"
click at [1427, 441] on input "70.00" at bounding box center [1419, 440] width 38 height 24
drag, startPoint x: 1427, startPoint y: 441, endPoint x: 1368, endPoint y: 446, distance: 59.2
click at [1371, 446] on div "70.00 70.00" at bounding box center [1410, 459] width 78 height 88
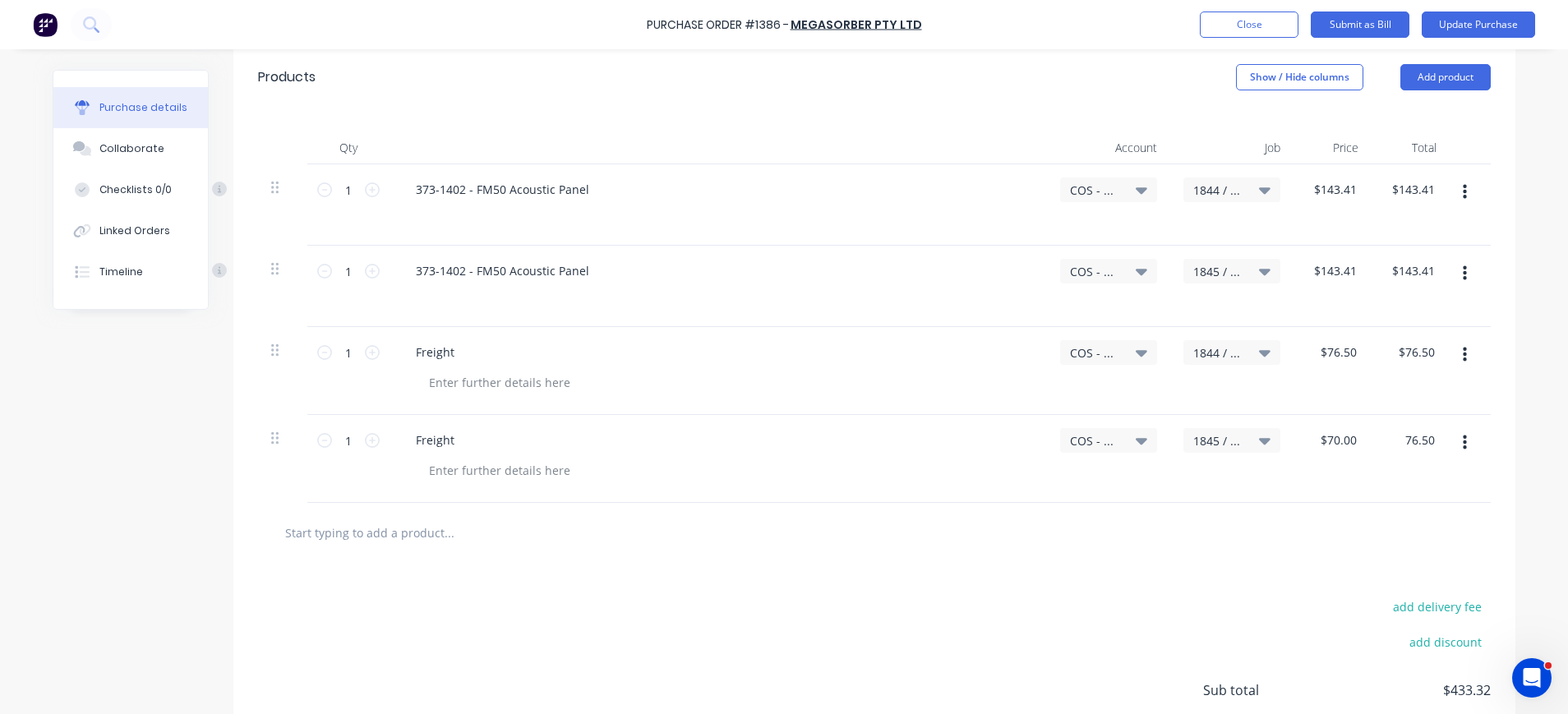
type input "76.50"
type input "$76.50"
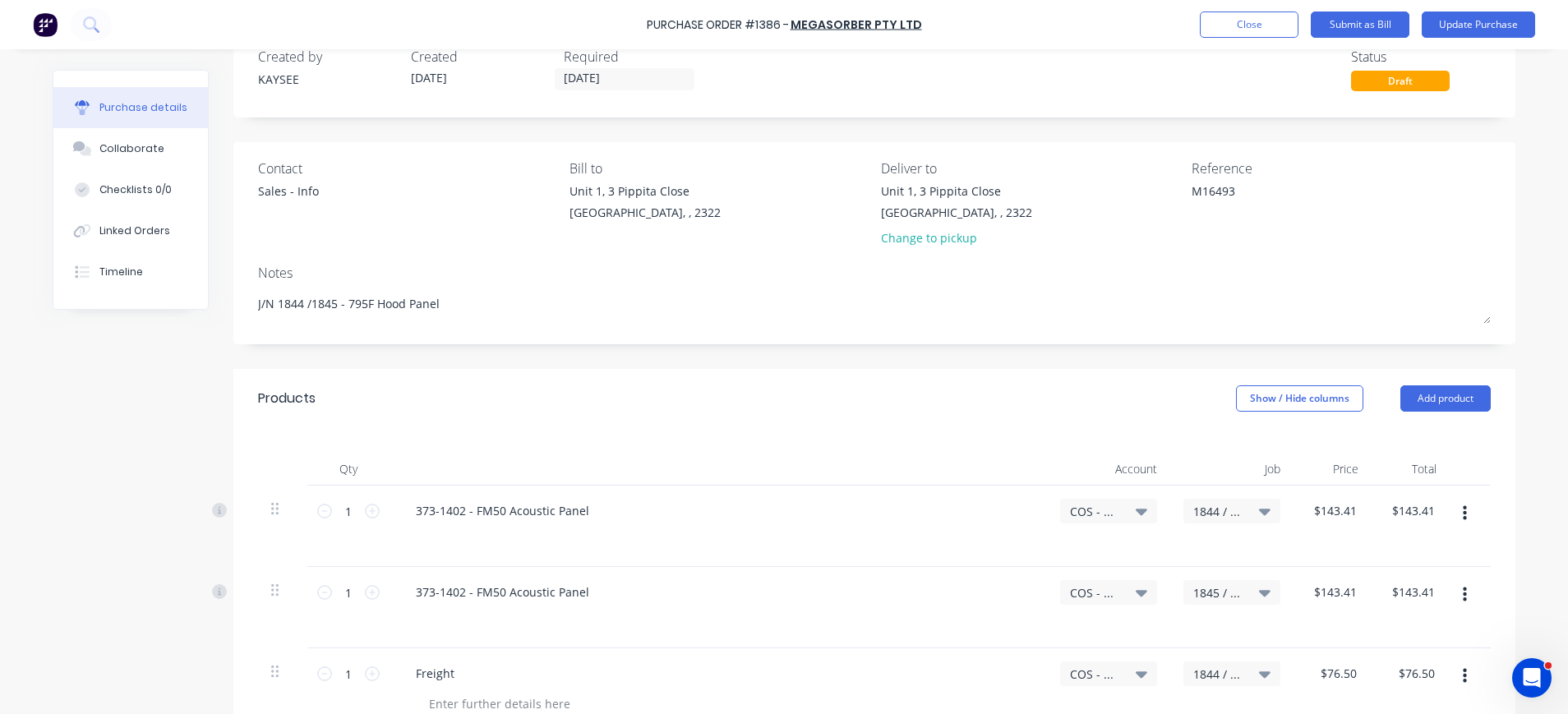
scroll to position [0, 0]
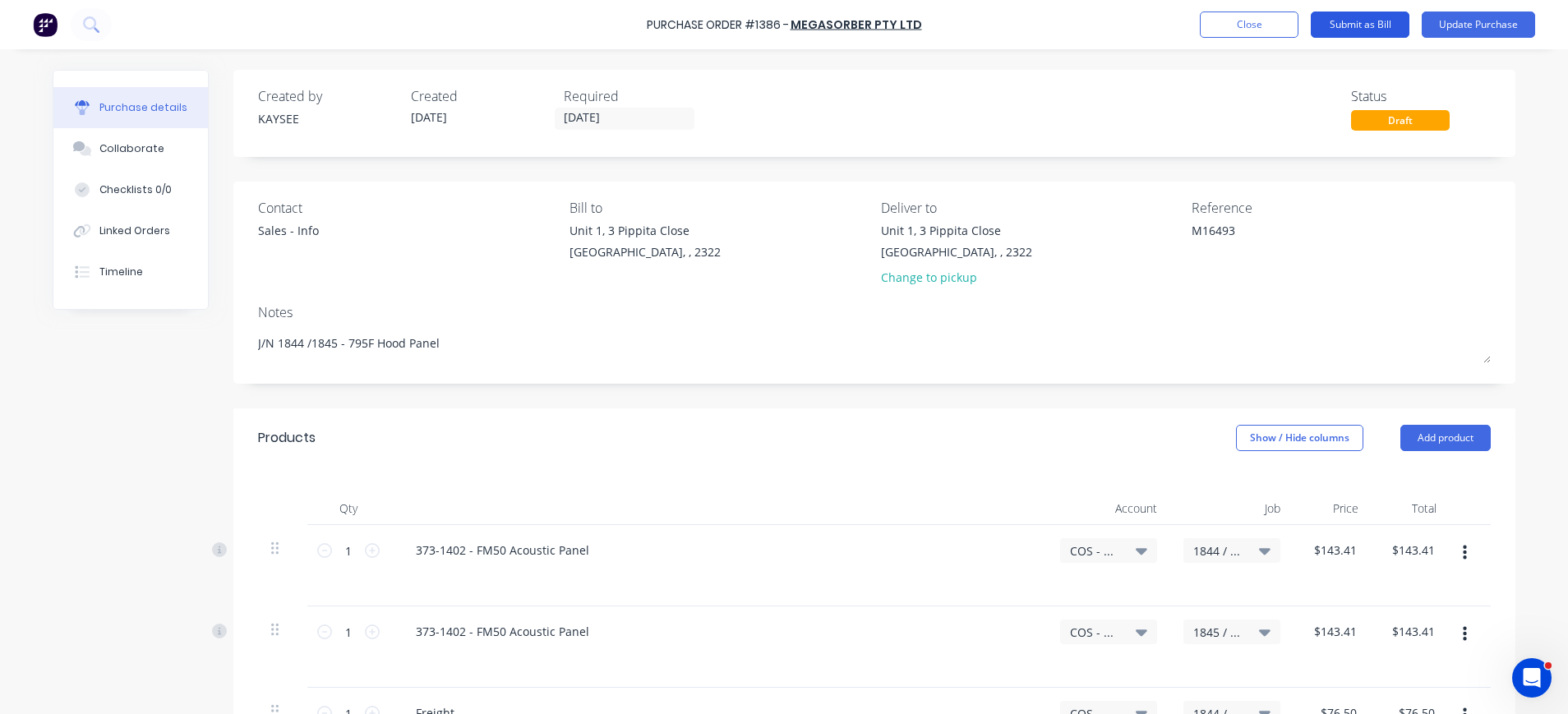
click at [1381, 24] on button "Submit as Bill" at bounding box center [1359, 24] width 99 height 26
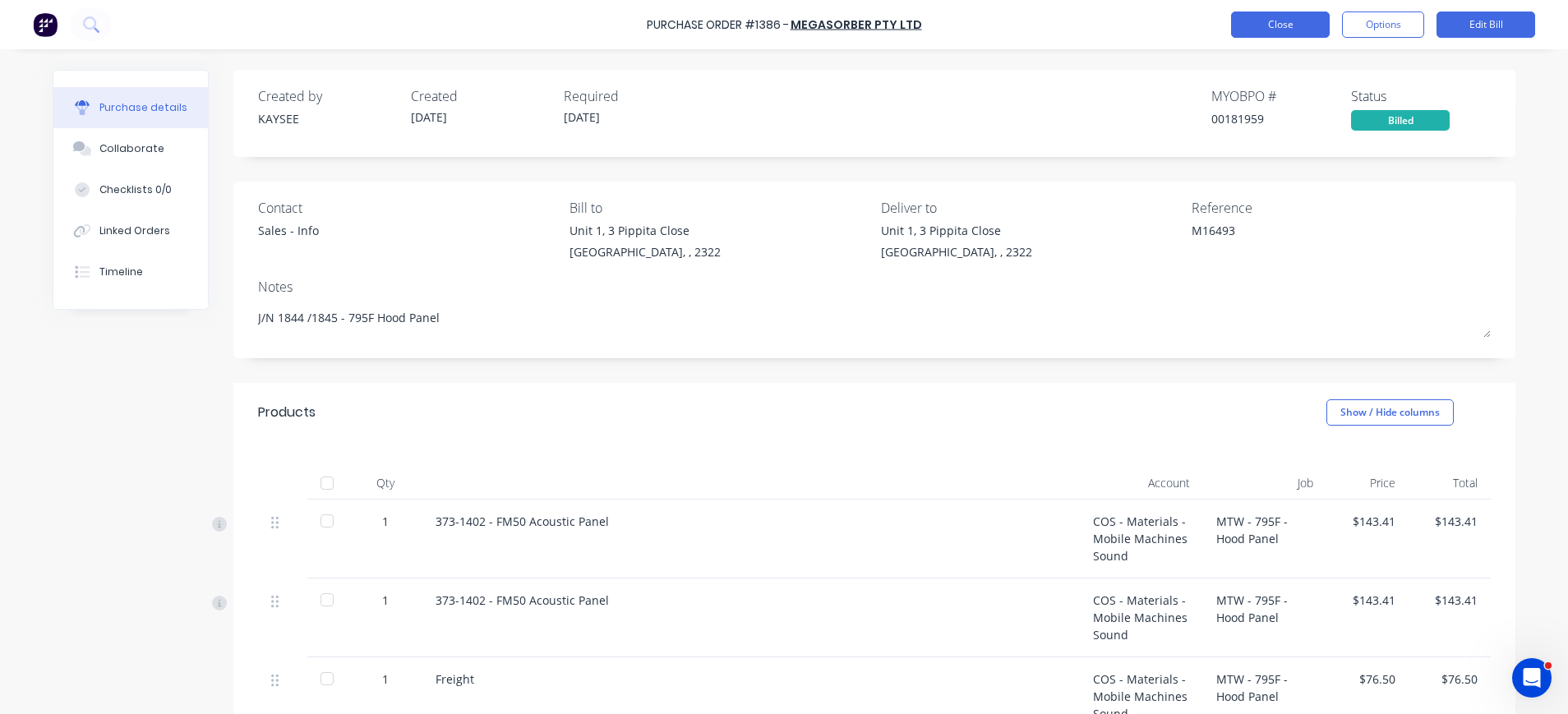
click at [1260, 31] on button "Close" at bounding box center [1280, 24] width 99 height 26
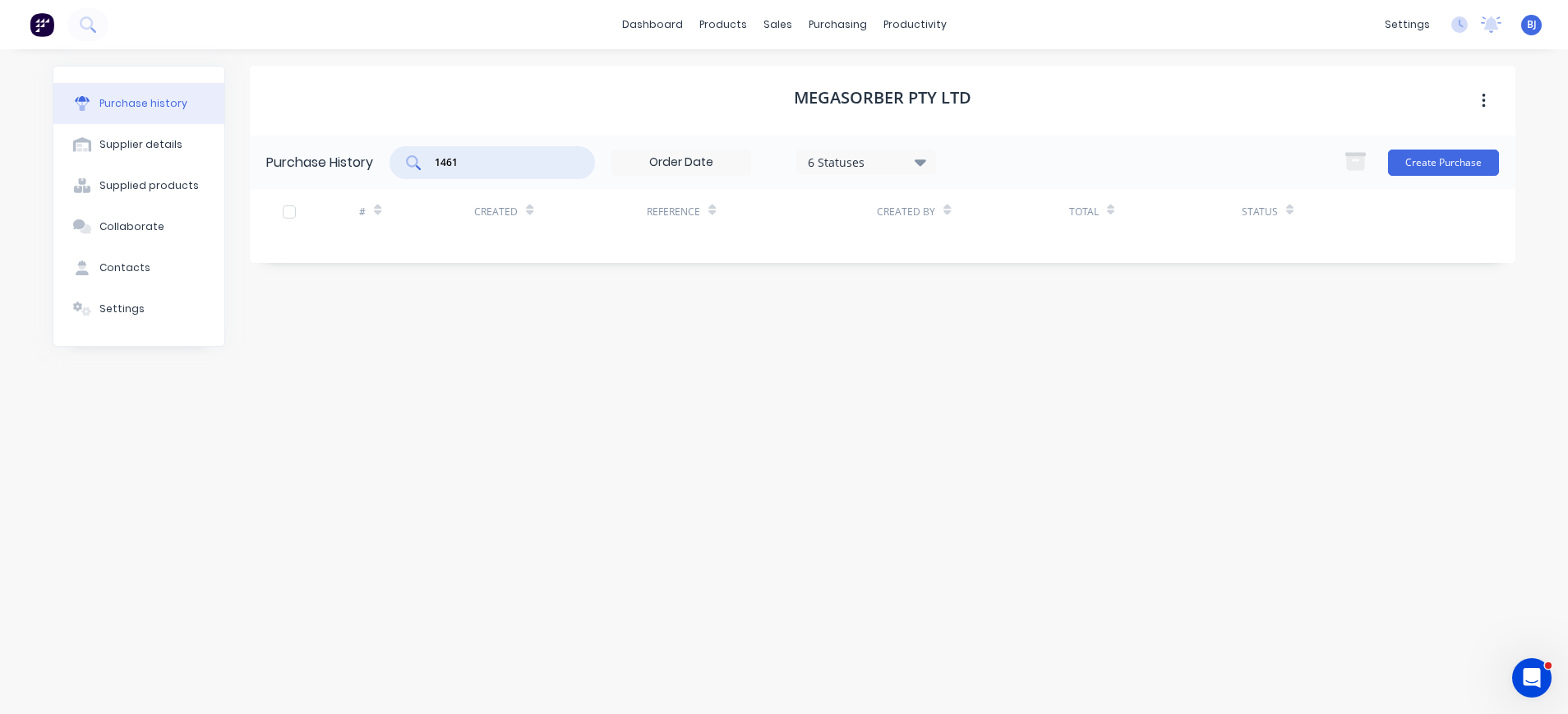
click at [467, 165] on input "1461" at bounding box center [501, 162] width 136 height 16
drag, startPoint x: 466, startPoint y: 166, endPoint x: 450, endPoint y: 162, distance: 16.5
click at [450, 162] on input "1461" at bounding box center [501, 162] width 136 height 16
type input "1359"
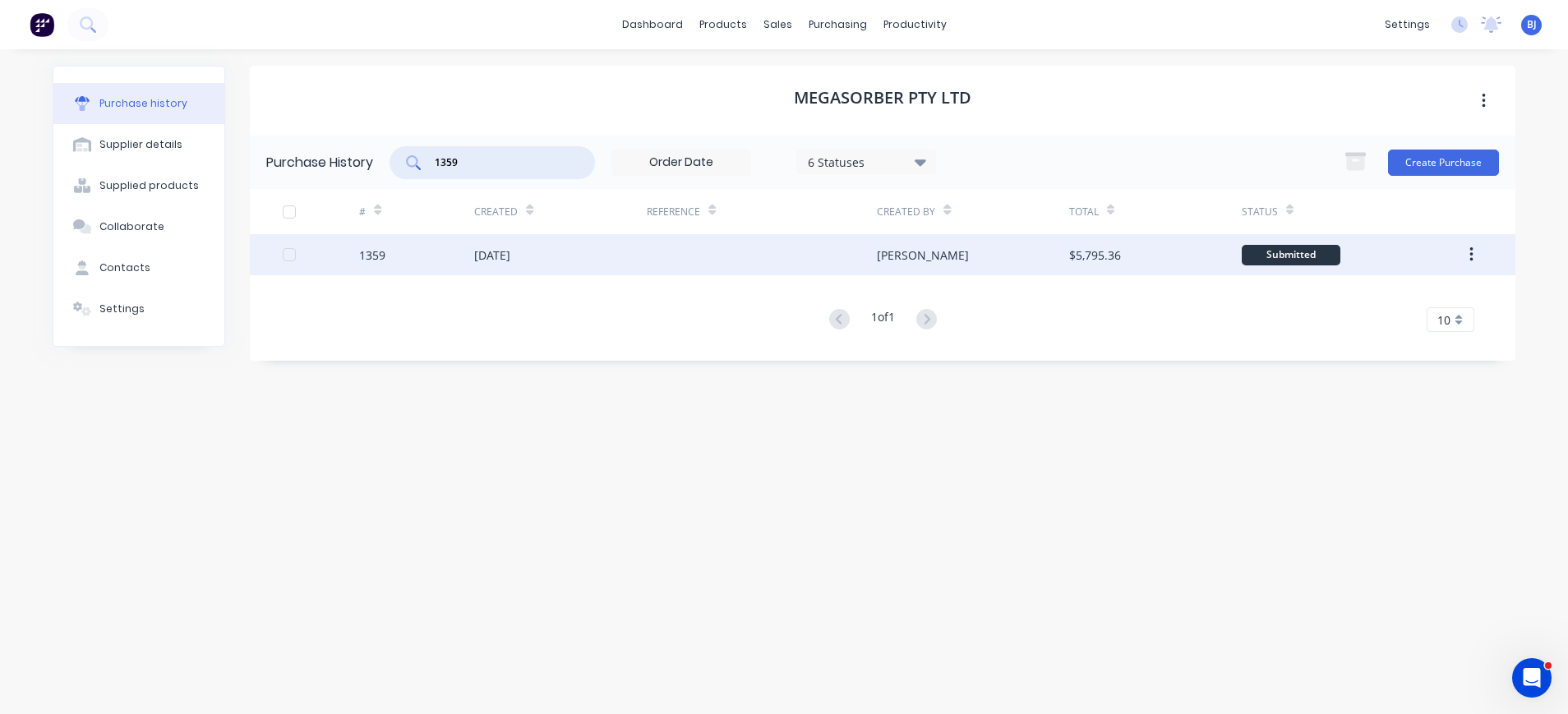
click at [482, 249] on div "01 Sep 2025" at bounding box center [492, 255] width 36 height 17
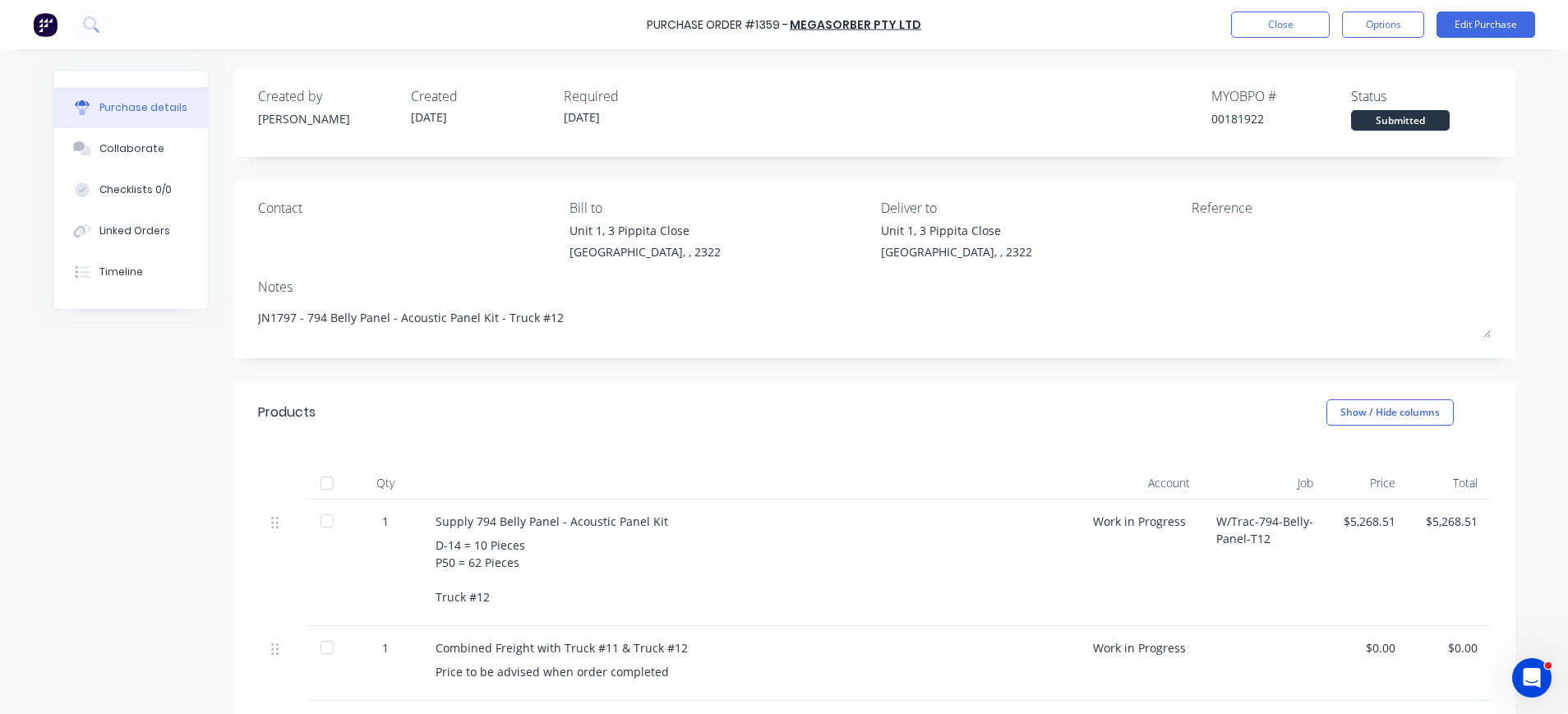
drag, startPoint x: 141, startPoint y: 153, endPoint x: 234, endPoint y: 163, distance: 93.5
click at [141, 153] on div "Collaborate" at bounding box center [132, 149] width 65 height 15
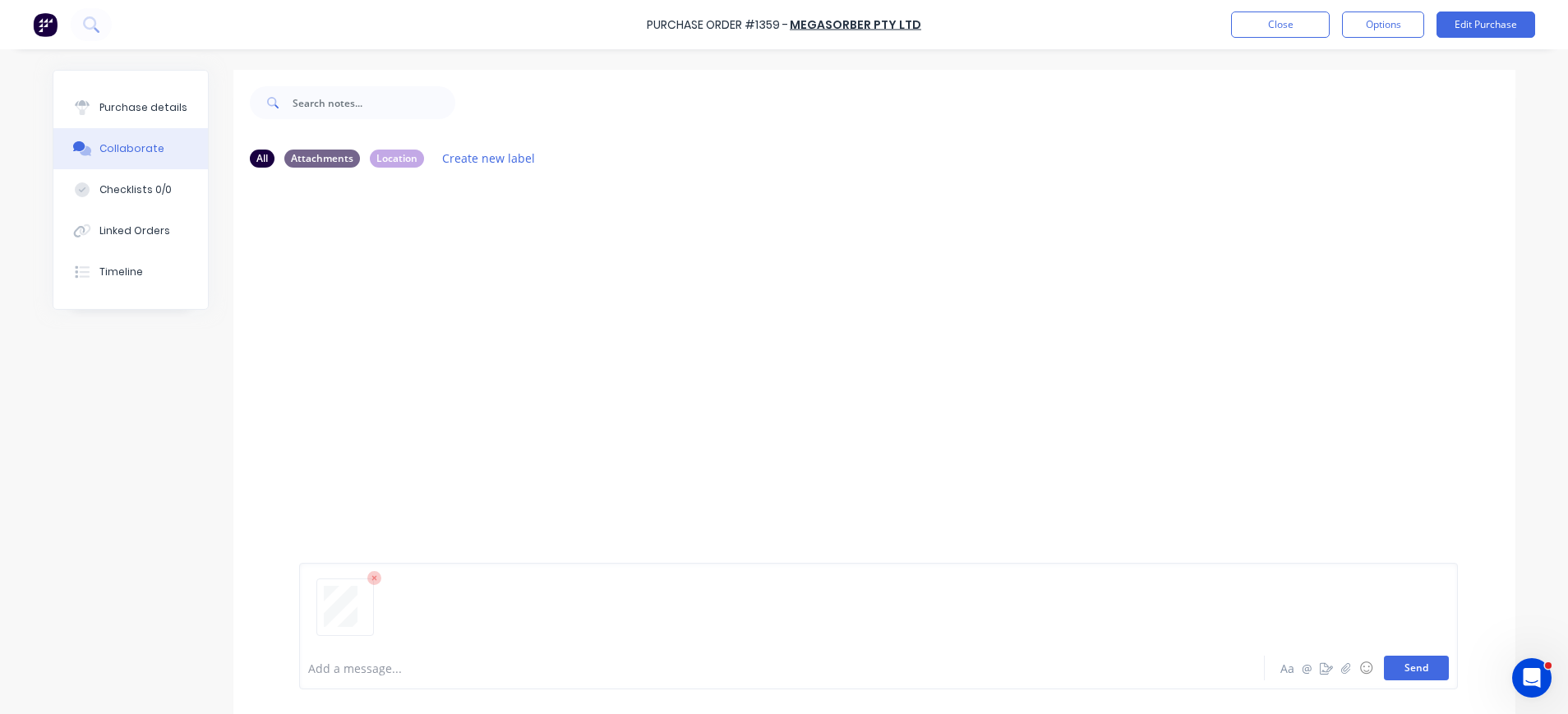
click at [1419, 672] on button "Send" at bounding box center [1417, 668] width 65 height 24
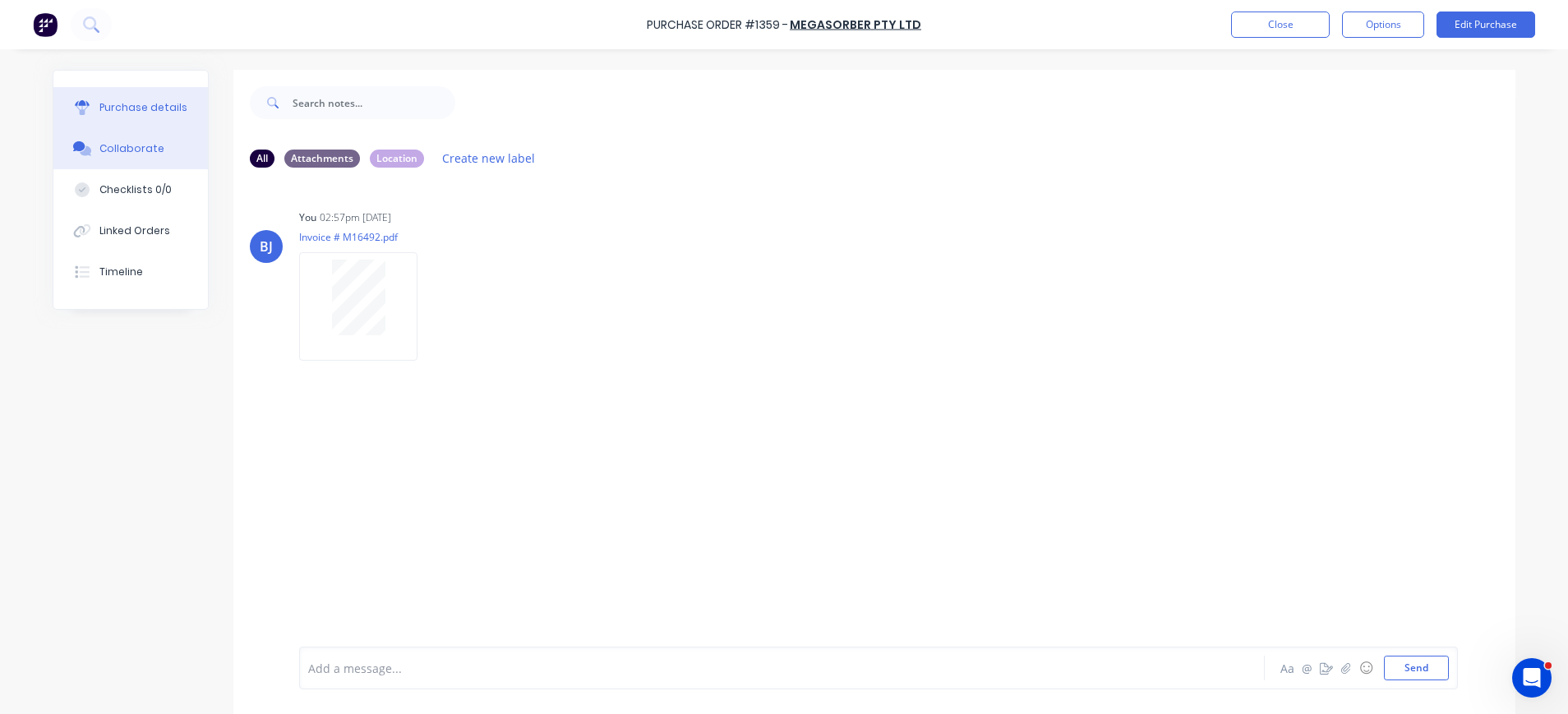
click at [153, 109] on div "Purchase details" at bounding box center [143, 108] width 88 height 15
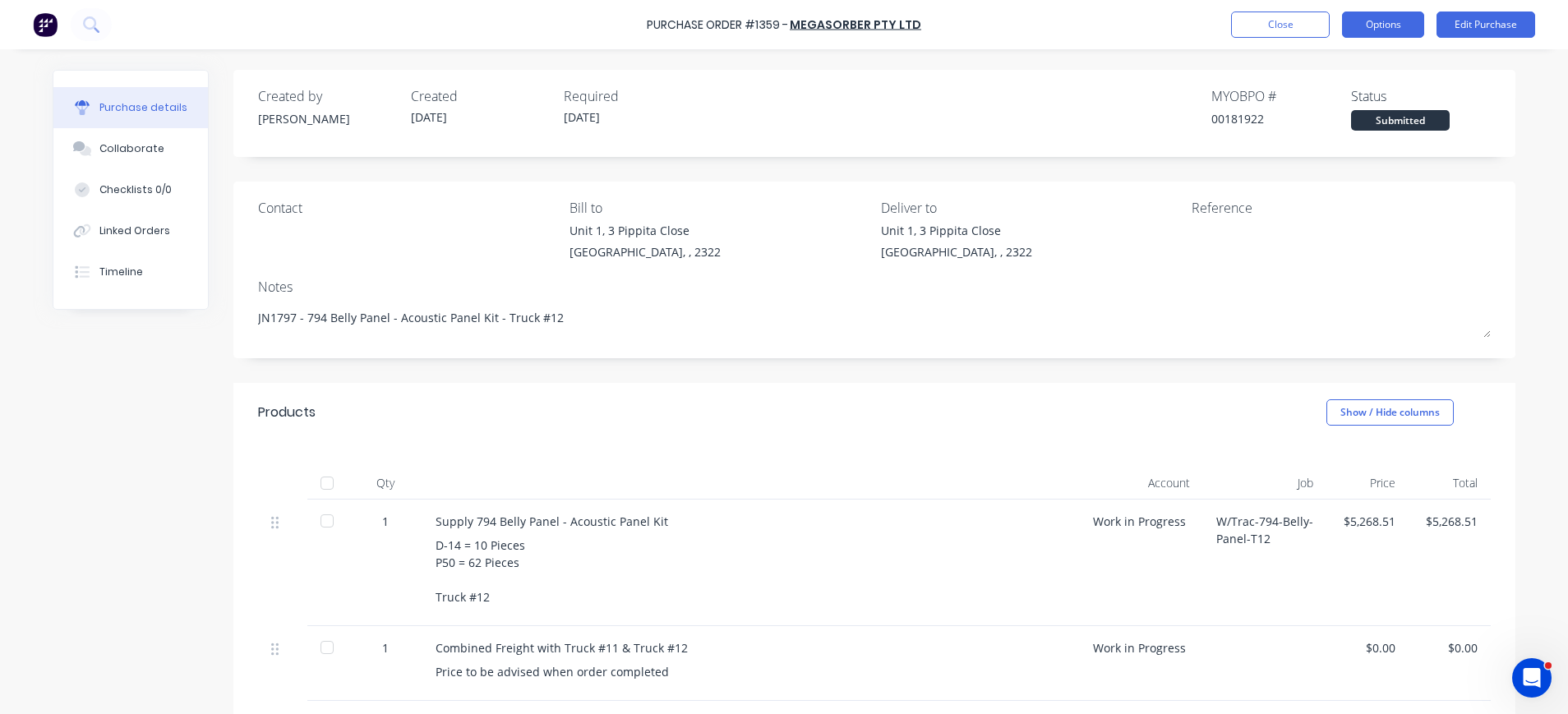
click at [1388, 24] on button "Options" at bounding box center [1382, 24] width 83 height 26
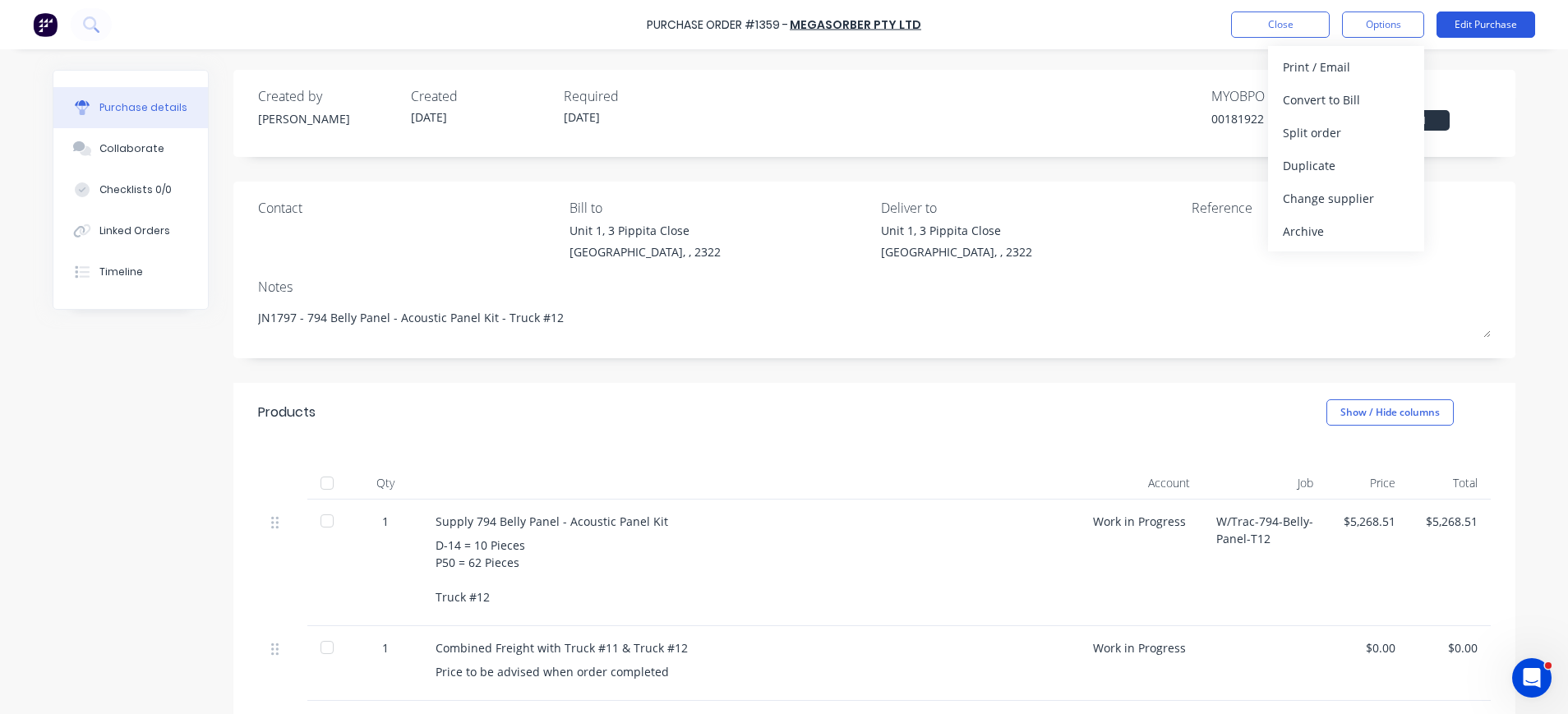
click at [1461, 25] on button "Edit Purchase" at bounding box center [1485, 24] width 99 height 26
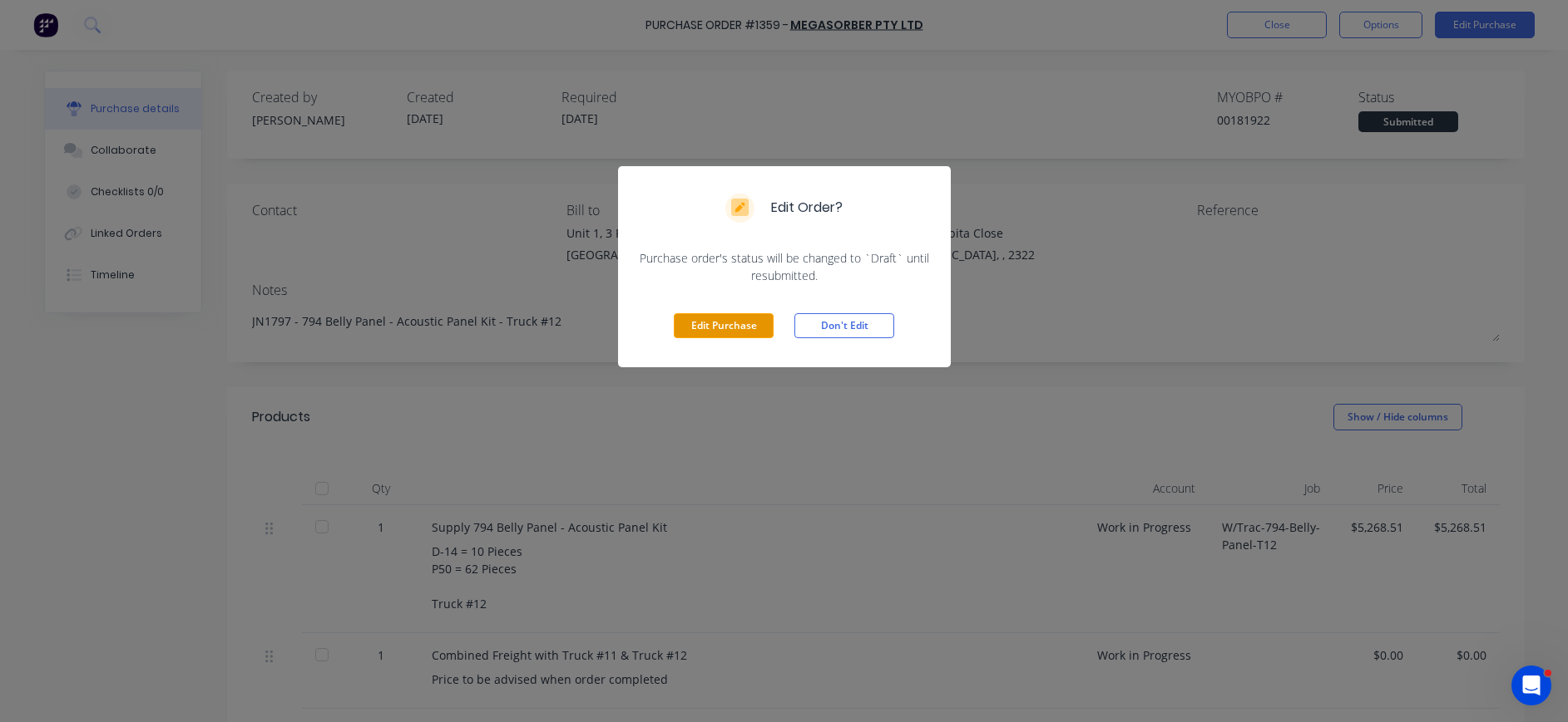
click at [684, 326] on button "Edit Purchase" at bounding box center [723, 326] width 100 height 25
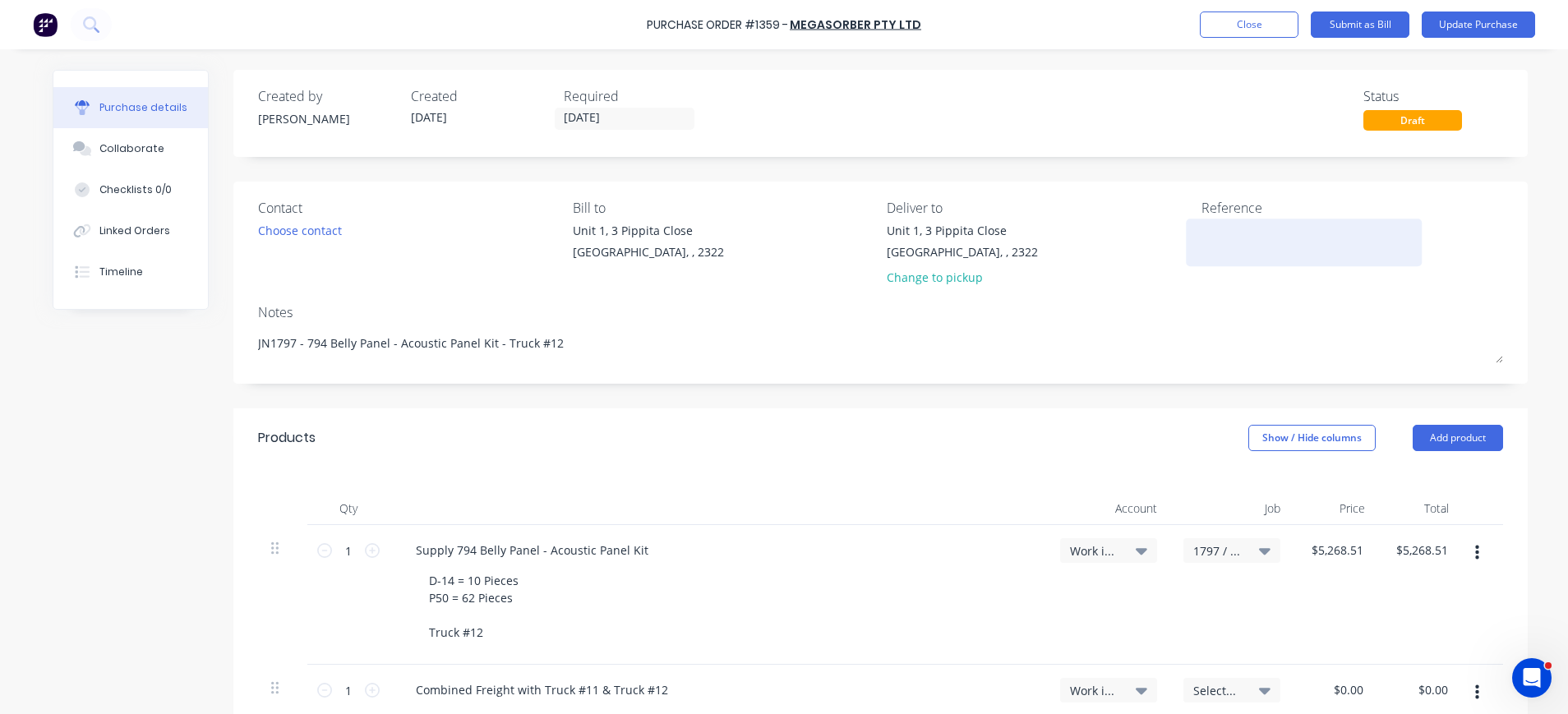
click at [1202, 232] on div at bounding box center [1304, 242] width 205 height 41
click at [1202, 231] on div at bounding box center [1304, 242] width 205 height 41
click at [1202, 237] on textarea at bounding box center [1304, 240] width 205 height 37
type textarea "M16492"
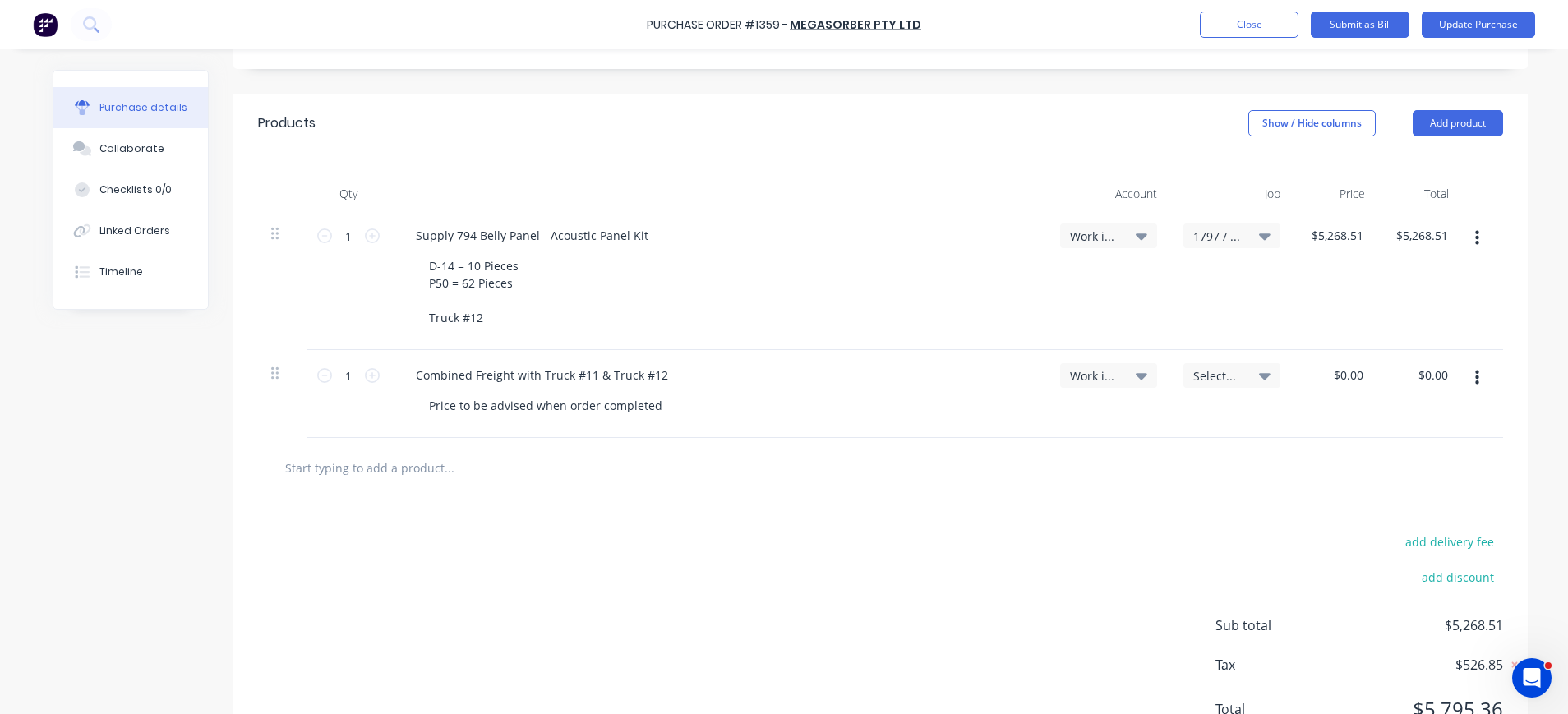
scroll to position [328, 0]
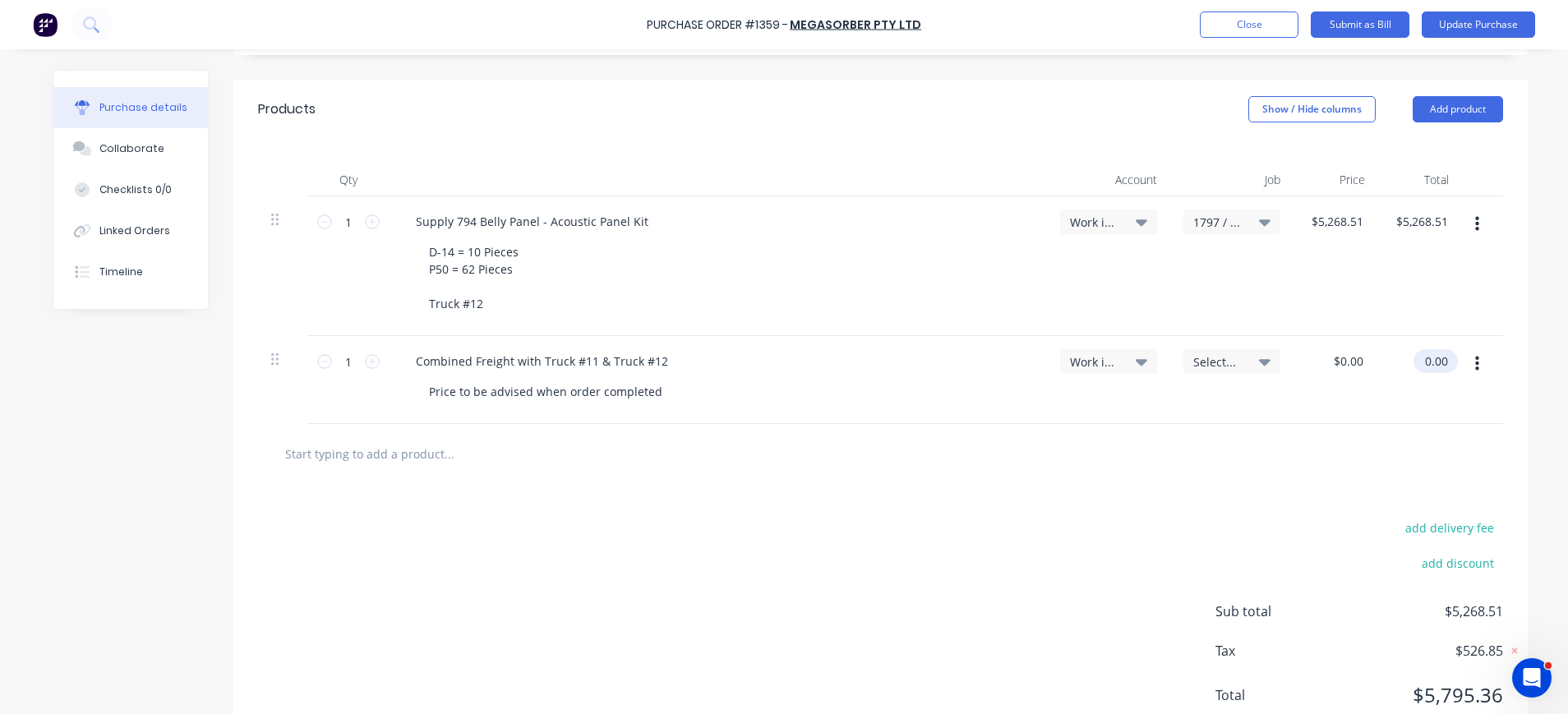
click at [1431, 354] on input "0.00" at bounding box center [1432, 361] width 38 height 24
type input "$0.00"
drag, startPoint x: 1446, startPoint y: 354, endPoint x: 1406, endPoint y: 358, distance: 40.2
click at [1406, 358] on div "$0.00 $0.00" at bounding box center [1419, 380] width 84 height 88
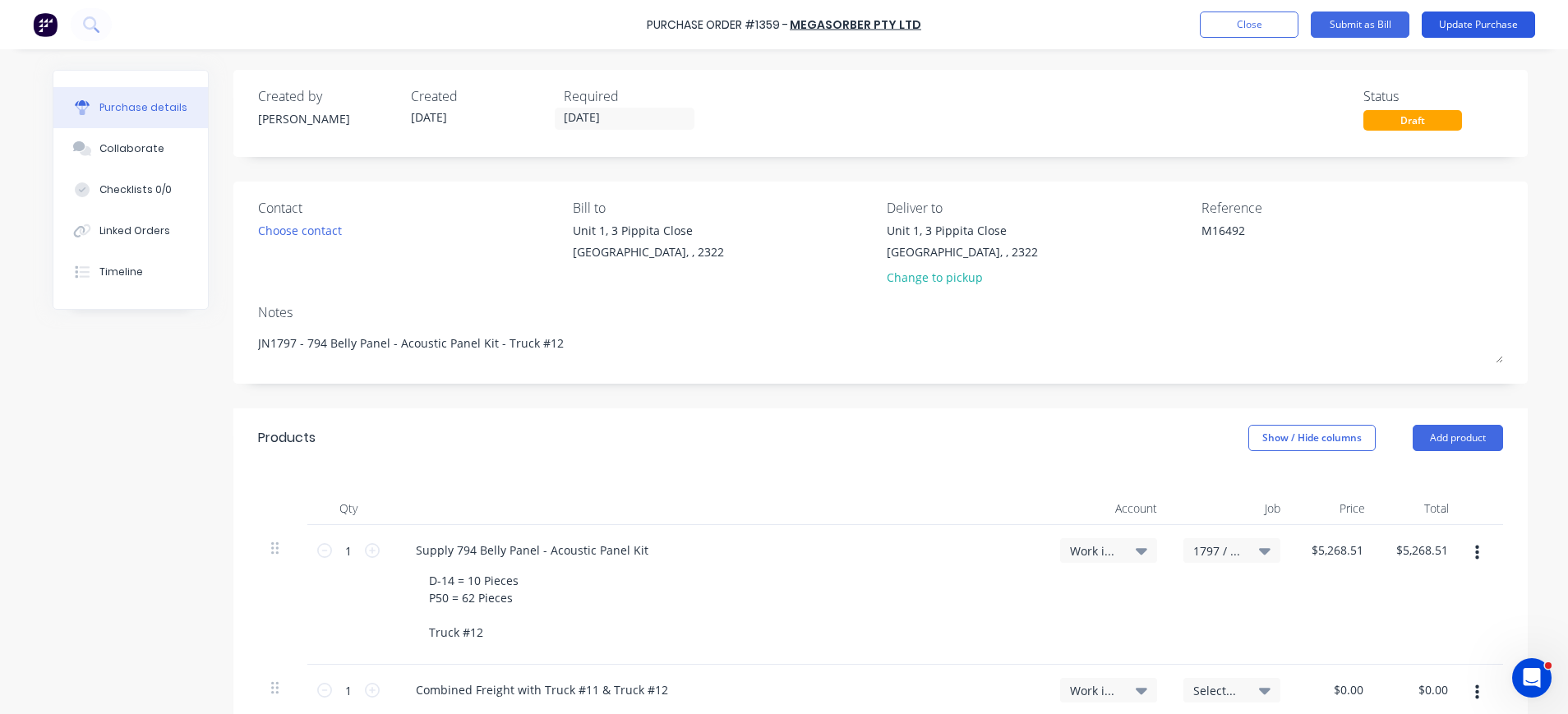
click at [1450, 28] on button "Update Purchase" at bounding box center [1477, 24] width 113 height 26
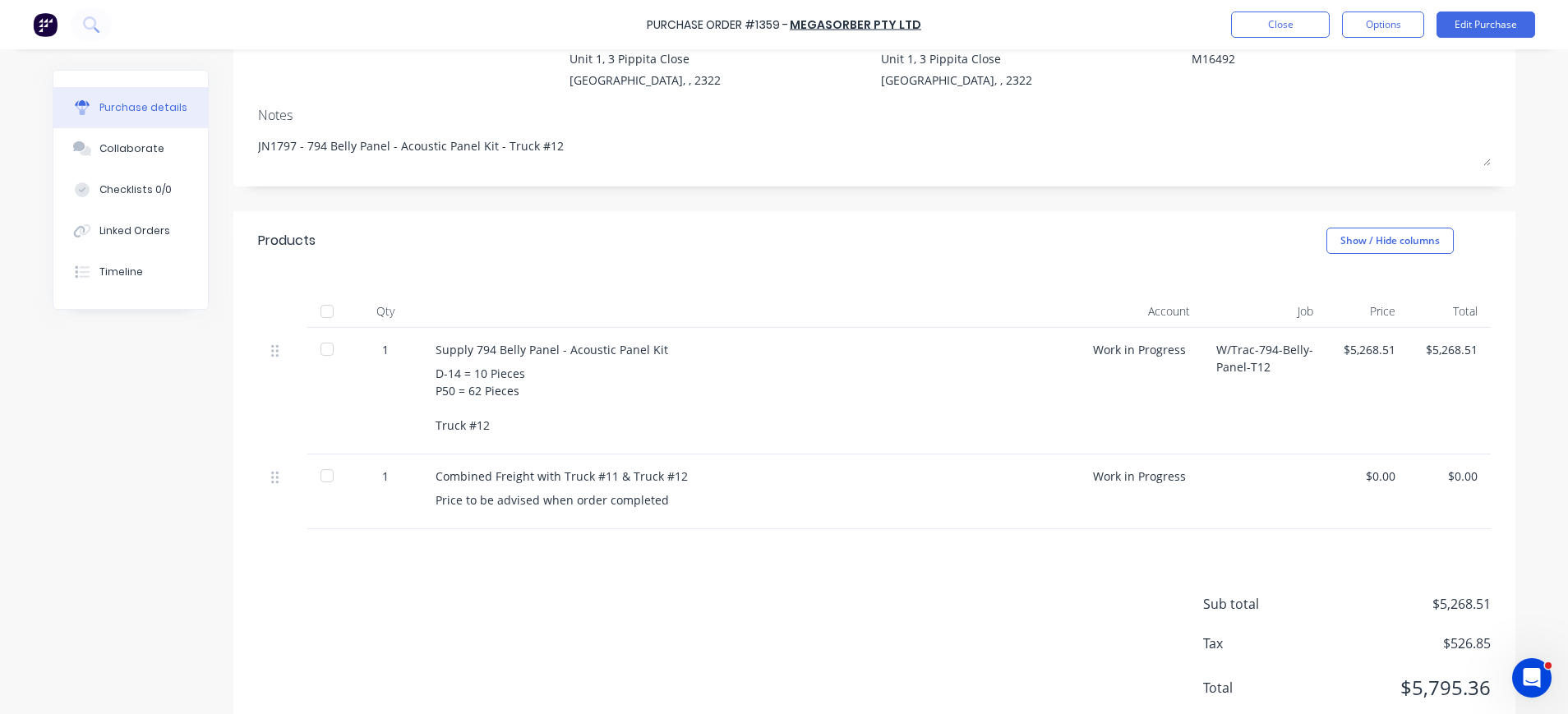
scroll to position [221, 0]
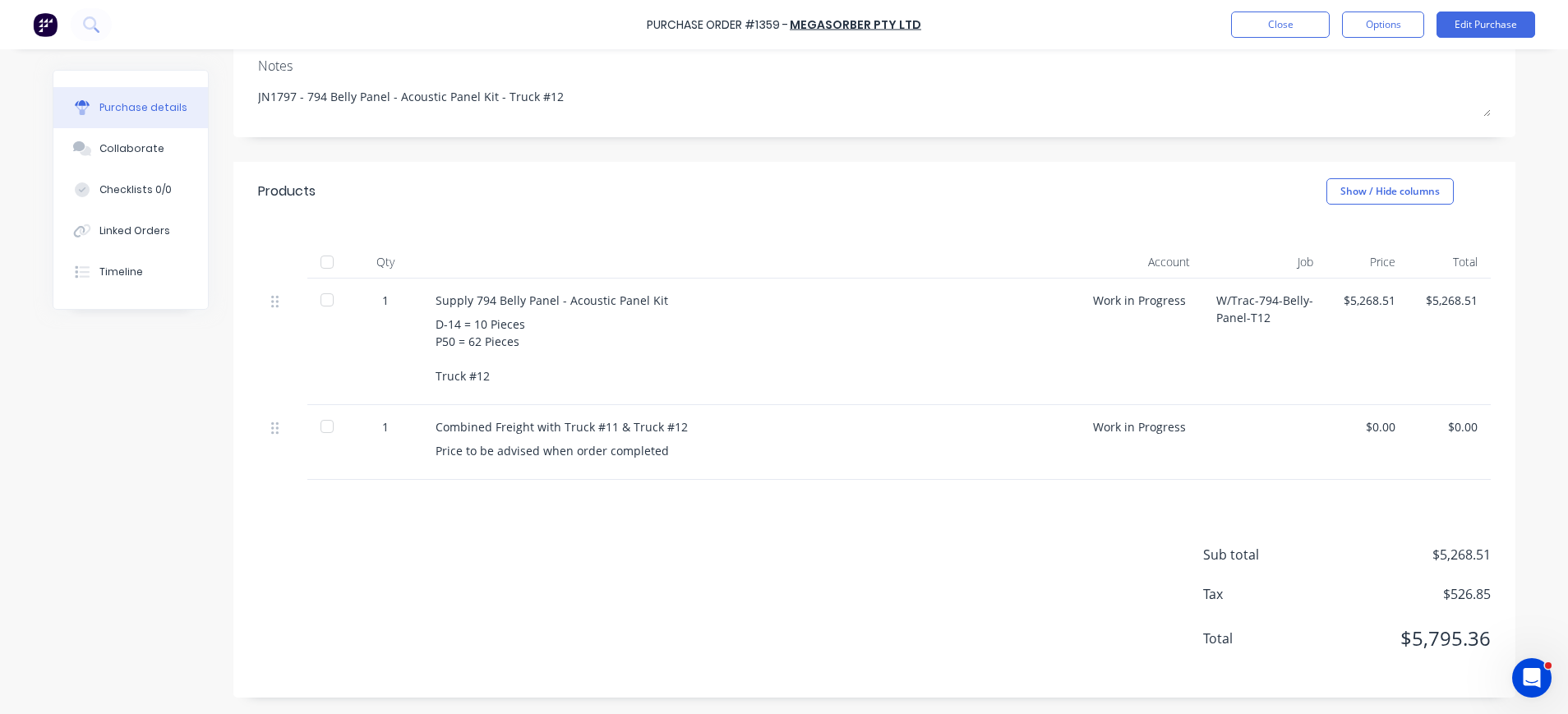
click at [1439, 426] on div "$0.00" at bounding box center [1449, 426] width 56 height 17
drag, startPoint x: 1439, startPoint y: 426, endPoint x: 1472, endPoint y: 425, distance: 33.0
click at [1472, 425] on div "$0.00" at bounding box center [1449, 443] width 83 height 74
click at [1487, 22] on button "Edit Purchase" at bounding box center [1485, 24] width 99 height 26
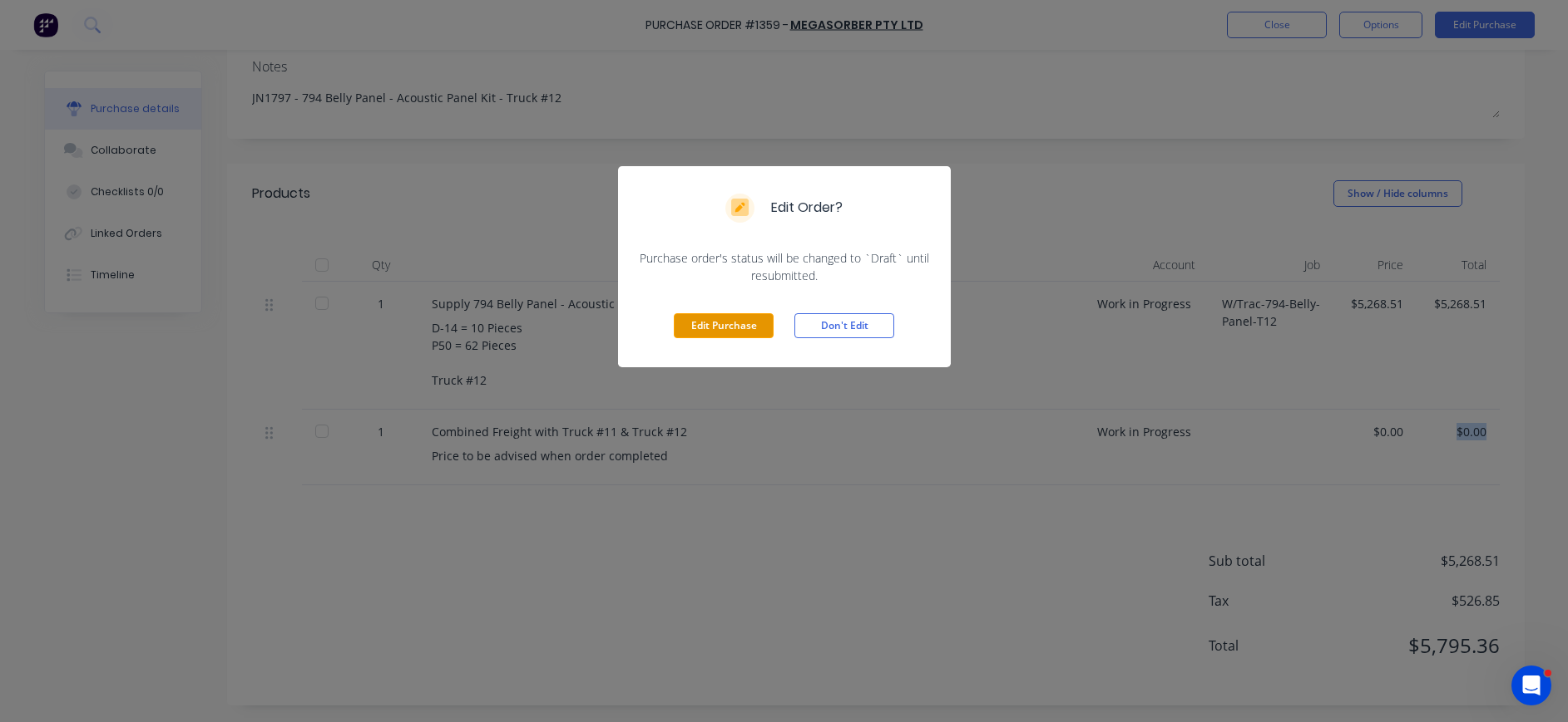
drag, startPoint x: 764, startPoint y: 319, endPoint x: 860, endPoint y: 318, distance: 96.0
click at [767, 320] on button "Edit Purchase" at bounding box center [723, 326] width 100 height 25
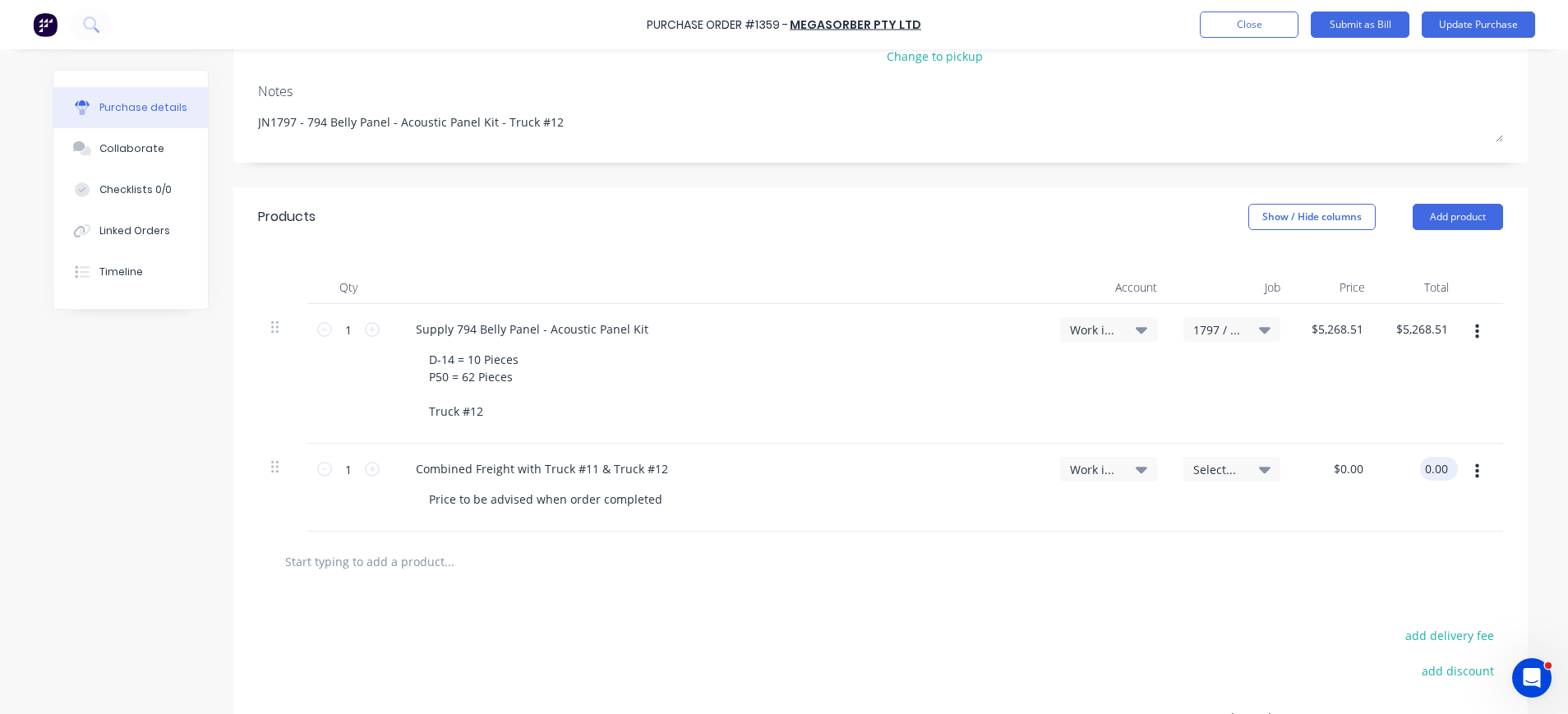
click at [1428, 479] on input "0.00" at bounding box center [1436, 469] width 31 height 24
type input "$0.00"
drag, startPoint x: 1443, startPoint y: 472, endPoint x: 1383, endPoint y: 473, distance: 60.0
click at [1383, 473] on div "$0.00 $0.00" at bounding box center [1419, 487] width 84 height 88
drag, startPoint x: 1383, startPoint y: 473, endPoint x: 1356, endPoint y: 466, distance: 27.9
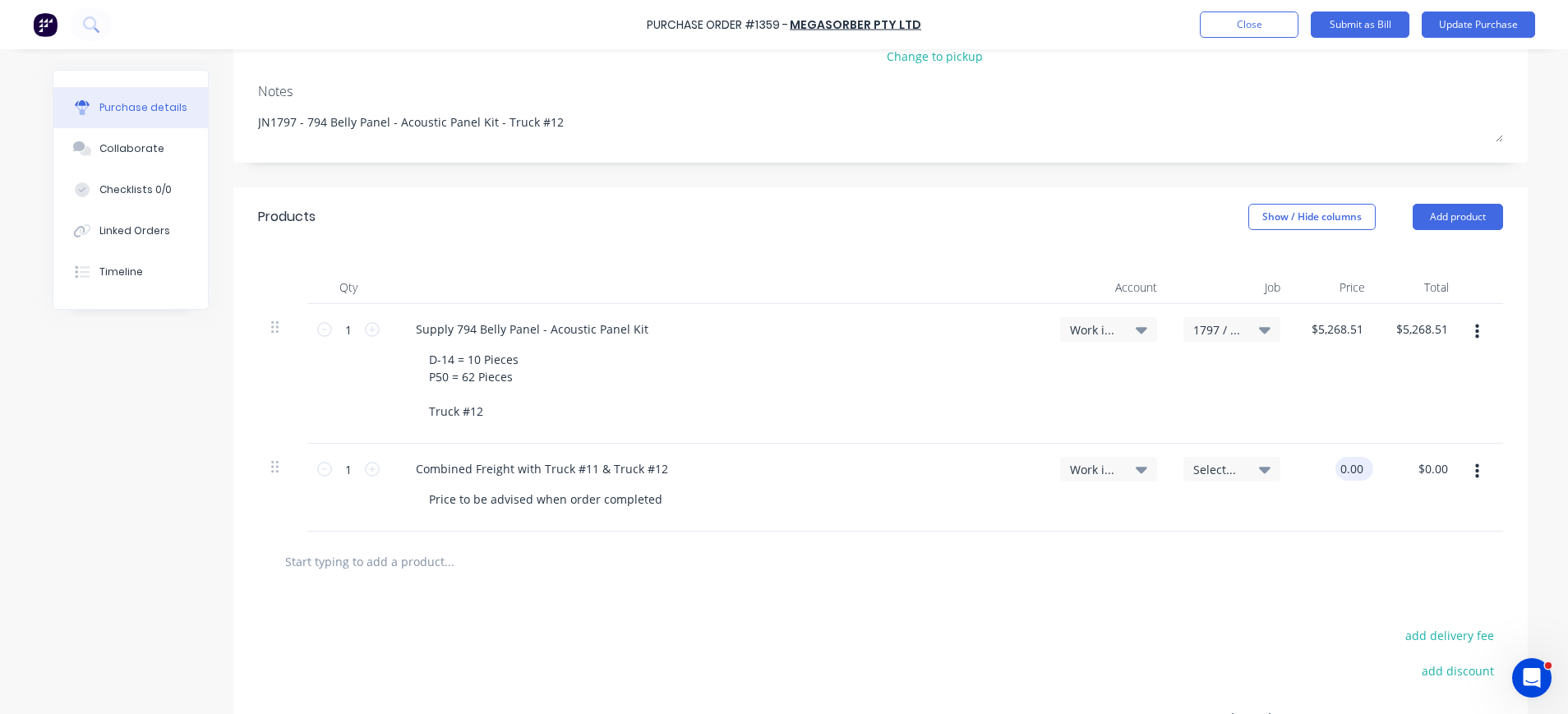
click at [1356, 466] on input "0.00" at bounding box center [1350, 469] width 31 height 24
drag, startPoint x: 1356, startPoint y: 466, endPoint x: 1302, endPoint y: 464, distance: 54.0
click at [1302, 464] on div "0.00 0.00" at bounding box center [1335, 487] width 84 height 88
type input "$153.00"
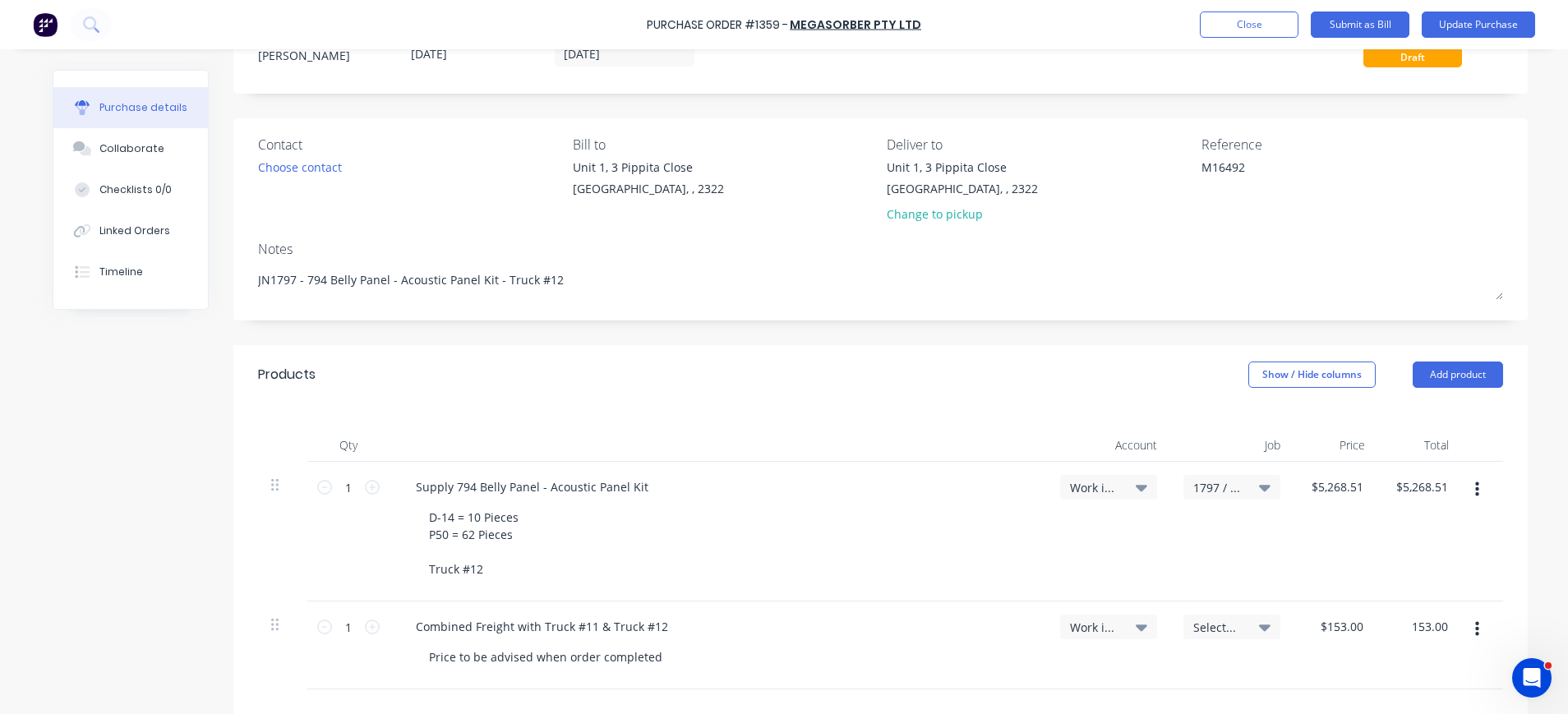
scroll to position [57, 0]
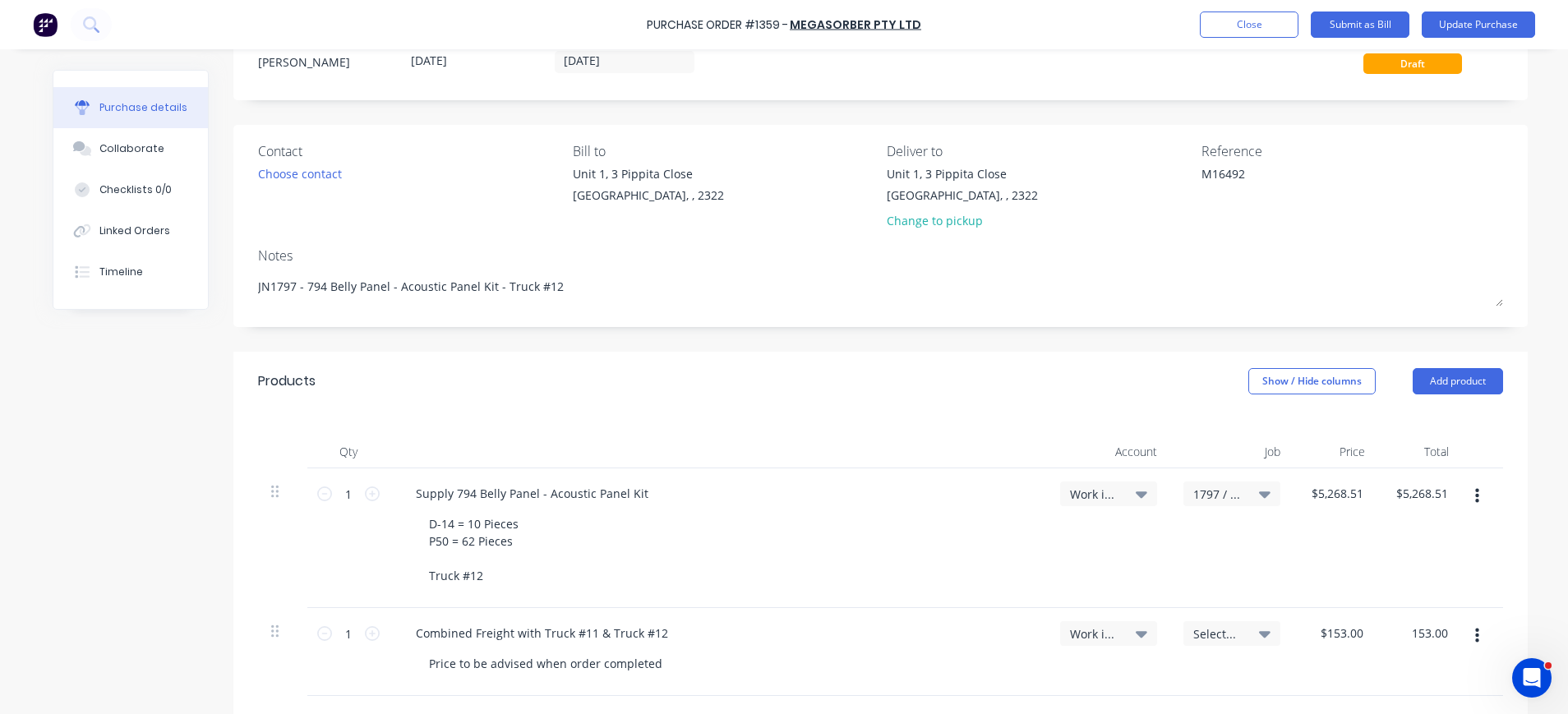
type input "$153.00"
click at [1228, 631] on span "Select..." at bounding box center [1217, 633] width 49 height 17
click at [1184, 673] on input at bounding box center [1178, 683] width 169 height 33
click at [1222, 671] on input "1797" at bounding box center [1178, 683] width 169 height 33
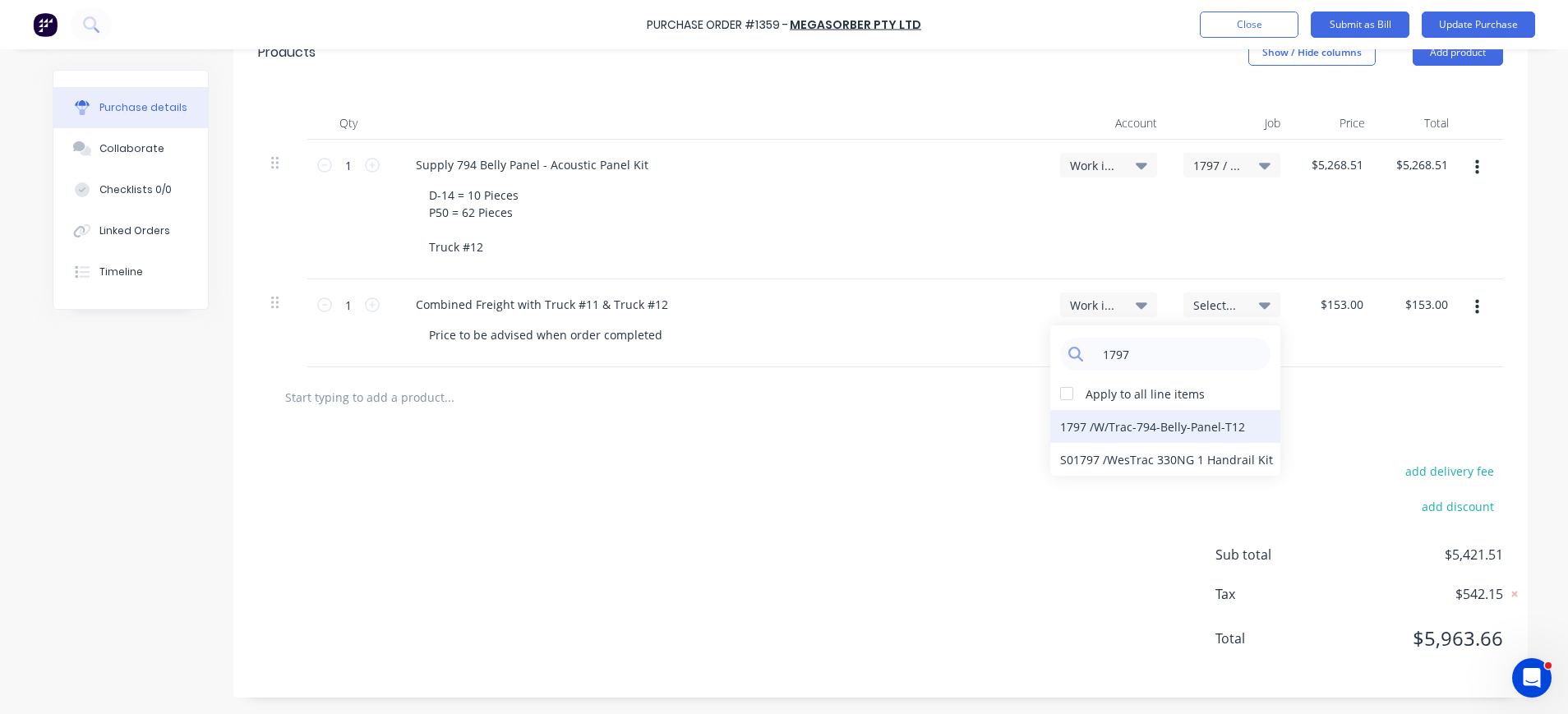
type input "1797"
click at [1145, 427] on div "1797 / W/Trac-794-Belly-Panel-T12" at bounding box center [1165, 426] width 230 height 33
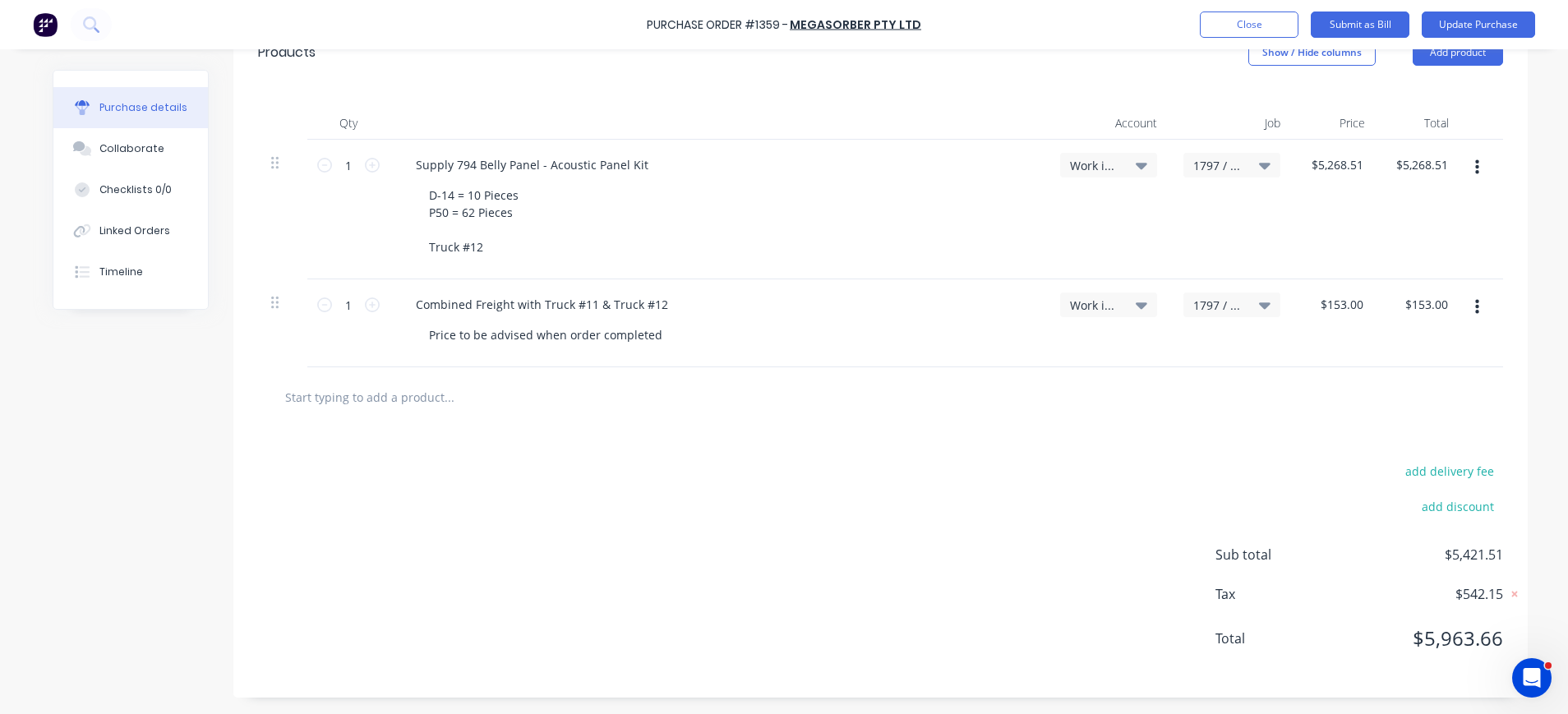
scroll to position [0, 0]
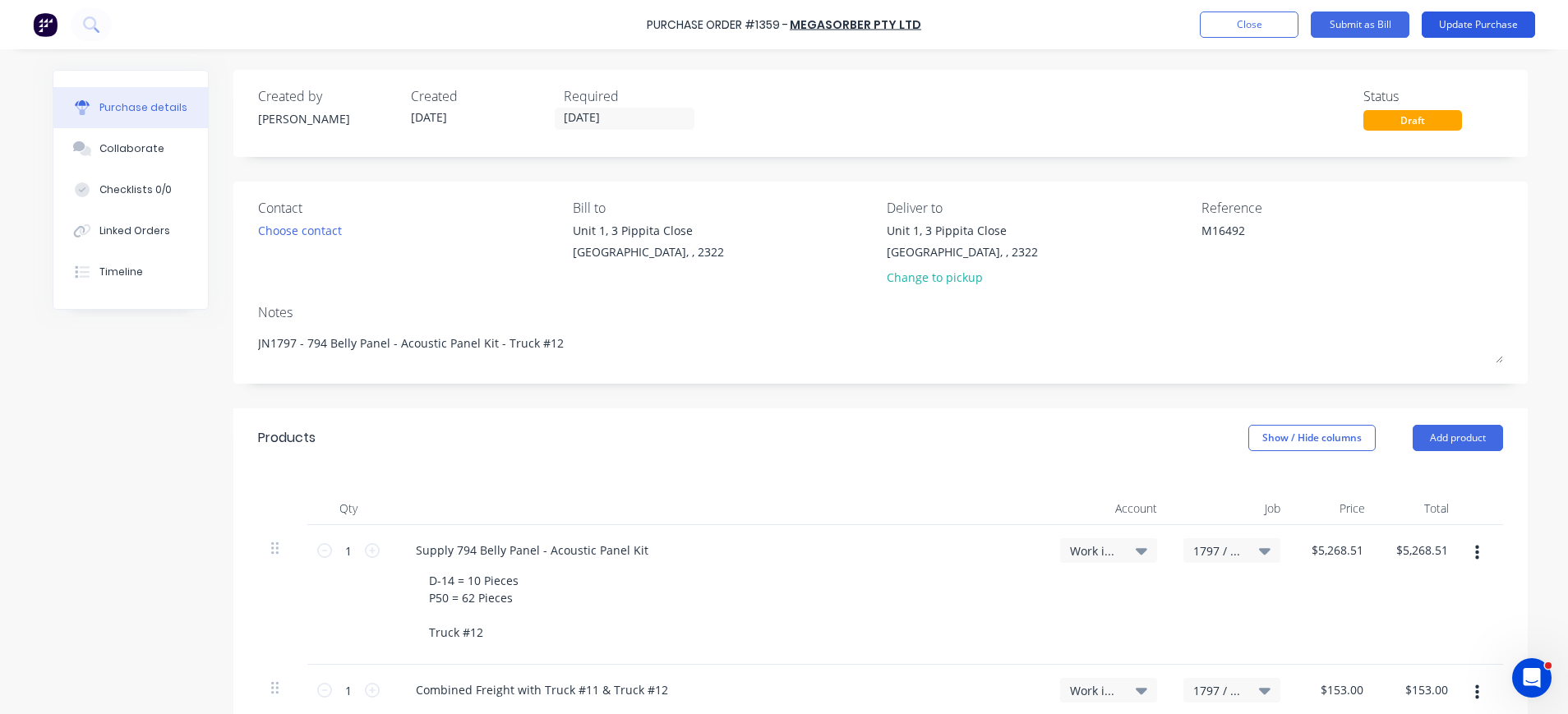
click at [1446, 24] on button "Update Purchase" at bounding box center [1477, 24] width 113 height 26
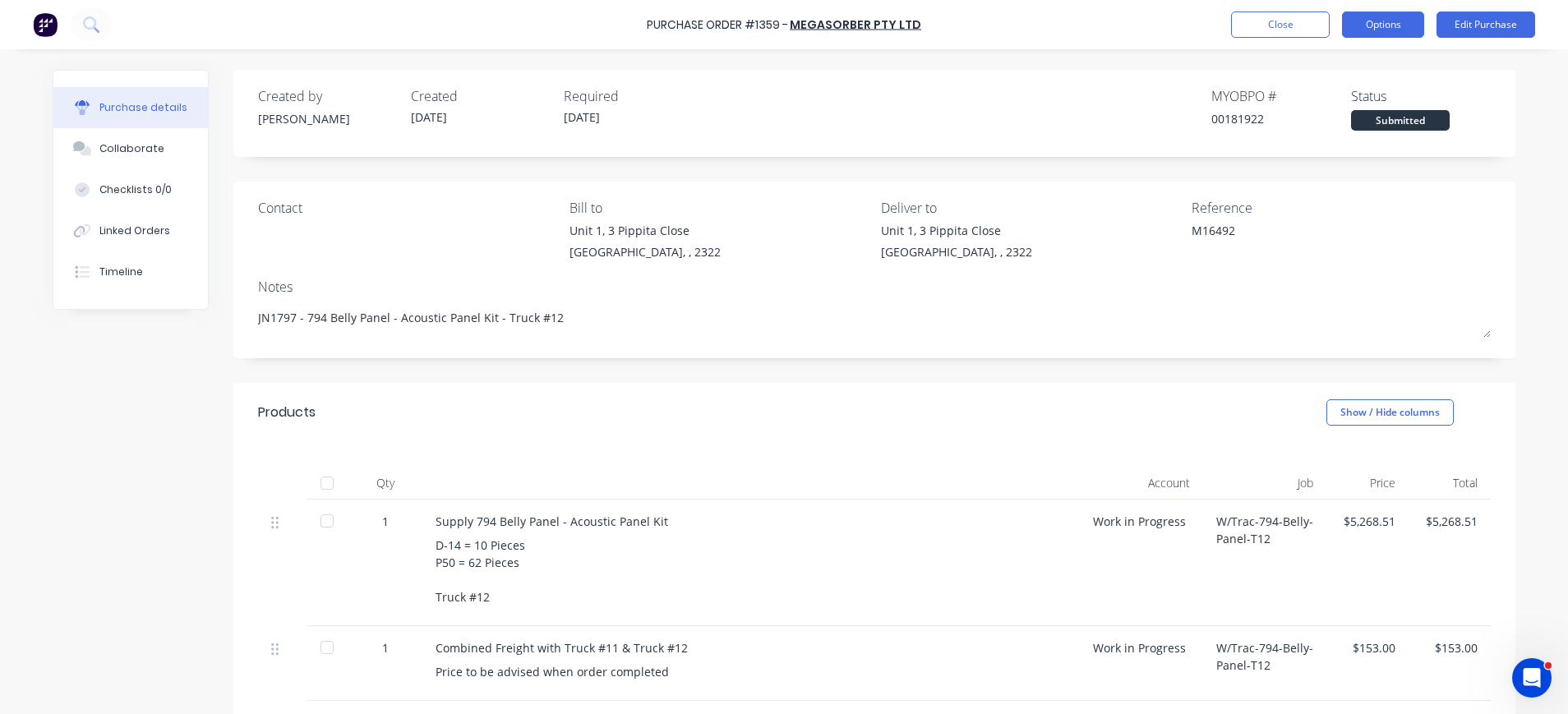
click at [1368, 24] on button "Options" at bounding box center [1382, 24] width 83 height 26
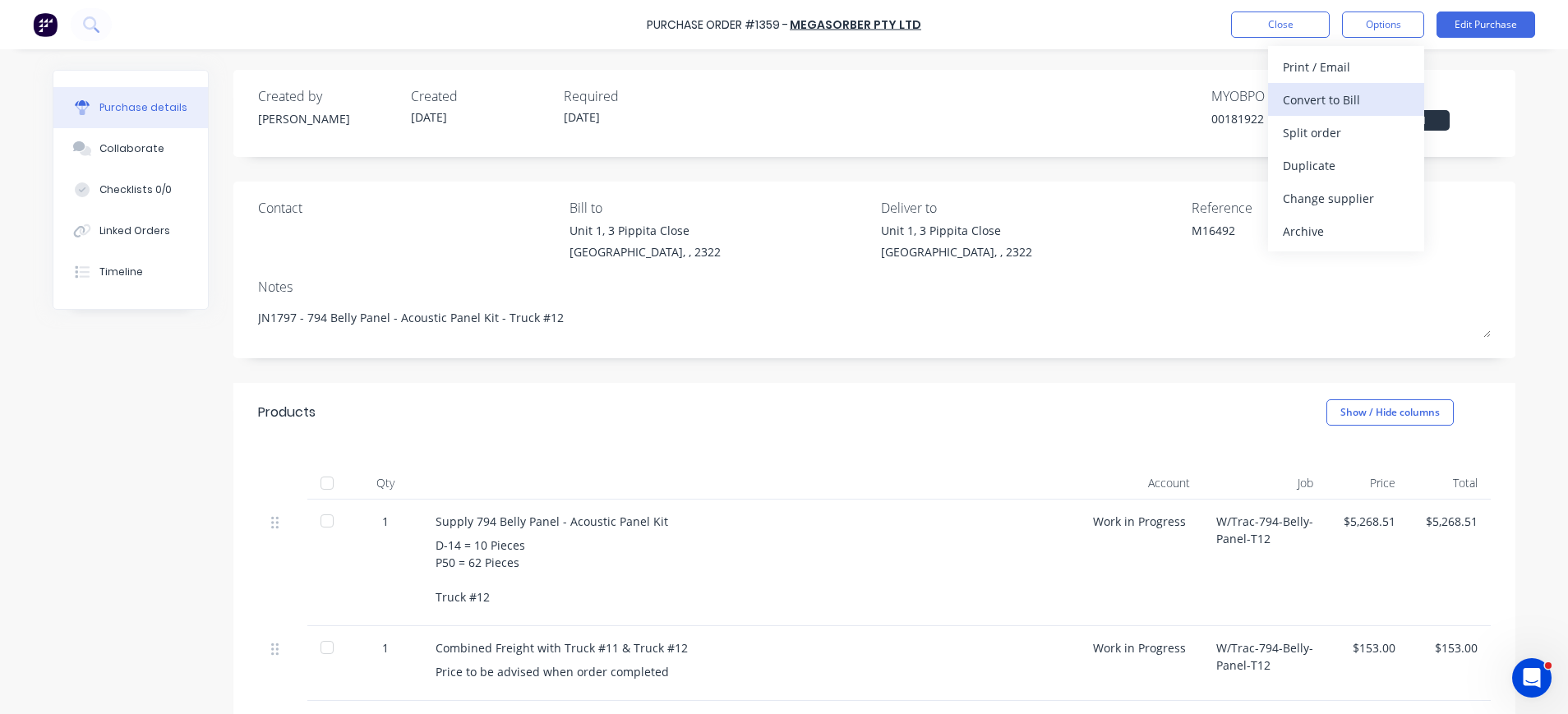
click at [1355, 91] on div "Convert to Bill" at bounding box center [1346, 100] width 127 height 24
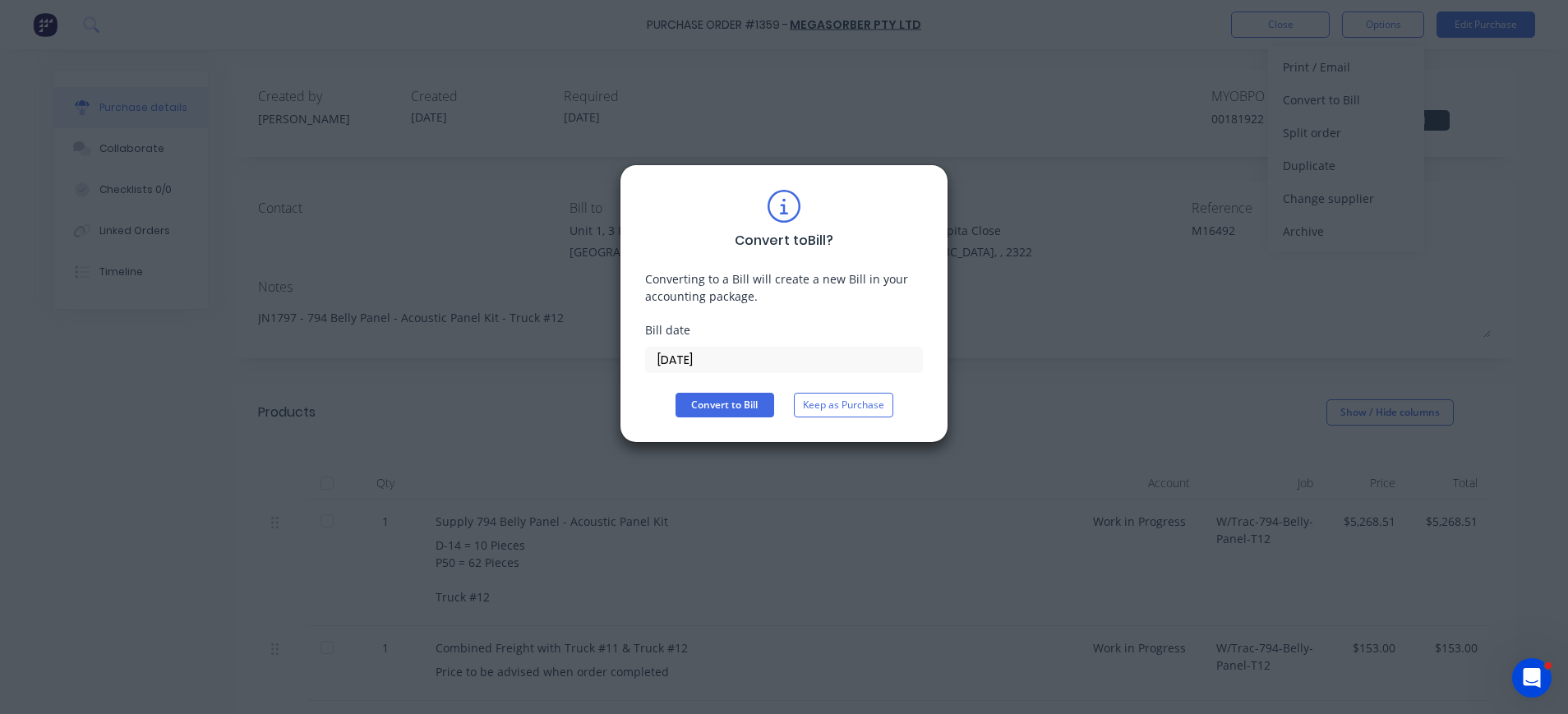
click at [681, 352] on input "10/09/25" at bounding box center [784, 359] width 276 height 24
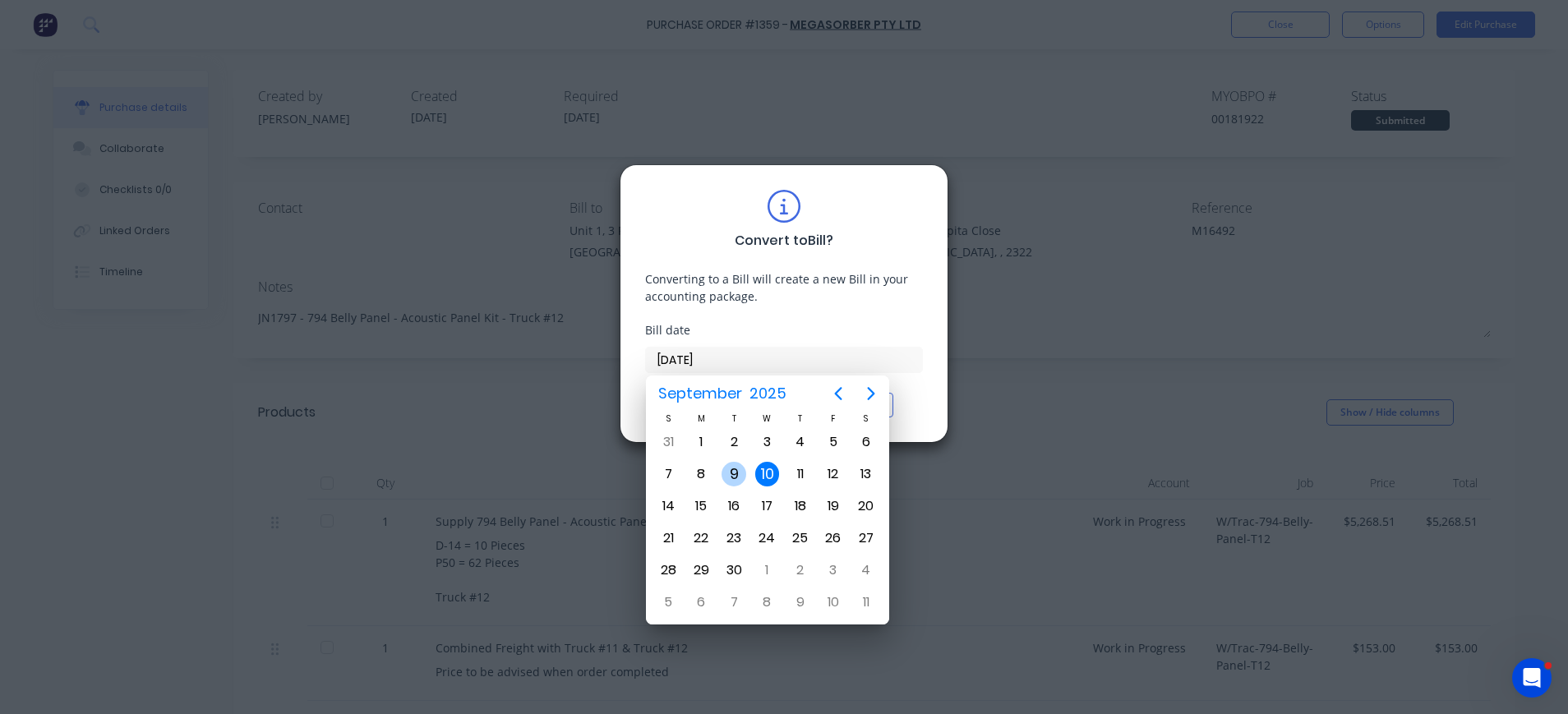
click at [735, 480] on div "9" at bounding box center [733, 474] width 24 height 24
type input "09/09/25"
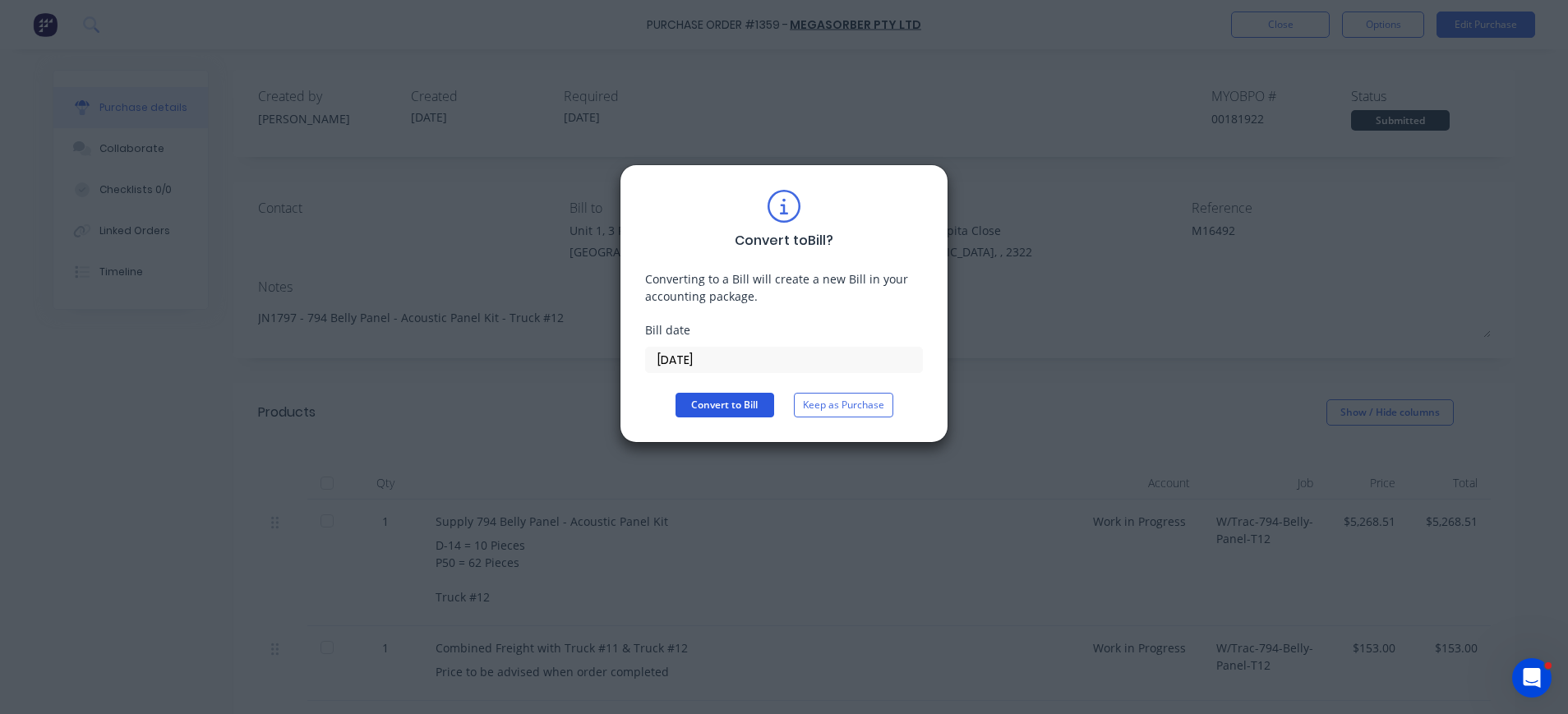
click at [722, 404] on button "Convert to Bill" at bounding box center [725, 405] width 99 height 24
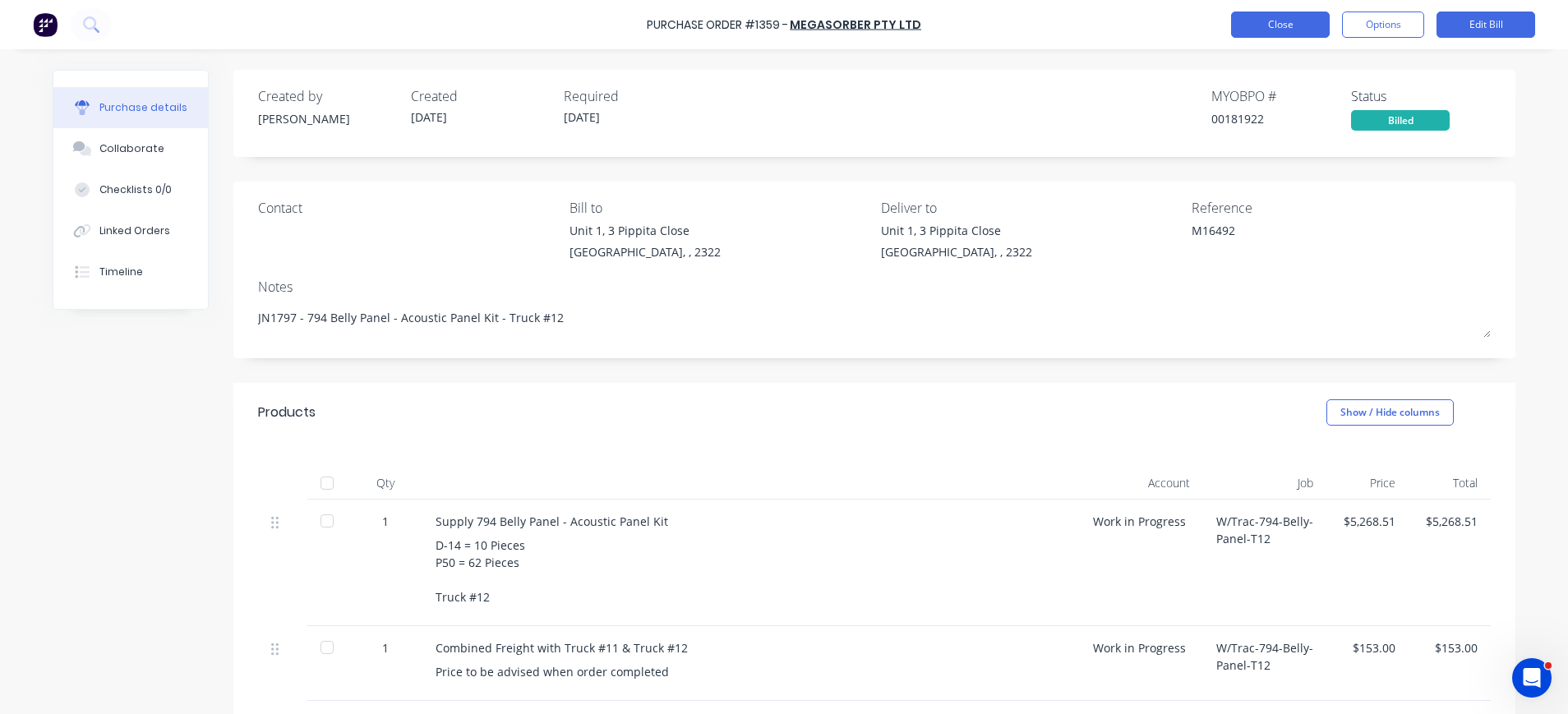
click at [1297, 25] on button "Close" at bounding box center [1280, 24] width 99 height 26
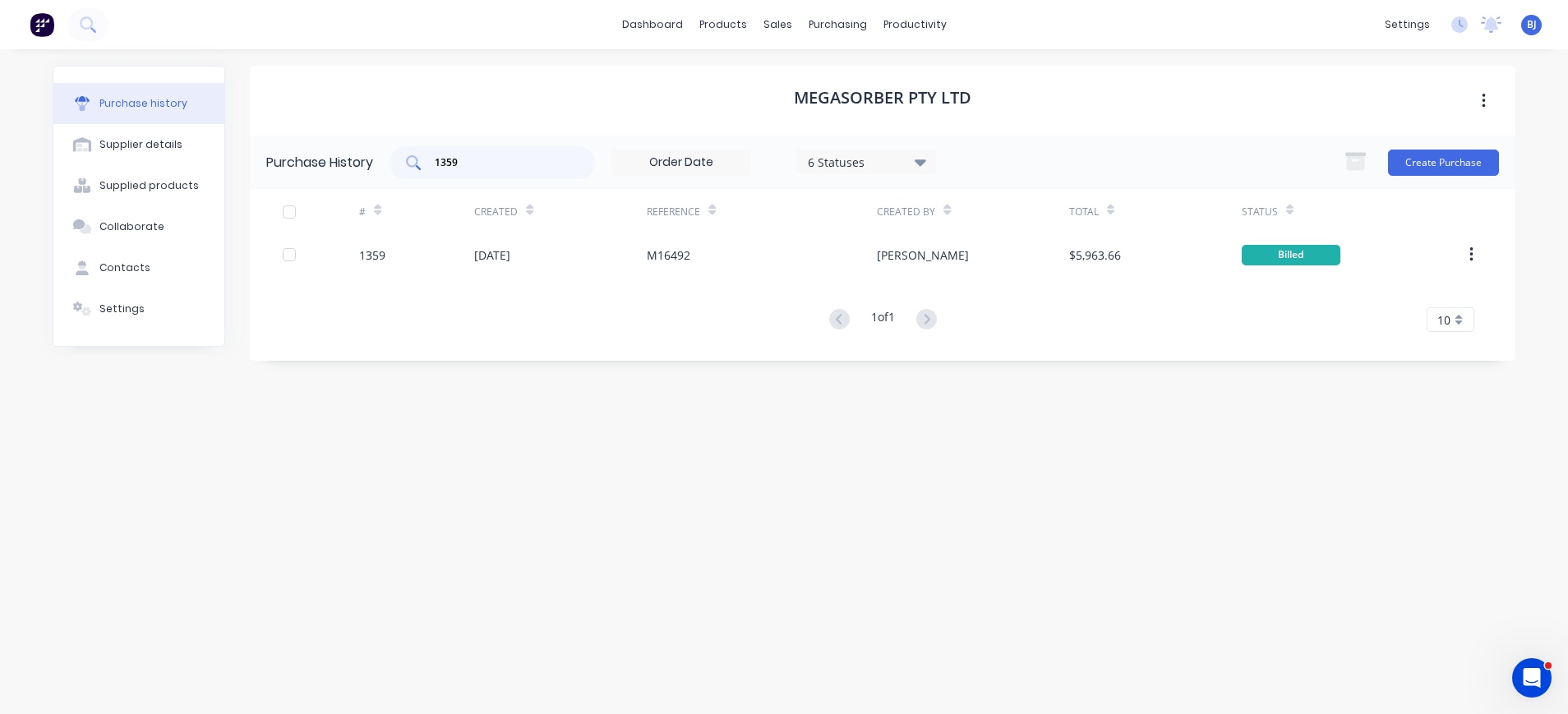
click at [514, 171] on input "1359" at bounding box center [501, 162] width 136 height 16
drag, startPoint x: 511, startPoint y: 171, endPoint x: 406, endPoint y: 168, distance: 105.0
click at [406, 168] on div "1359" at bounding box center [492, 162] width 205 height 33
type input "1358"
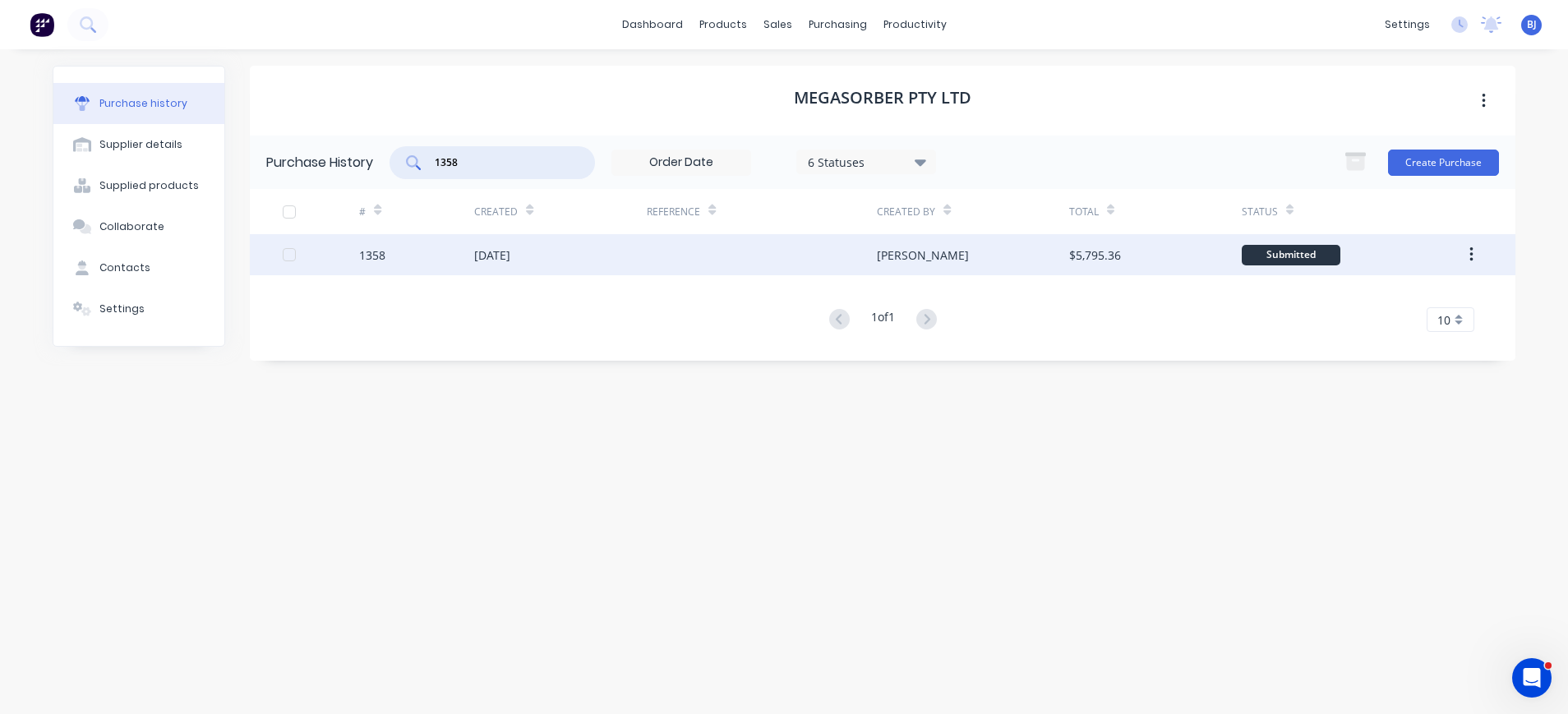
drag, startPoint x: 451, startPoint y: 223, endPoint x: 487, endPoint y: 258, distance: 50.2
click at [487, 258] on div "01 Sep 2025" at bounding box center [492, 255] width 36 height 17
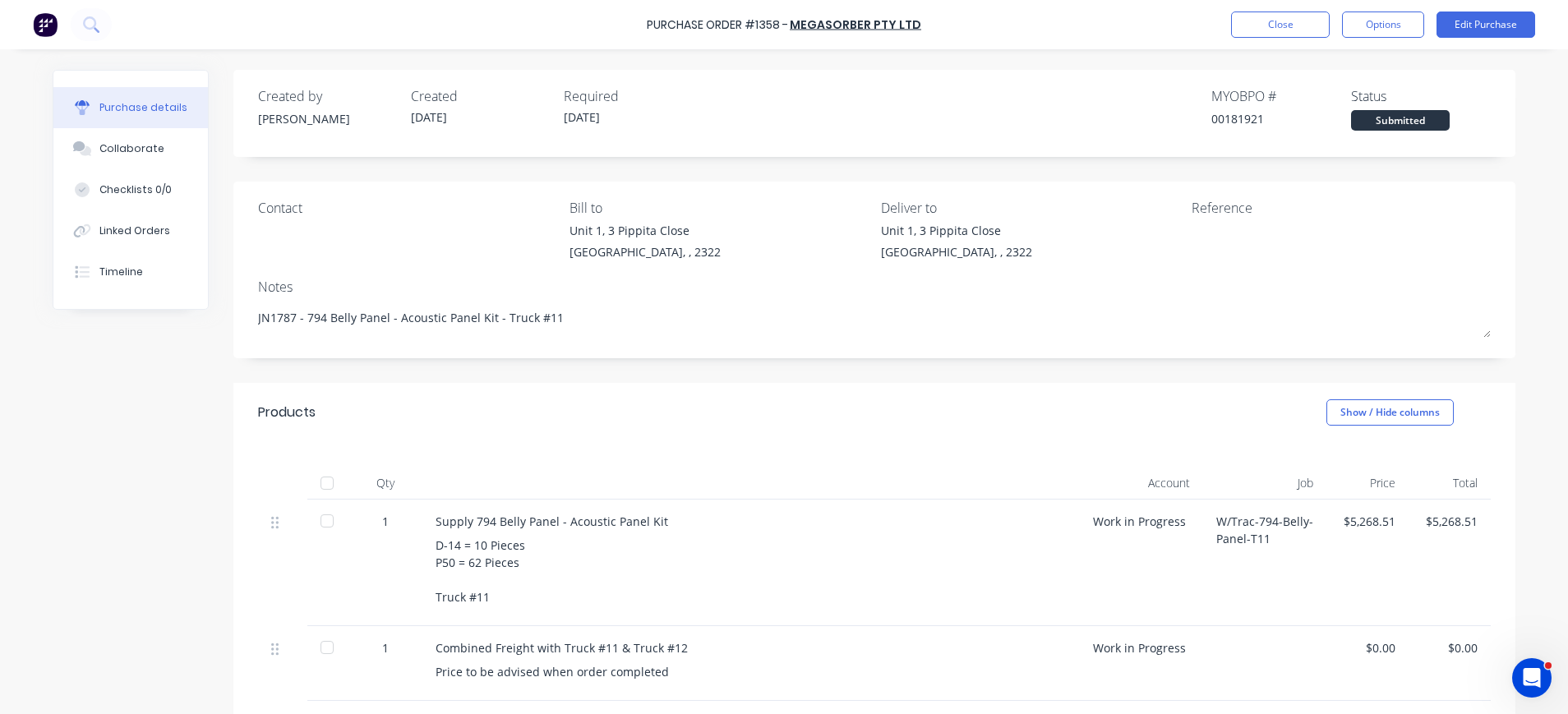
drag, startPoint x: 131, startPoint y: 141, endPoint x: 229, endPoint y: 134, distance: 98.2
click at [131, 141] on button "Collaborate" at bounding box center [131, 148] width 154 height 41
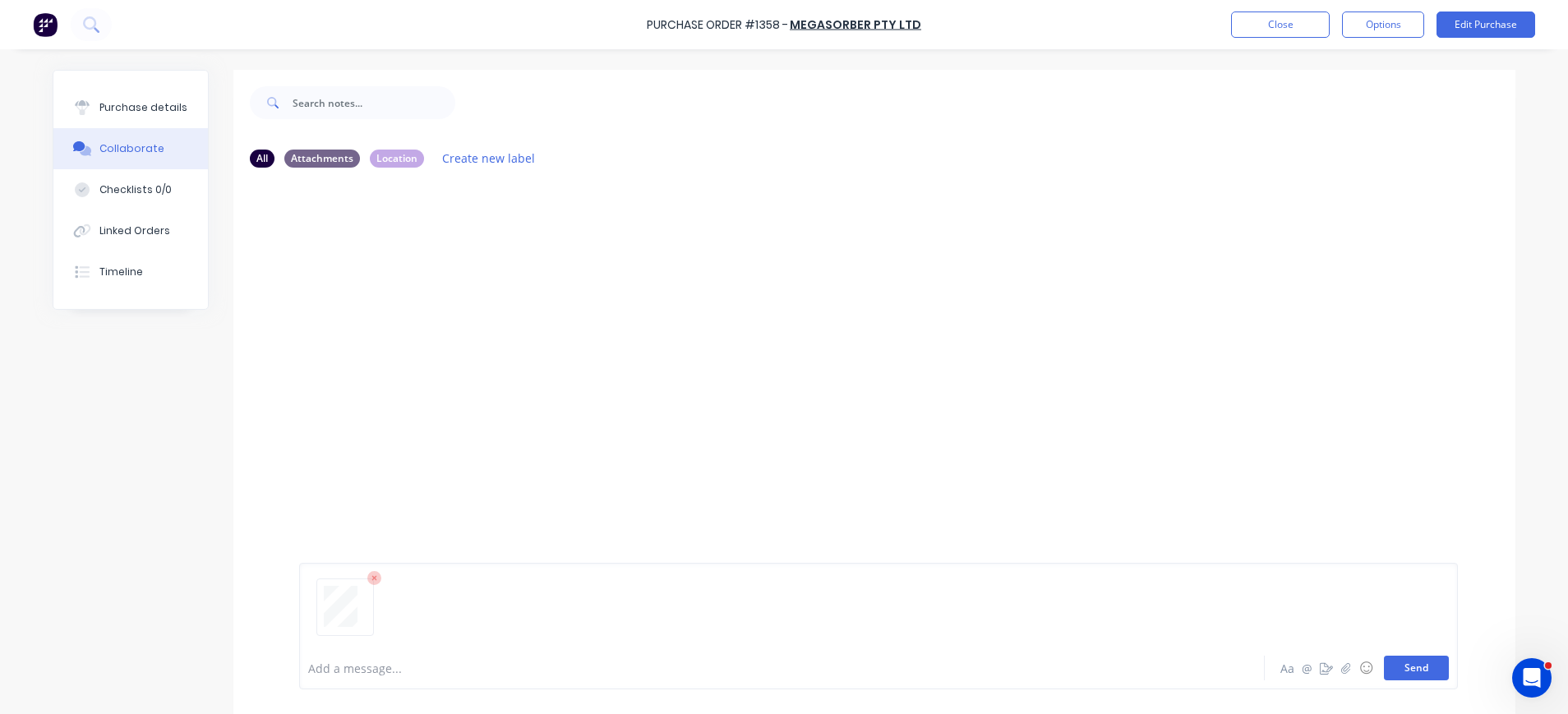
click at [1428, 663] on button "Send" at bounding box center [1417, 668] width 65 height 24
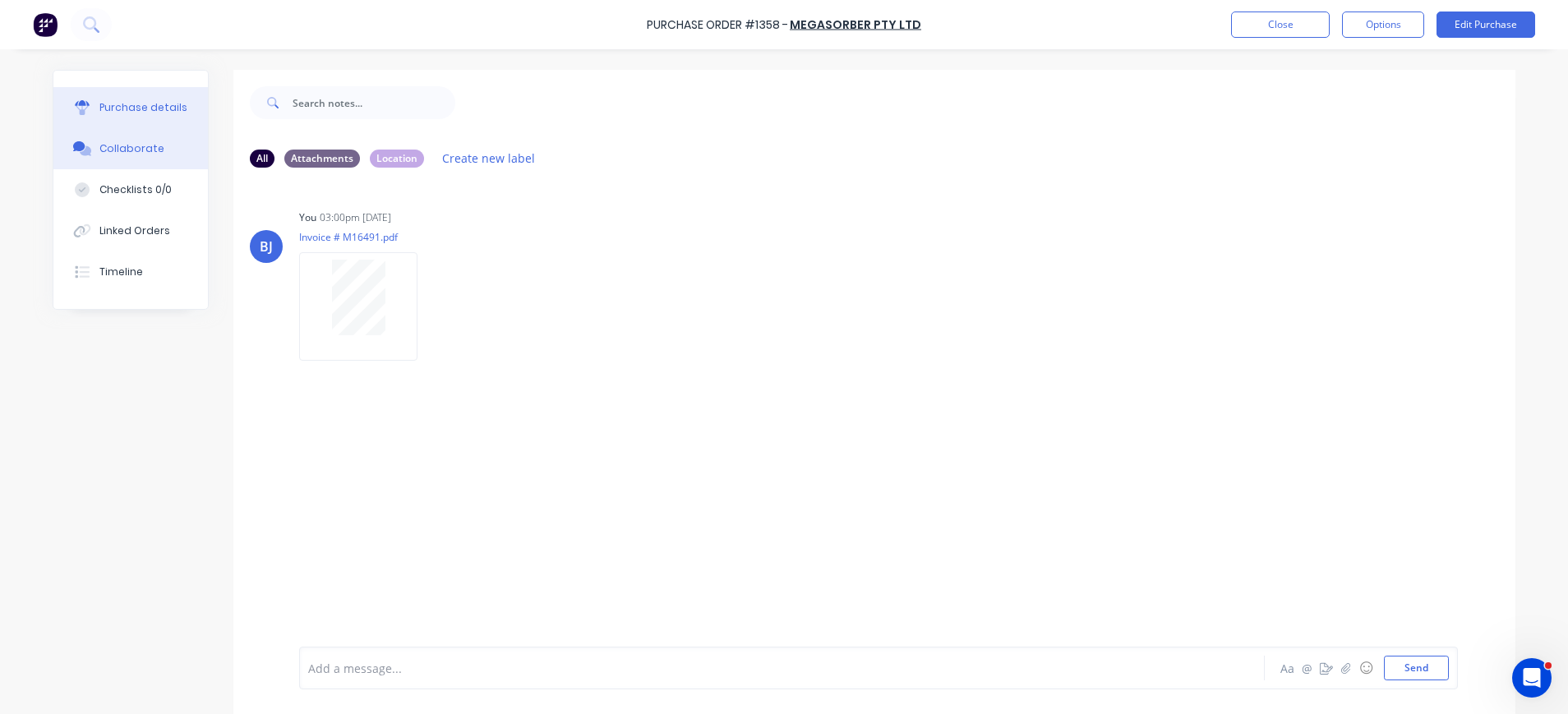
click at [165, 112] on div "Purchase details" at bounding box center [143, 108] width 88 height 15
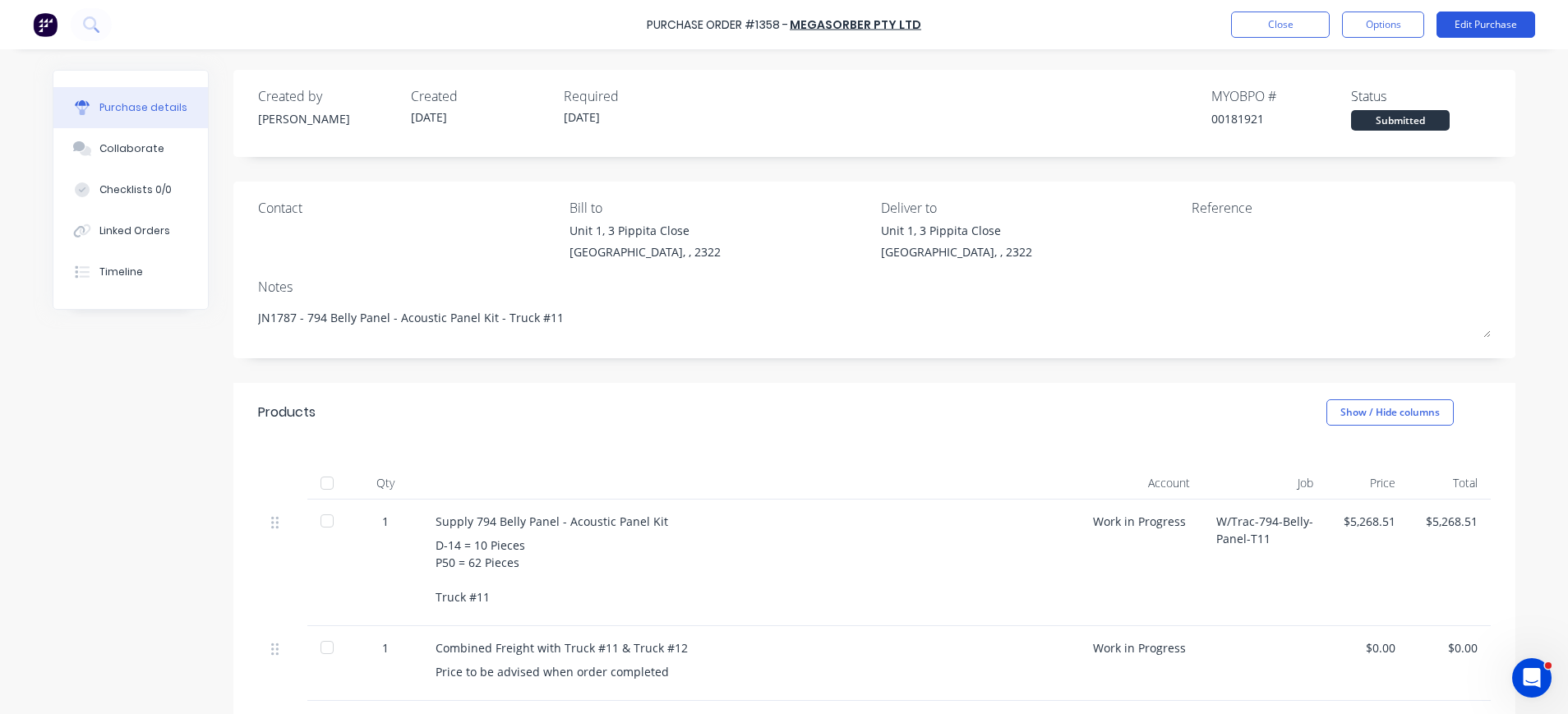
click at [1507, 22] on button "Edit Purchase" at bounding box center [1485, 24] width 99 height 26
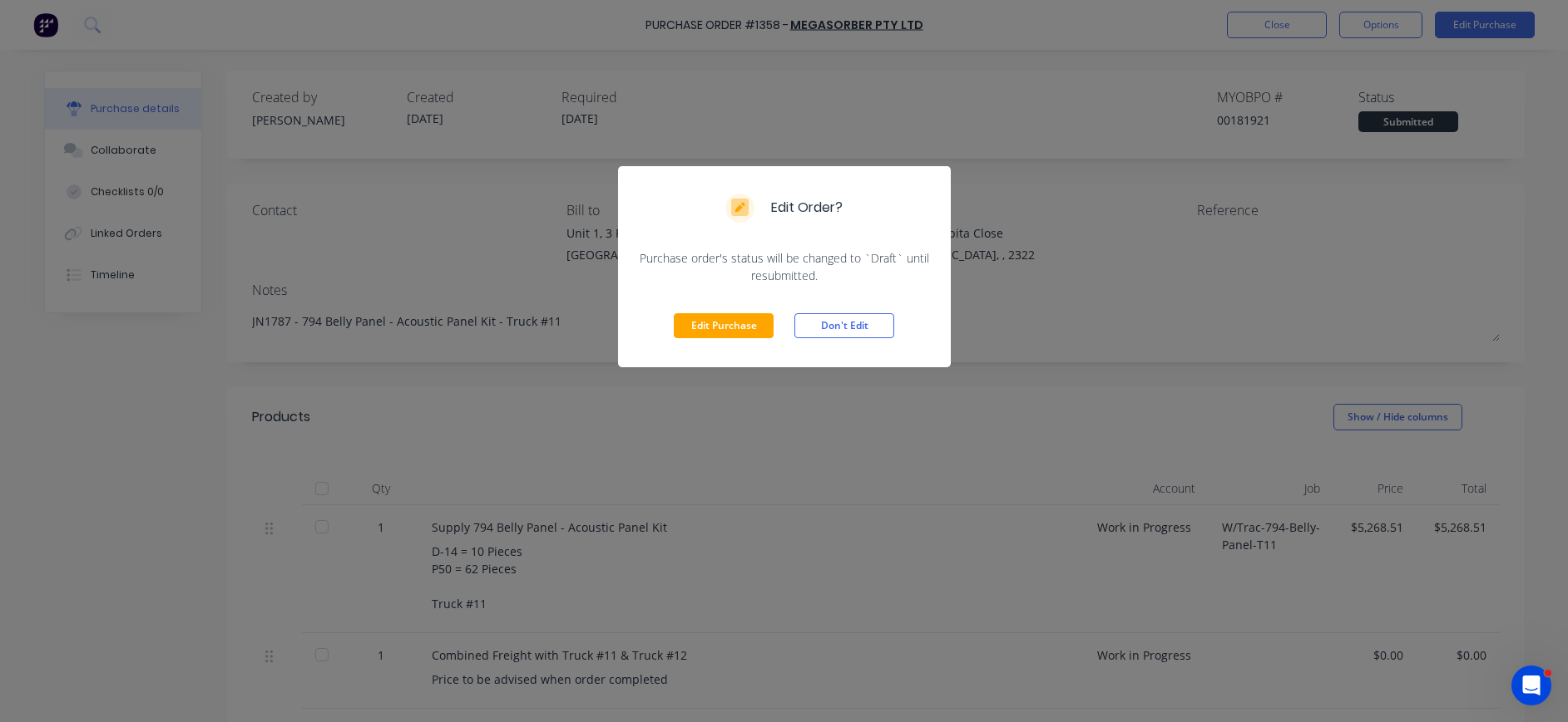
drag, startPoint x: 686, startPoint y: 316, endPoint x: 1140, endPoint y: 205, distance: 467.4
click at [686, 317] on button "Edit Purchase" at bounding box center [723, 326] width 100 height 25
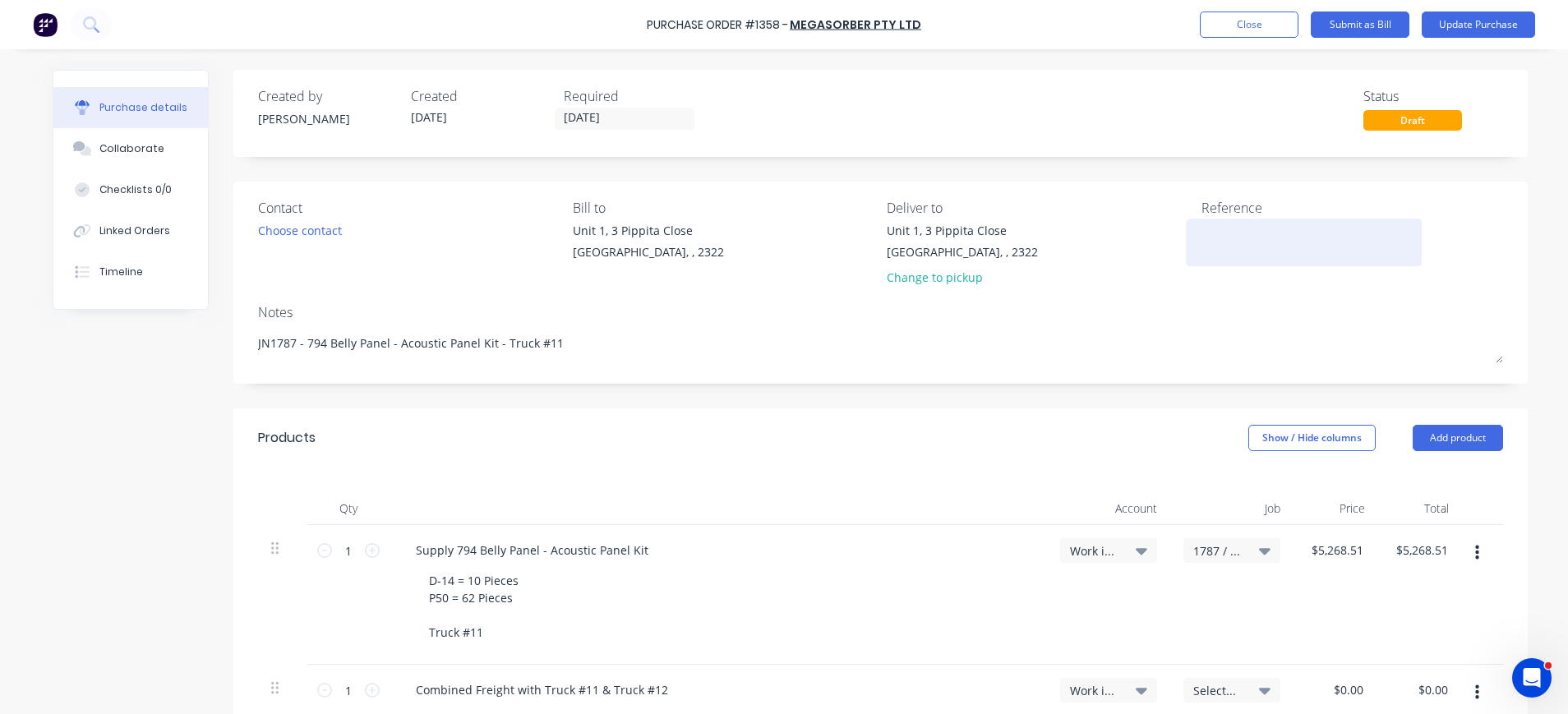
drag, startPoint x: 1210, startPoint y: 230, endPoint x: 1232, endPoint y: 230, distance: 22.0
click at [1210, 230] on textarea at bounding box center [1304, 240] width 205 height 37
type textarea "M16491"
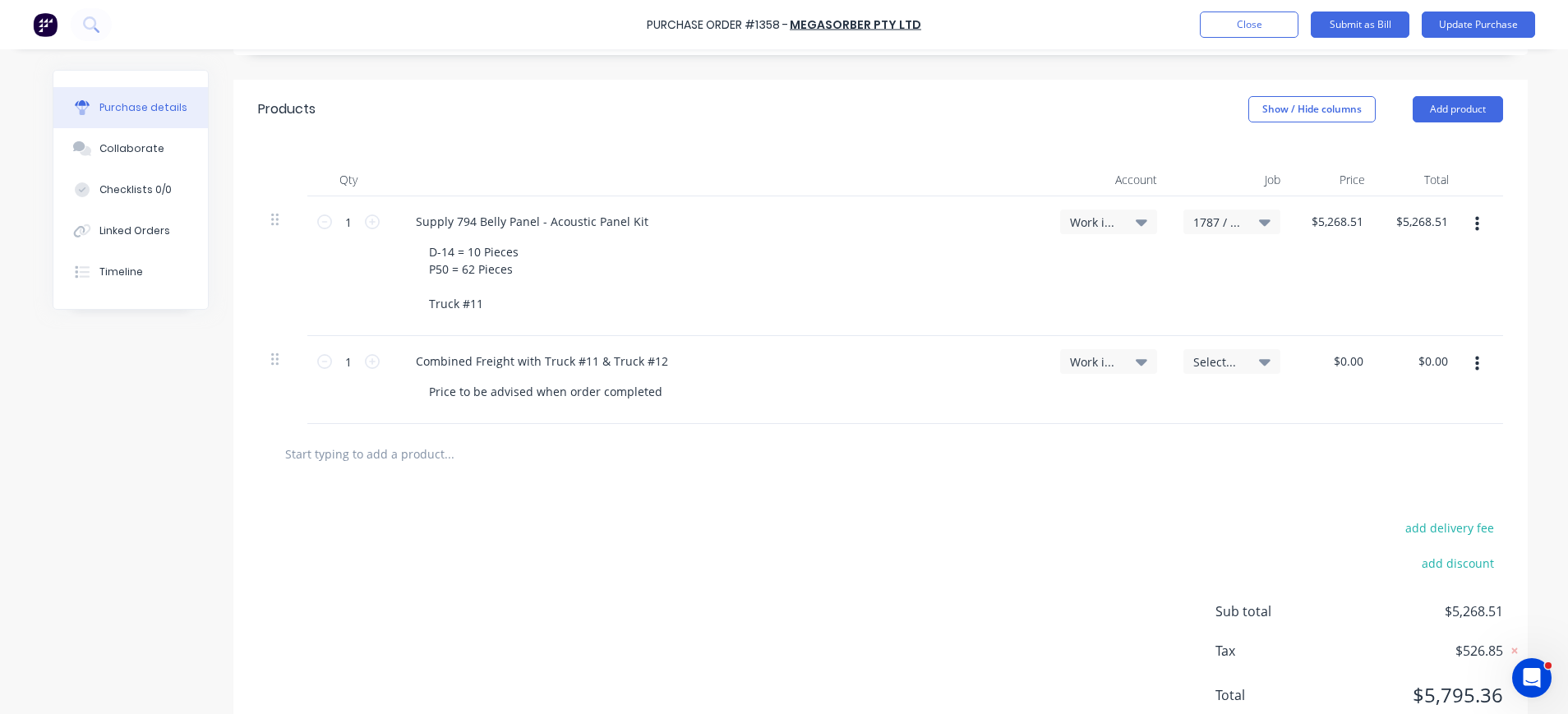
click at [1259, 362] on icon at bounding box center [1264, 362] width 12 height 6
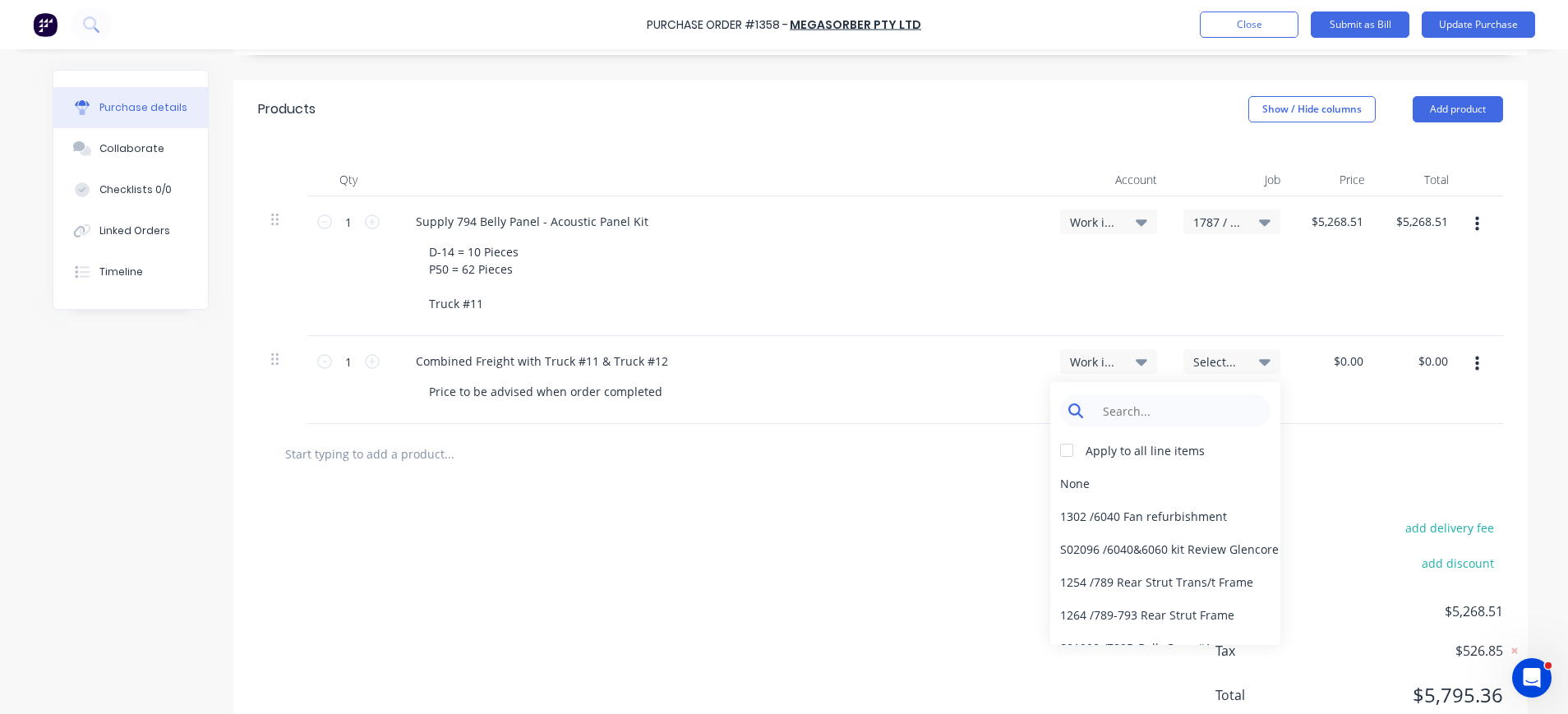
click at [1193, 403] on input at bounding box center [1178, 411] width 169 height 33
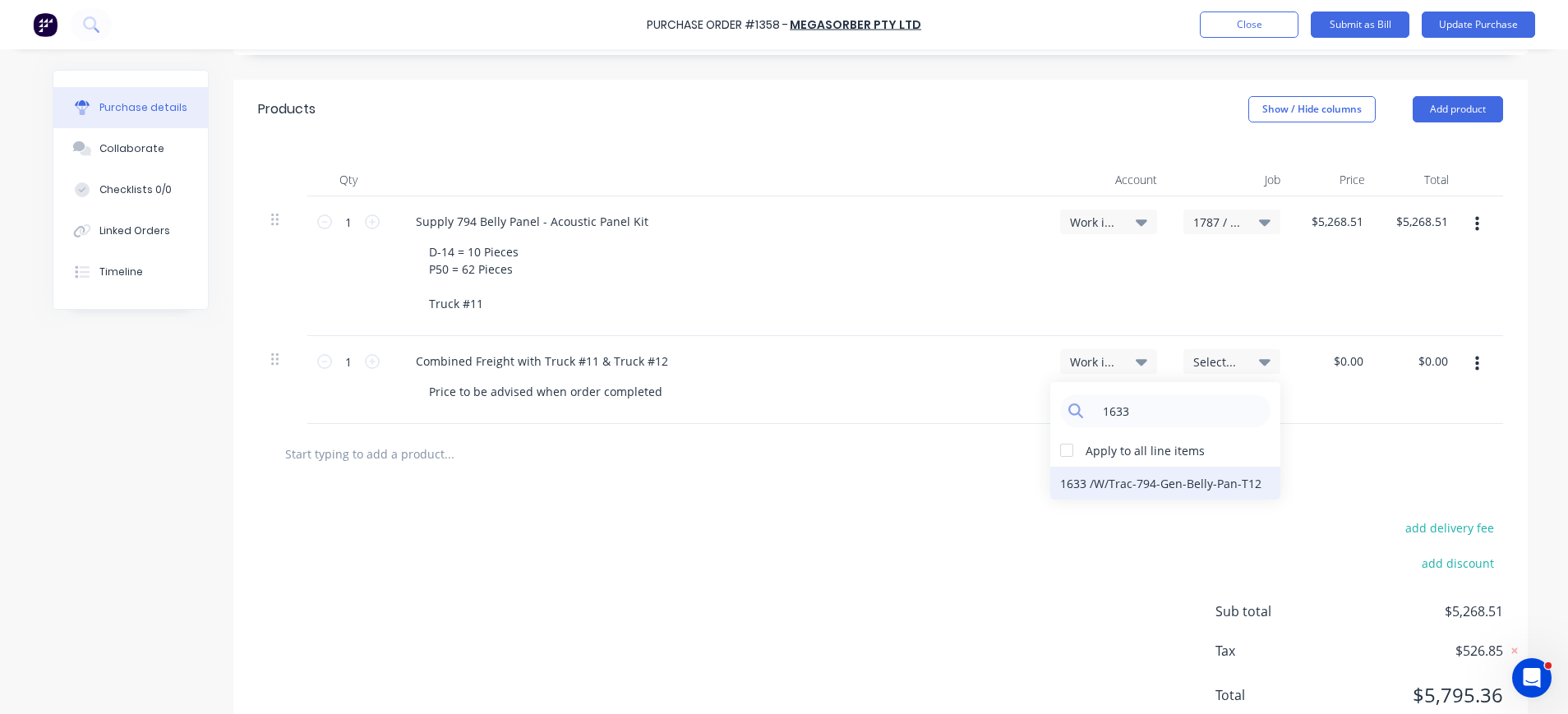
type input "1633"
click at [1215, 484] on div "1633 / W/Trac-794-Gen-Belly-Pan-T12" at bounding box center [1165, 484] width 230 height 33
click at [1329, 369] on div "$0.00 $0.00" at bounding box center [1348, 361] width 38 height 24
drag, startPoint x: 1329, startPoint y: 363, endPoint x: 1373, endPoint y: 356, distance: 44.6
click at [1373, 356] on div "1 1 Combined Freight with Truck #11 & Truck #12 Price to be advised when order …" at bounding box center [880, 380] width 1245 height 88
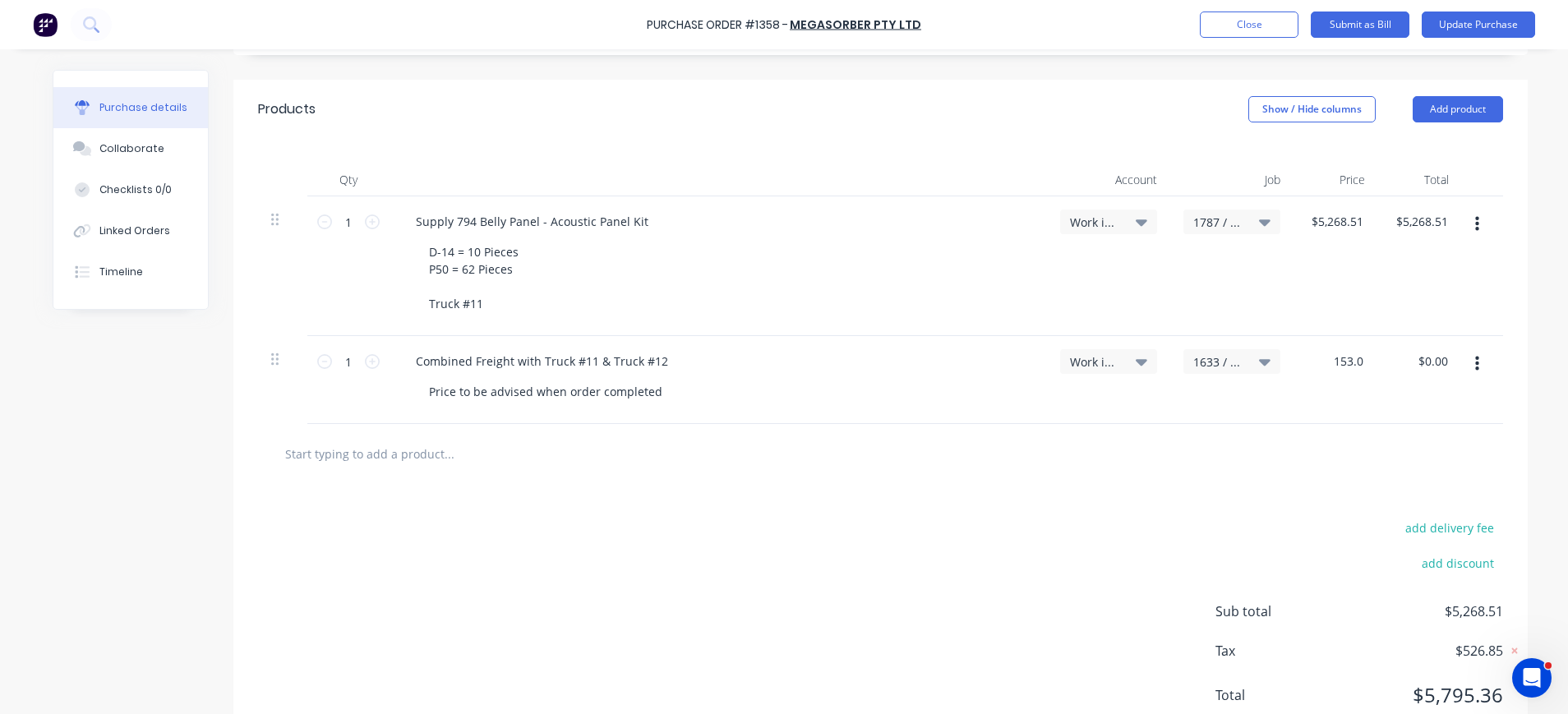
type input "$153.00"
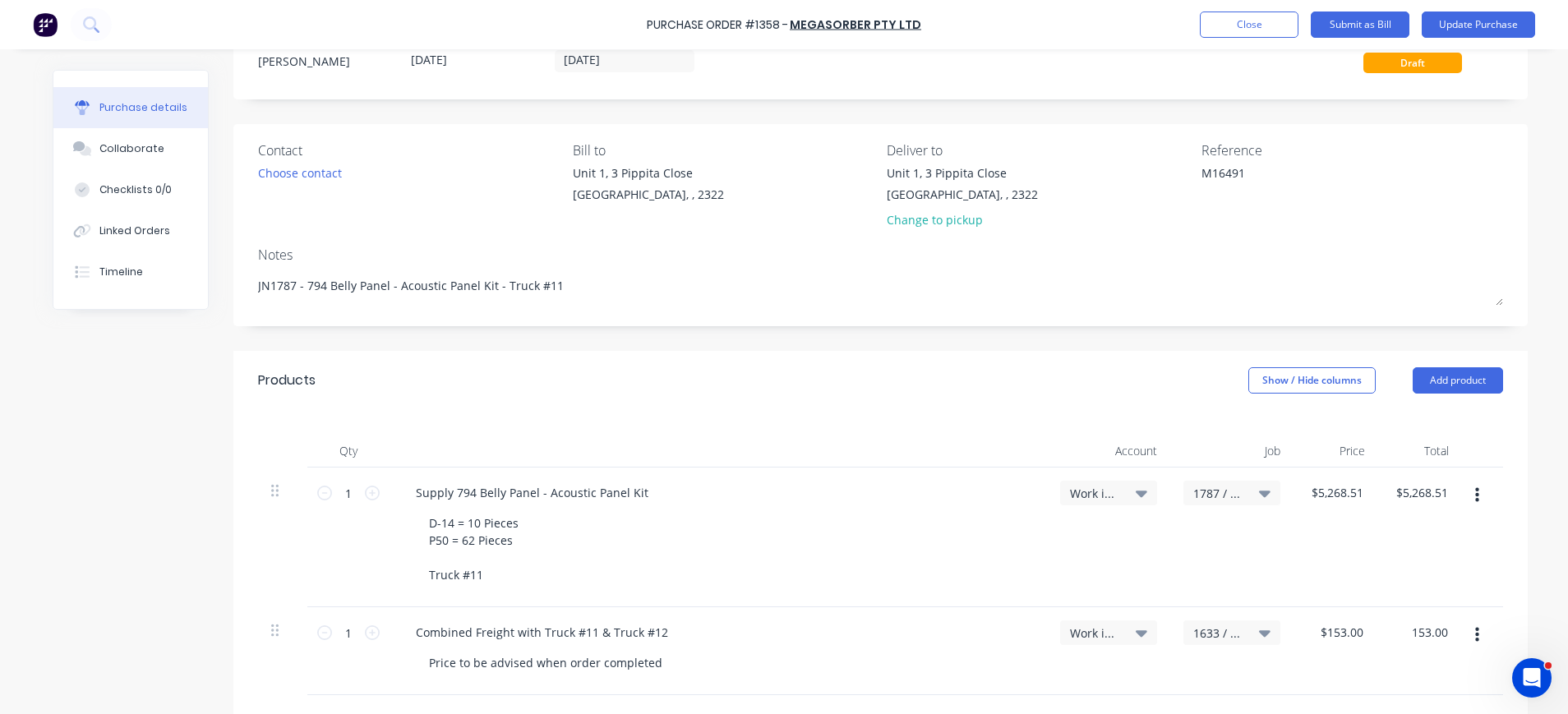
scroll to position [0, 0]
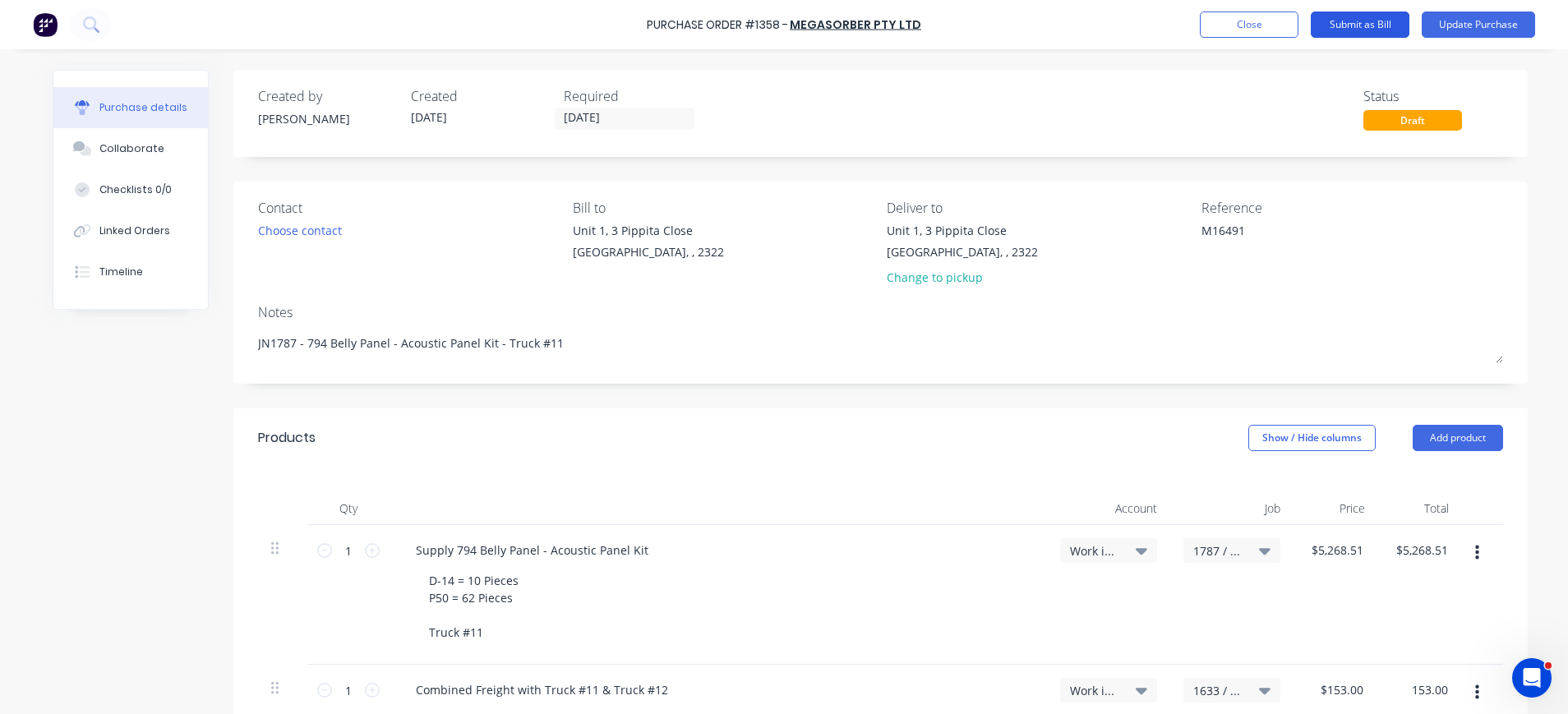
type input "$153.00"
click at [1373, 22] on button "Submit as Bill" at bounding box center [1359, 24] width 99 height 26
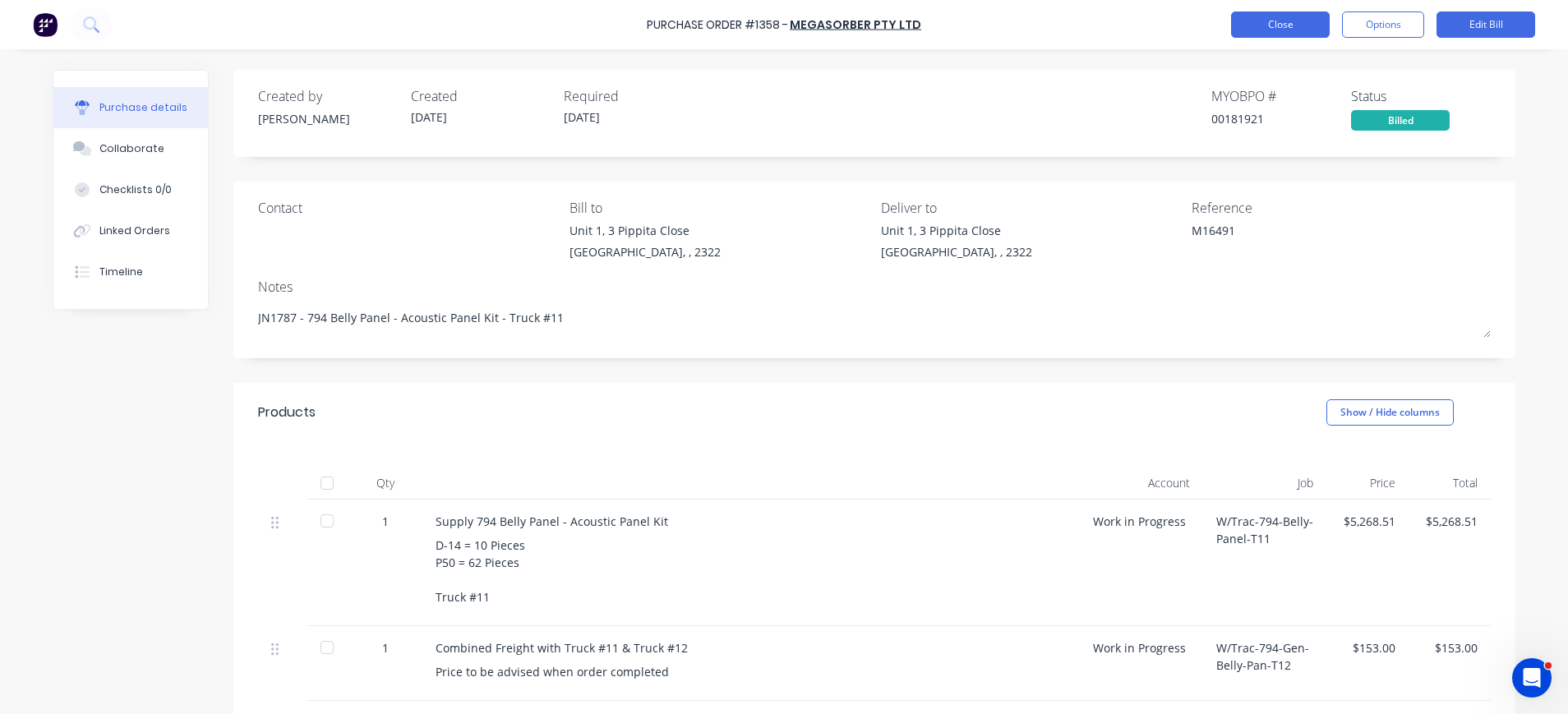
click at [1280, 26] on button "Close" at bounding box center [1280, 24] width 99 height 26
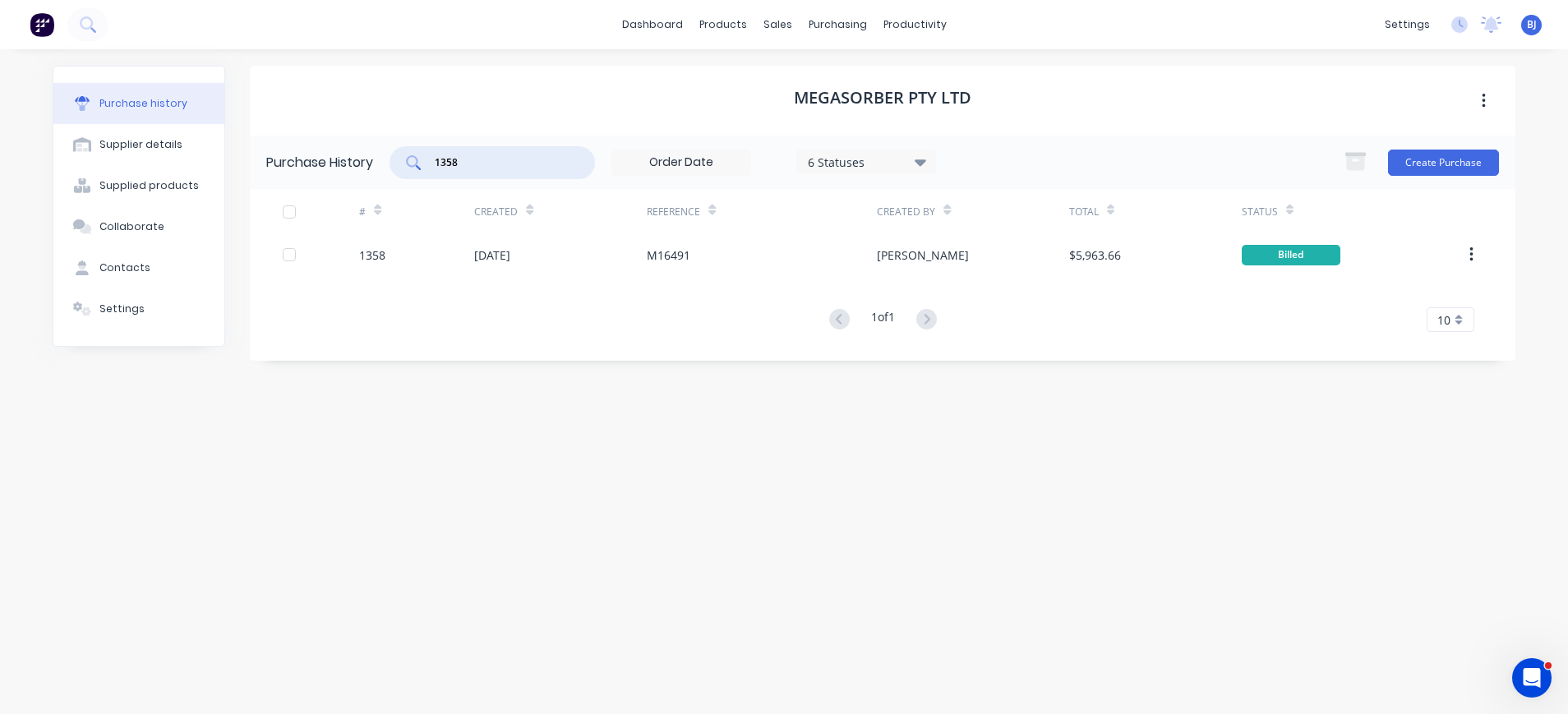
drag, startPoint x: 479, startPoint y: 160, endPoint x: 435, endPoint y: 154, distance: 44.4
click at [435, 154] on input "1358" at bounding box center [501, 162] width 136 height 16
click at [502, 149] on div "1438" at bounding box center [492, 162] width 205 height 33
click at [833, 20] on div "purchasing" at bounding box center [837, 24] width 74 height 24
drag, startPoint x: 499, startPoint y: 169, endPoint x: 394, endPoint y: 159, distance: 105.5
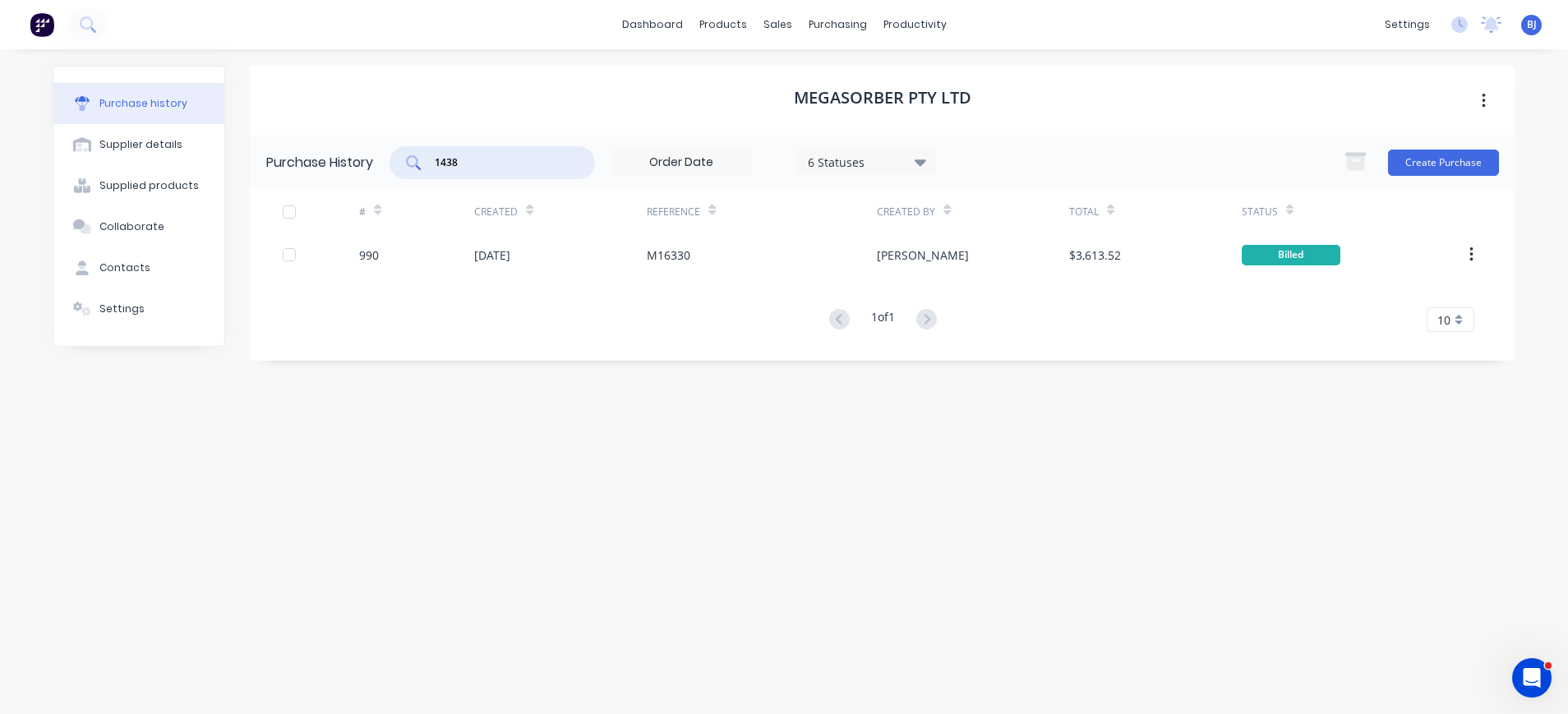
click at [394, 159] on div "1438" at bounding box center [492, 162] width 205 height 33
type input "1438"
click at [841, 22] on div "purchasing" at bounding box center [837, 24] width 74 height 24
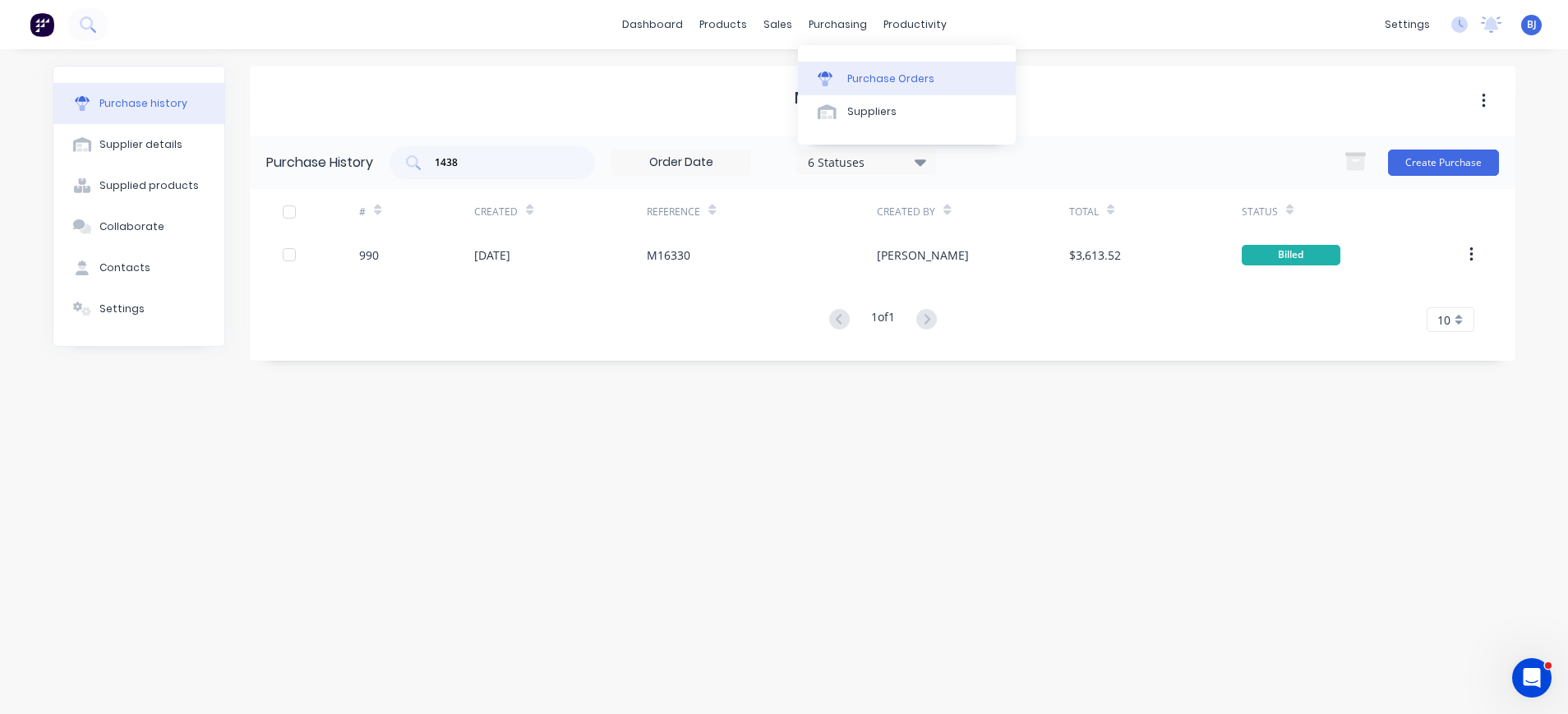
click at [865, 77] on div "Purchase Orders" at bounding box center [891, 79] width 87 height 15
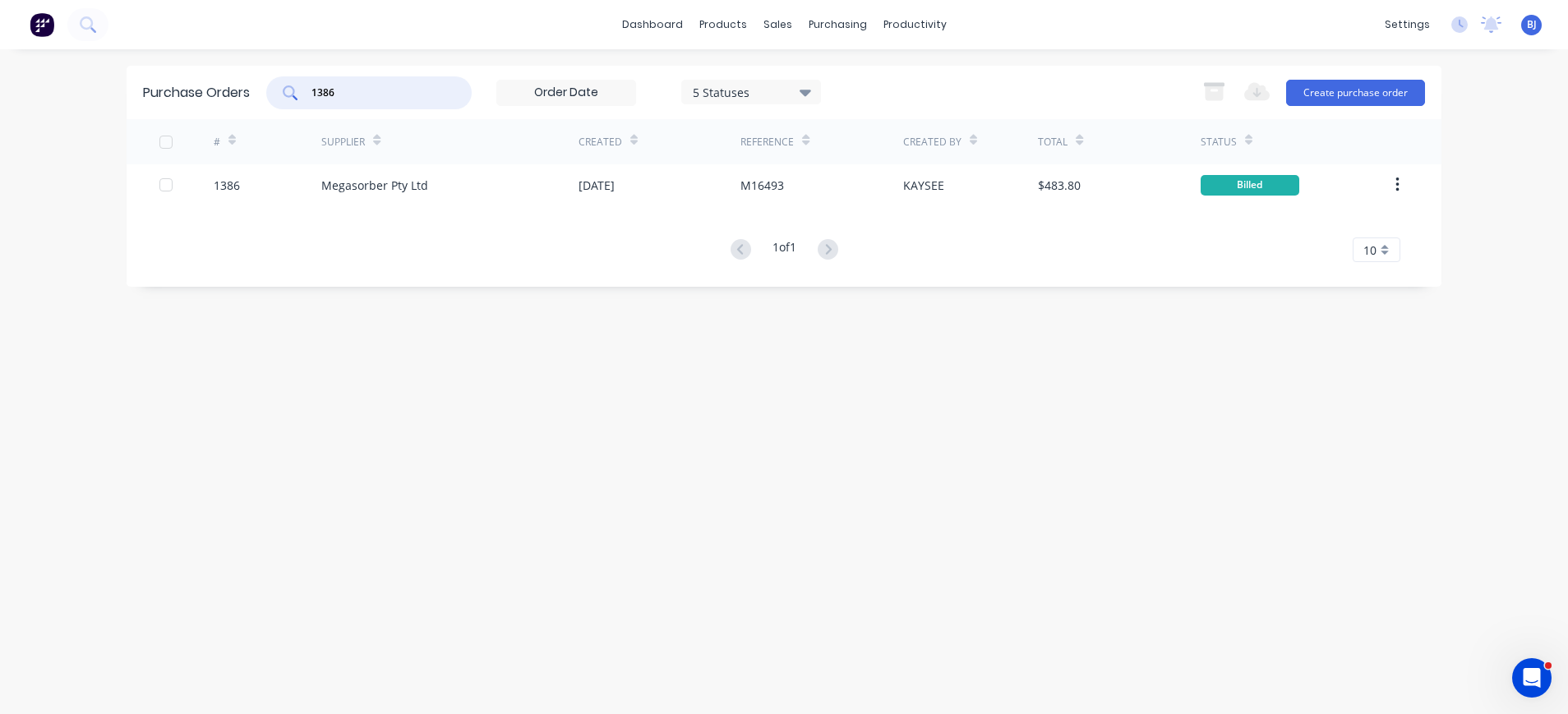
click at [389, 92] on input "1386" at bounding box center [378, 93] width 136 height 16
drag, startPoint x: 385, startPoint y: 92, endPoint x: 275, endPoint y: 92, distance: 110.0
click at [275, 92] on div "1386" at bounding box center [369, 93] width 205 height 33
type input "1438"
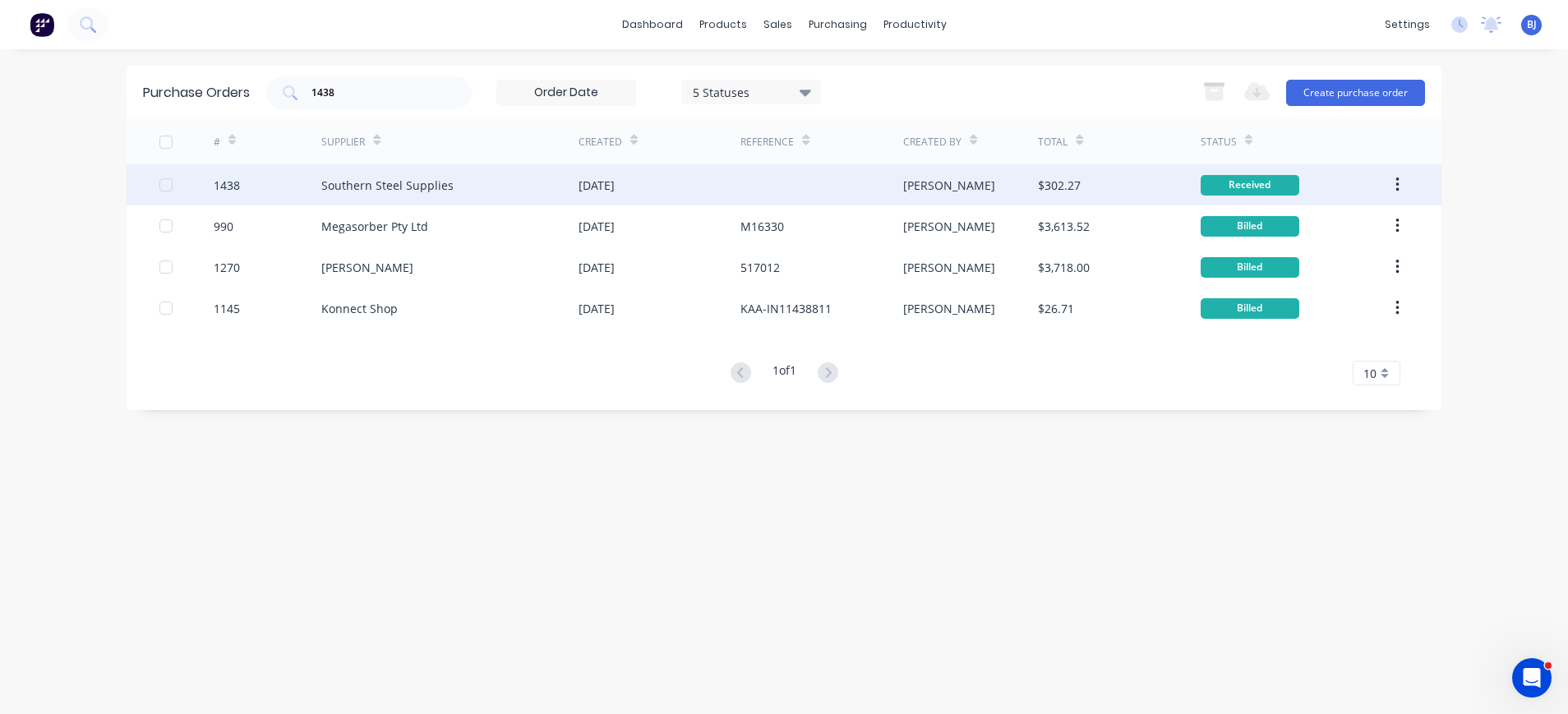
click at [371, 188] on div "Southern Steel Supplies" at bounding box center [387, 185] width 132 height 17
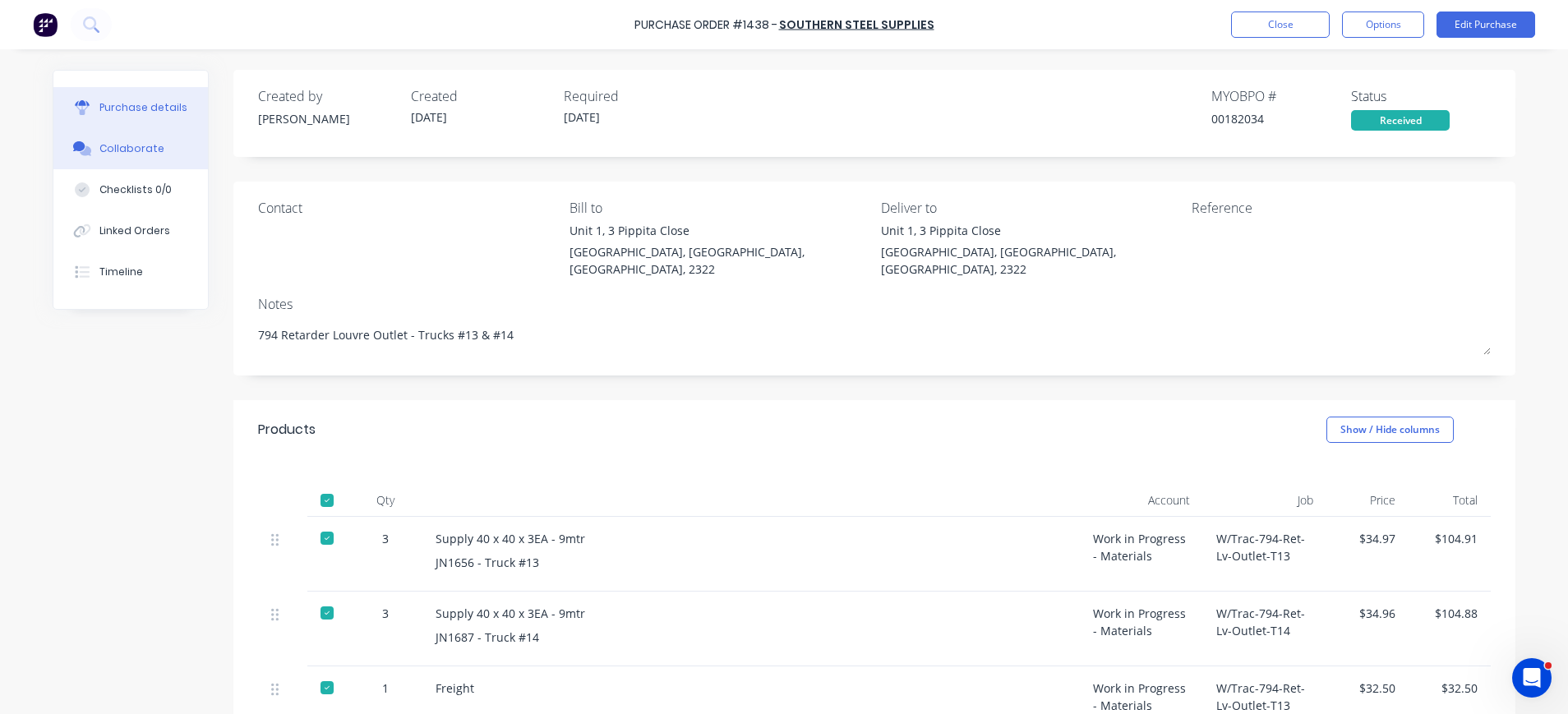
click at [144, 142] on div "Collaborate" at bounding box center [132, 149] width 65 height 15
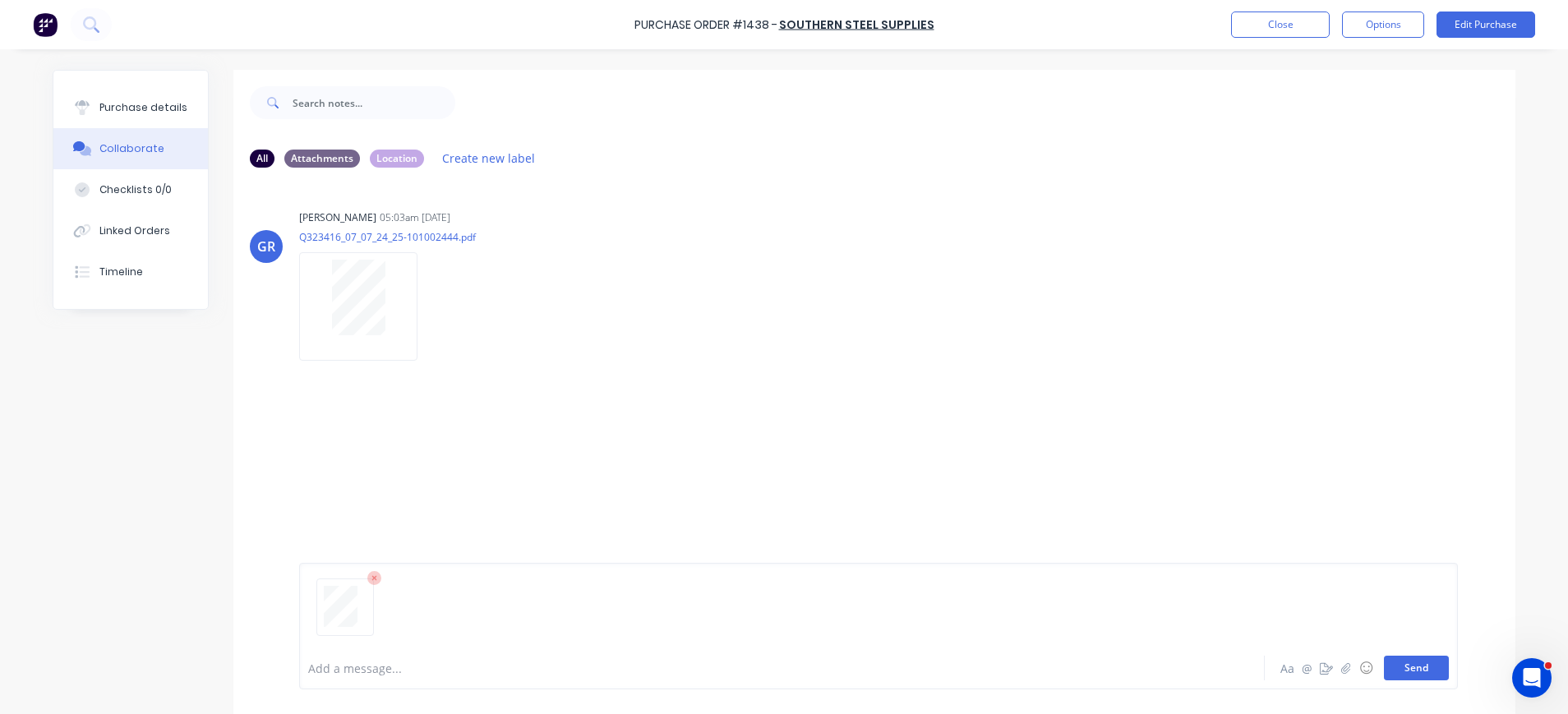
click at [1403, 660] on button "Send" at bounding box center [1417, 668] width 65 height 24
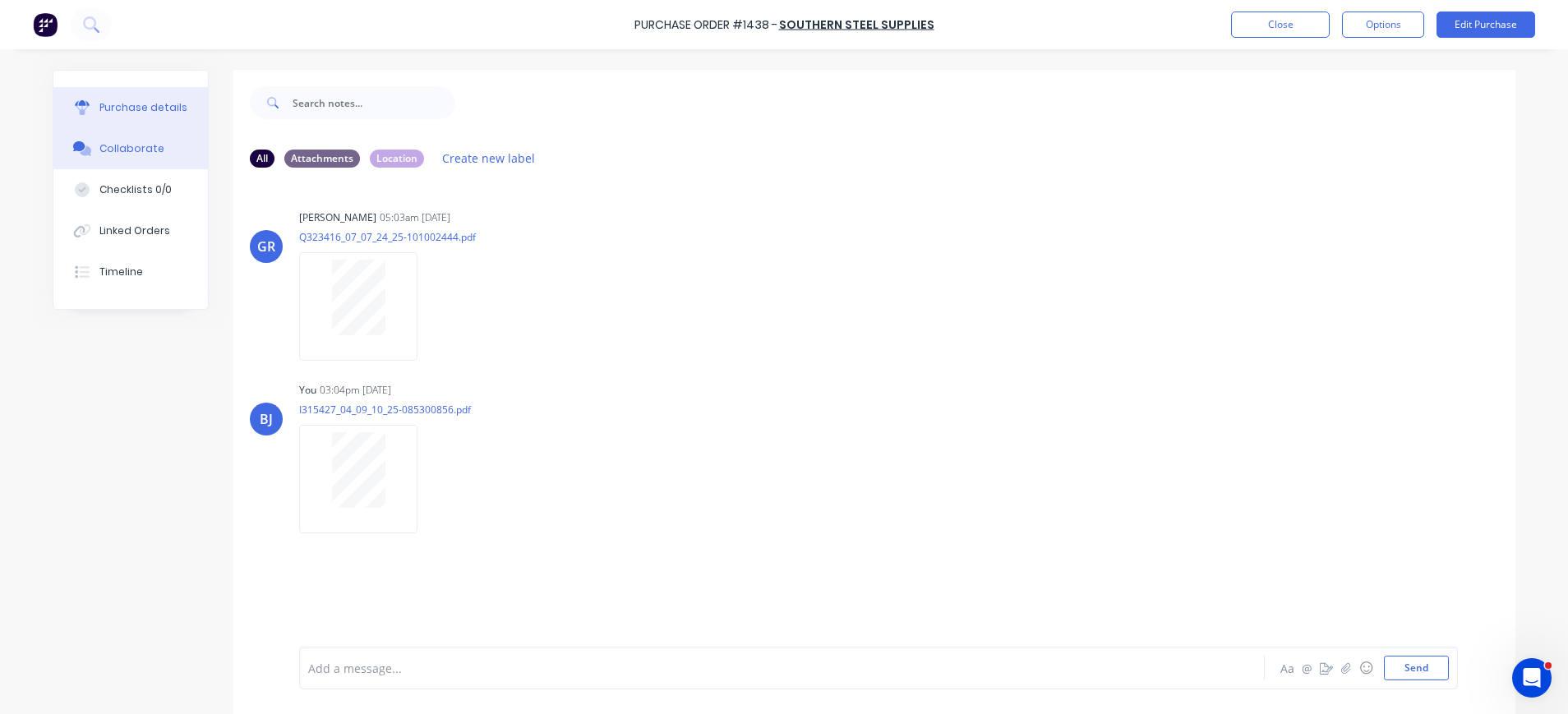
click at [142, 113] on div "Purchase details" at bounding box center [143, 108] width 88 height 15
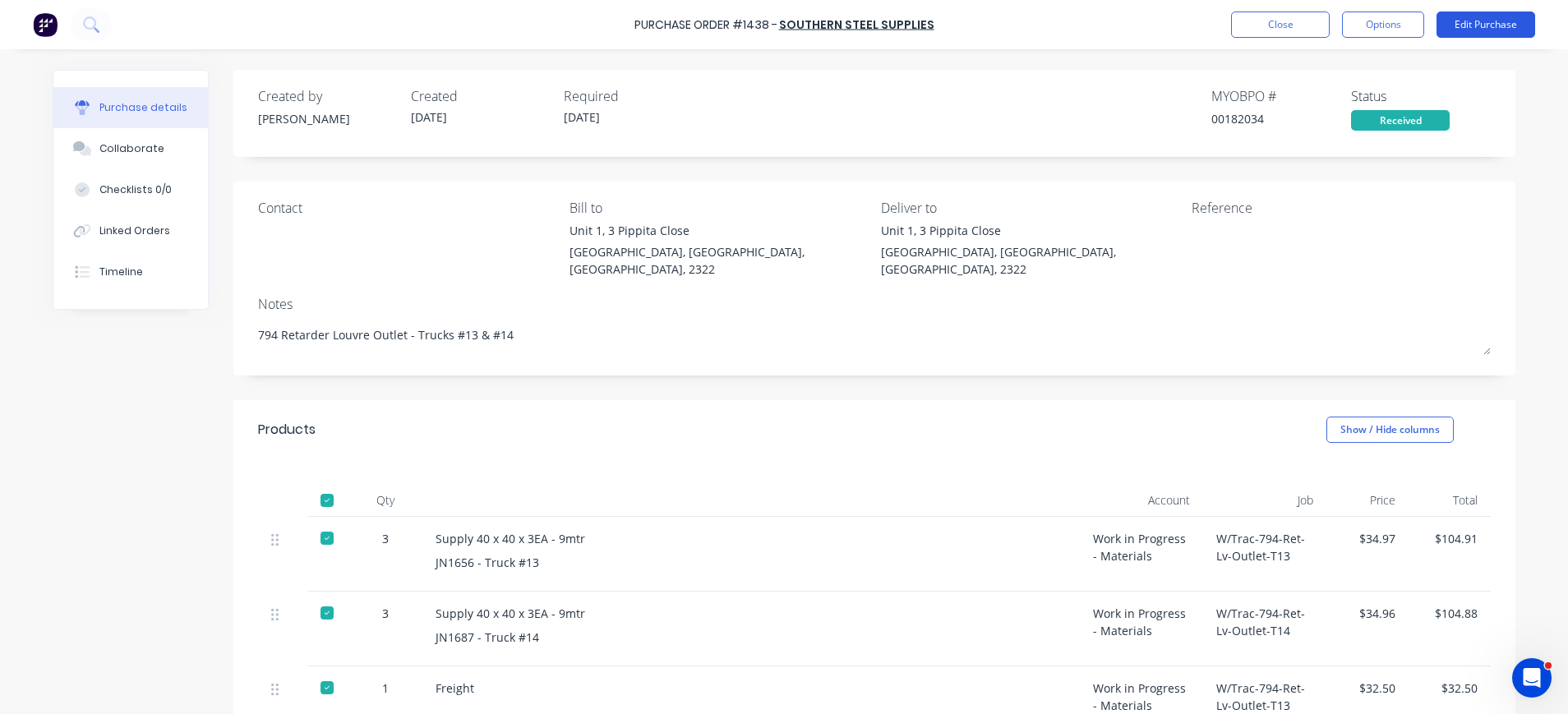
click at [1478, 22] on button "Edit Purchase" at bounding box center [1485, 24] width 99 height 26
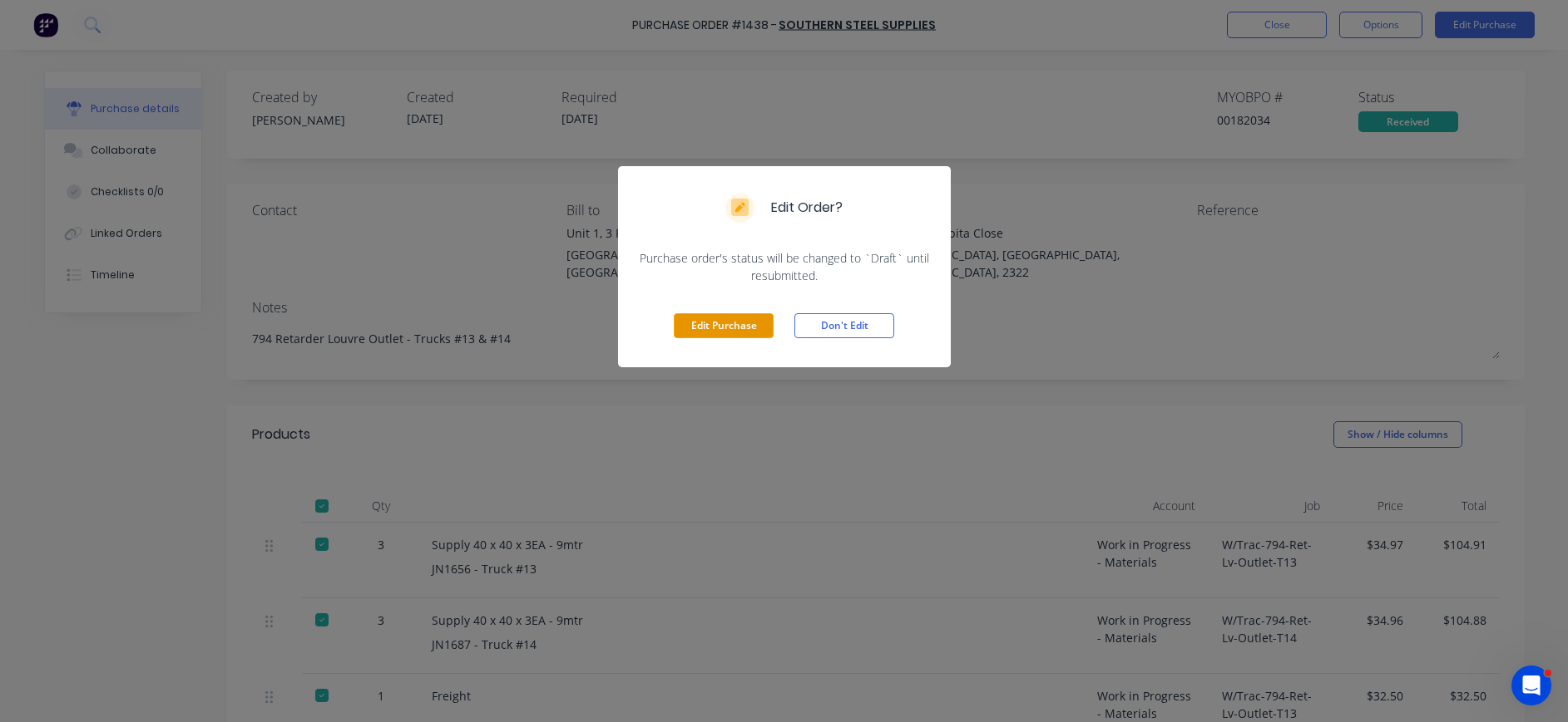
click at [738, 325] on button "Edit Purchase" at bounding box center [723, 326] width 100 height 25
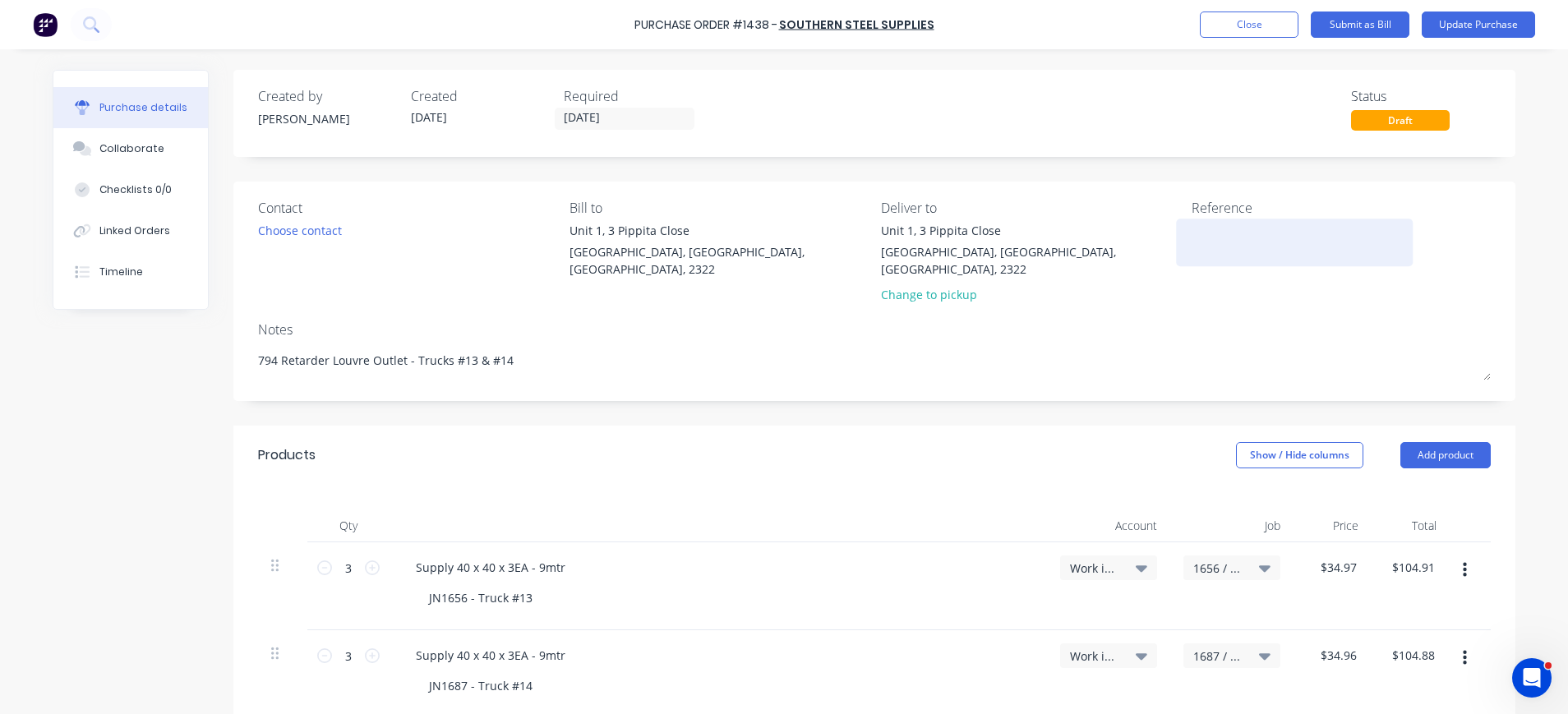
click at [1199, 242] on textarea at bounding box center [1294, 240] width 205 height 37
click at [1271, 240] on textarea "I315427" at bounding box center [1294, 240] width 205 height 37
type textarea "I315427"
click at [1367, 22] on button "Submit as Bill" at bounding box center [1359, 24] width 99 height 26
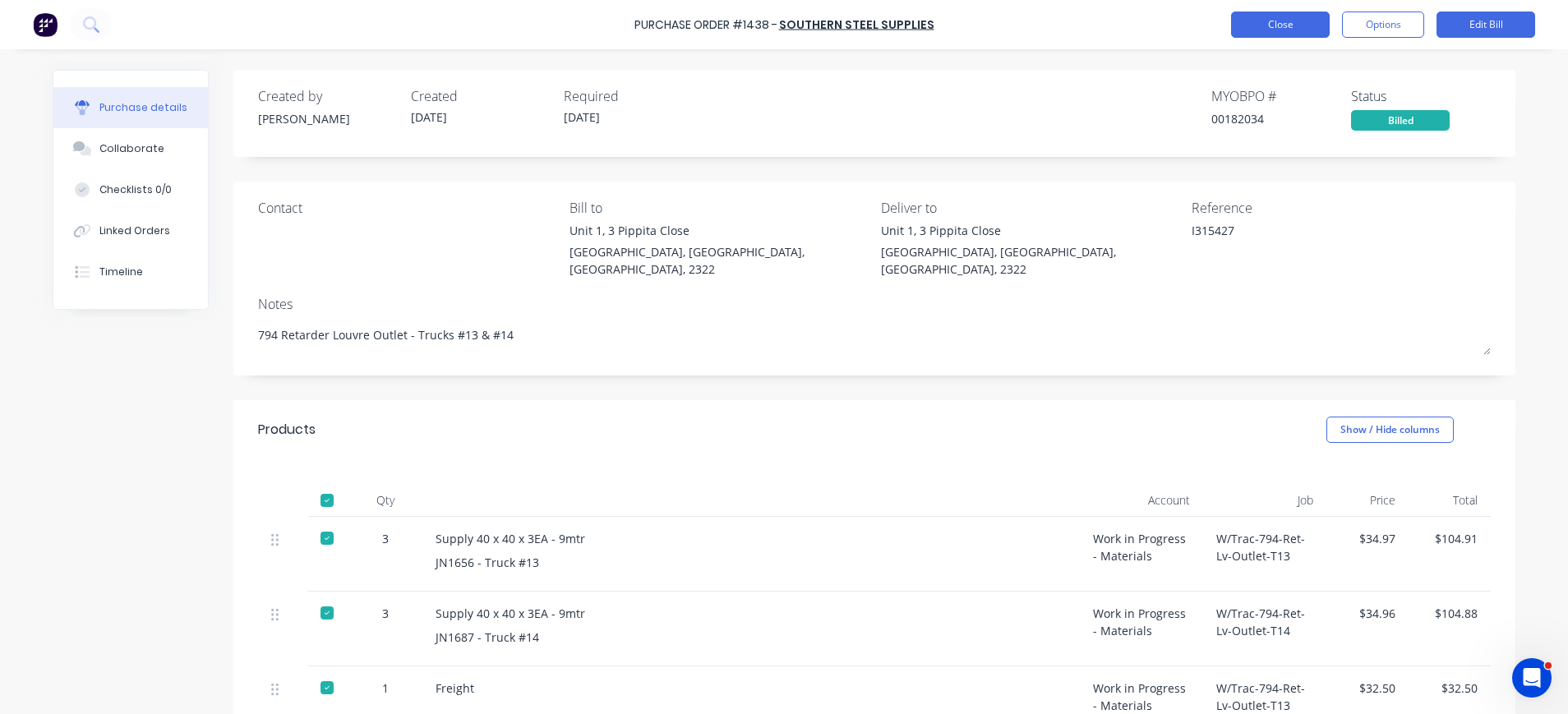
click at [1288, 31] on button "Close" at bounding box center [1280, 24] width 99 height 26
